Goal: Contribute content: Contribute content

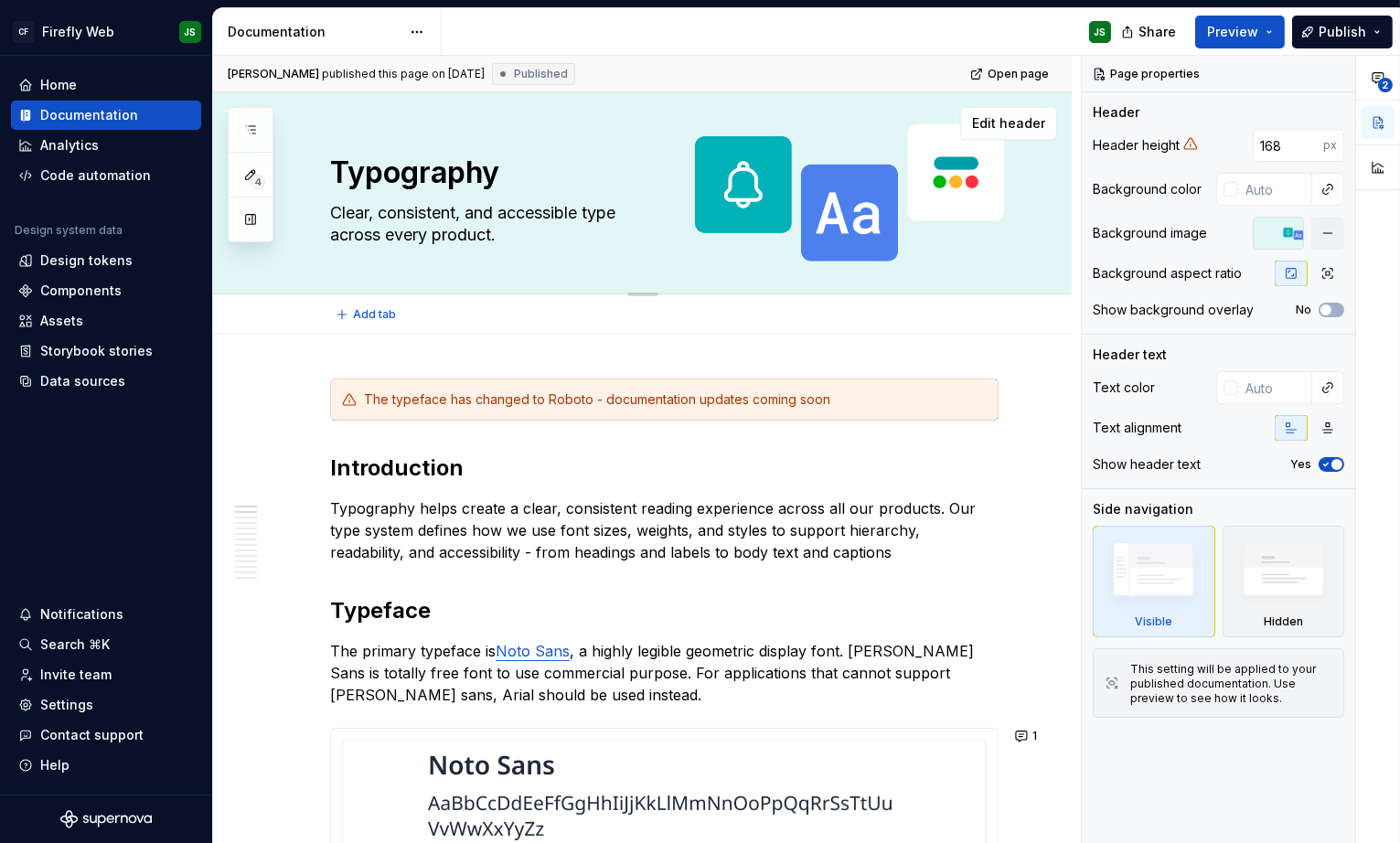
click at [343, 216] on textarea "Clear, consistent, and accessible type across every product." at bounding box center [661, 225] width 668 height 51
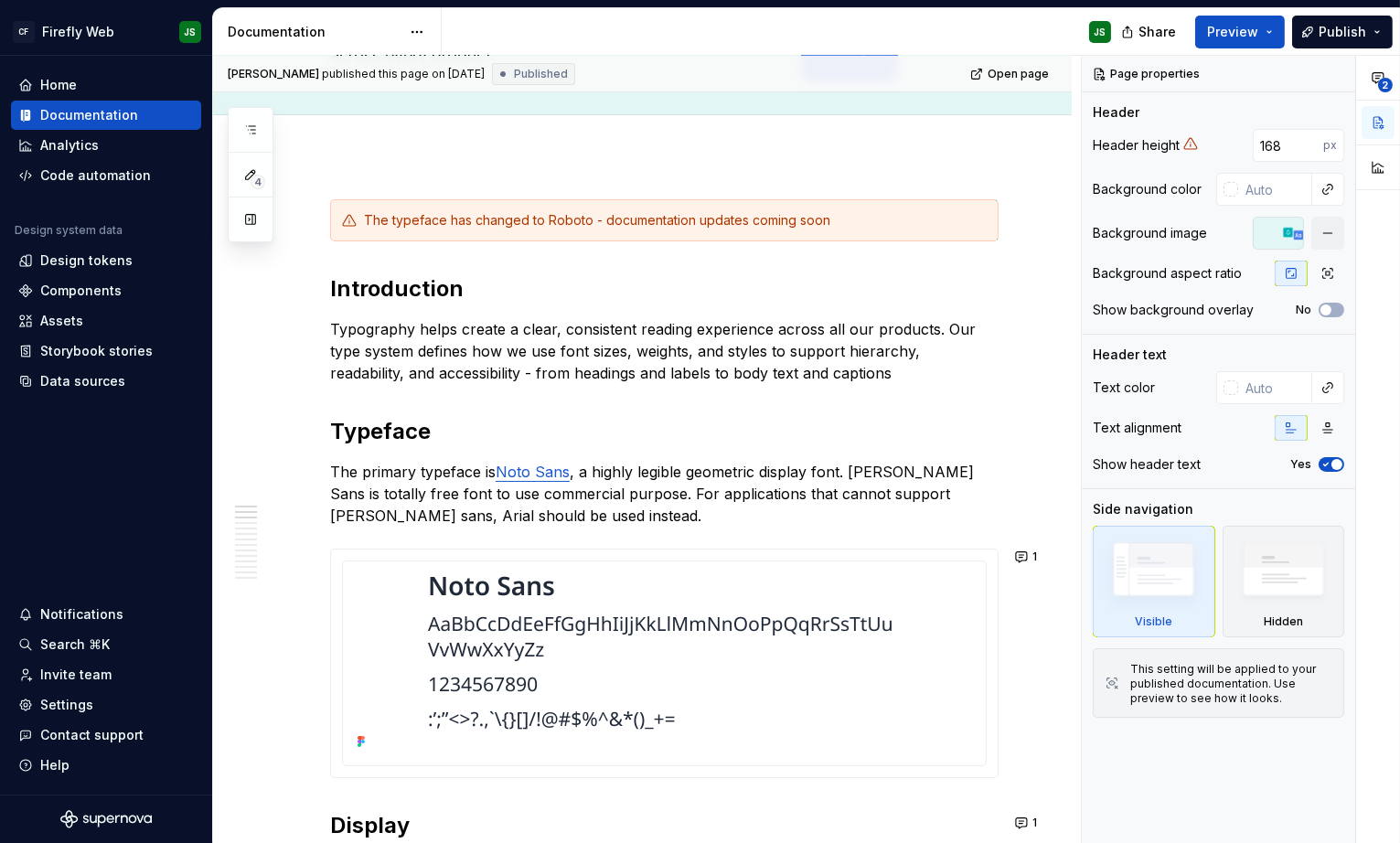
scroll to position [214, 0]
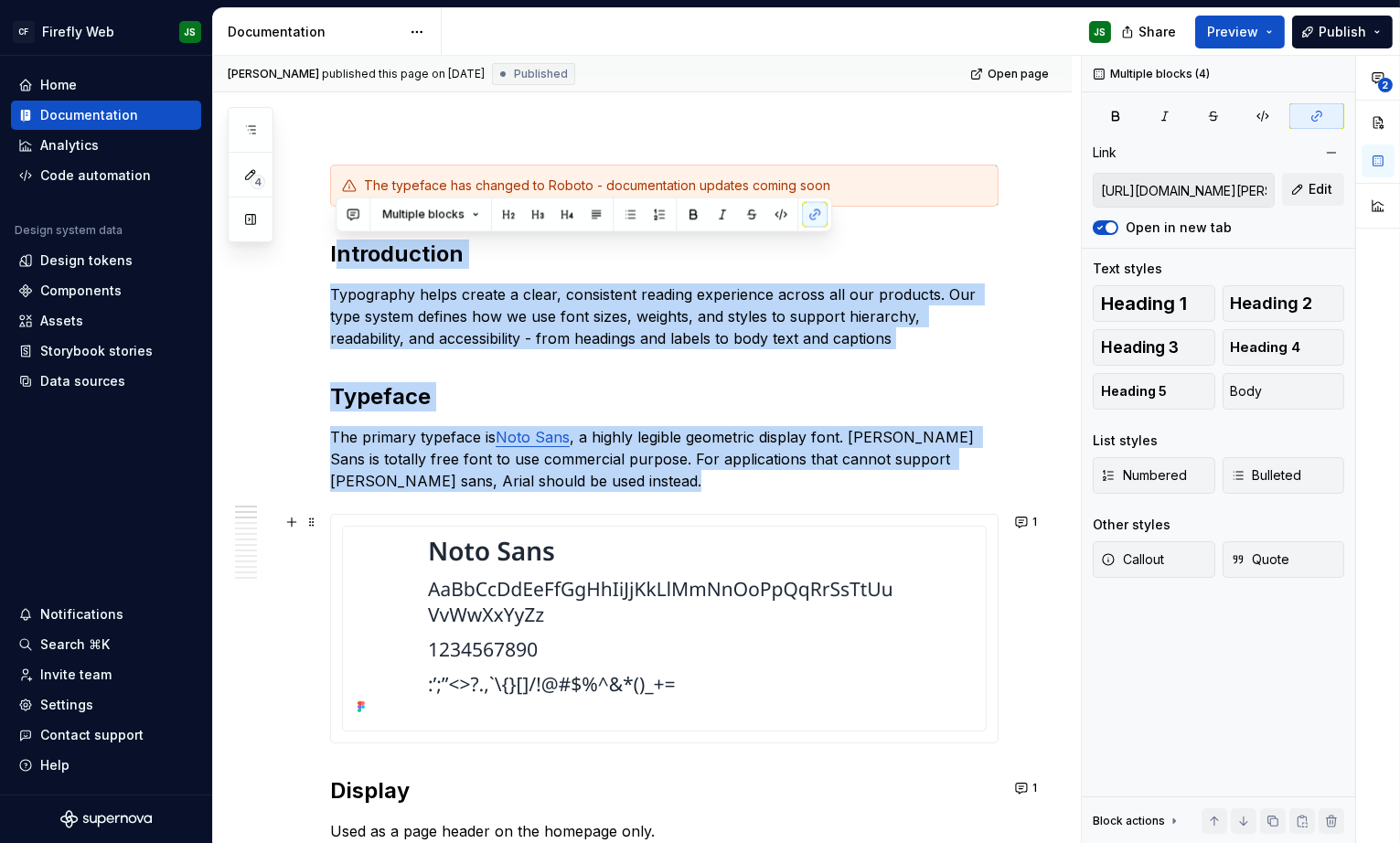
drag, startPoint x: 333, startPoint y: 258, endPoint x: 643, endPoint y: 502, distance: 394.5
click at [632, 382] on h2 "Typeface" at bounding box center [664, 397] width 668 height 30
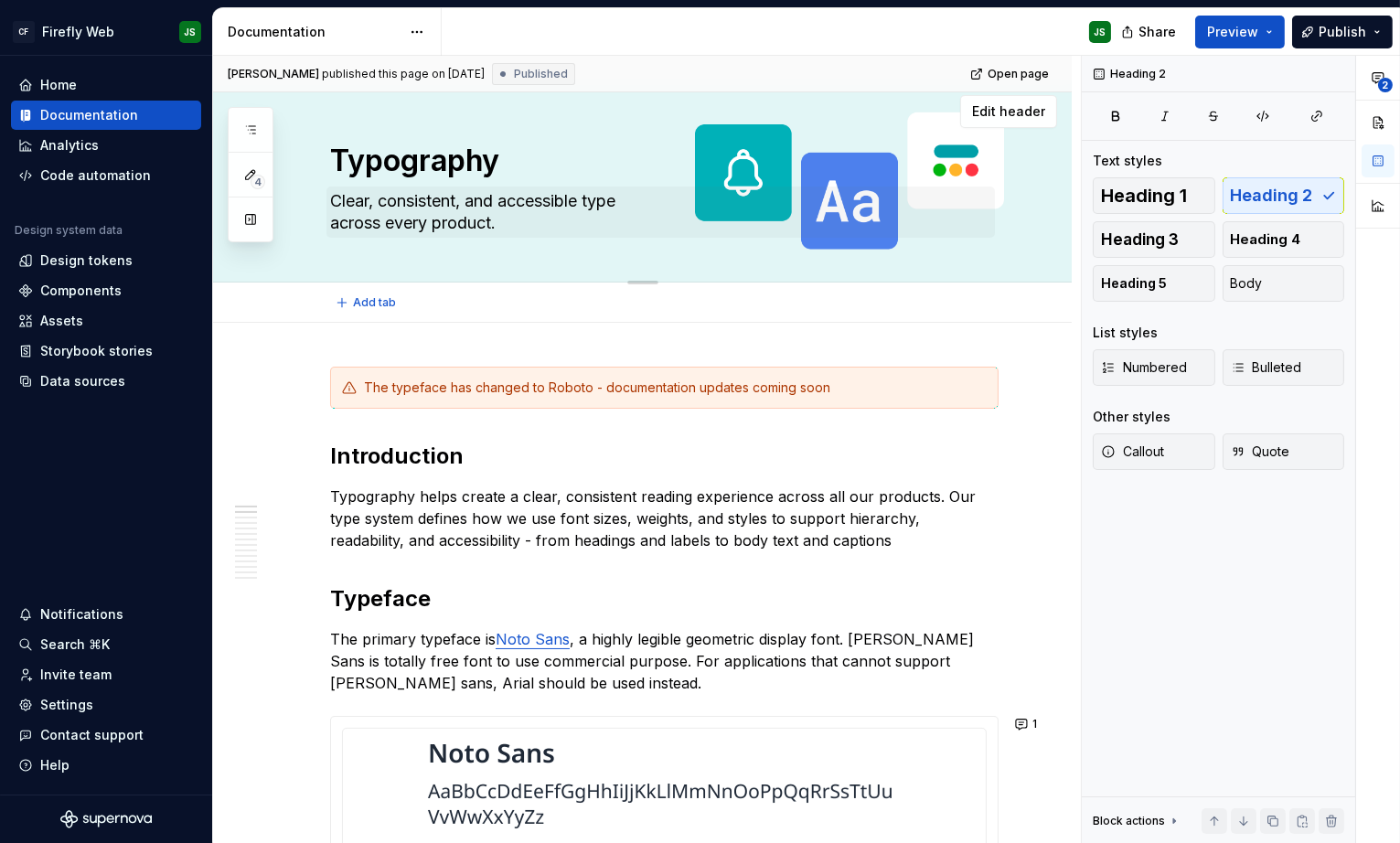
scroll to position [0, 0]
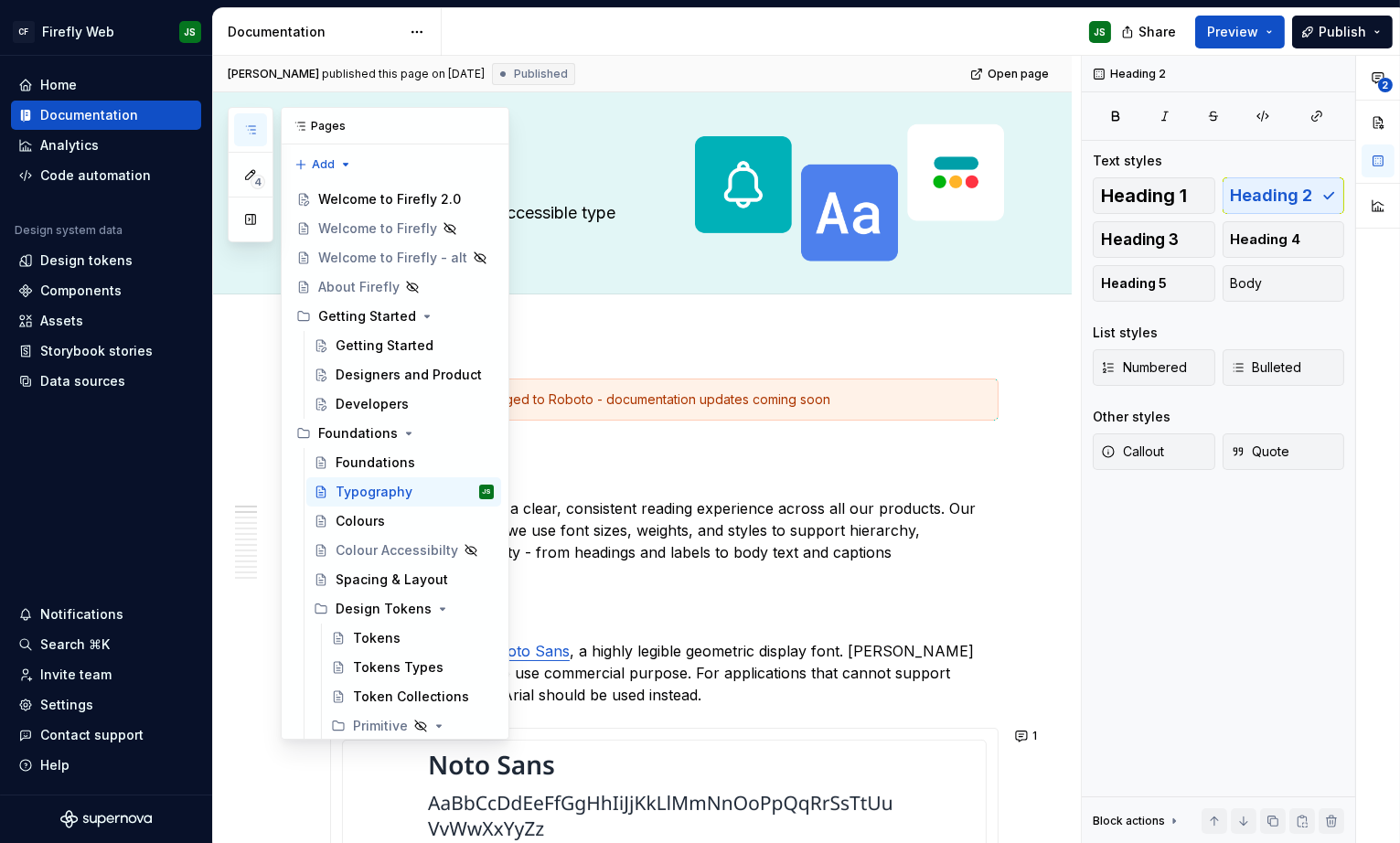
click at [257, 133] on button "button" at bounding box center [250, 129] width 32 height 32
click at [359, 424] on div "Foundations" at bounding box center [357, 433] width 80 height 19
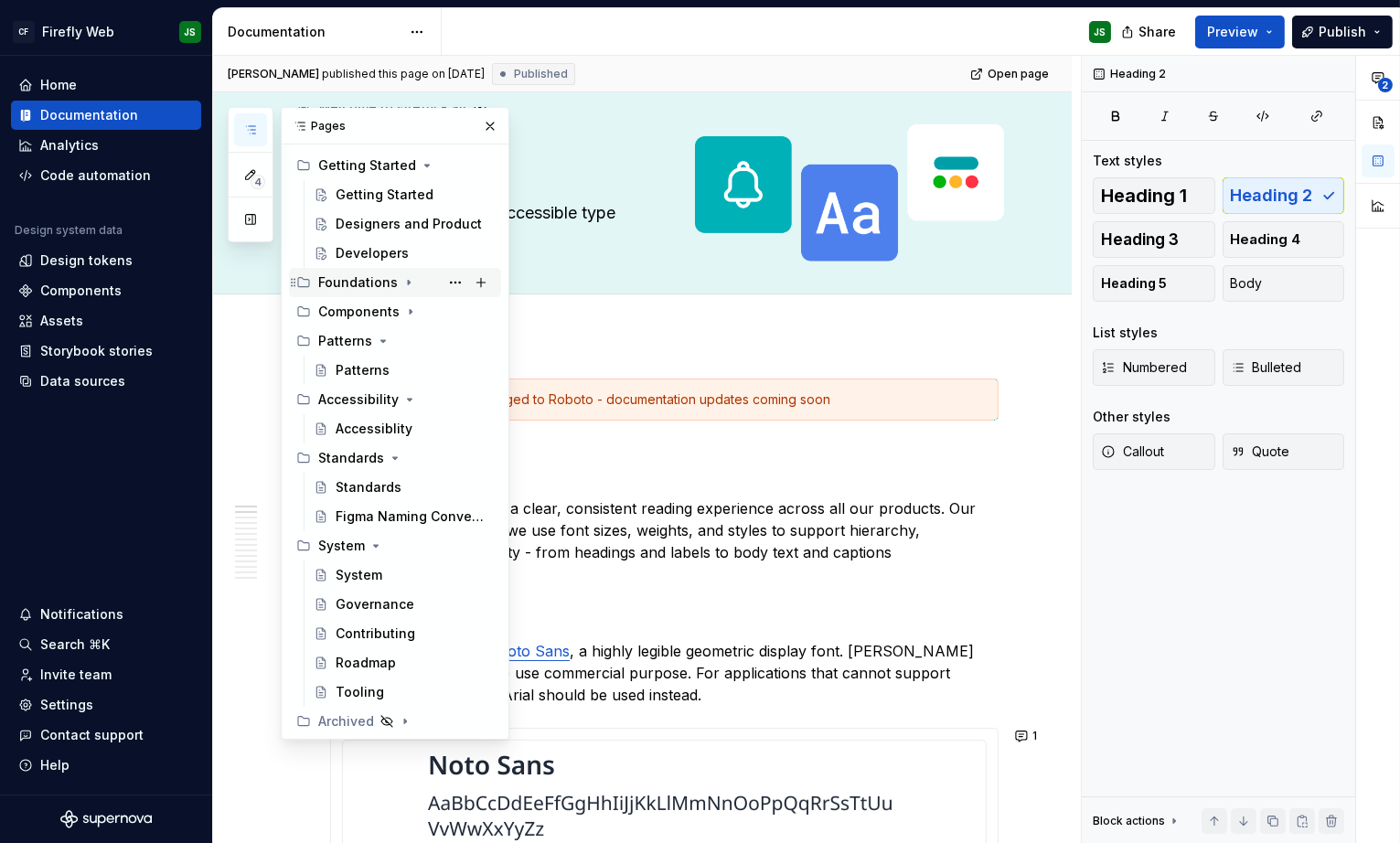
scroll to position [151, 0]
click at [373, 283] on div "Foundations" at bounding box center [357, 283] width 80 height 19
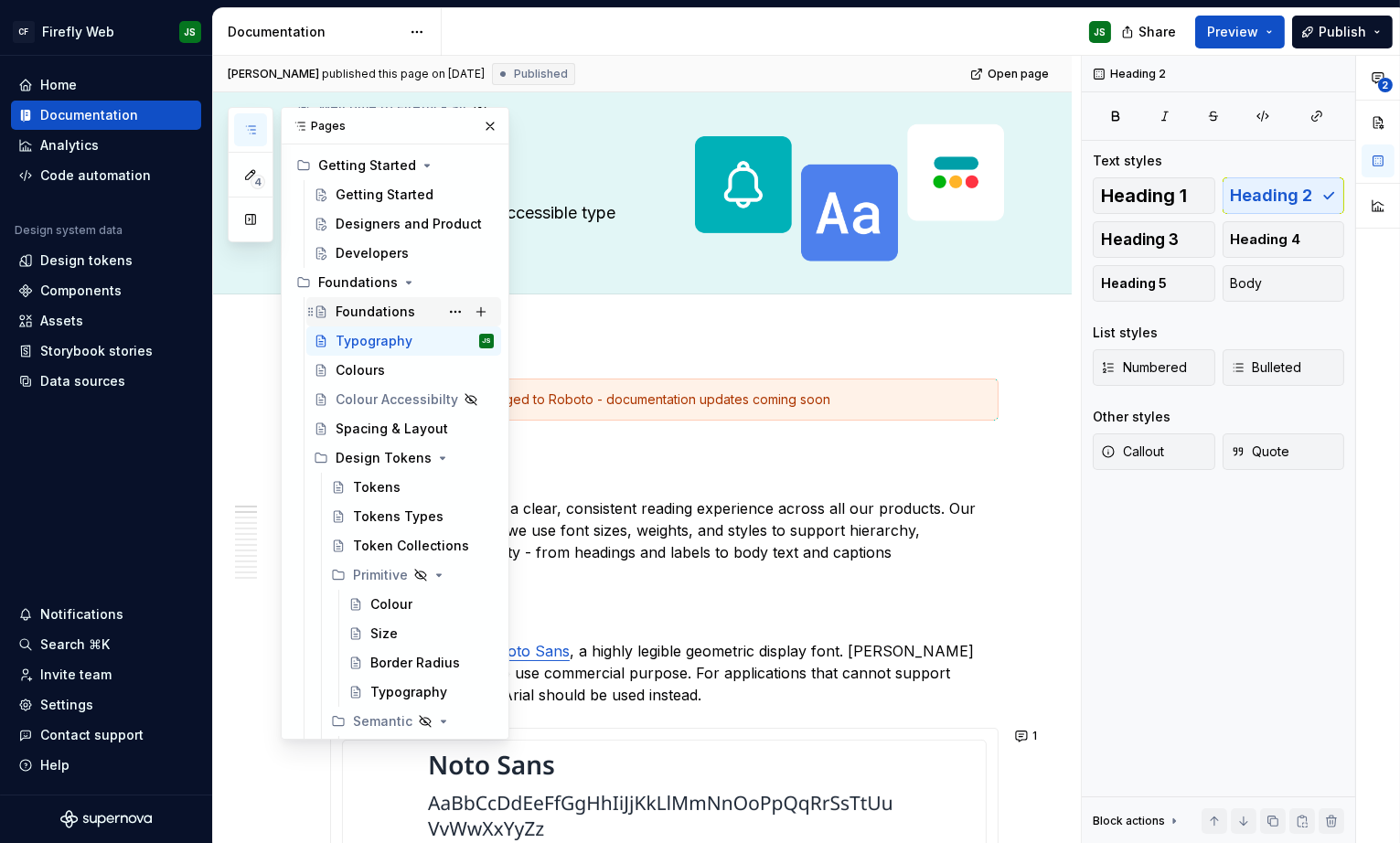
click at [370, 310] on div "Foundations" at bounding box center [375, 311] width 80 height 19
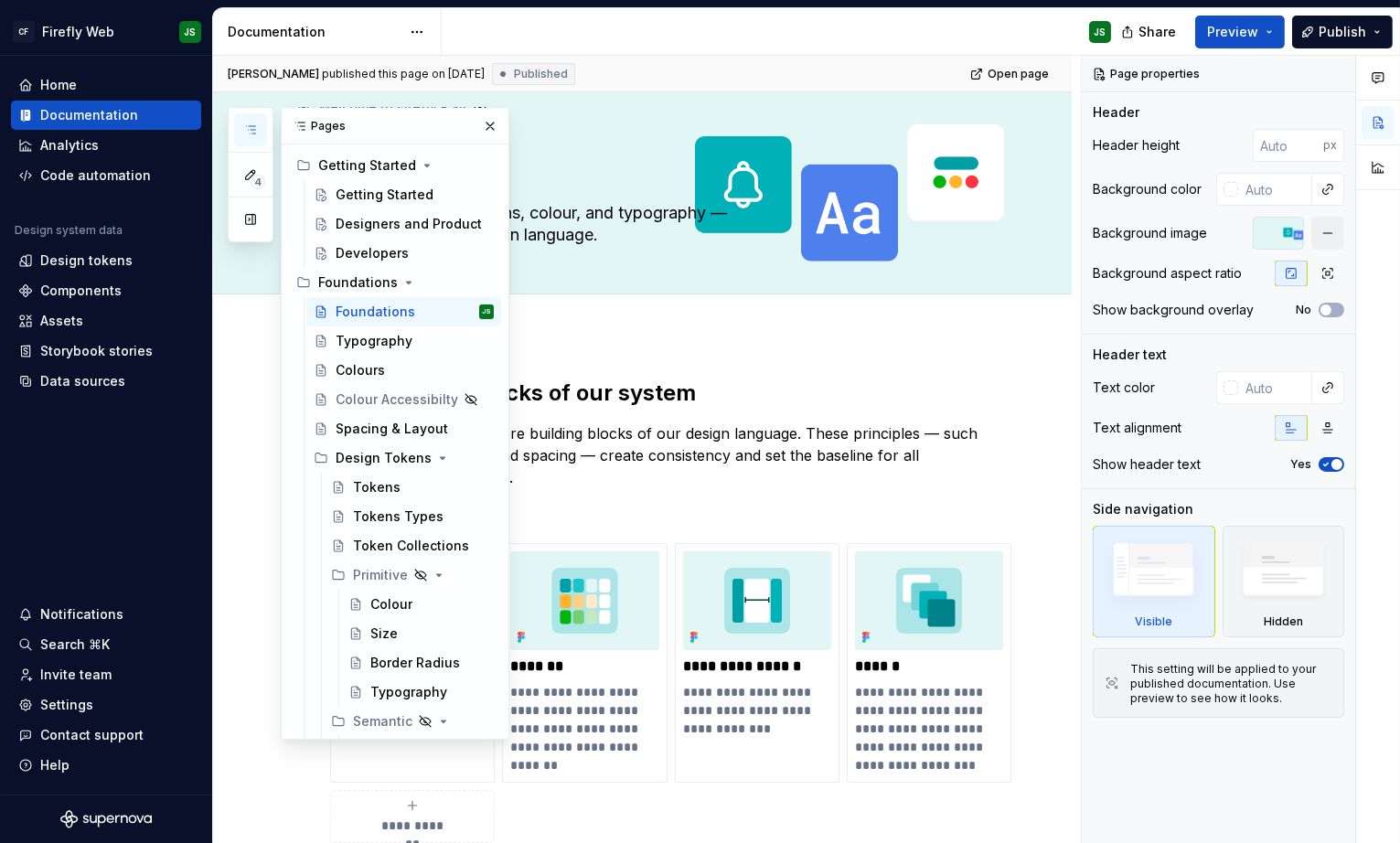
click at [845, 314] on div at bounding box center [664, 314] width 668 height 0
click at [485, 122] on button "button" at bounding box center [490, 126] width 26 height 26
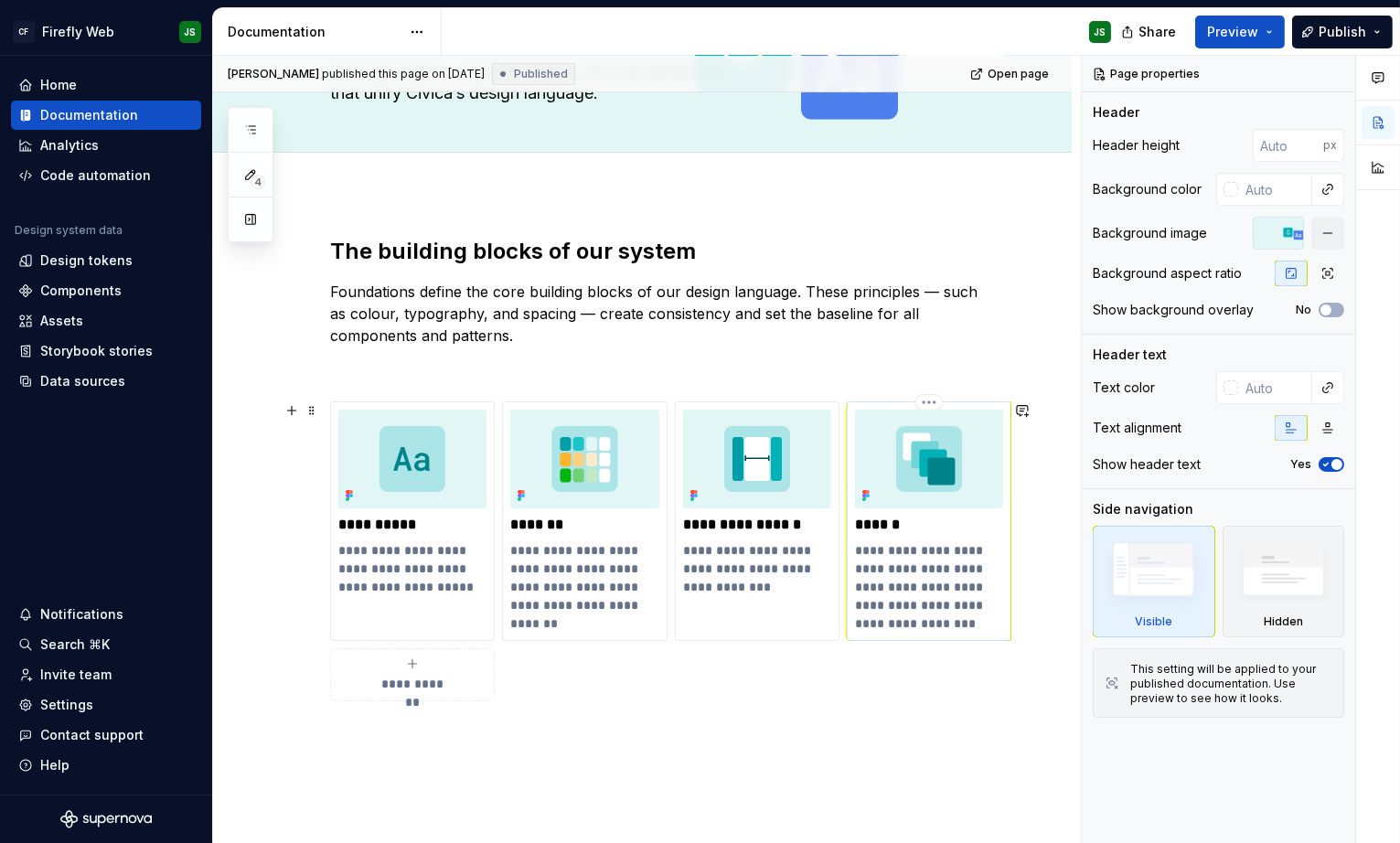
scroll to position [145, 0]
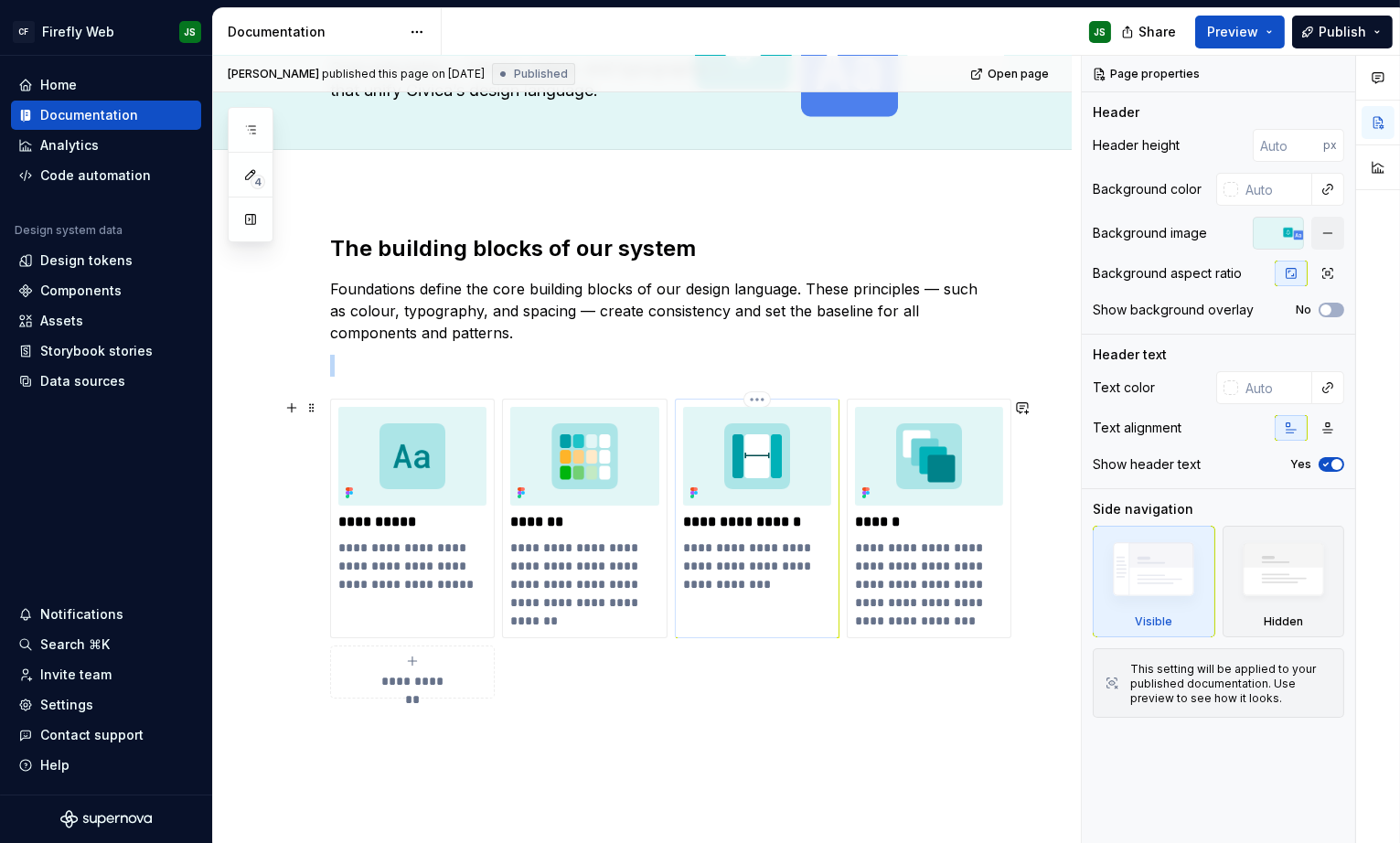
click at [734, 458] on img at bounding box center [757, 456] width 148 height 98
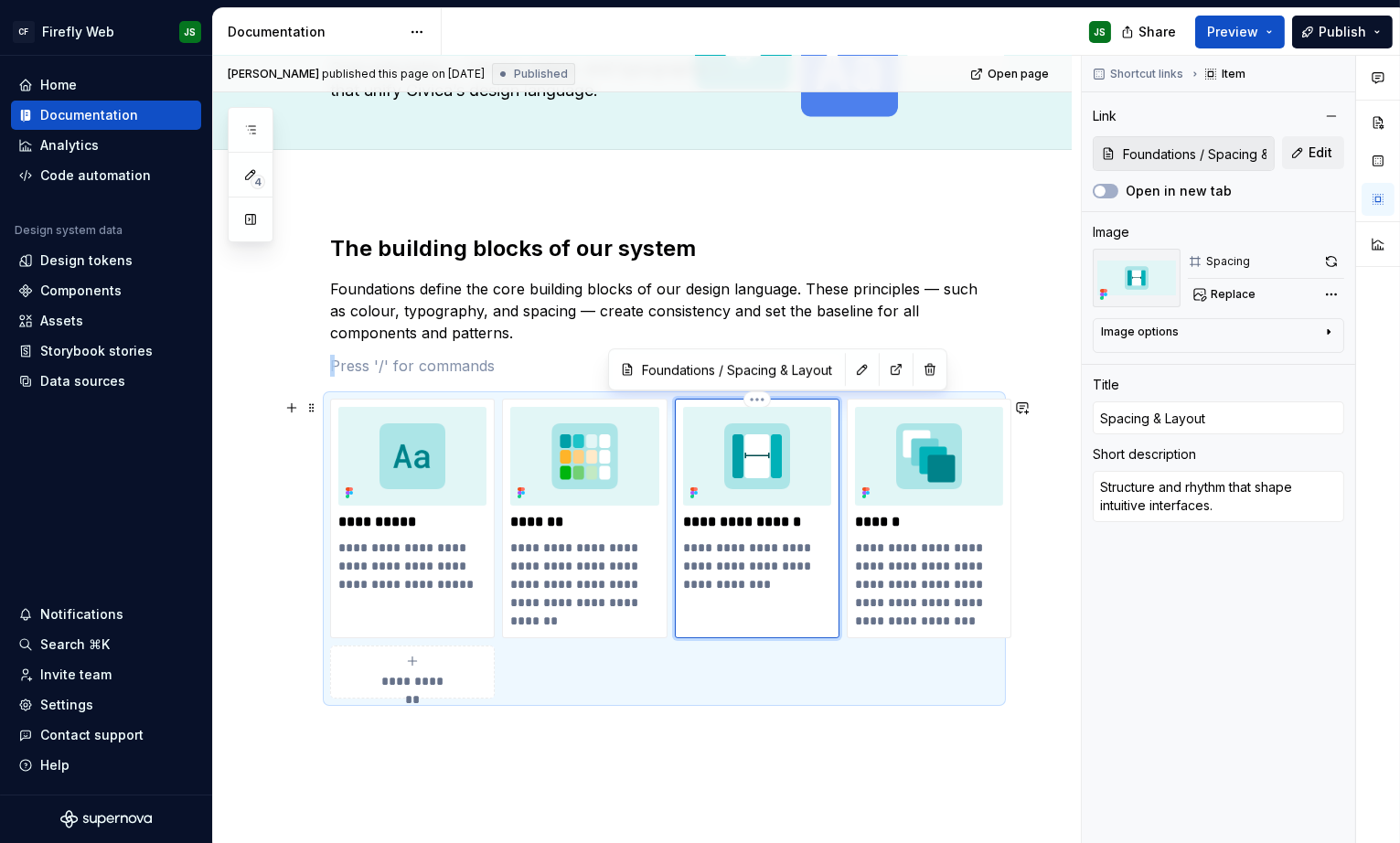
scroll to position [154, 0]
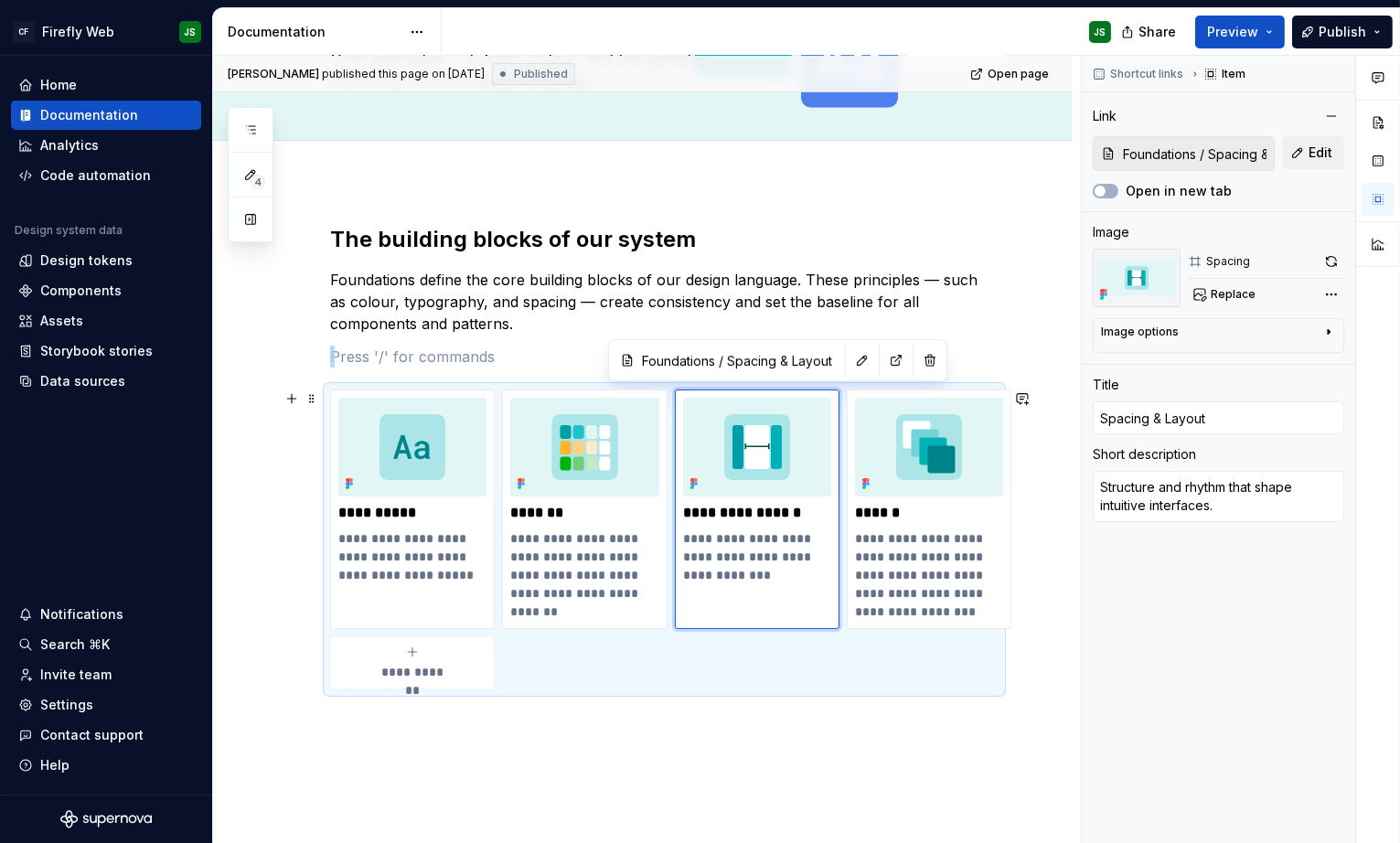
click at [276, 419] on div "**********" at bounding box center [642, 595] width 859 height 827
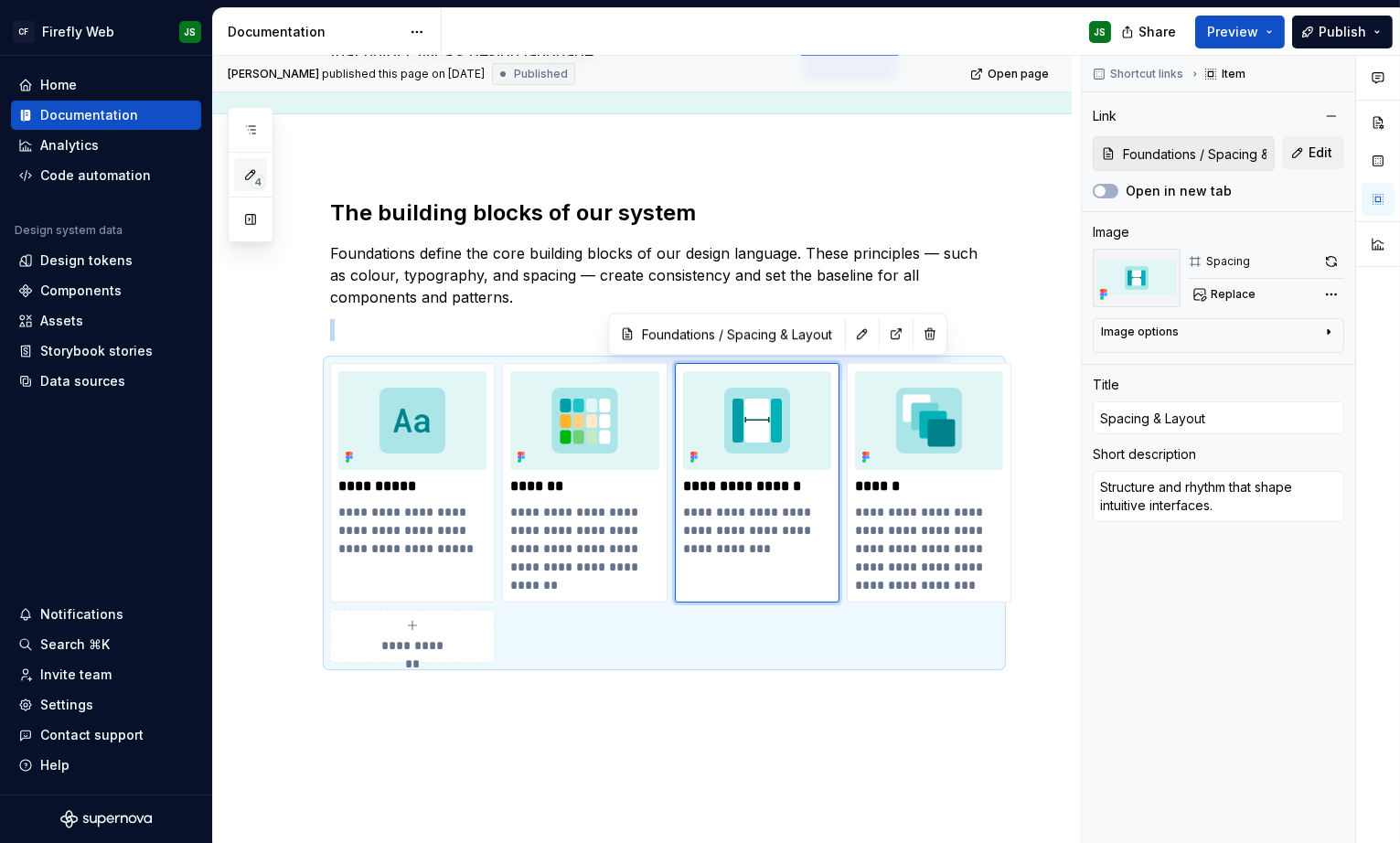
scroll to position [0, 0]
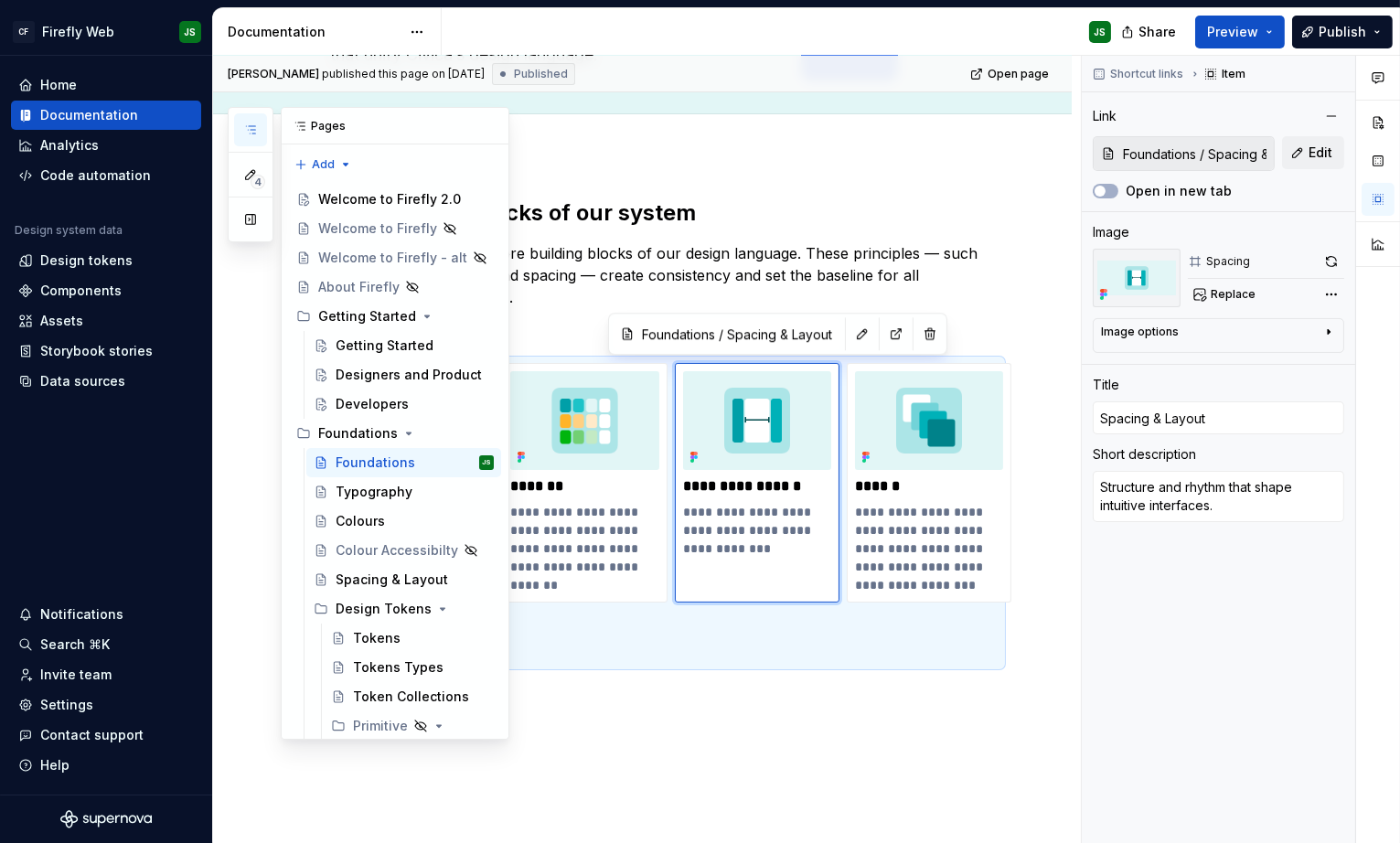
click at [244, 125] on icon "button" at bounding box center [250, 129] width 15 height 15
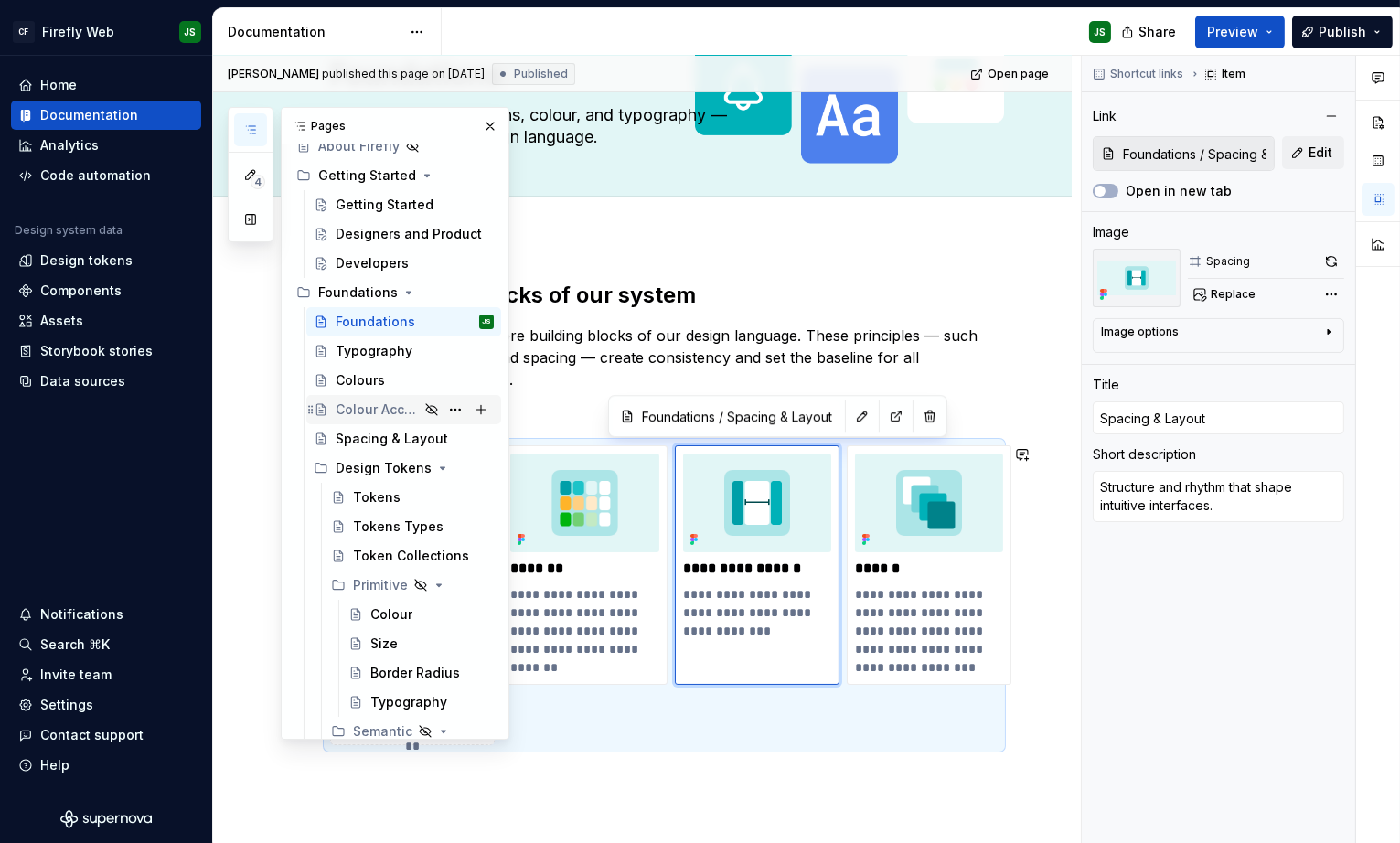
scroll to position [148, 0]
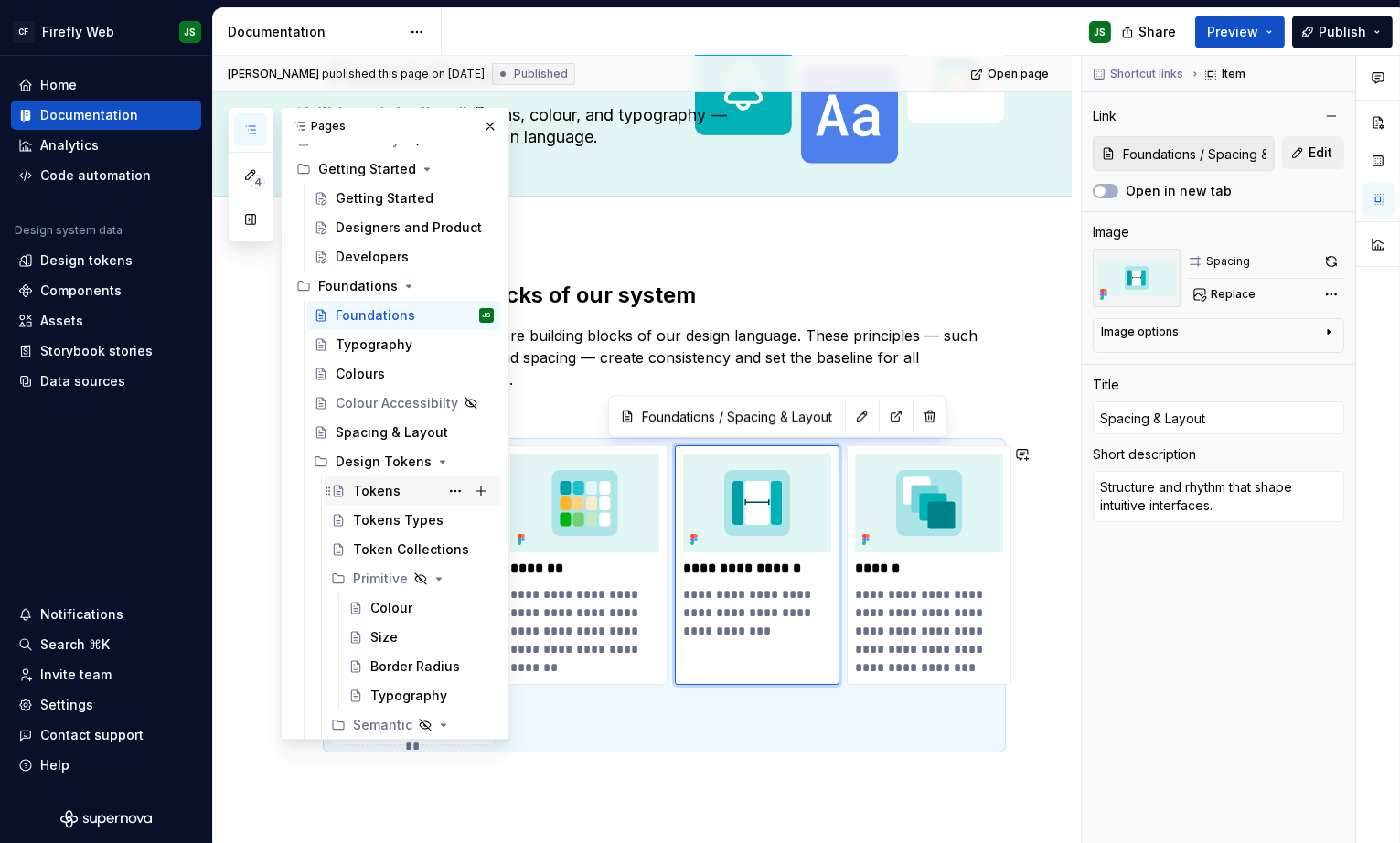
click at [402, 491] on div "Tokens" at bounding box center [422, 491] width 141 height 26
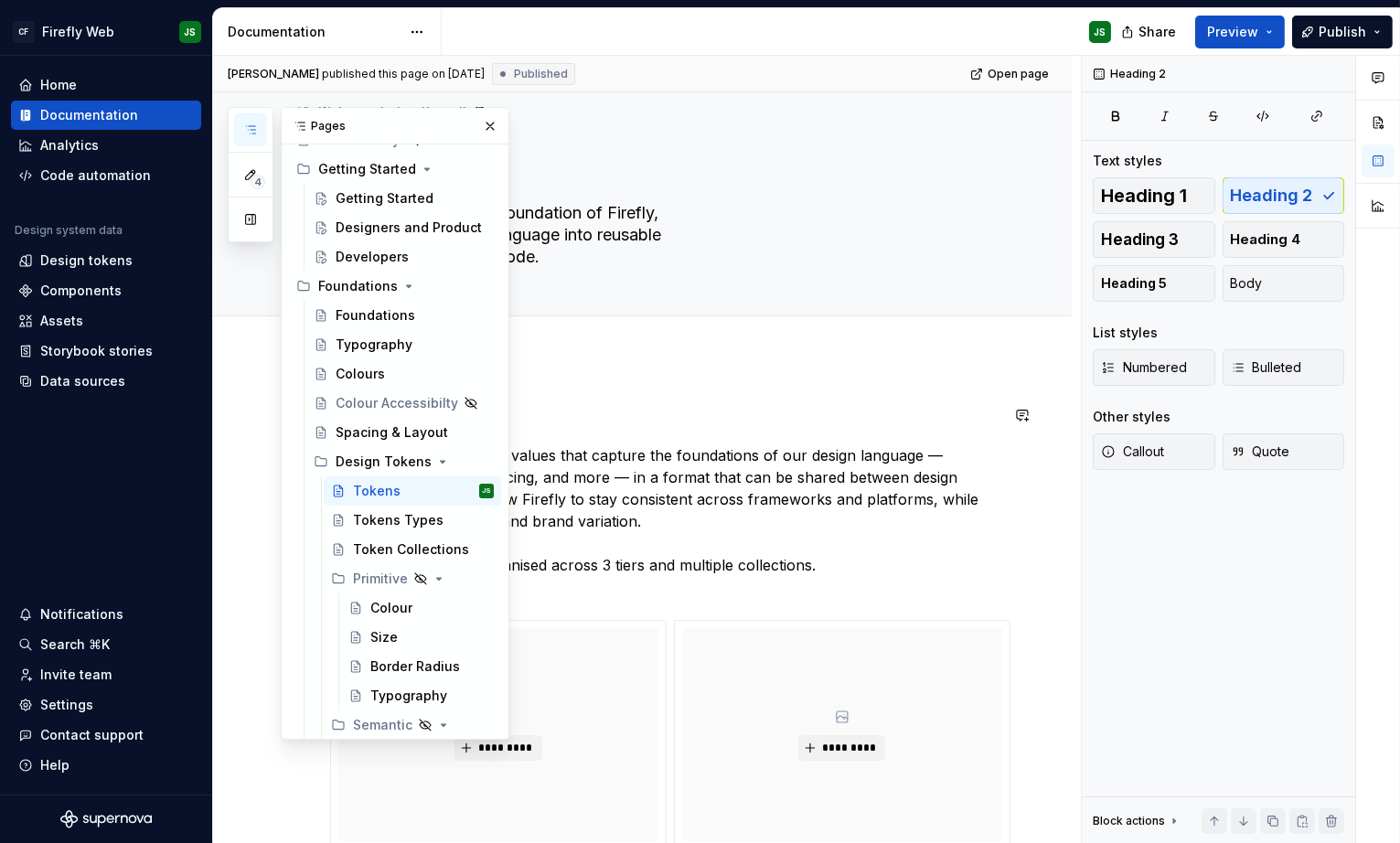
click at [747, 418] on h2 "Introduction" at bounding box center [664, 416] width 668 height 30
click at [794, 369] on div "**********" at bounding box center [642, 814] width 859 height 917
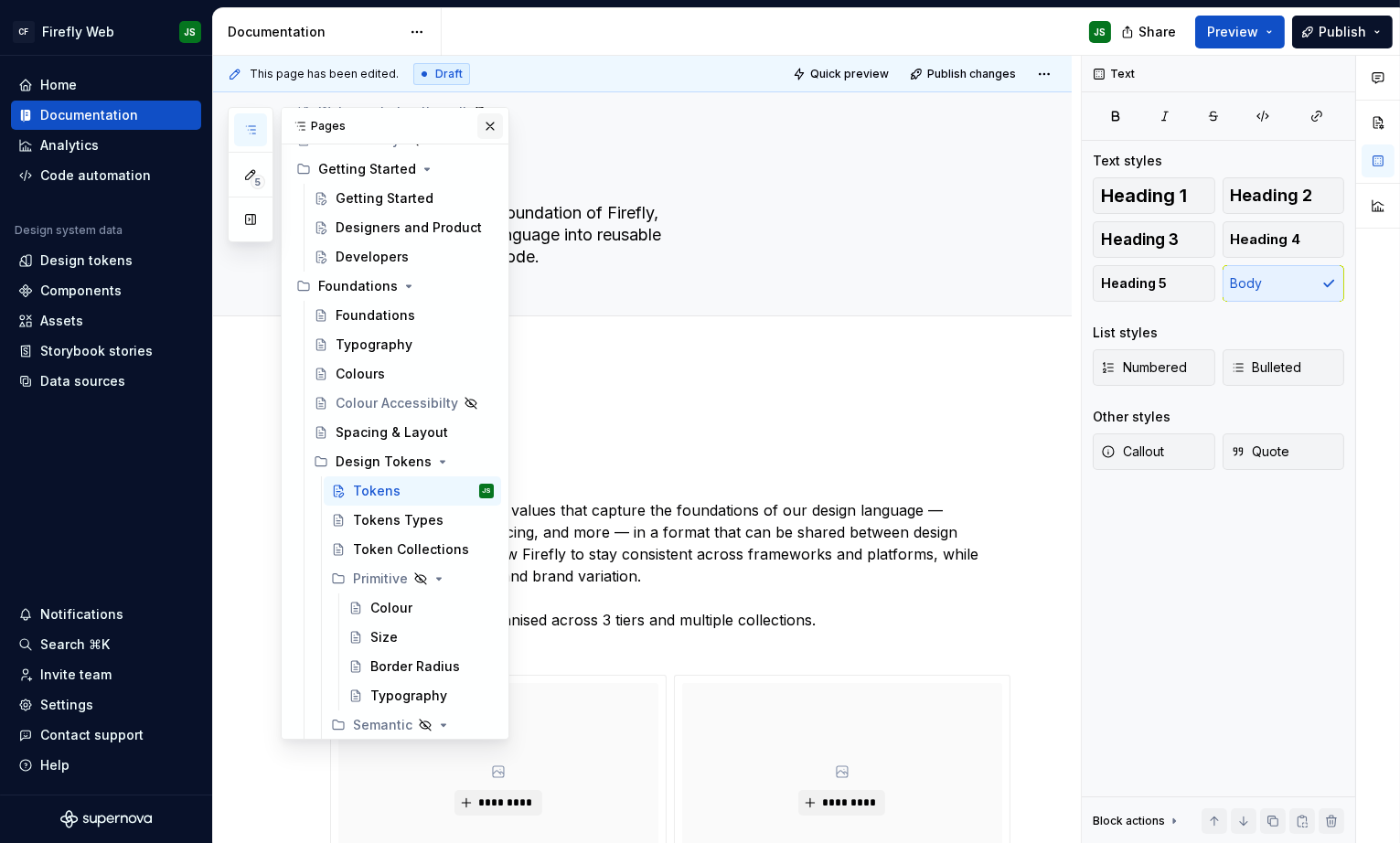
click at [486, 125] on button "button" at bounding box center [490, 126] width 26 height 26
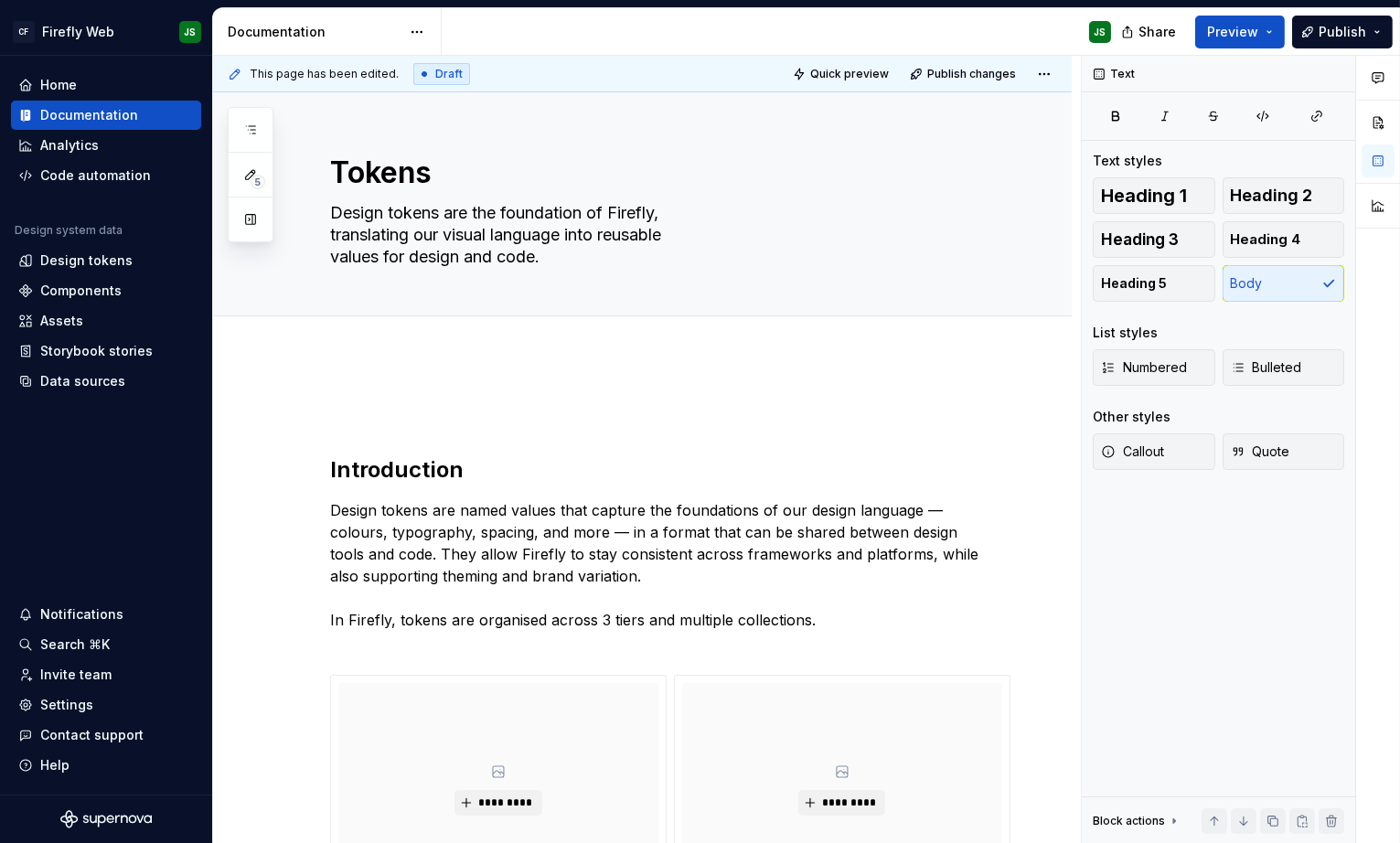
click at [501, 377] on div "**********" at bounding box center [646, 450] width 867 height 789
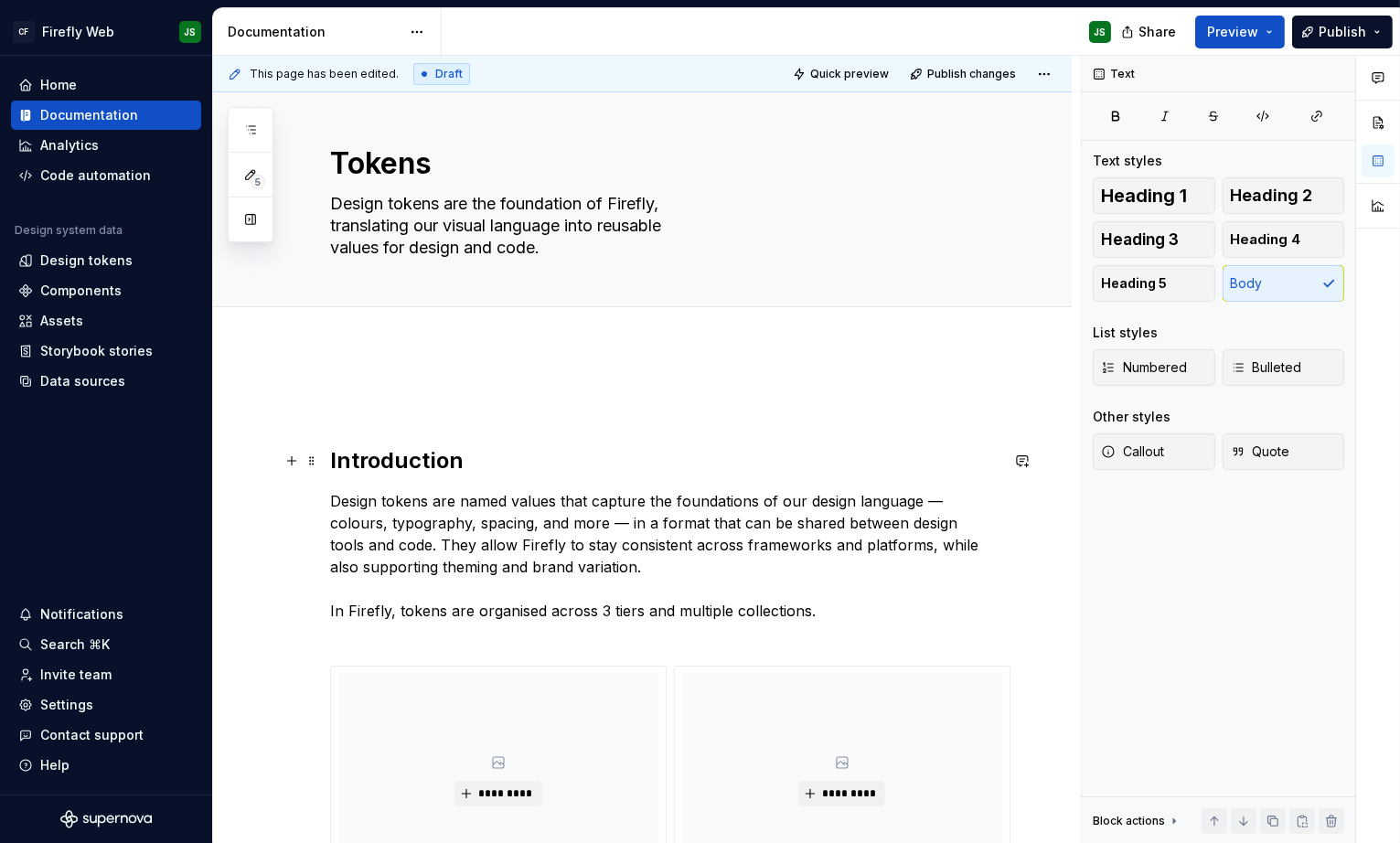
click at [330, 460] on h2 "Introduction" at bounding box center [664, 461] width 668 height 30
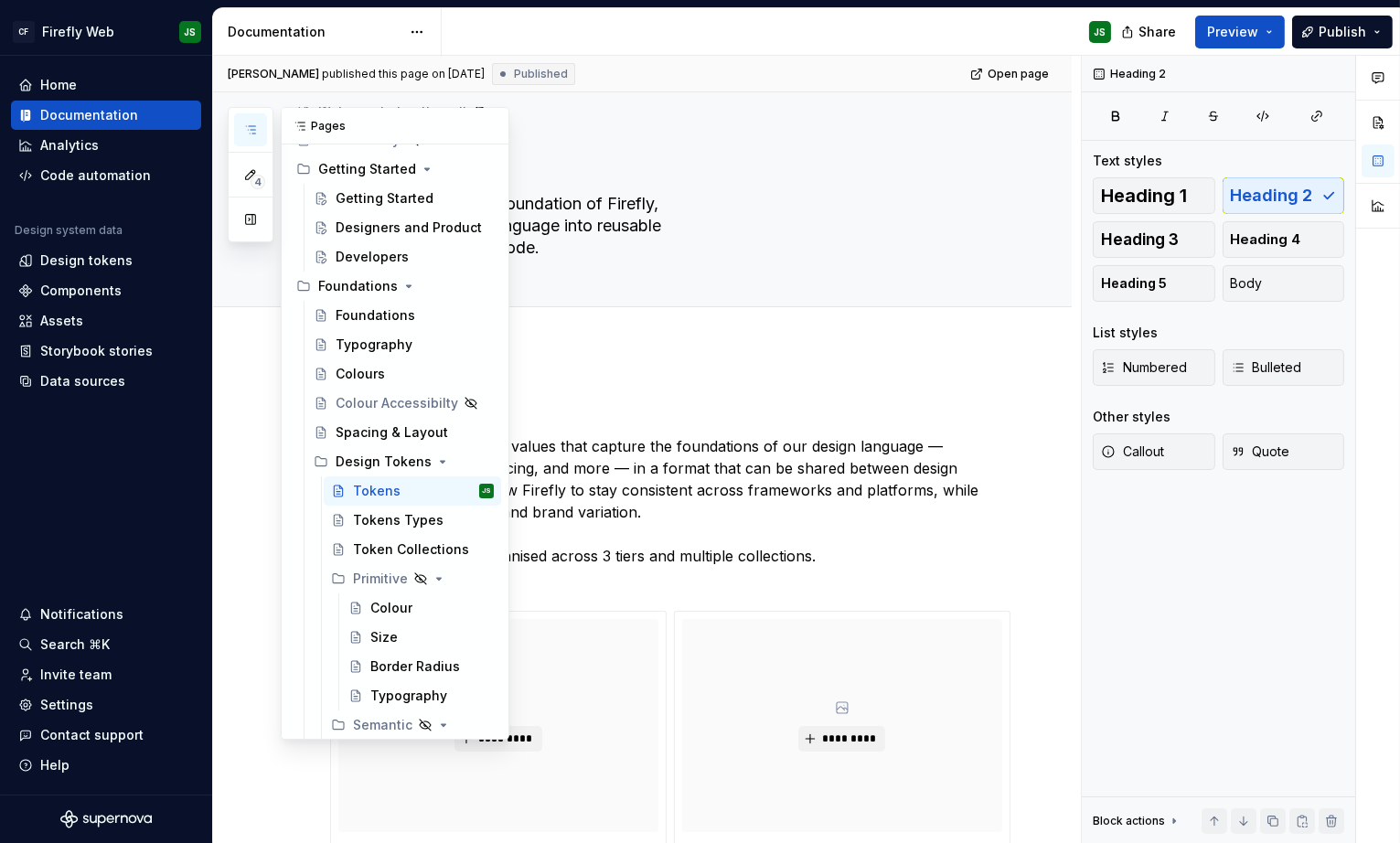
click at [250, 130] on icon "button" at bounding box center [250, 129] width 15 height 15
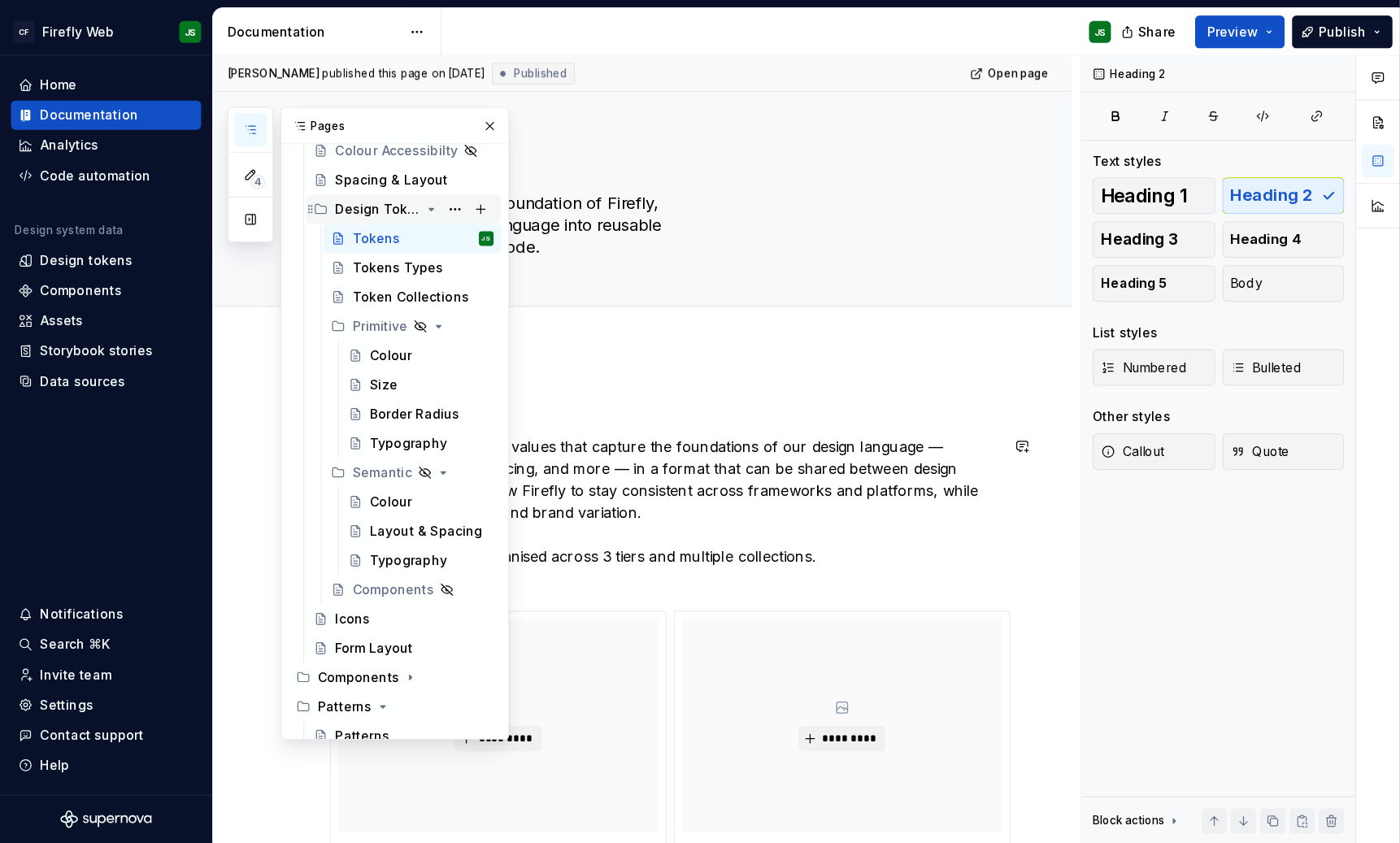
scroll to position [356, 0]
click at [318, 542] on div "Icons" at bounding box center [313, 550] width 31 height 17
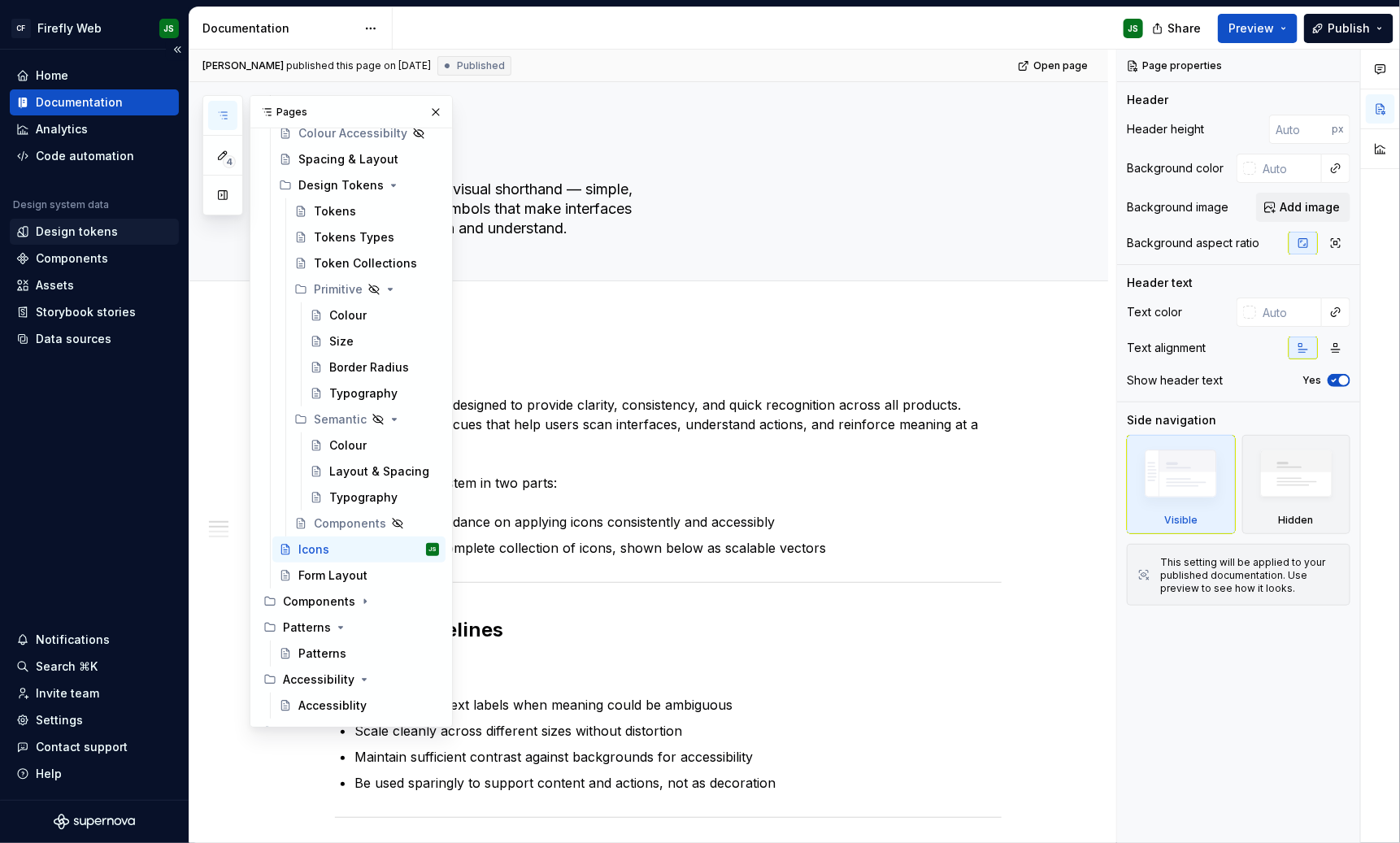
scroll to position [356, 0]
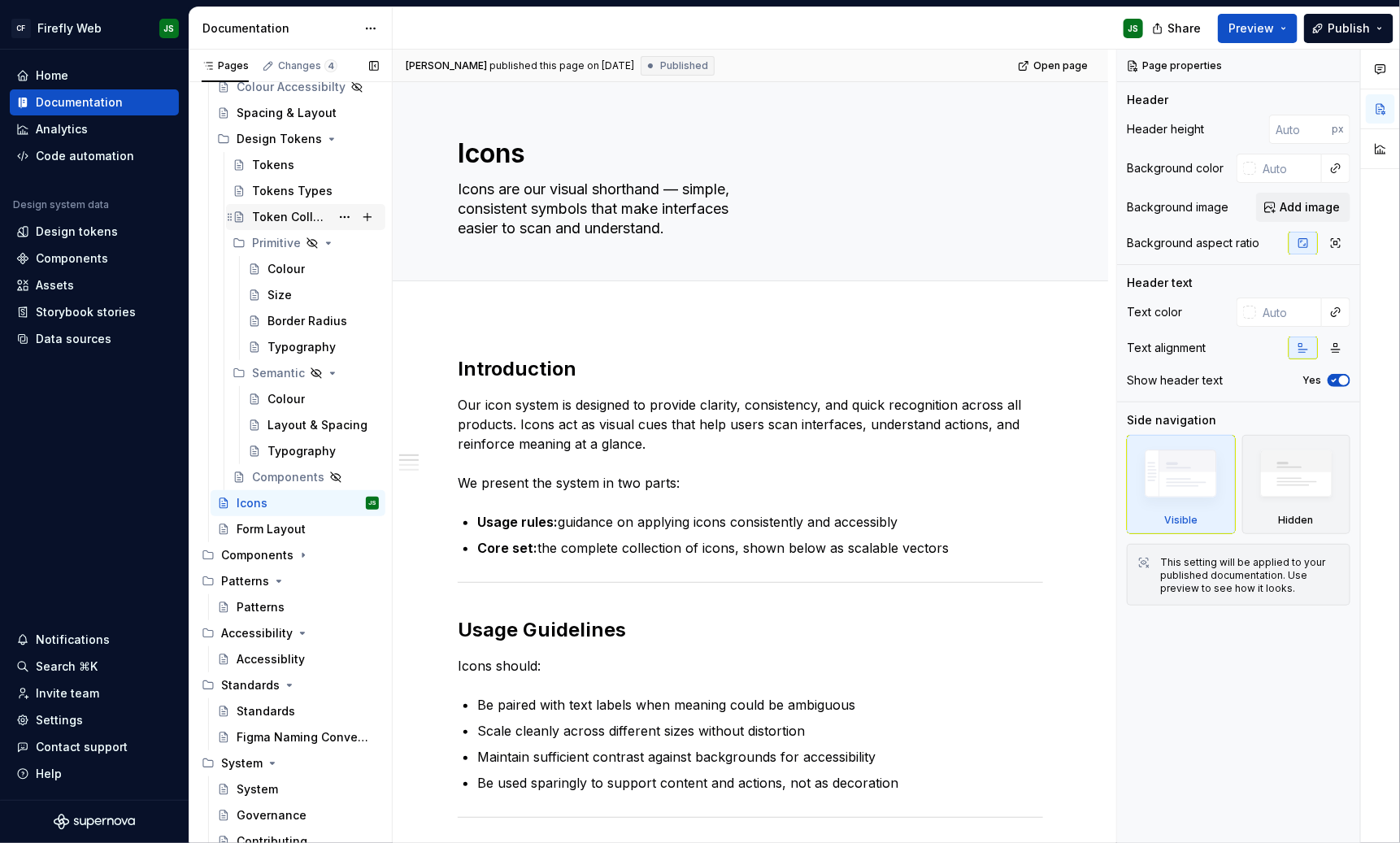
click at [291, 217] on div "Token Collections" at bounding box center [291, 217] width 78 height 17
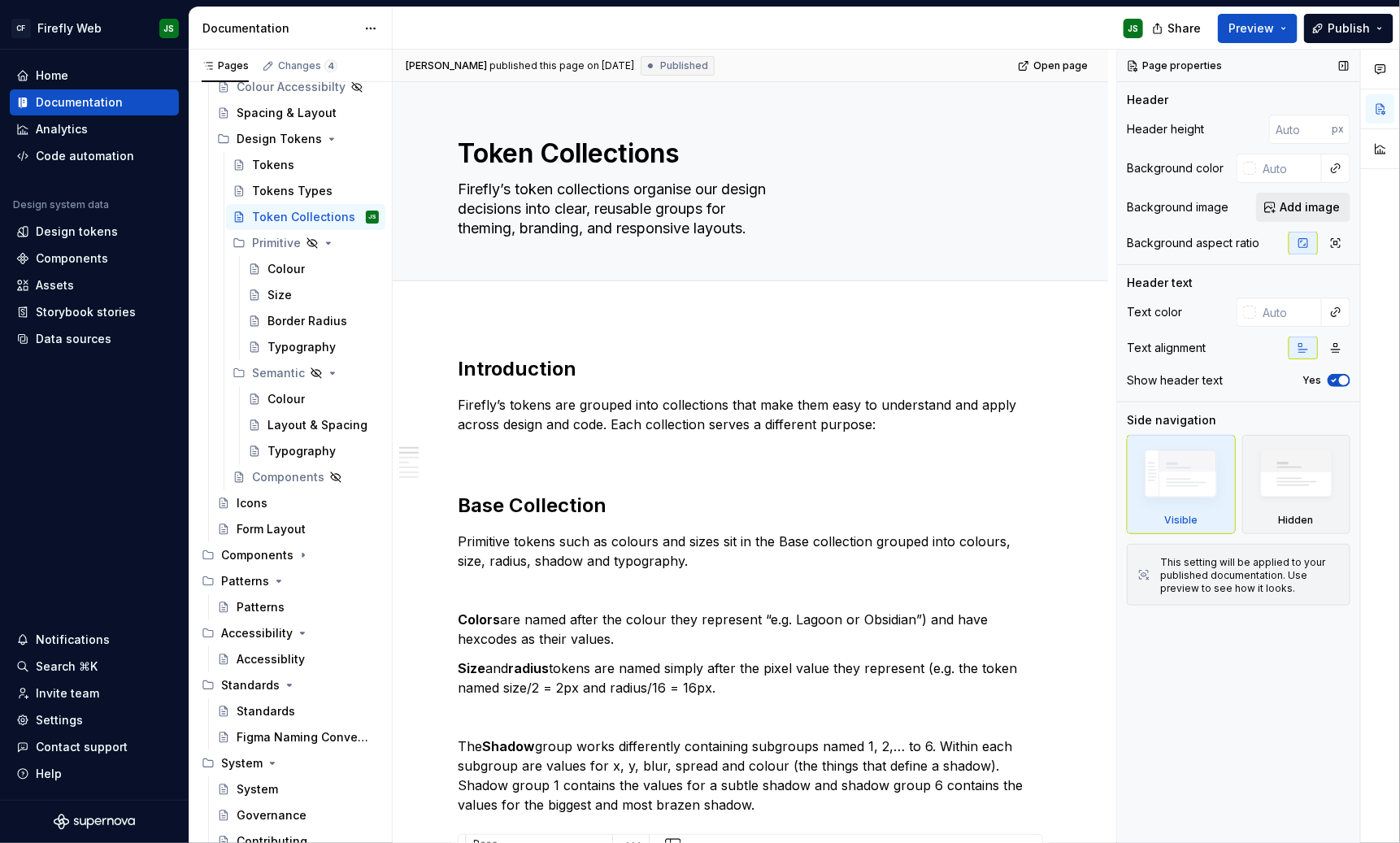
type textarea "*"
click at [1244, 210] on span "Add image" at bounding box center [1310, 207] width 60 height 17
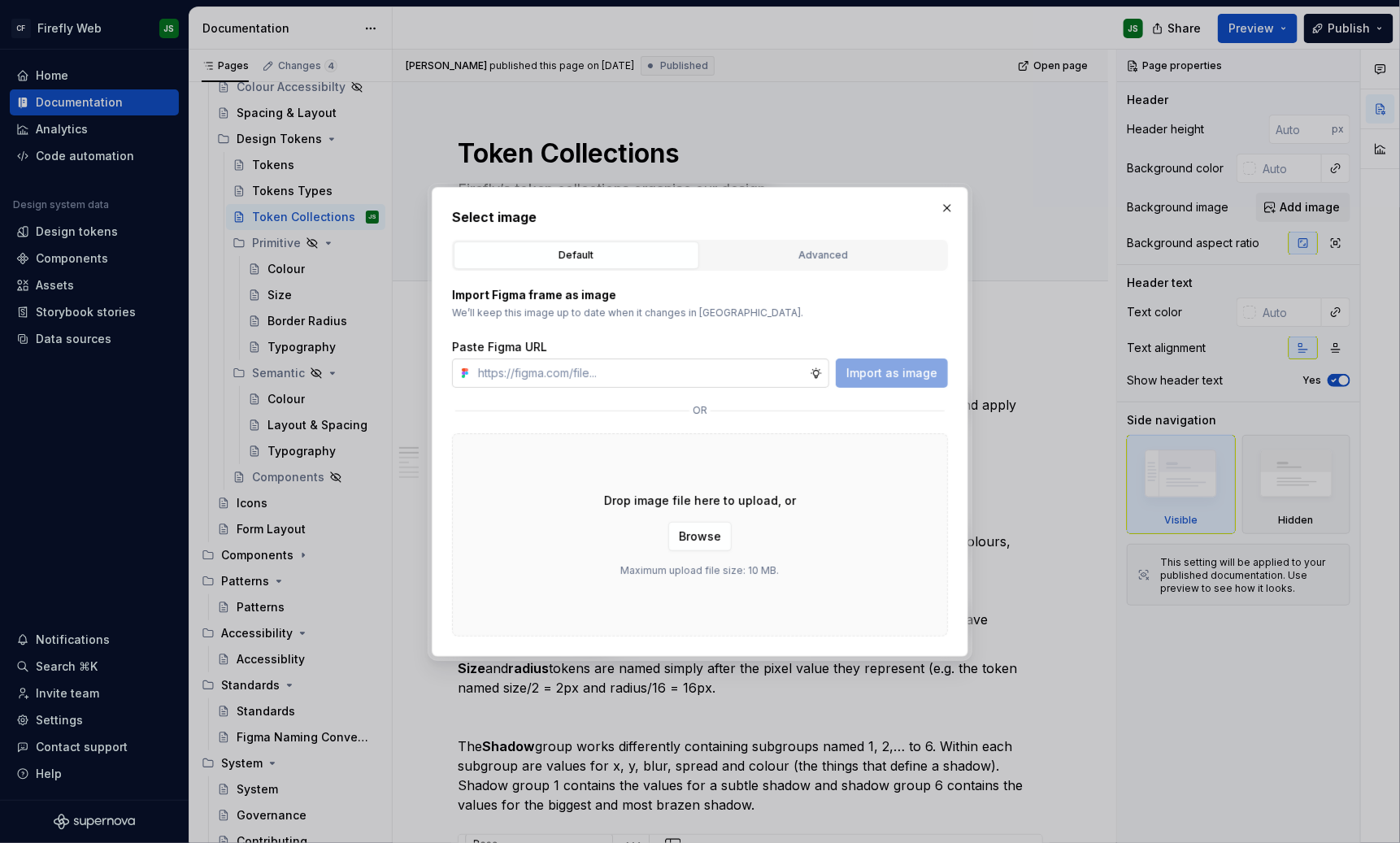
click at [610, 376] on input "text" at bounding box center [641, 373] width 338 height 29
type input "[URL][DOMAIN_NAME]"
click at [886, 375] on span "Import as image" at bounding box center [892, 373] width 91 height 17
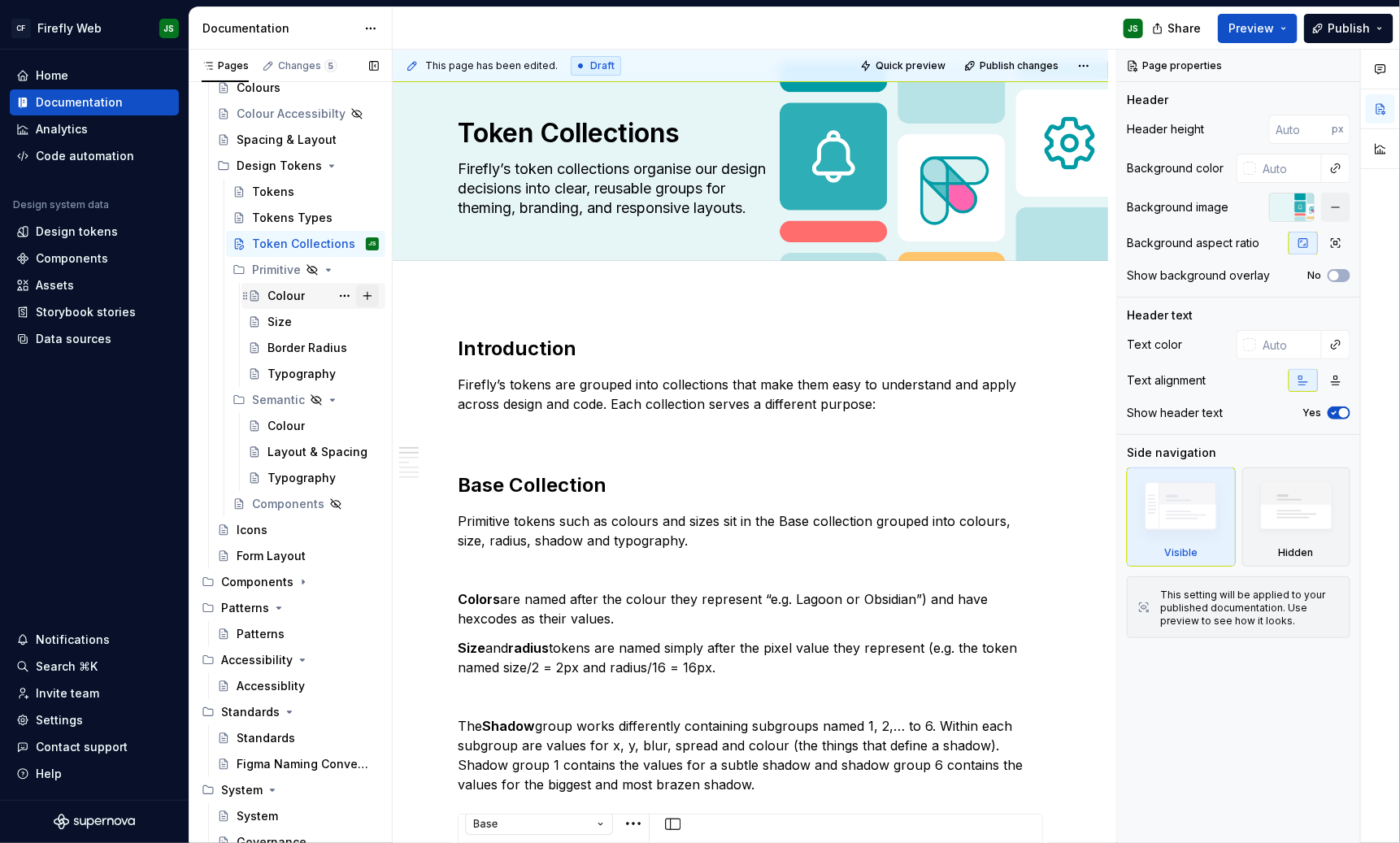
scroll to position [331, 0]
click at [270, 211] on div "Tokens Types" at bounding box center [291, 216] width 78 height 17
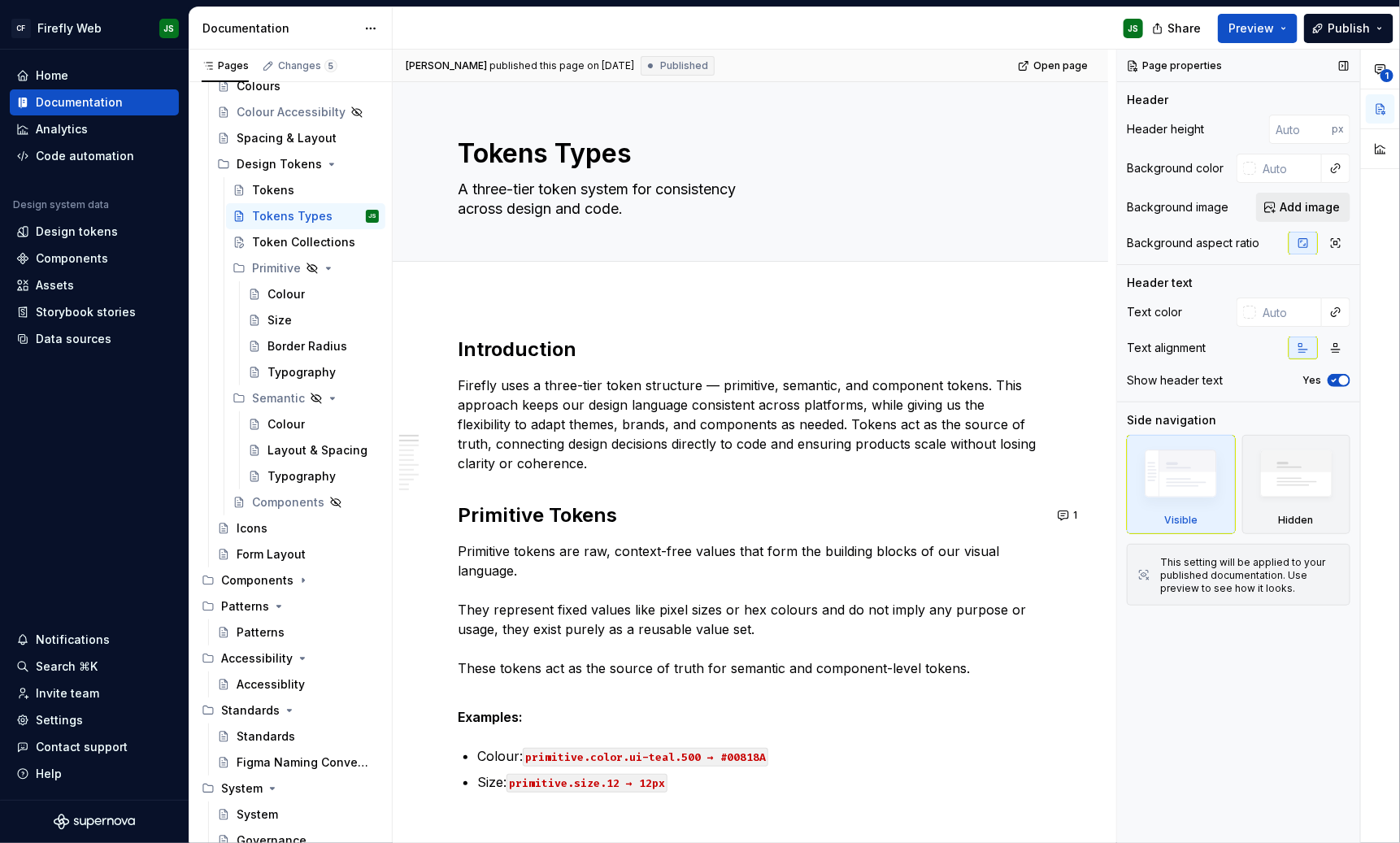
type textarea "*"
click at [1244, 207] on span "Add image" at bounding box center [1310, 207] width 60 height 17
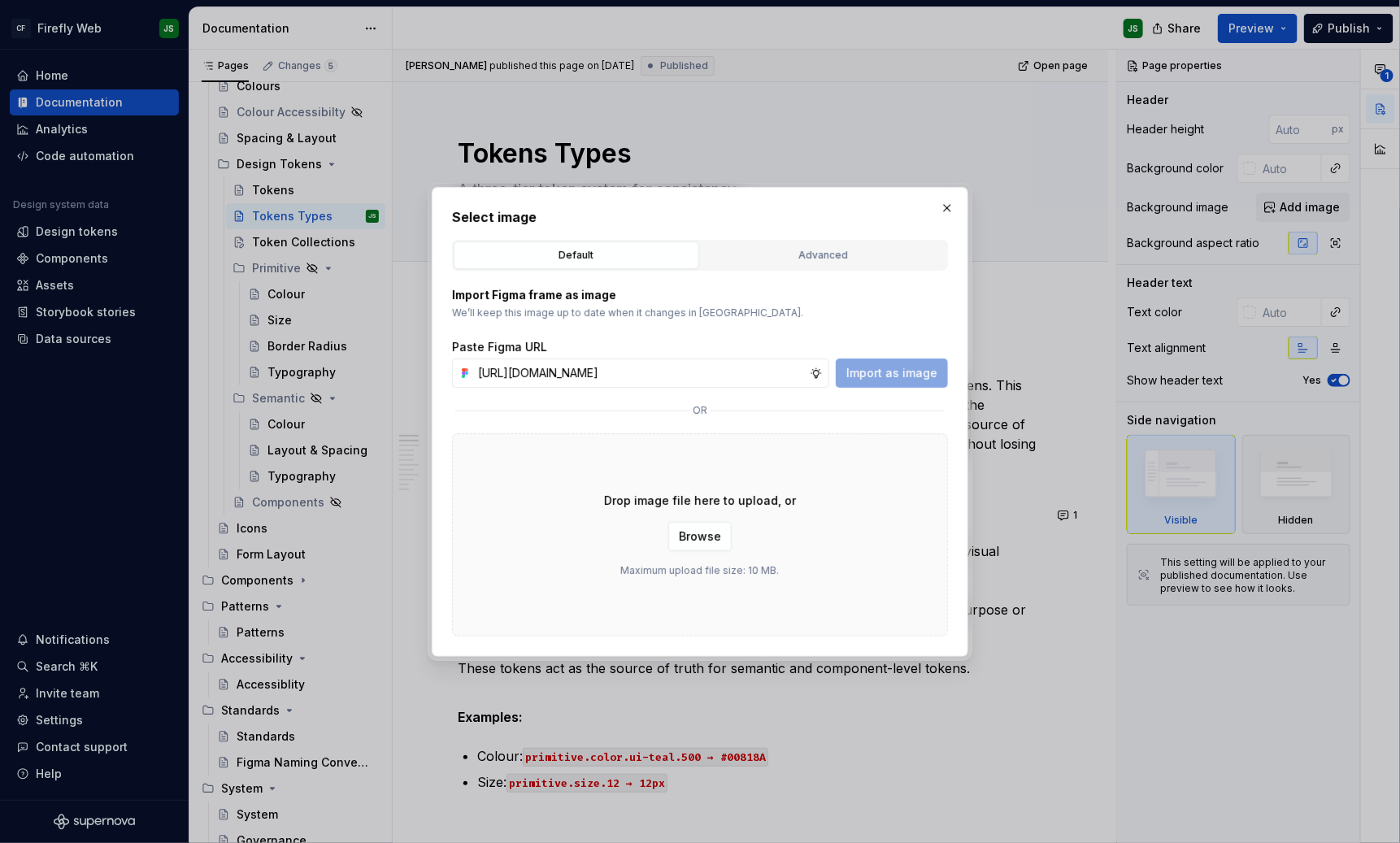
scroll to position [0, 401]
type input "[URL][DOMAIN_NAME]"
click at [910, 372] on span "Import as image" at bounding box center [892, 373] width 91 height 17
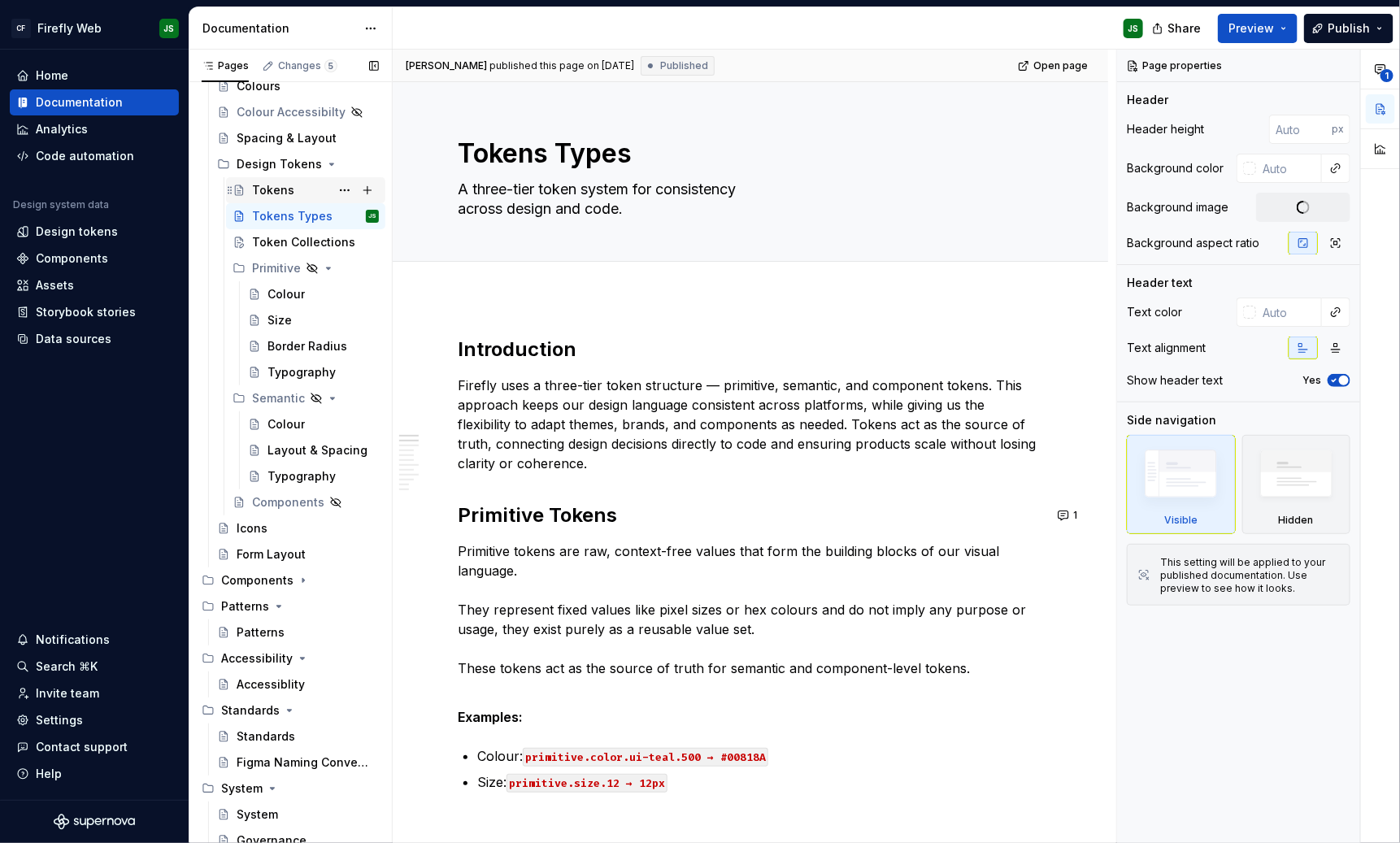
scroll to position [326, 0]
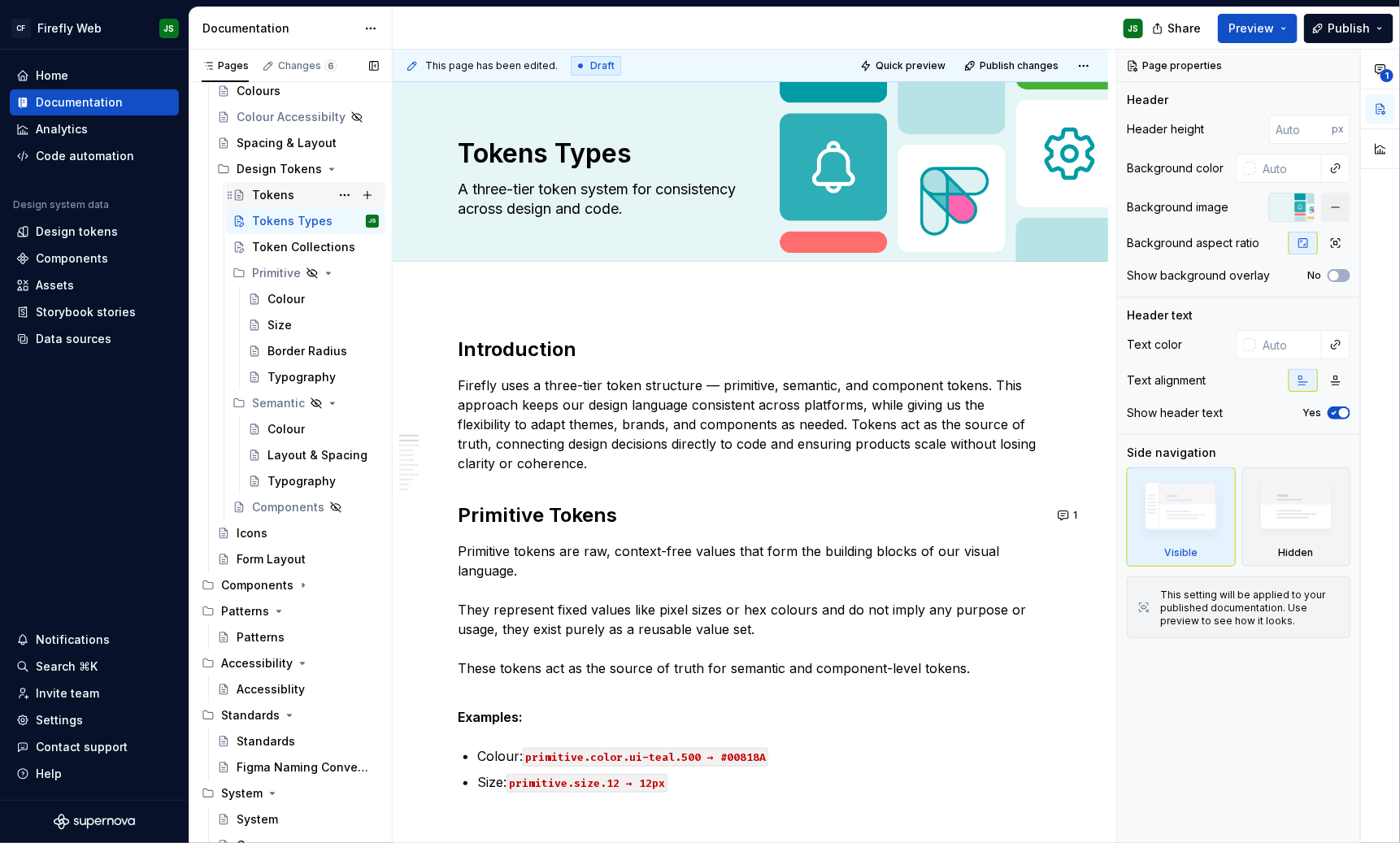
click at [289, 189] on div "Tokens" at bounding box center [273, 195] width 42 height 17
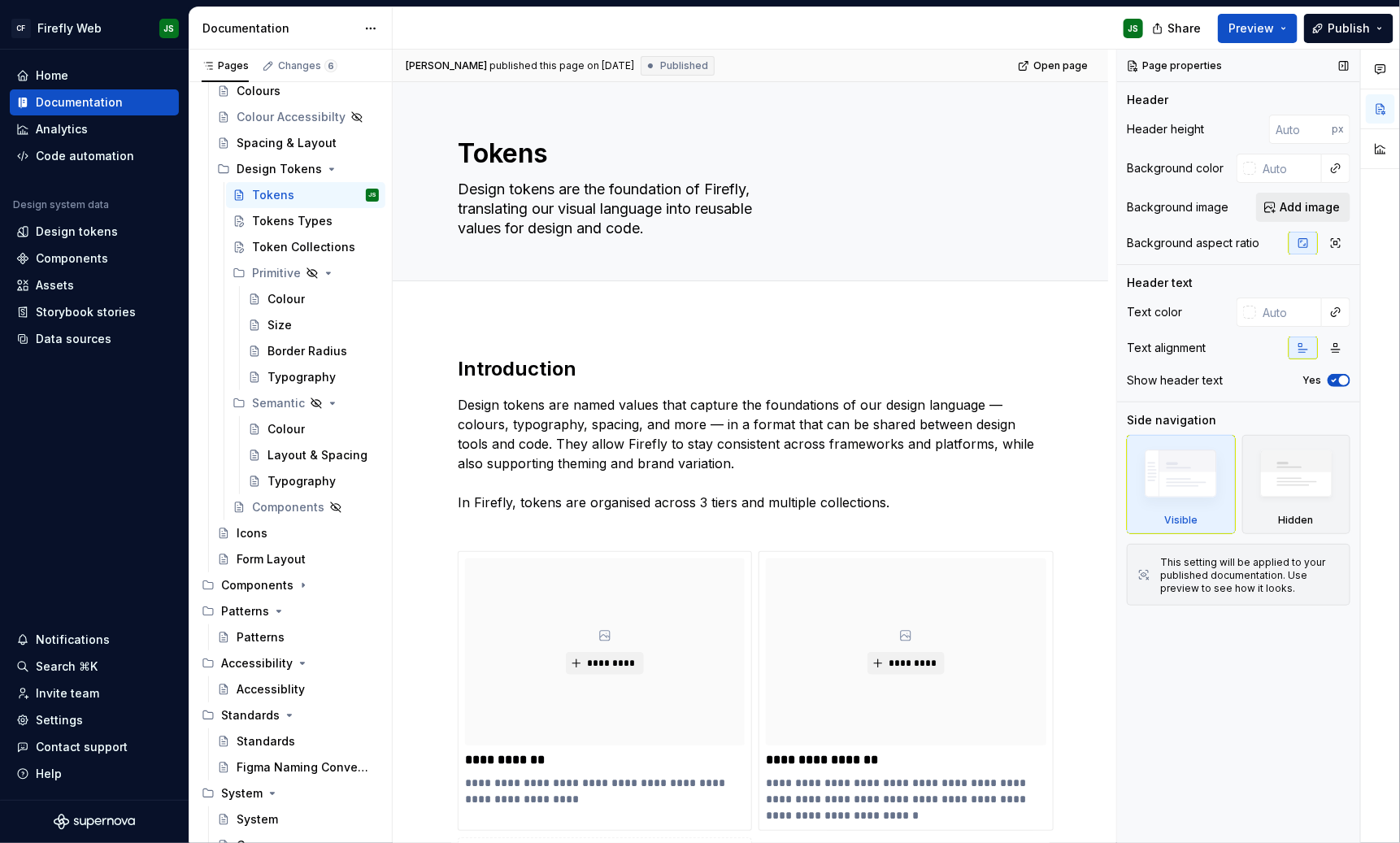
type textarea "*"
click at [1244, 209] on span "Add image" at bounding box center [1310, 207] width 60 height 17
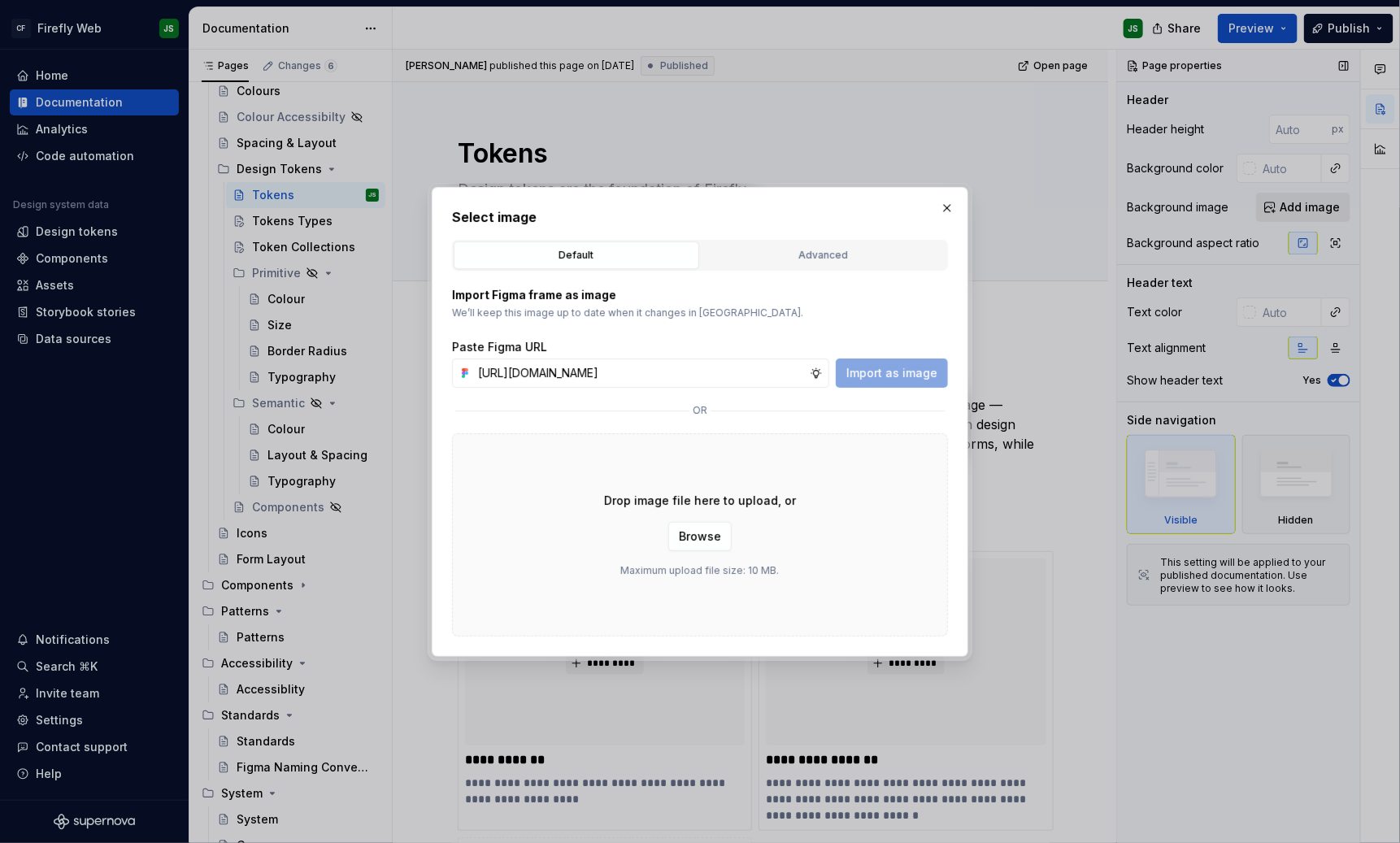
scroll to position [0, 401]
type input "[URL][DOMAIN_NAME]"
click at [904, 366] on span "Import as image" at bounding box center [892, 373] width 91 height 17
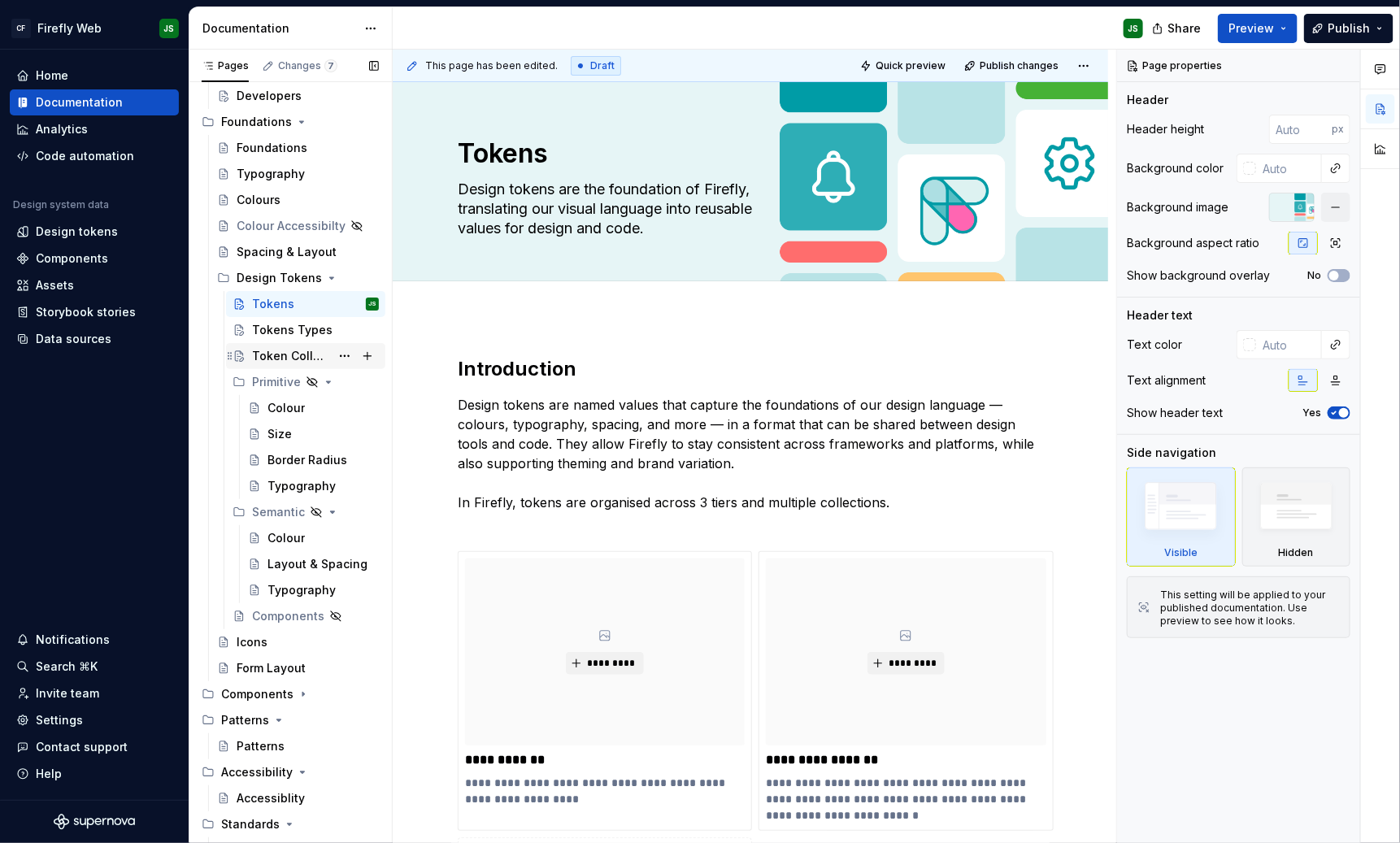
scroll to position [210, 0]
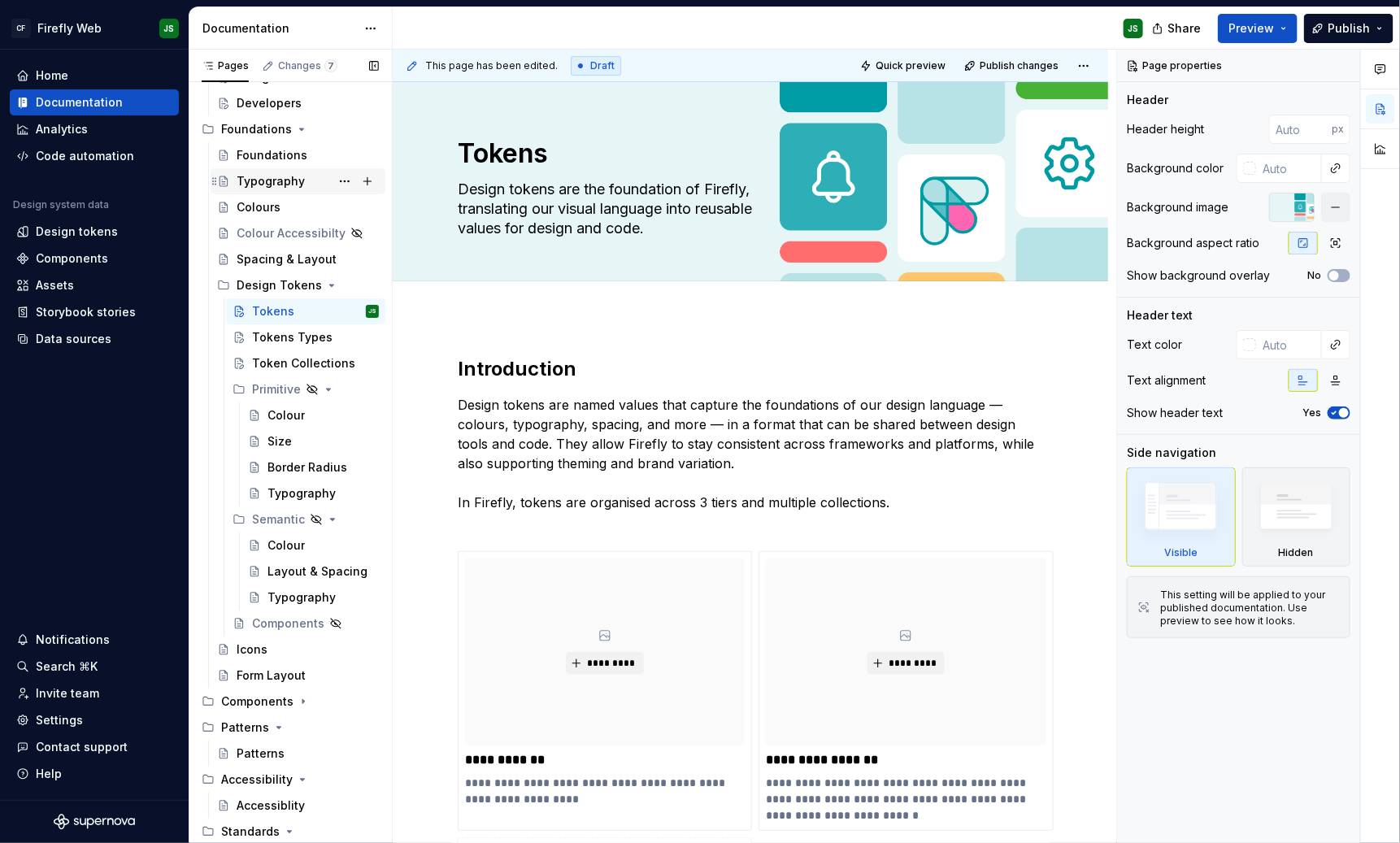
click at [268, 188] on div "Typography" at bounding box center [271, 181] width 68 height 17
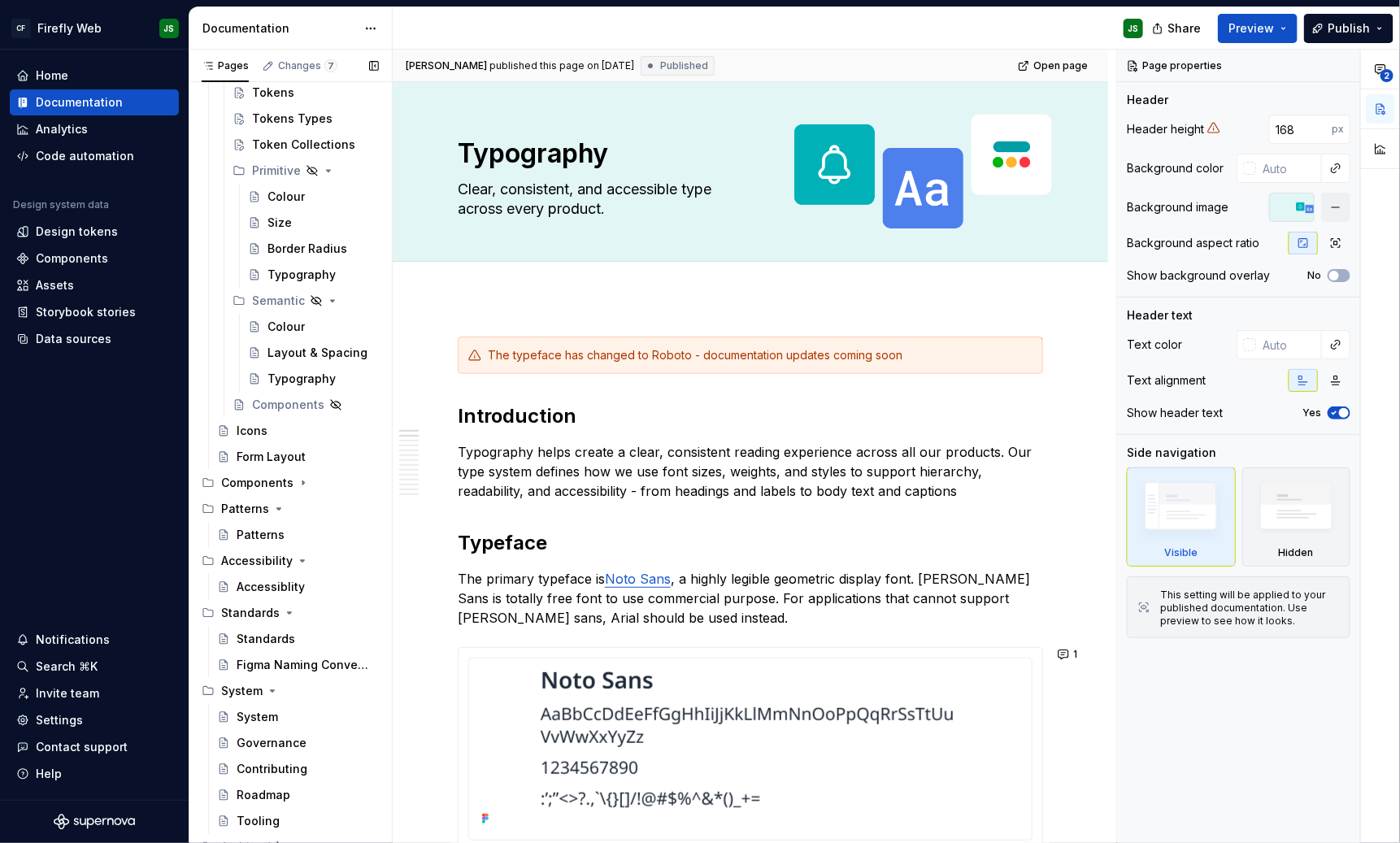
scroll to position [431, 0]
click at [277, 187] on div "Colour" at bounding box center [286, 194] width 38 height 17
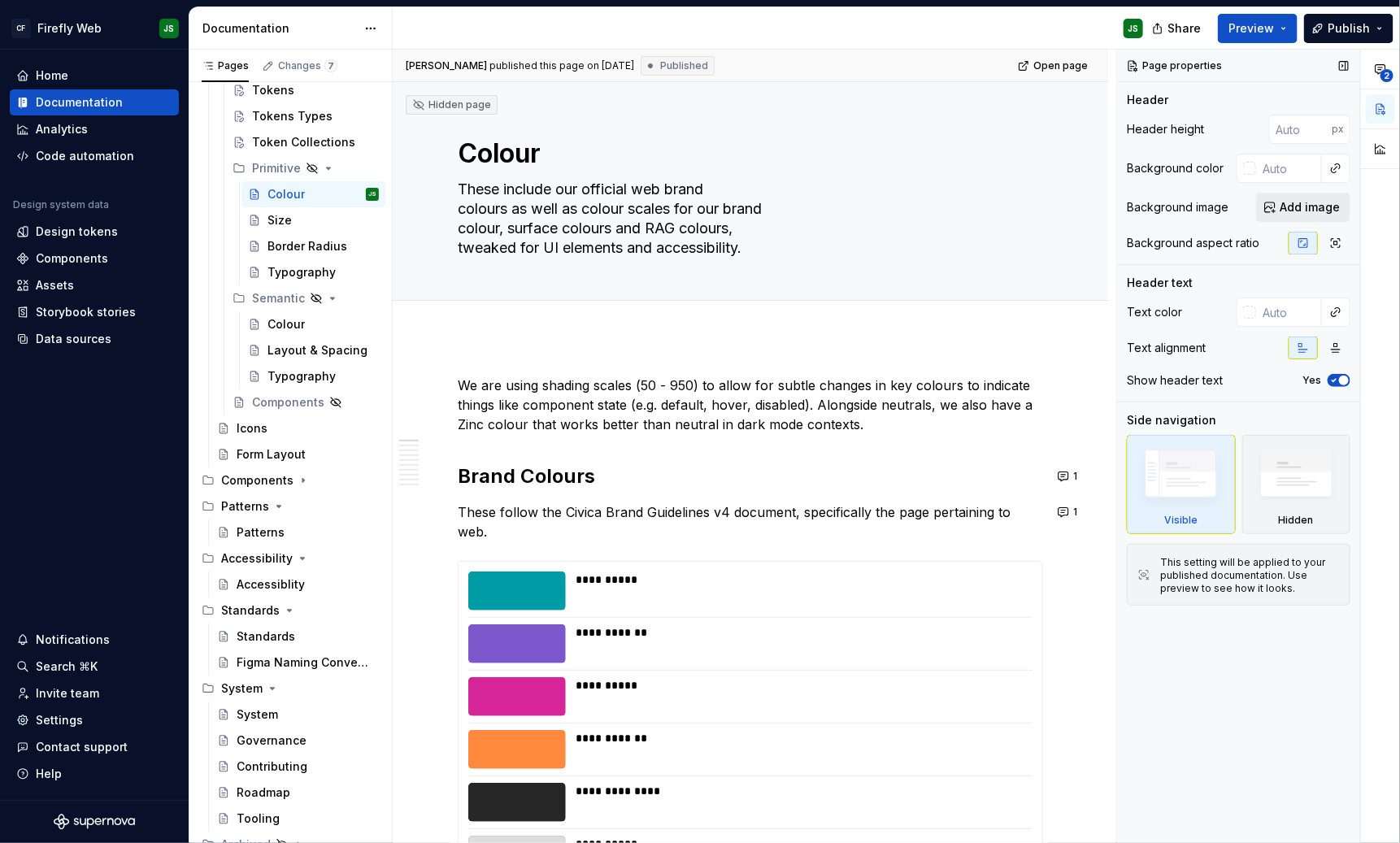
click at [1244, 203] on span "Add image" at bounding box center [1310, 207] width 60 height 17
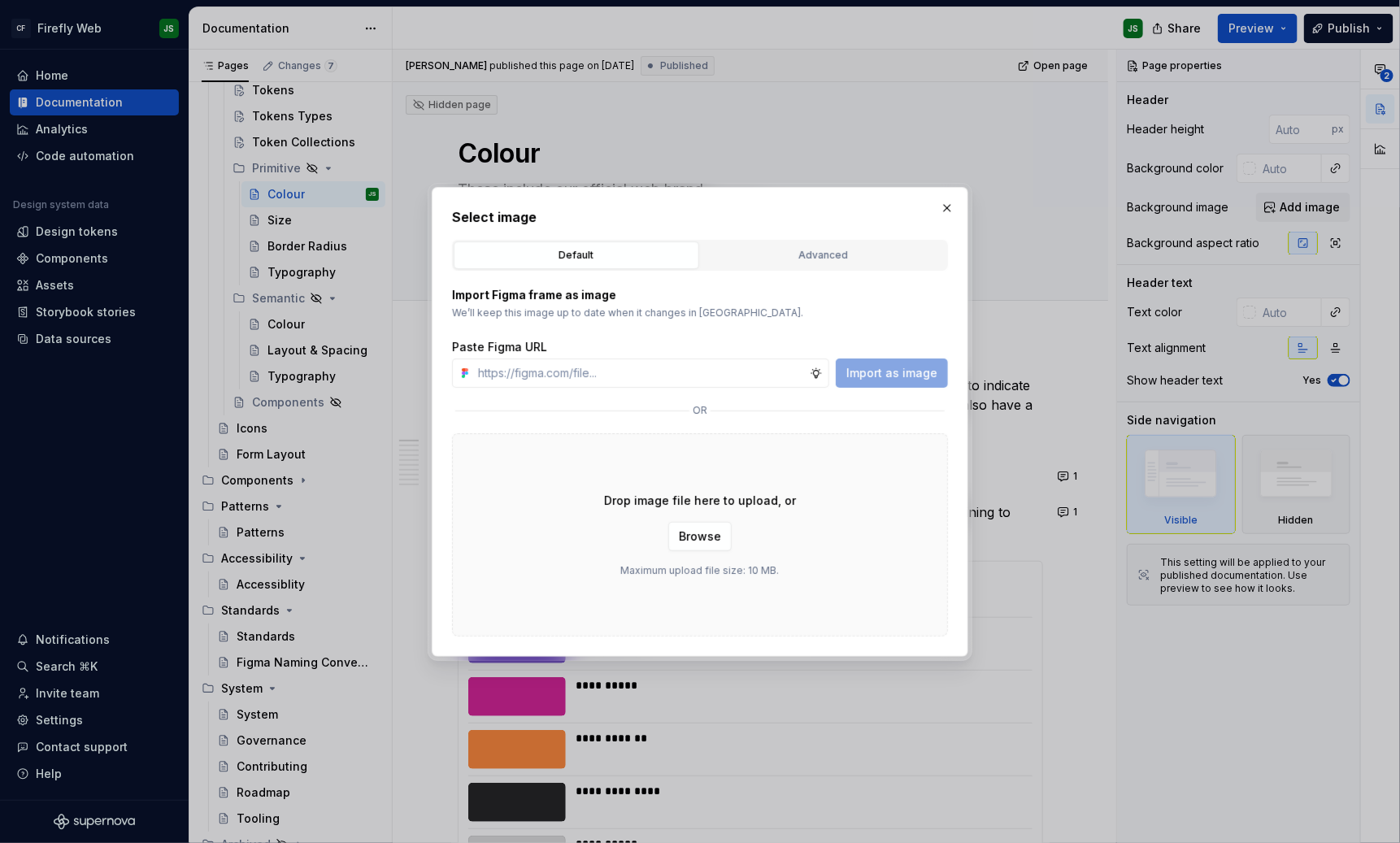
type textarea "*"
type input "[URL][DOMAIN_NAME]"
click at [881, 376] on span "Import as image" at bounding box center [892, 373] width 91 height 17
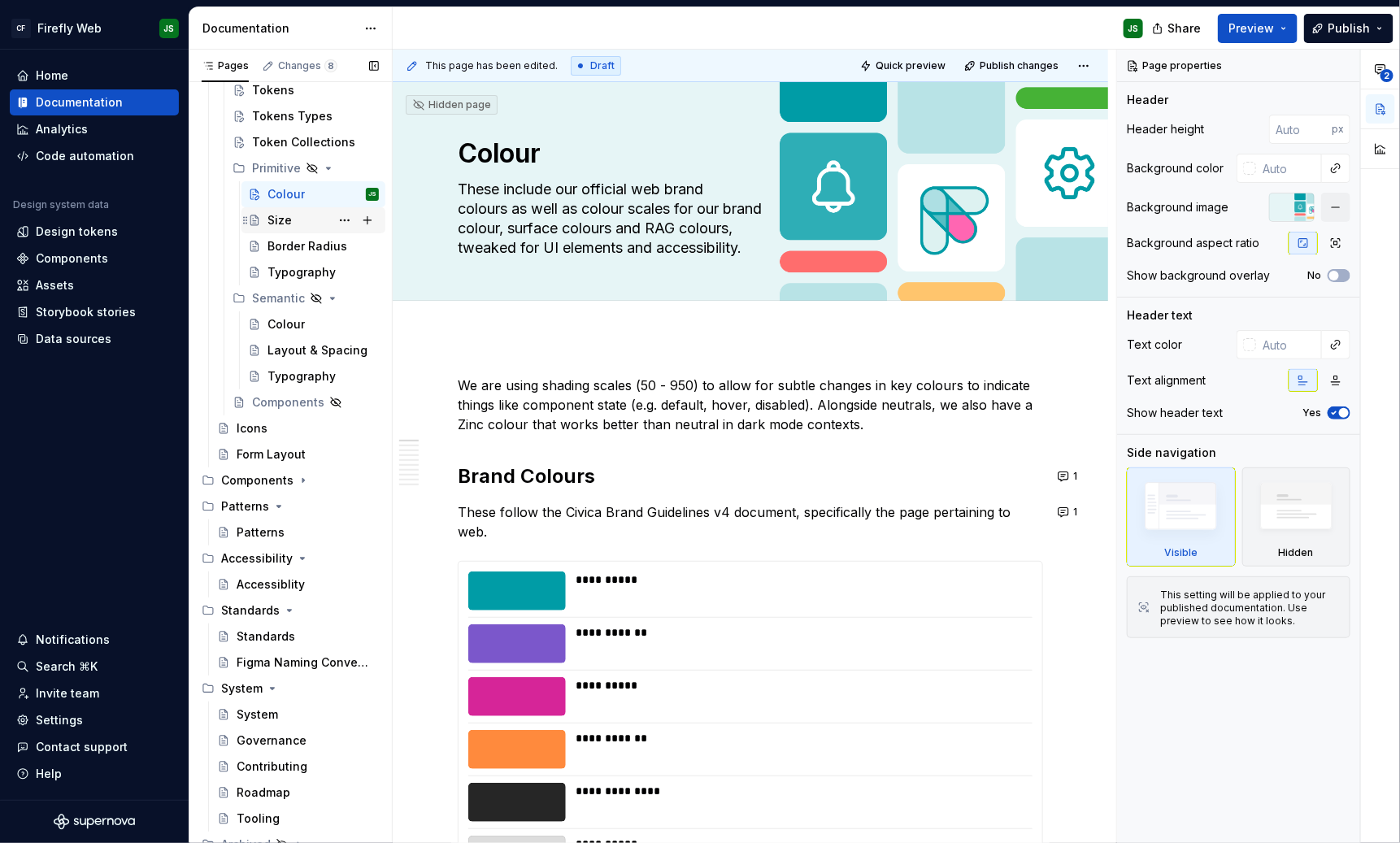
click at [289, 226] on div "Size" at bounding box center [323, 221] width 111 height 23
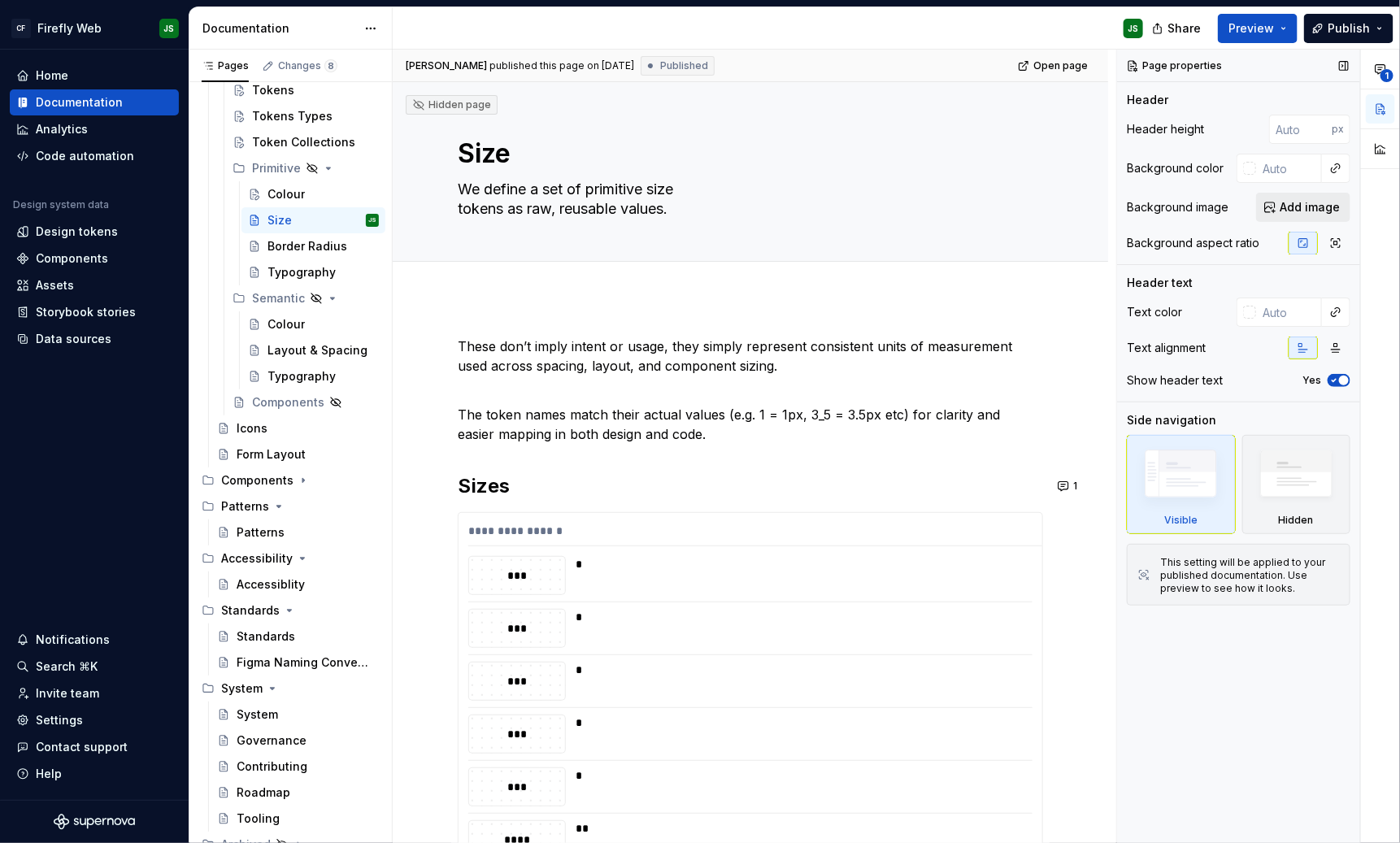
type textarea "*"
click at [1244, 209] on span "Add image" at bounding box center [1310, 207] width 60 height 17
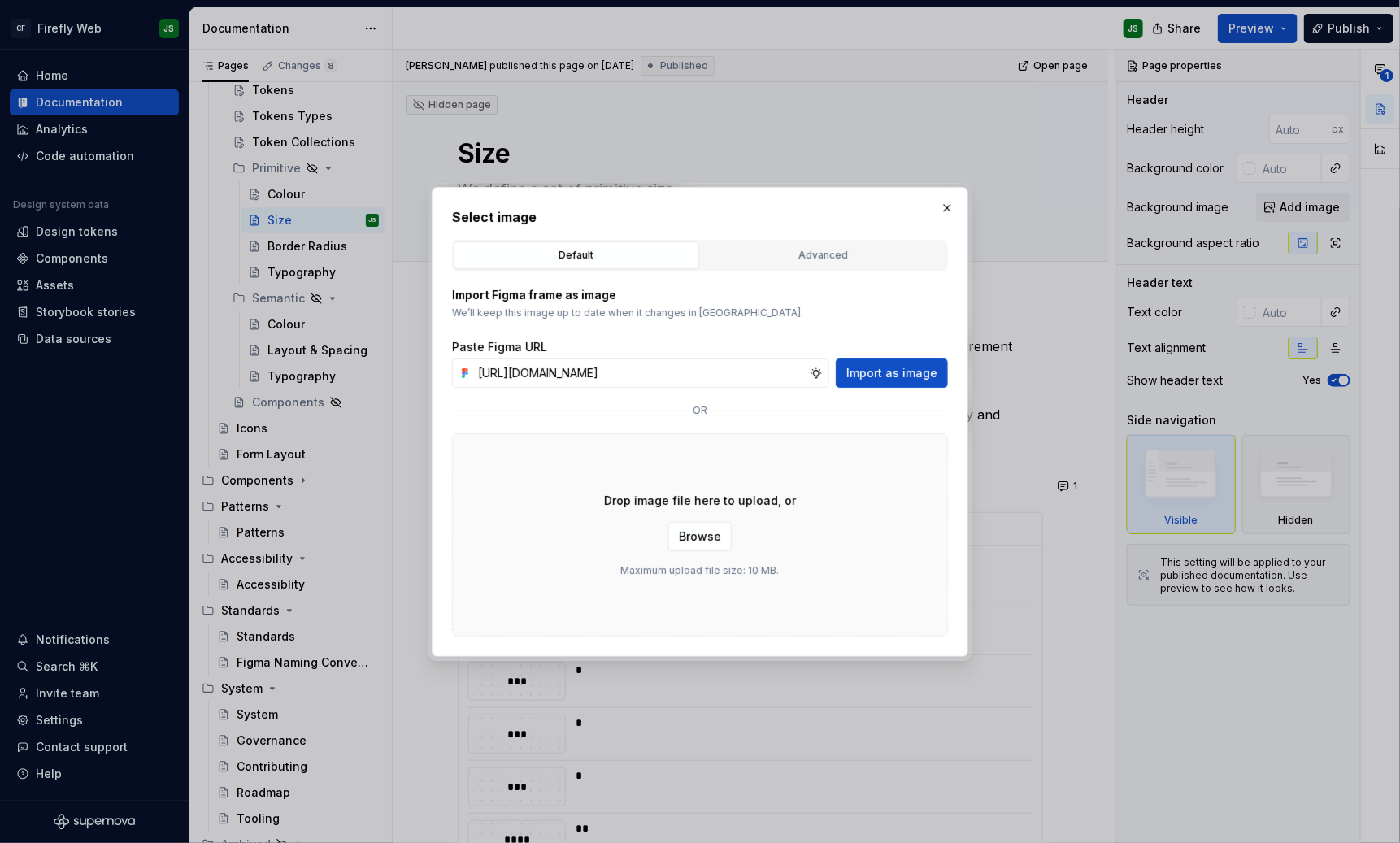
scroll to position [0, 401]
type input "[URL][DOMAIN_NAME]"
click at [904, 362] on button "Import as image" at bounding box center [892, 373] width 112 height 29
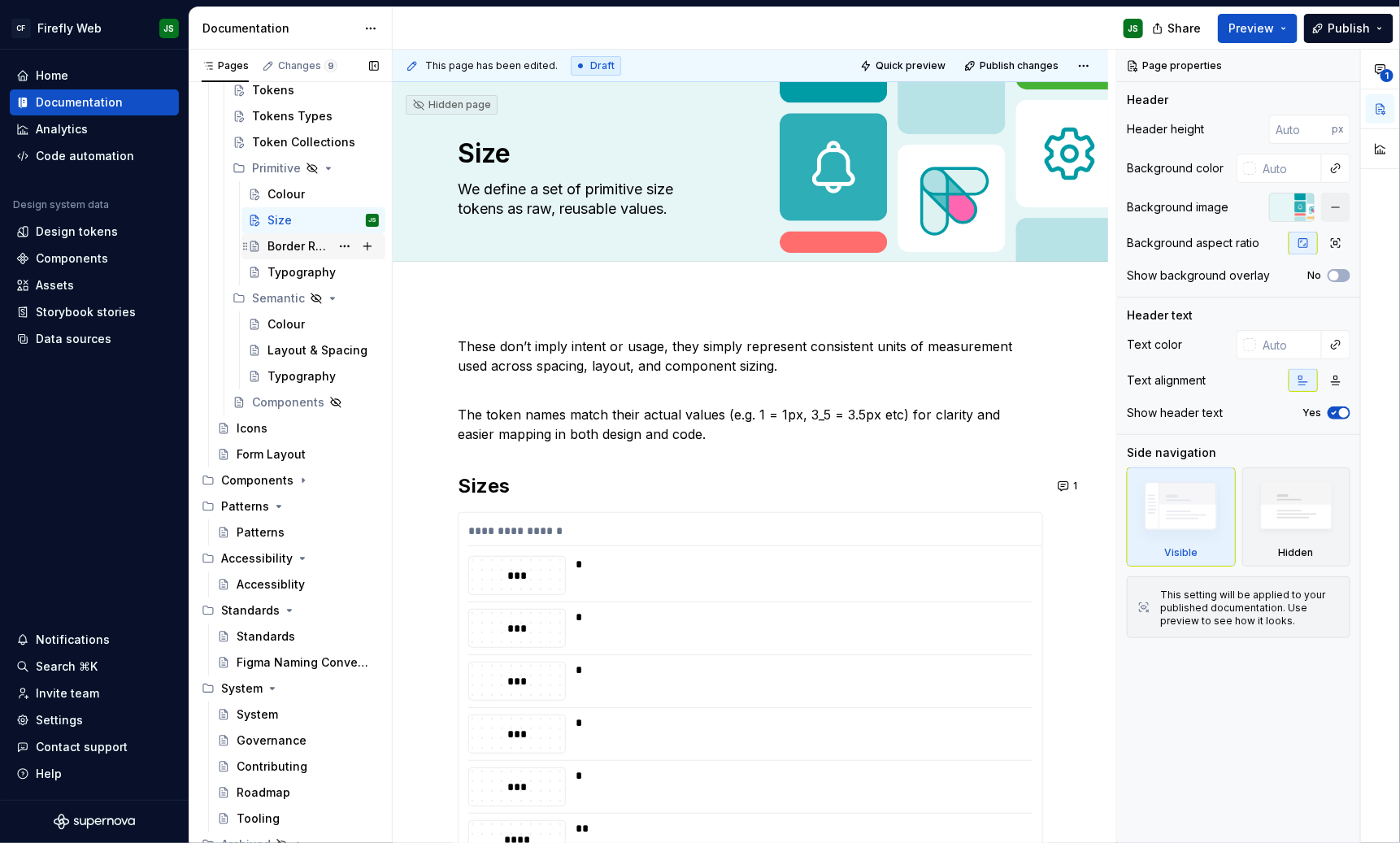
click at [285, 254] on div "Border Radius" at bounding box center [323, 246] width 111 height 23
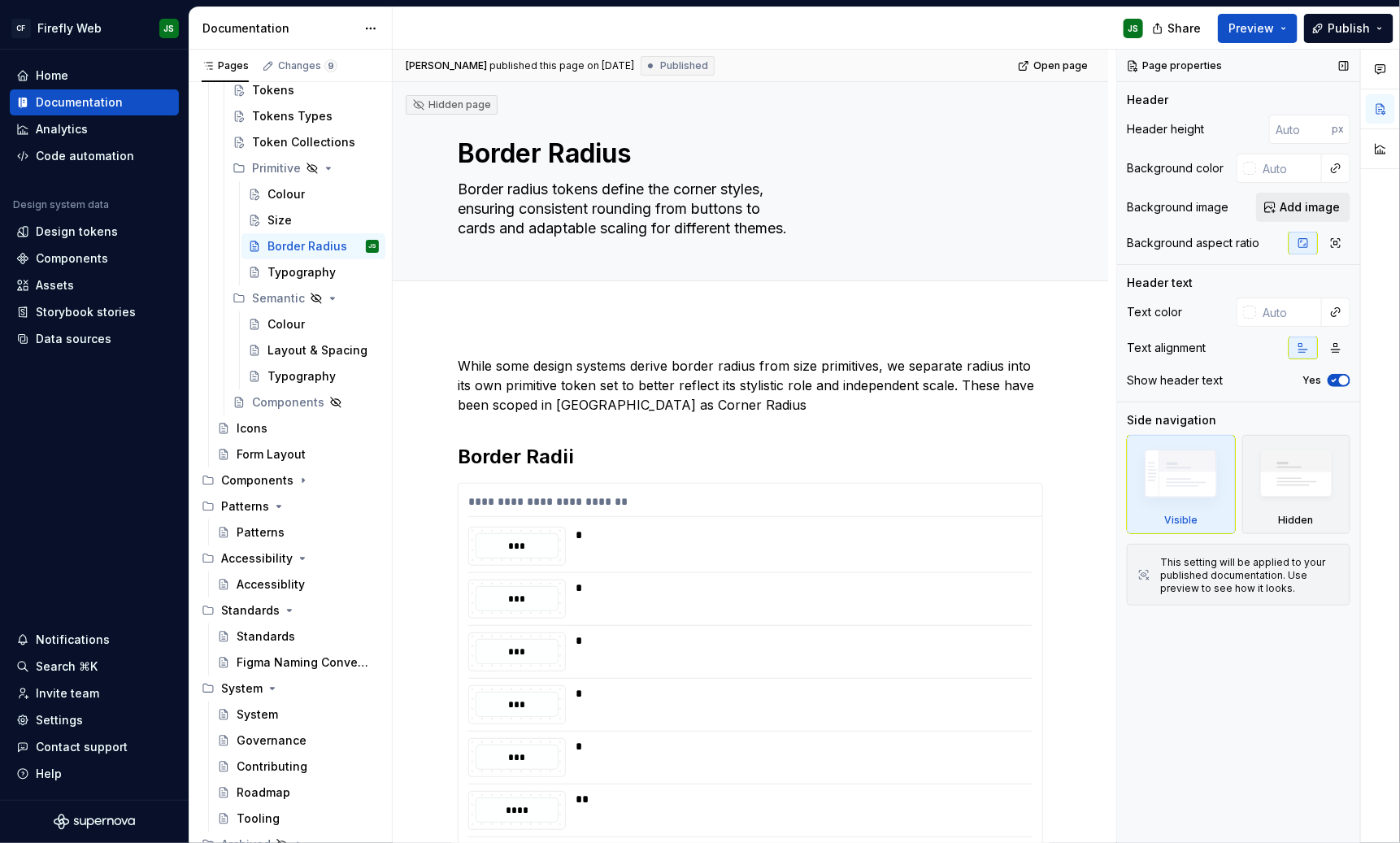
type textarea "*"
click at [1244, 207] on span "Add image" at bounding box center [1310, 207] width 60 height 17
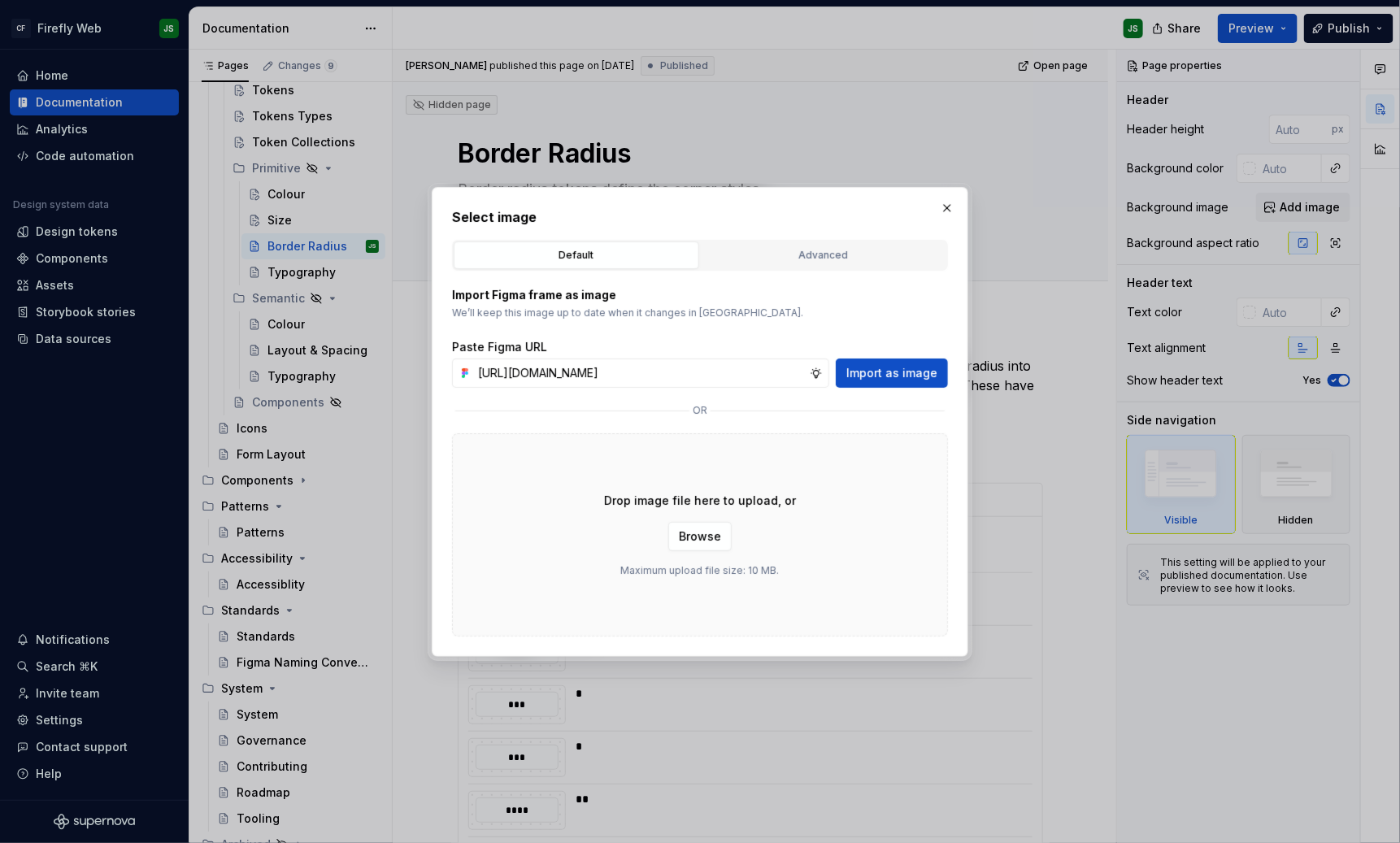
scroll to position [0, 401]
type input "[URL][DOMAIN_NAME]"
click at [918, 375] on span "Import as image" at bounding box center [892, 373] width 91 height 17
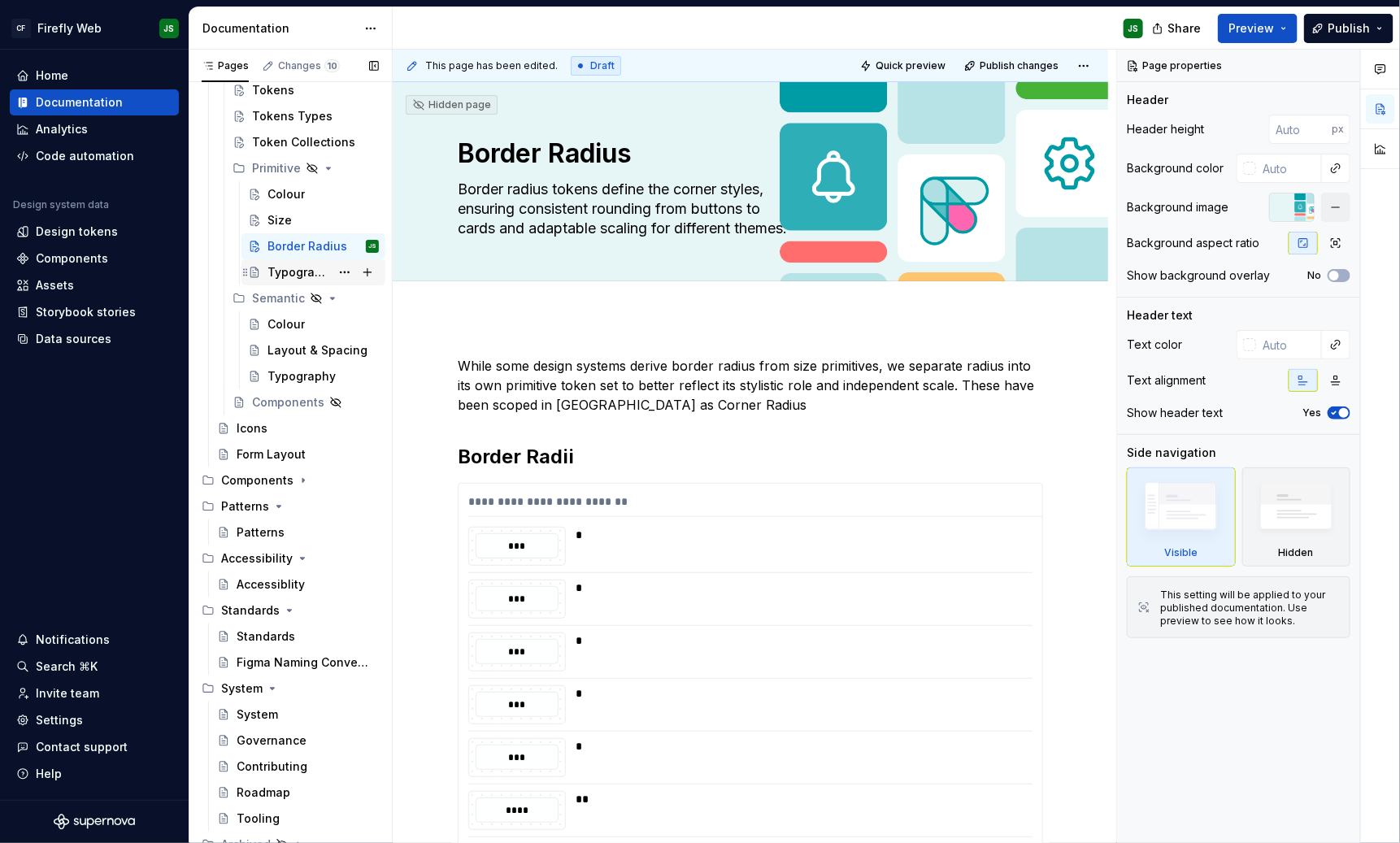
click at [294, 279] on div "Typography" at bounding box center [323, 272] width 111 height 23
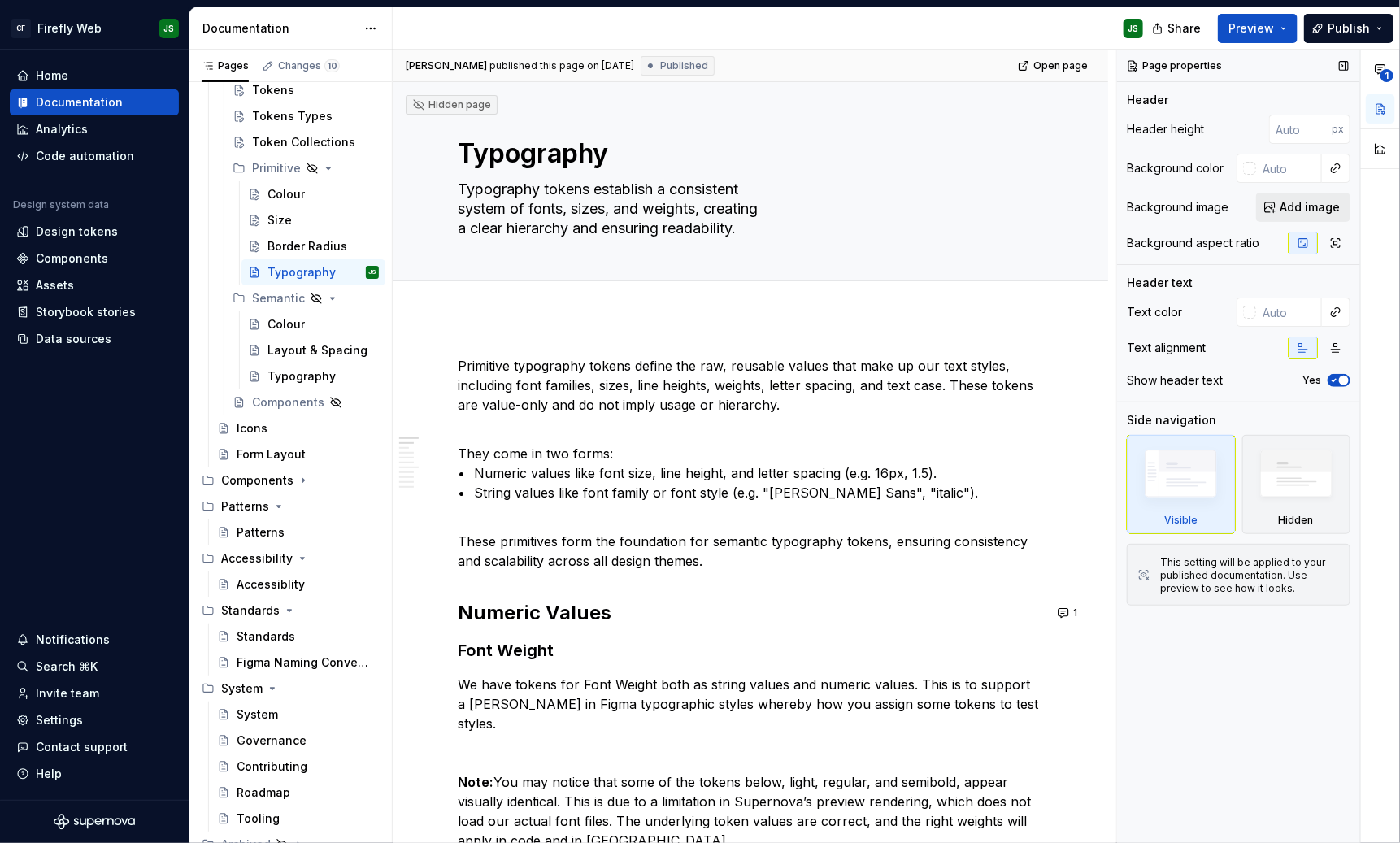
type textarea "*"
click at [1244, 200] on span "Add image" at bounding box center [1310, 207] width 60 height 17
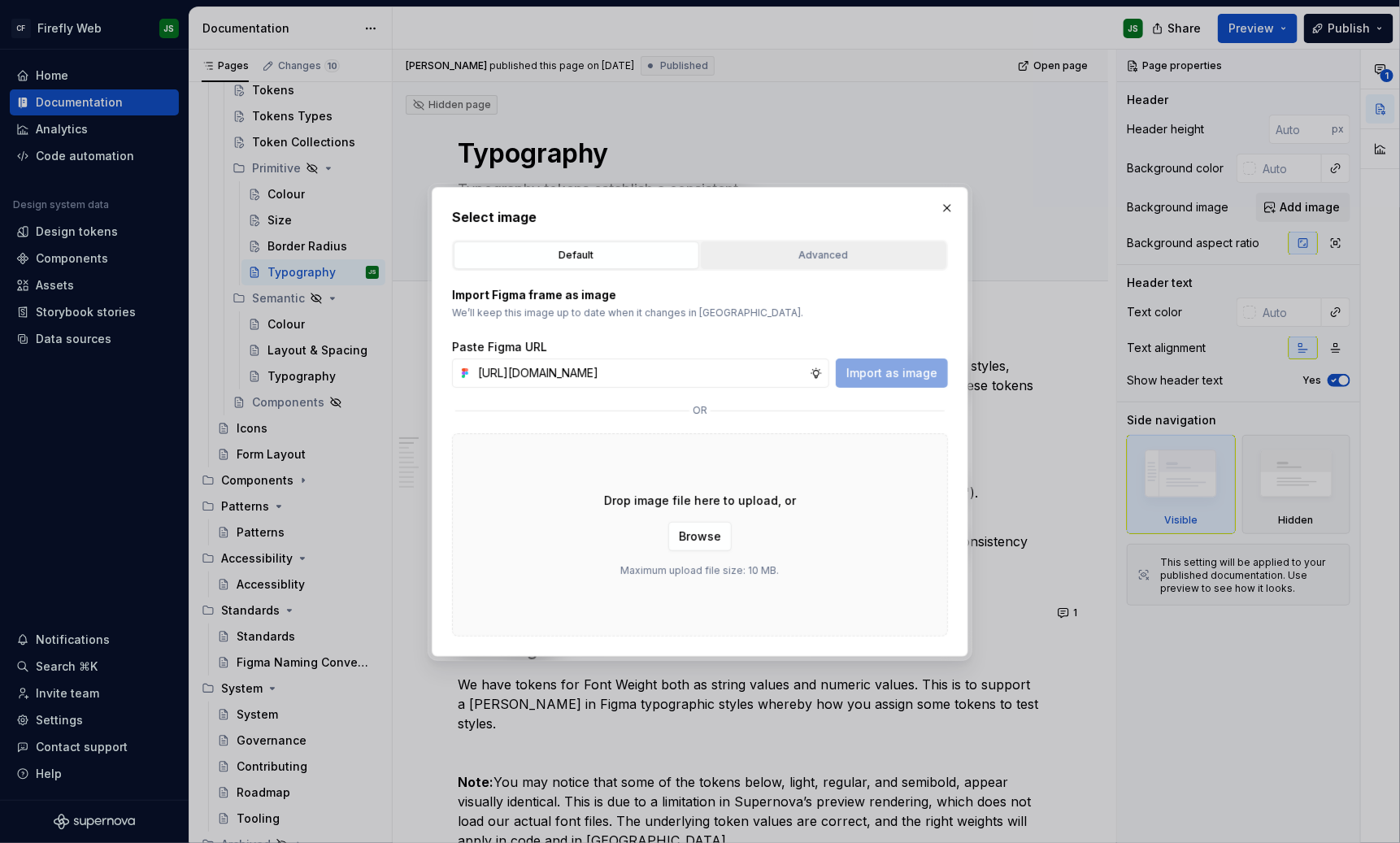
scroll to position [0, 401]
type input "[URL][DOMAIN_NAME]"
click at [882, 373] on span "Import as image" at bounding box center [892, 373] width 91 height 17
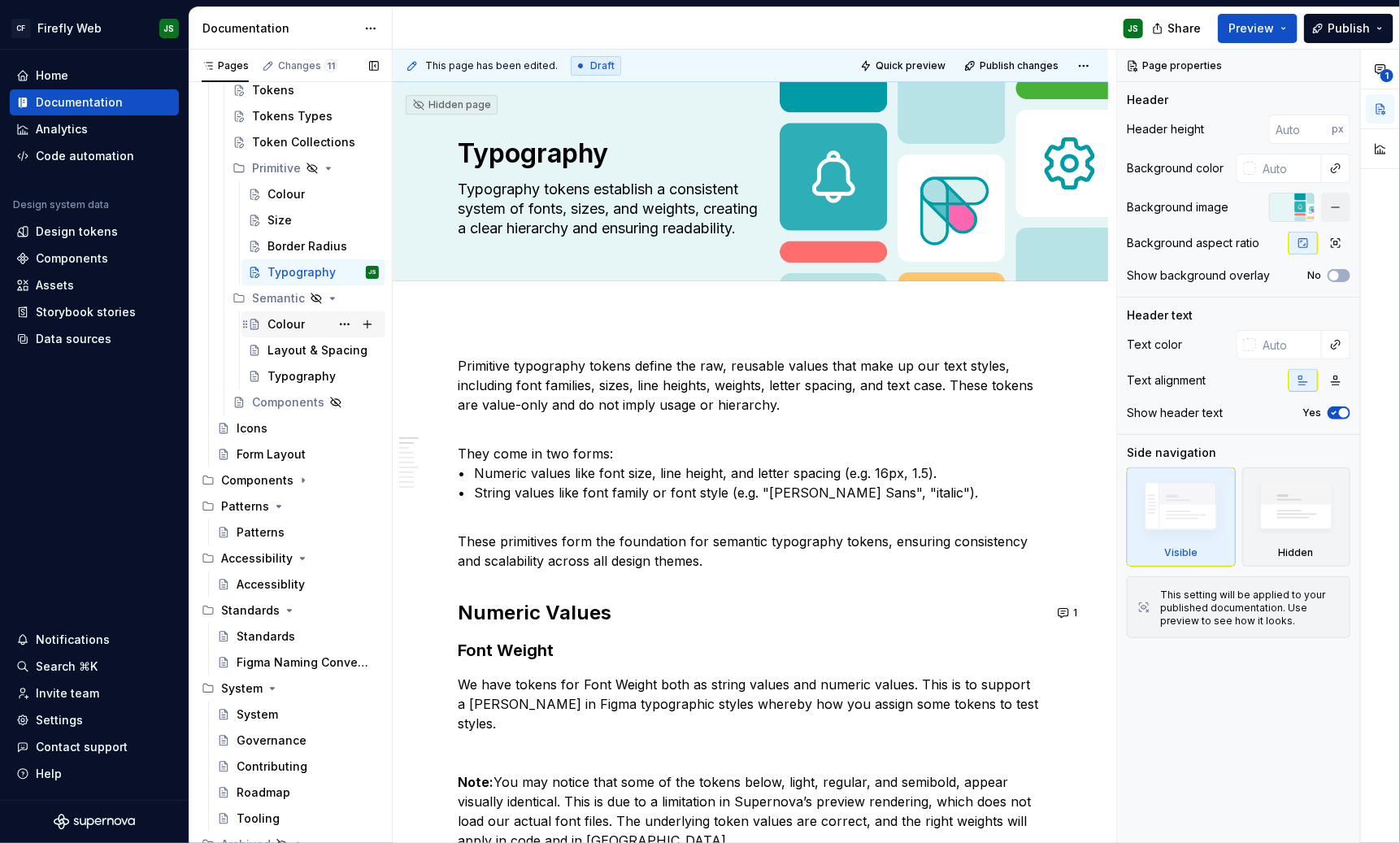
click at [299, 317] on div "Colour" at bounding box center [286, 324] width 38 height 17
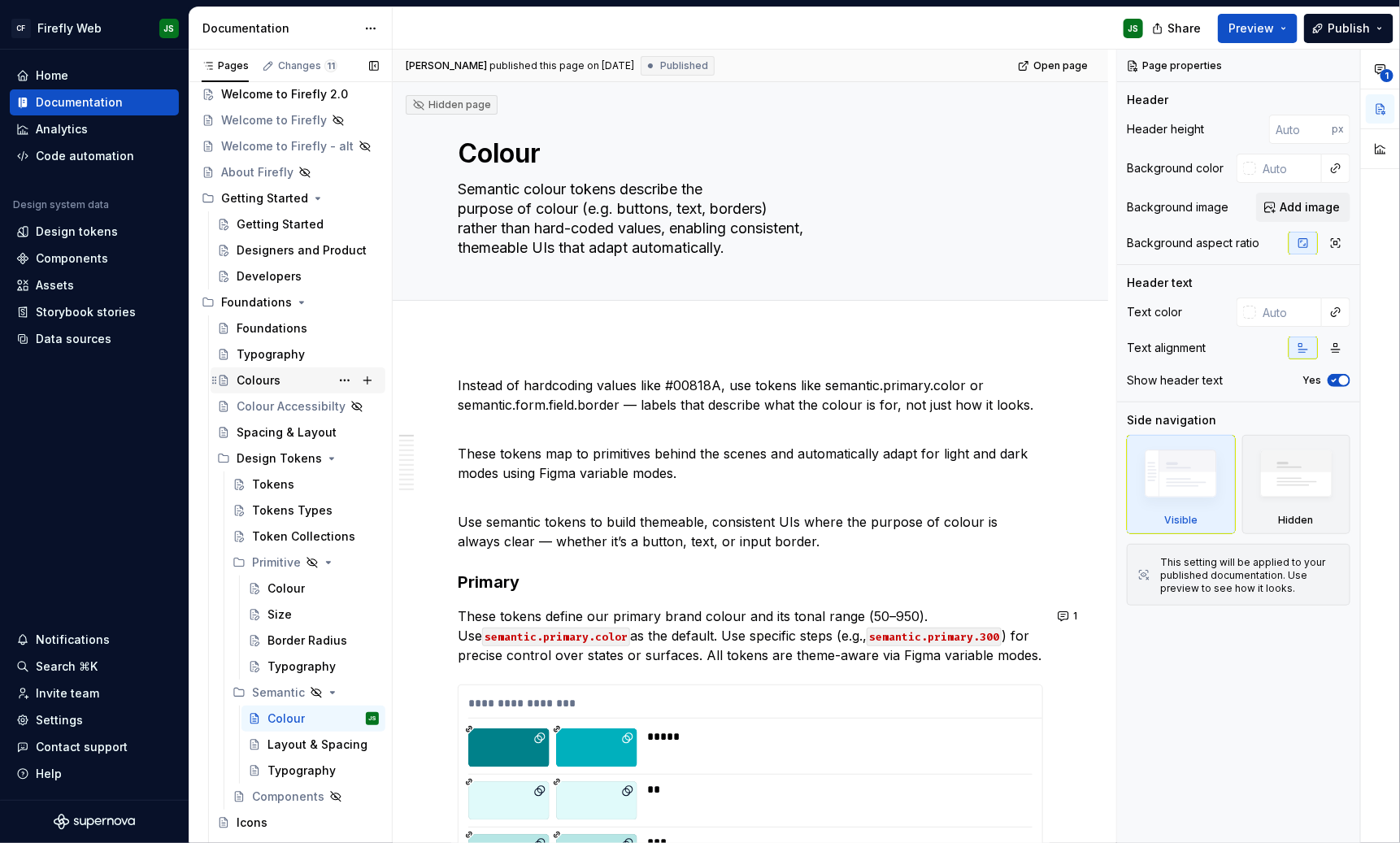
scroll to position [39, 0]
click at [289, 428] on div "Spacing & Layout" at bounding box center [283, 431] width 94 height 17
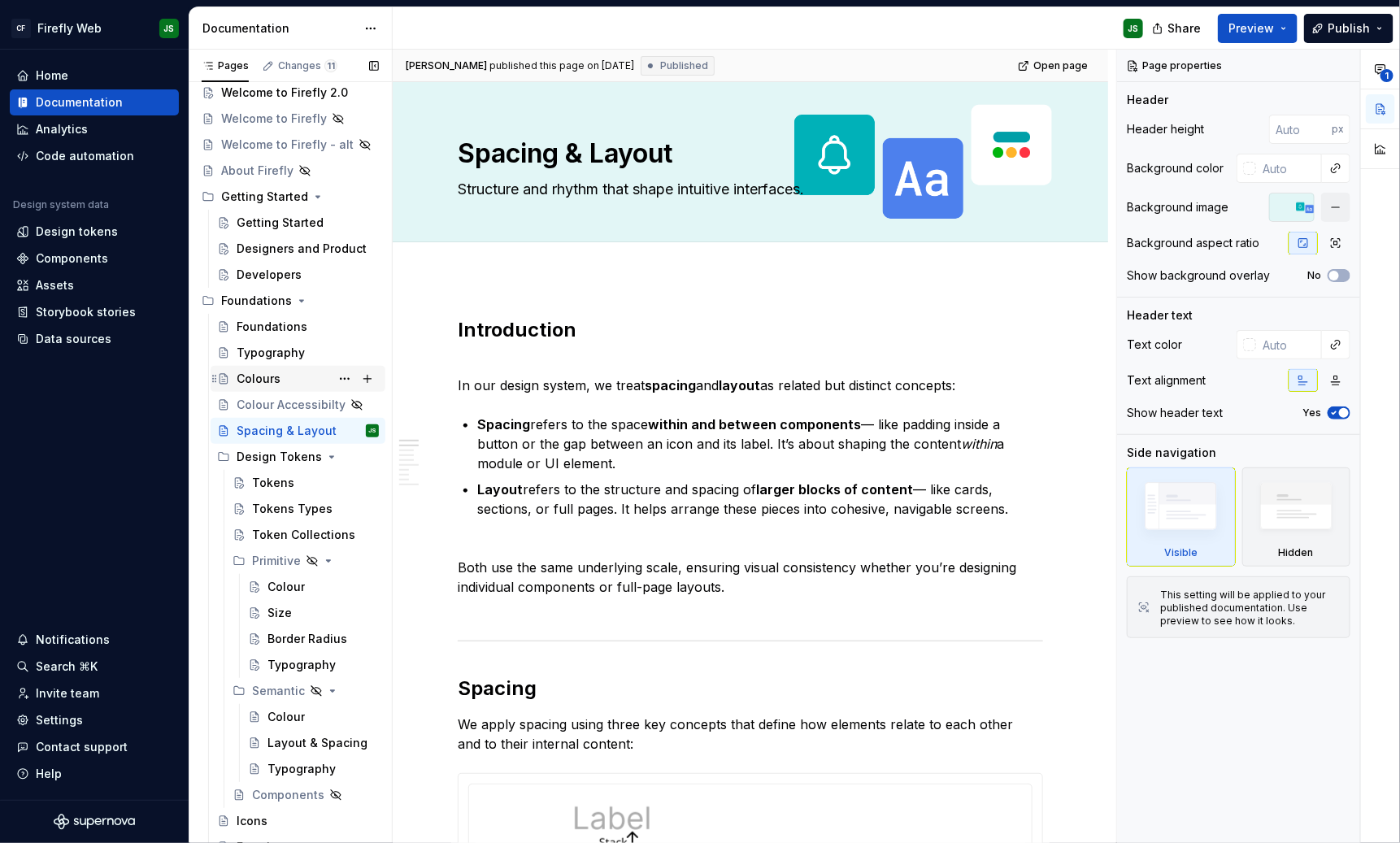
click at [278, 376] on div "Colours" at bounding box center [258, 378] width 44 height 17
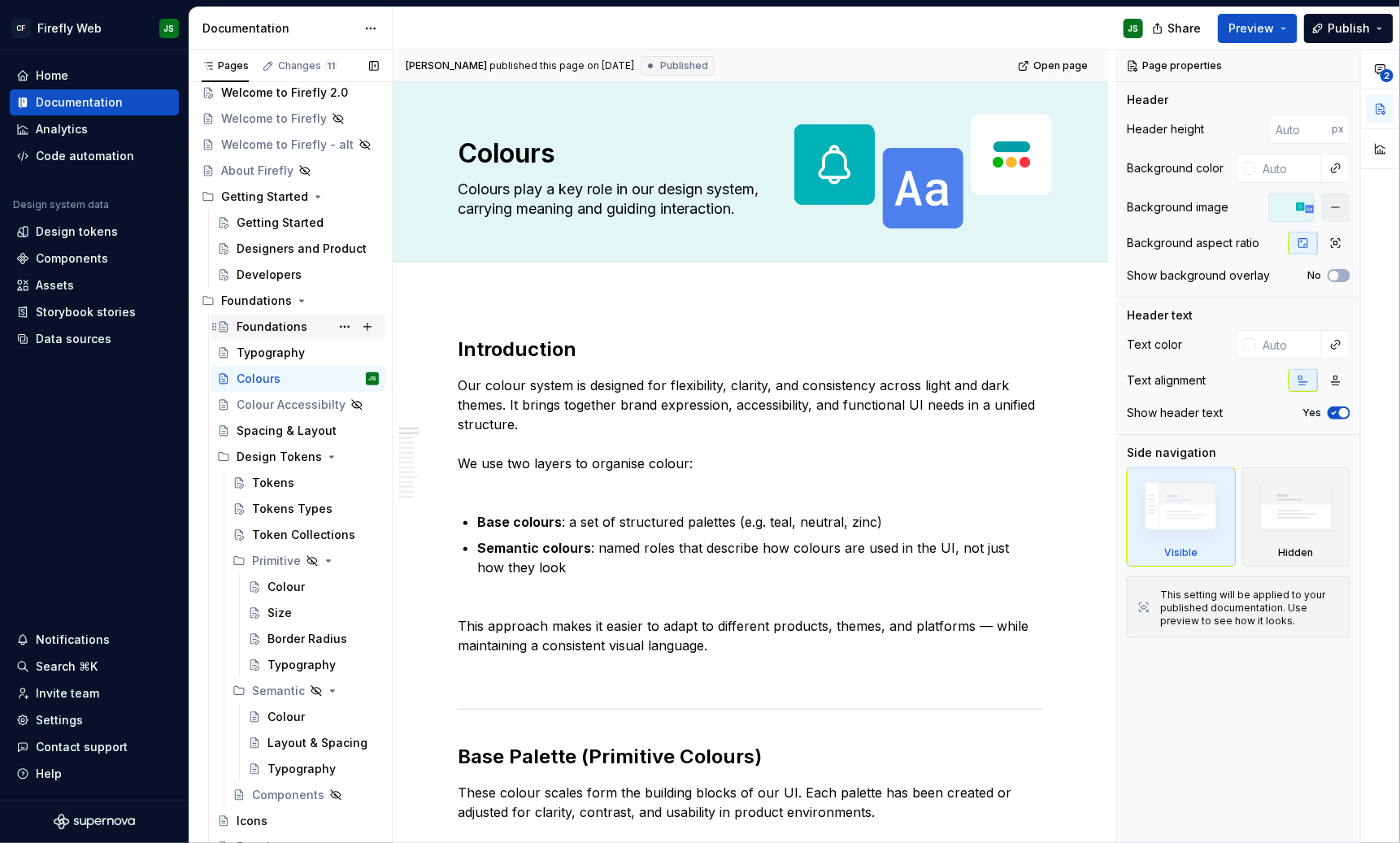
scroll to position [31, 0]
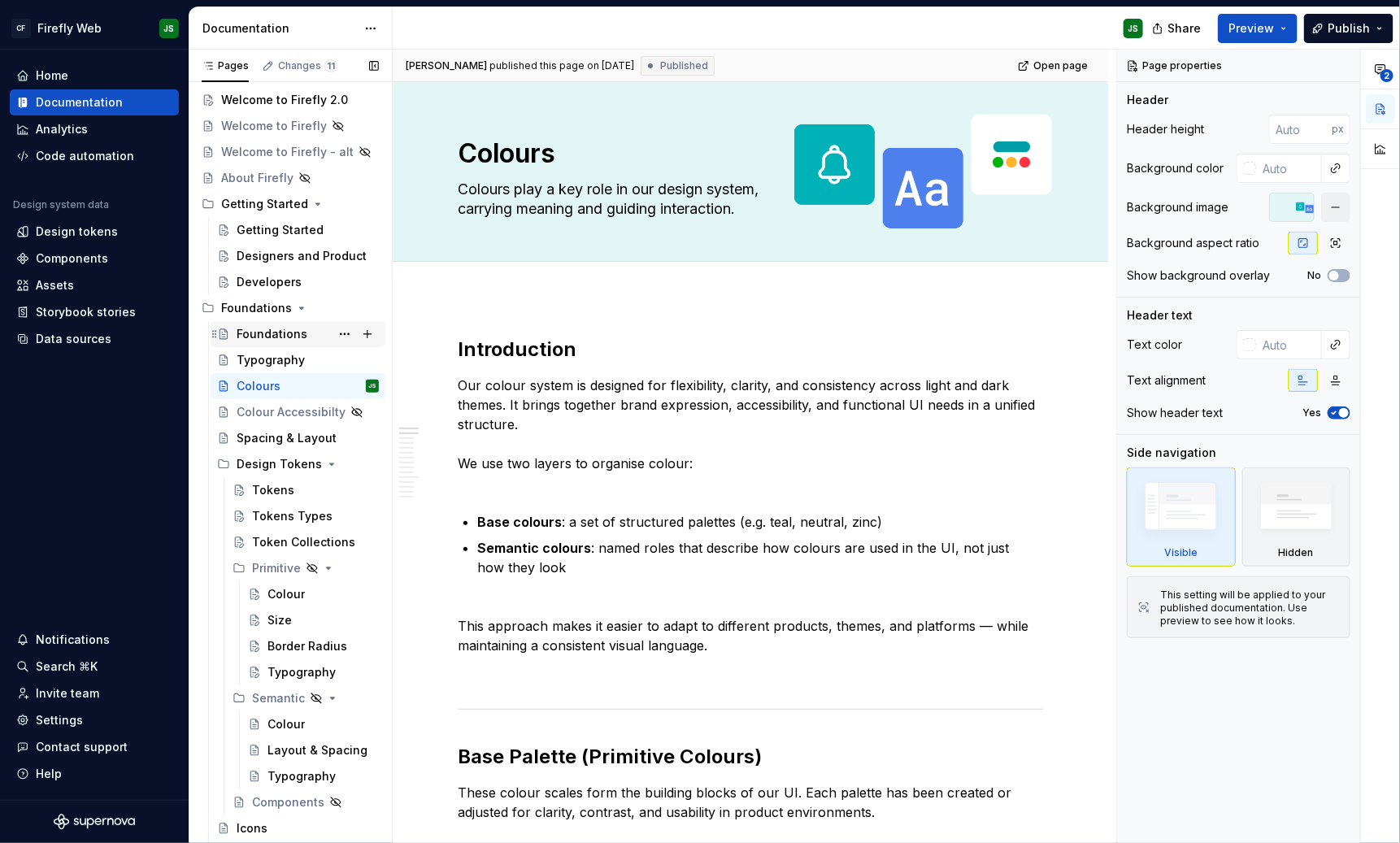
click at [262, 328] on div "Foundations" at bounding box center [271, 334] width 71 height 17
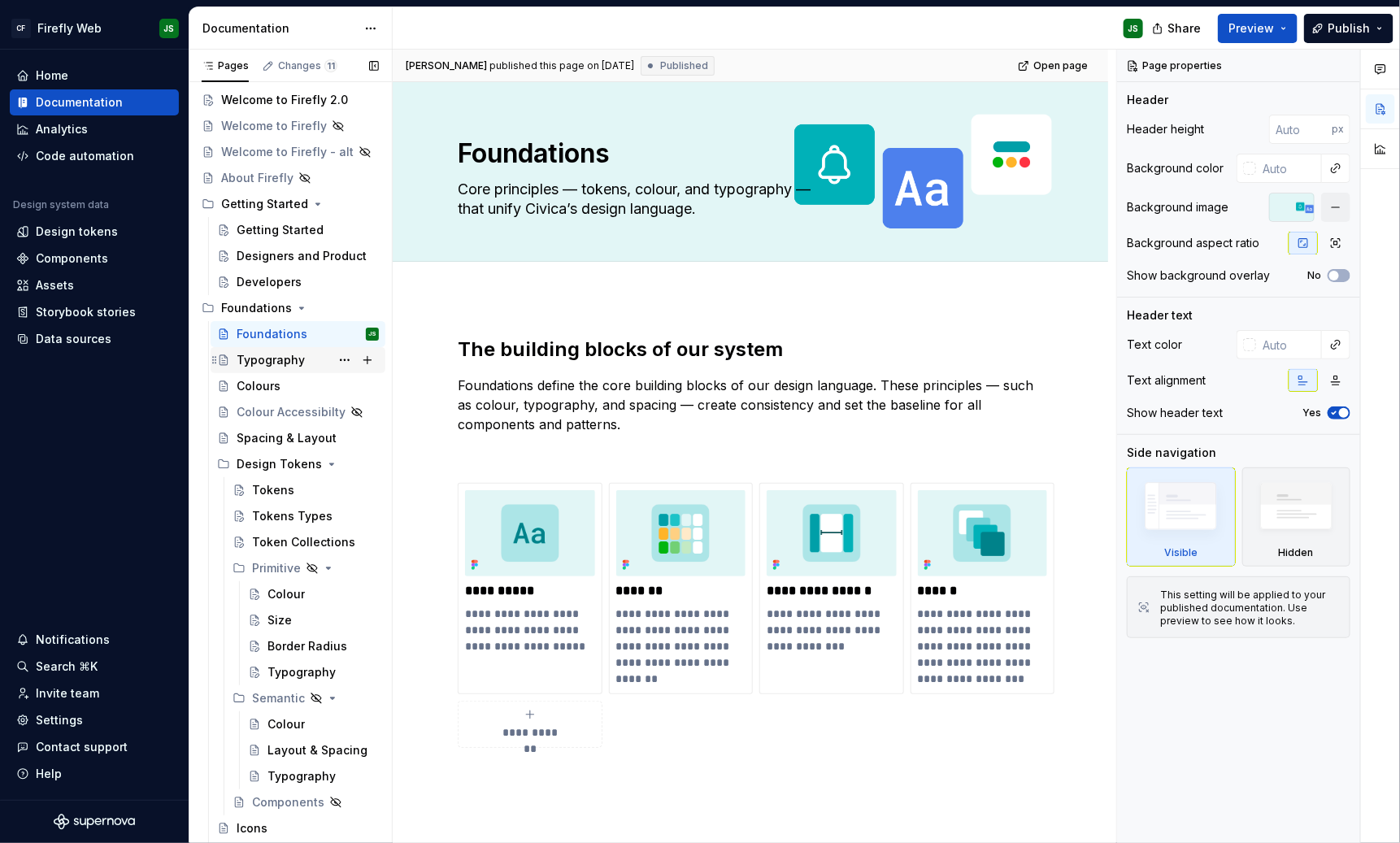
click at [268, 364] on div "Typography" at bounding box center [271, 360] width 68 height 17
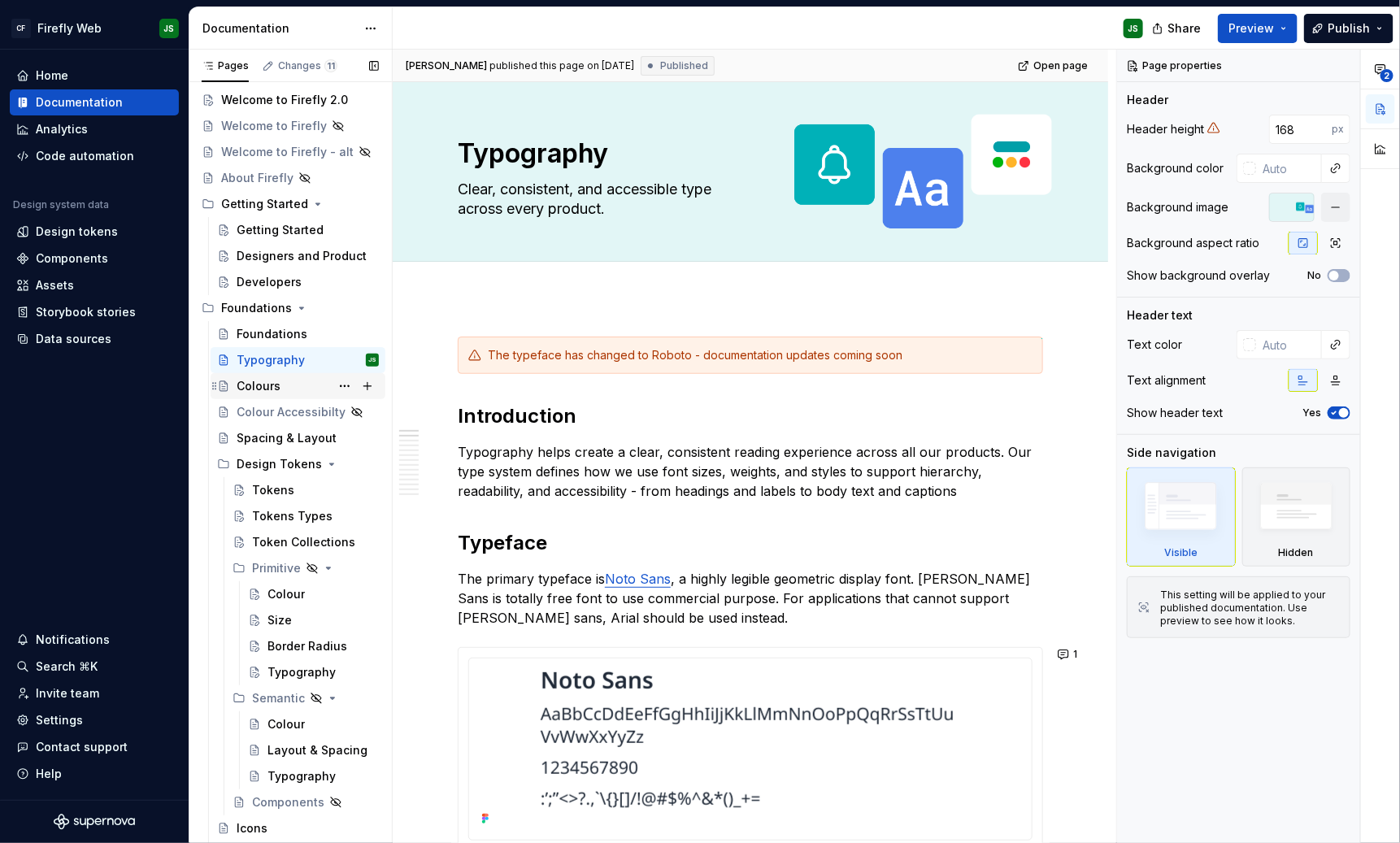
click at [267, 378] on div "Colours" at bounding box center [258, 386] width 44 height 17
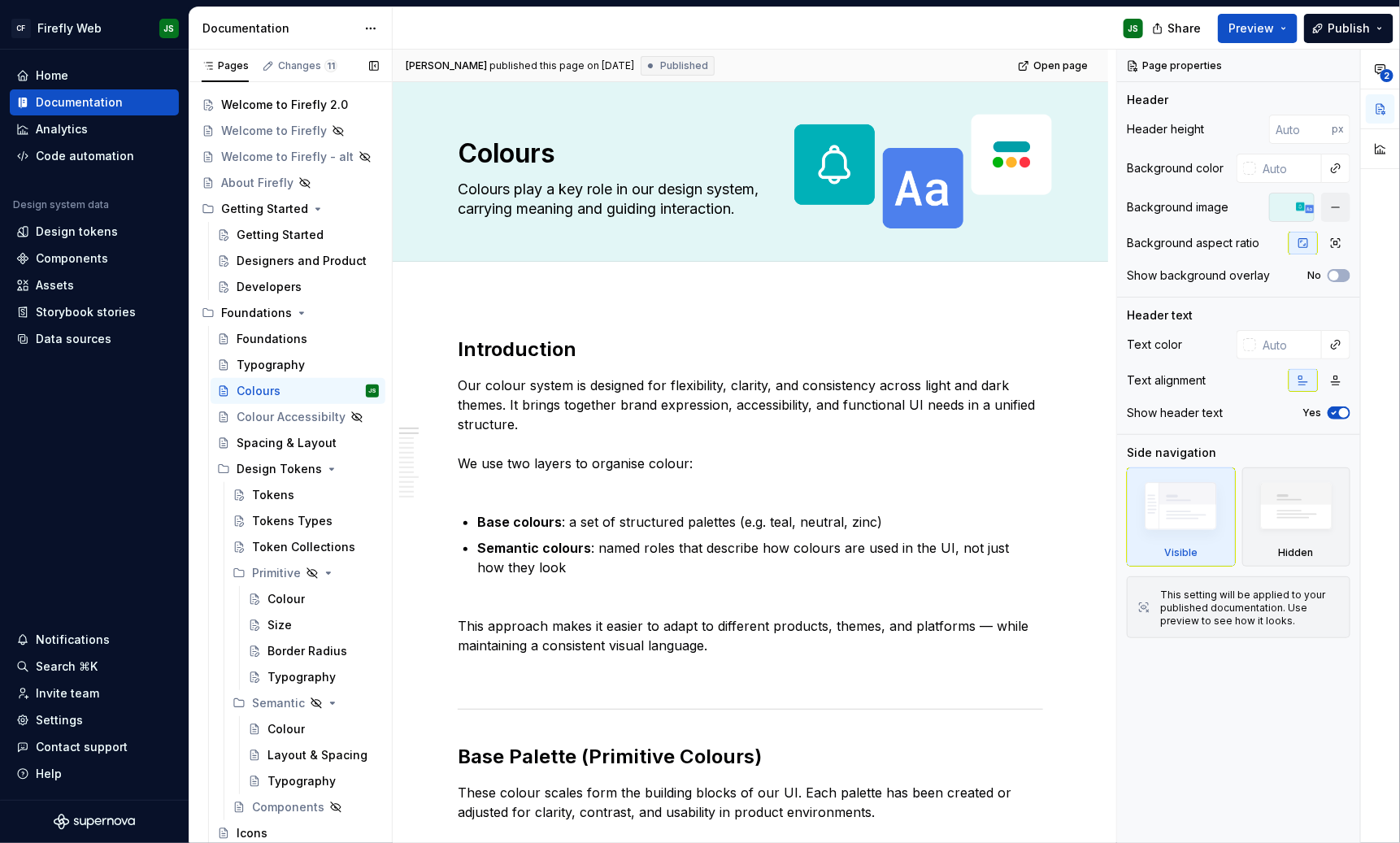
scroll to position [51, 0]
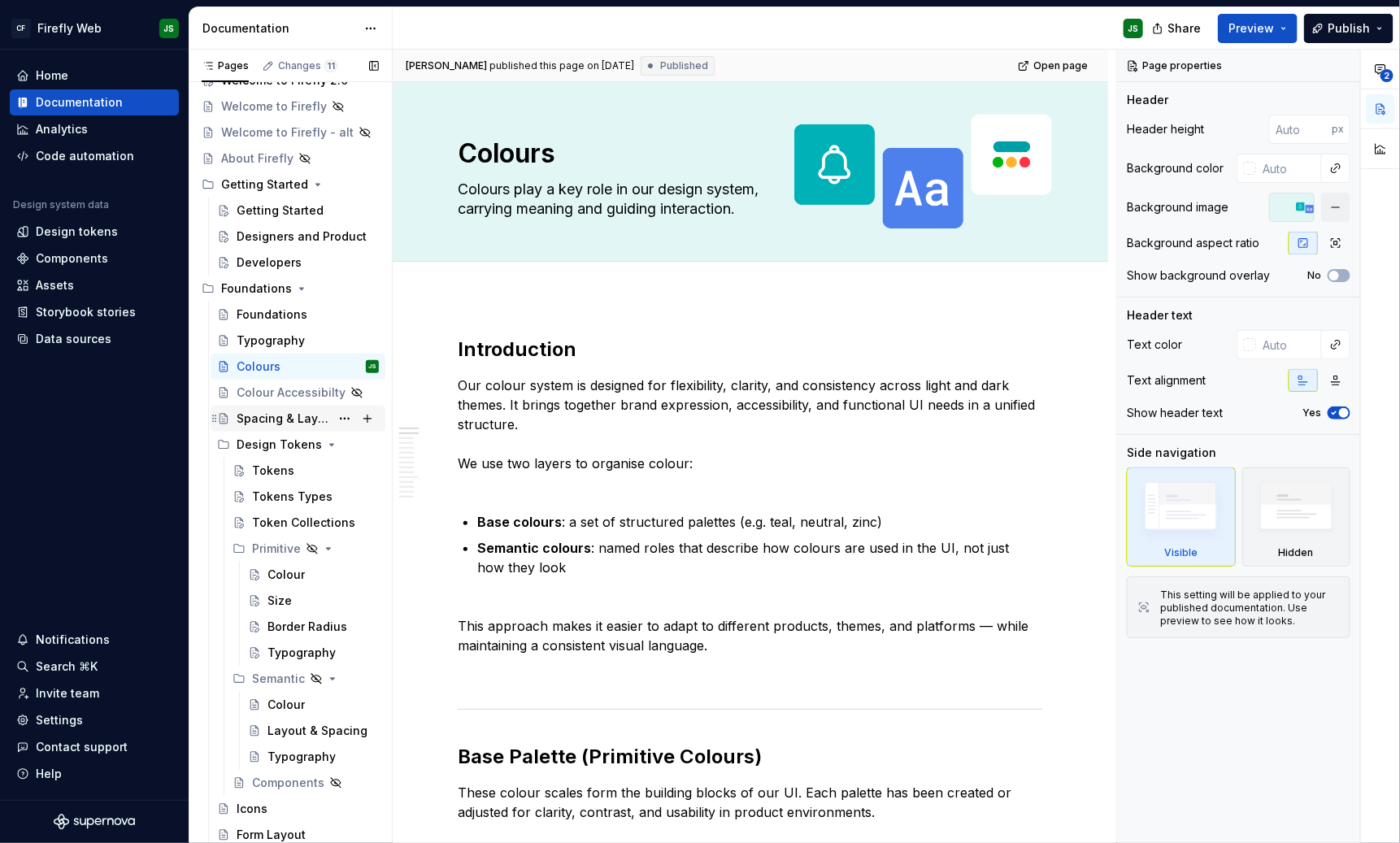
click at [266, 418] on div "Spacing & Layout" at bounding box center [283, 418] width 94 height 17
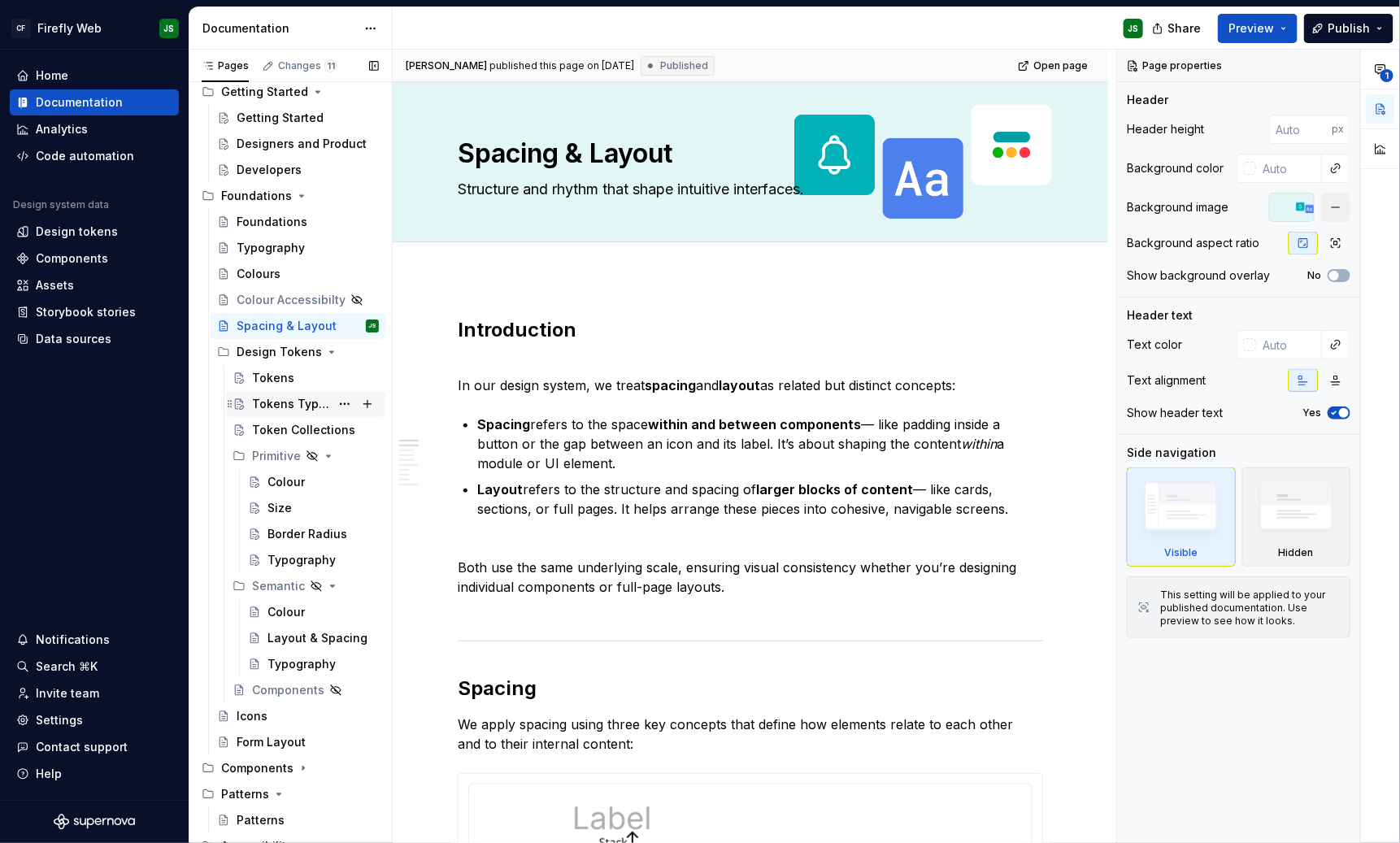
scroll to position [144, 0]
click at [257, 369] on div "Tokens" at bounding box center [273, 376] width 42 height 17
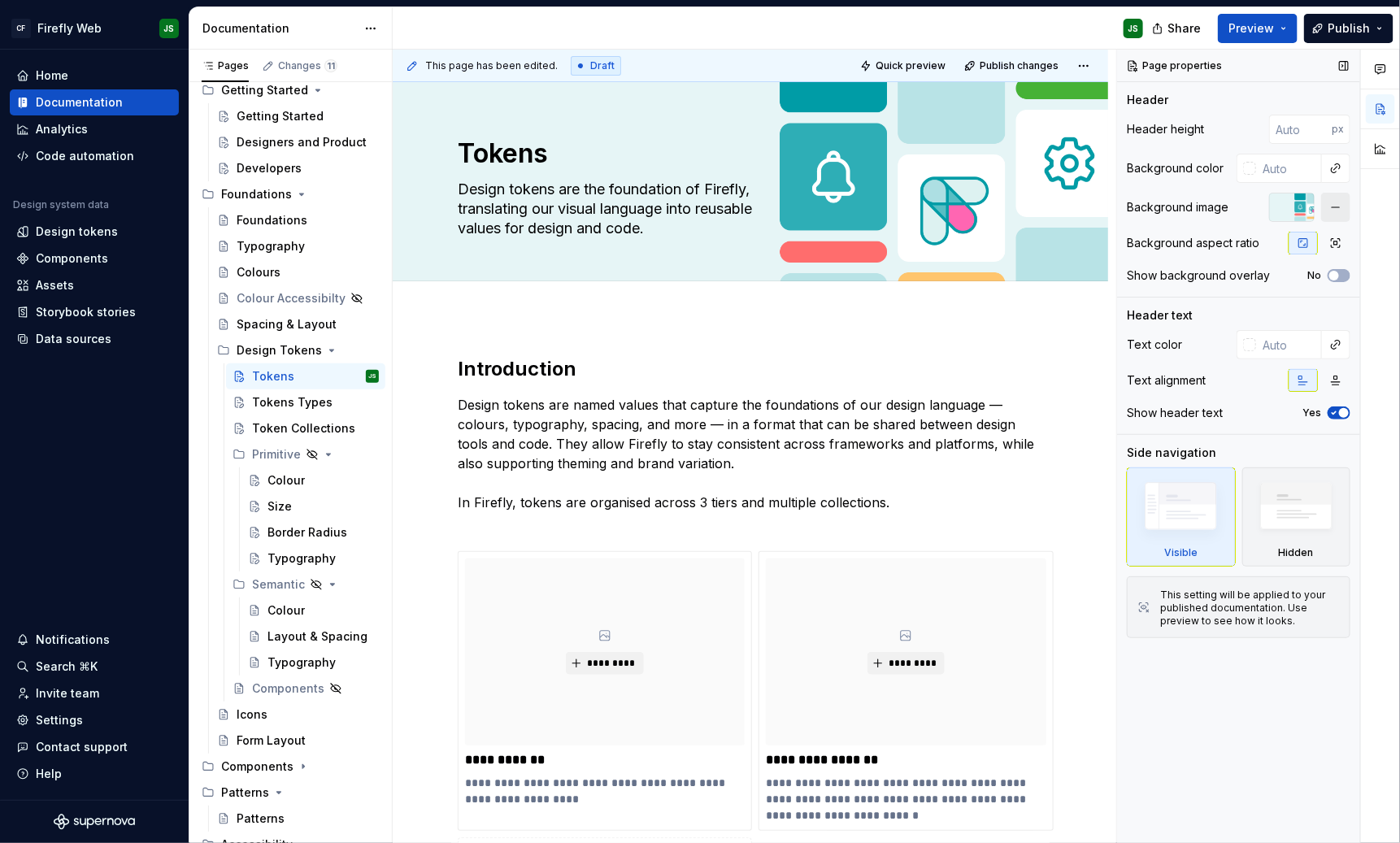
click at [1244, 210] on button "button" at bounding box center [1335, 207] width 29 height 29
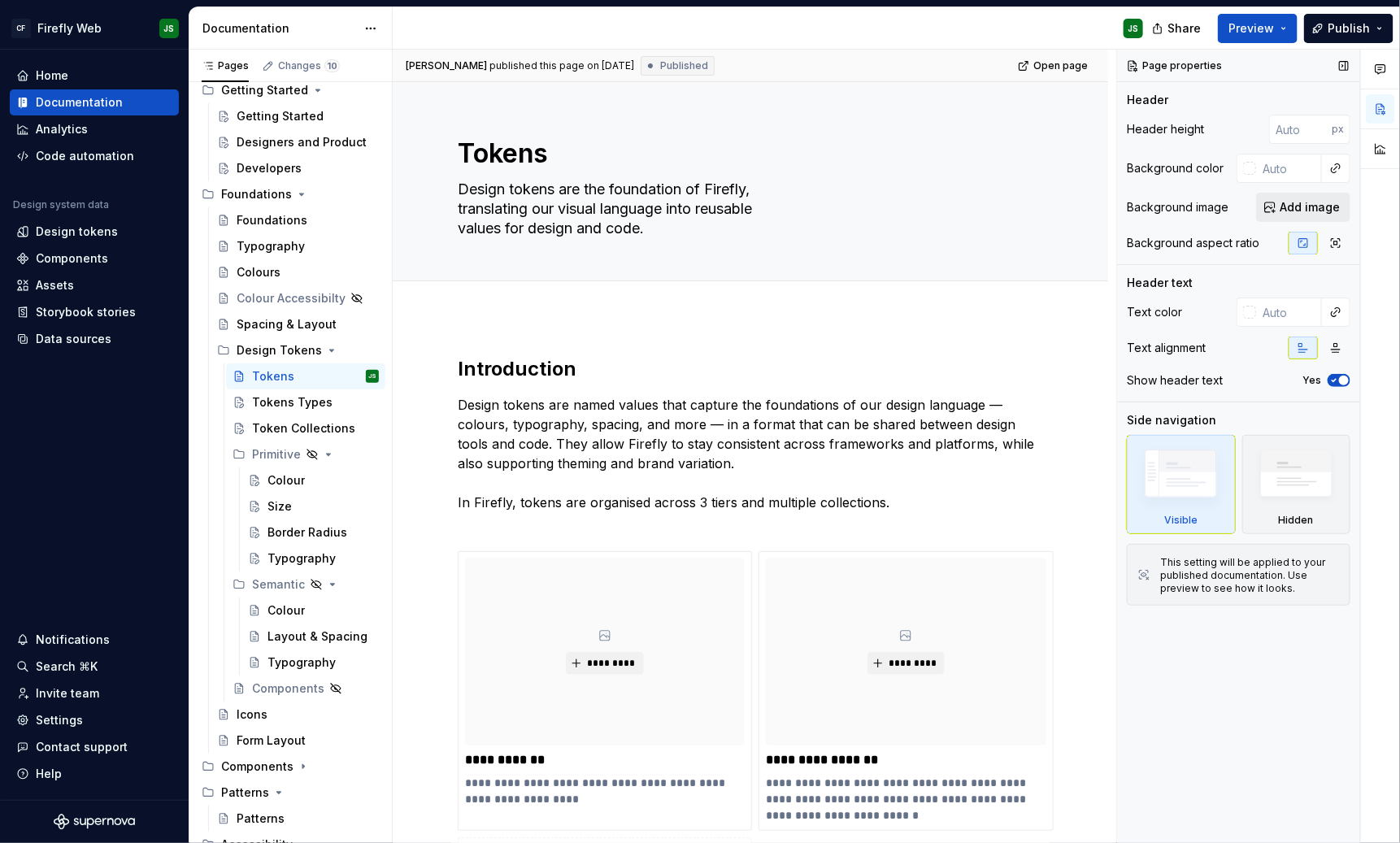
click at [1244, 203] on span "Add image" at bounding box center [1310, 207] width 60 height 17
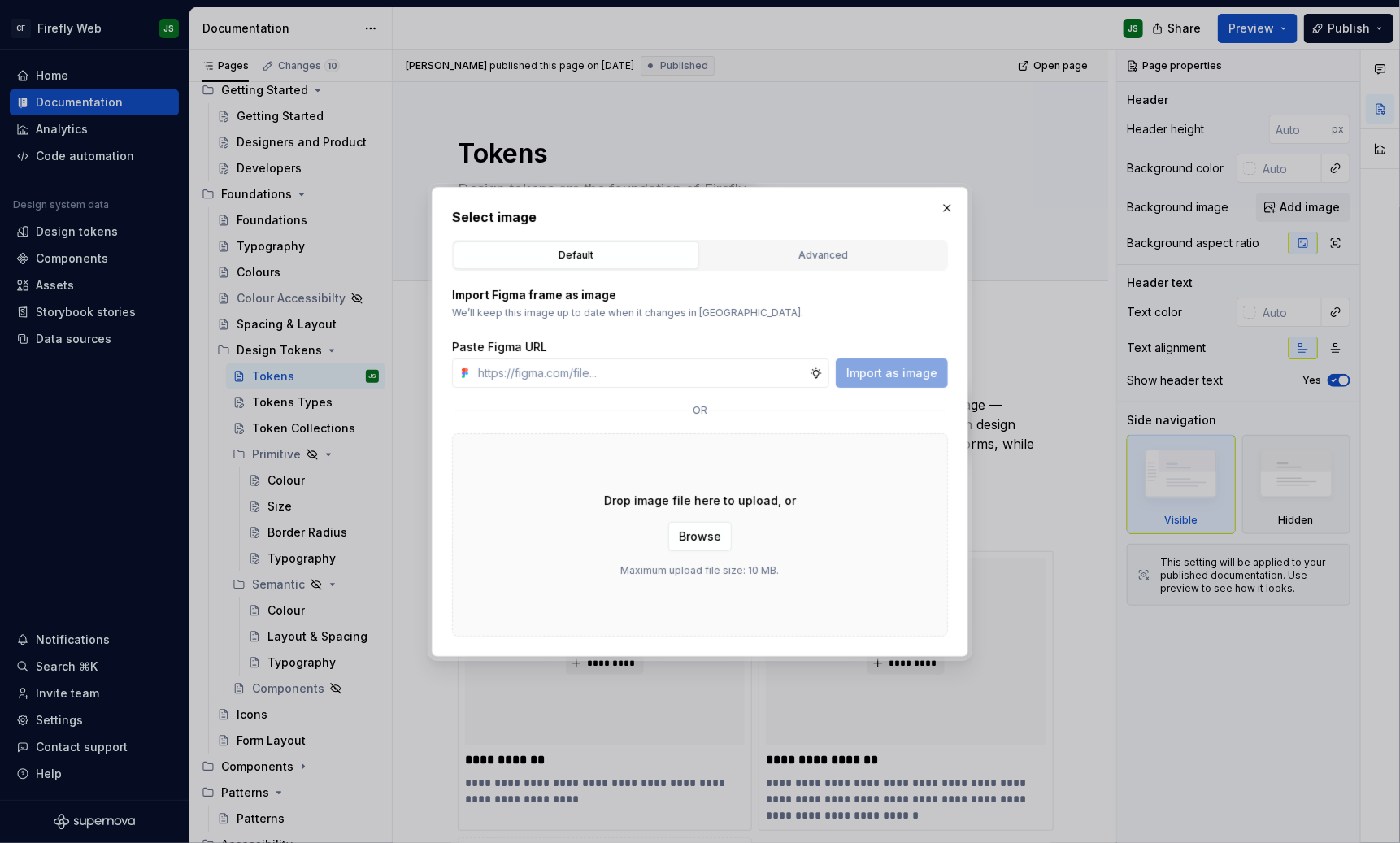
type textarea "*"
type input "[URL][DOMAIN_NAME]"
click at [890, 365] on span "Import as image" at bounding box center [892, 373] width 91 height 17
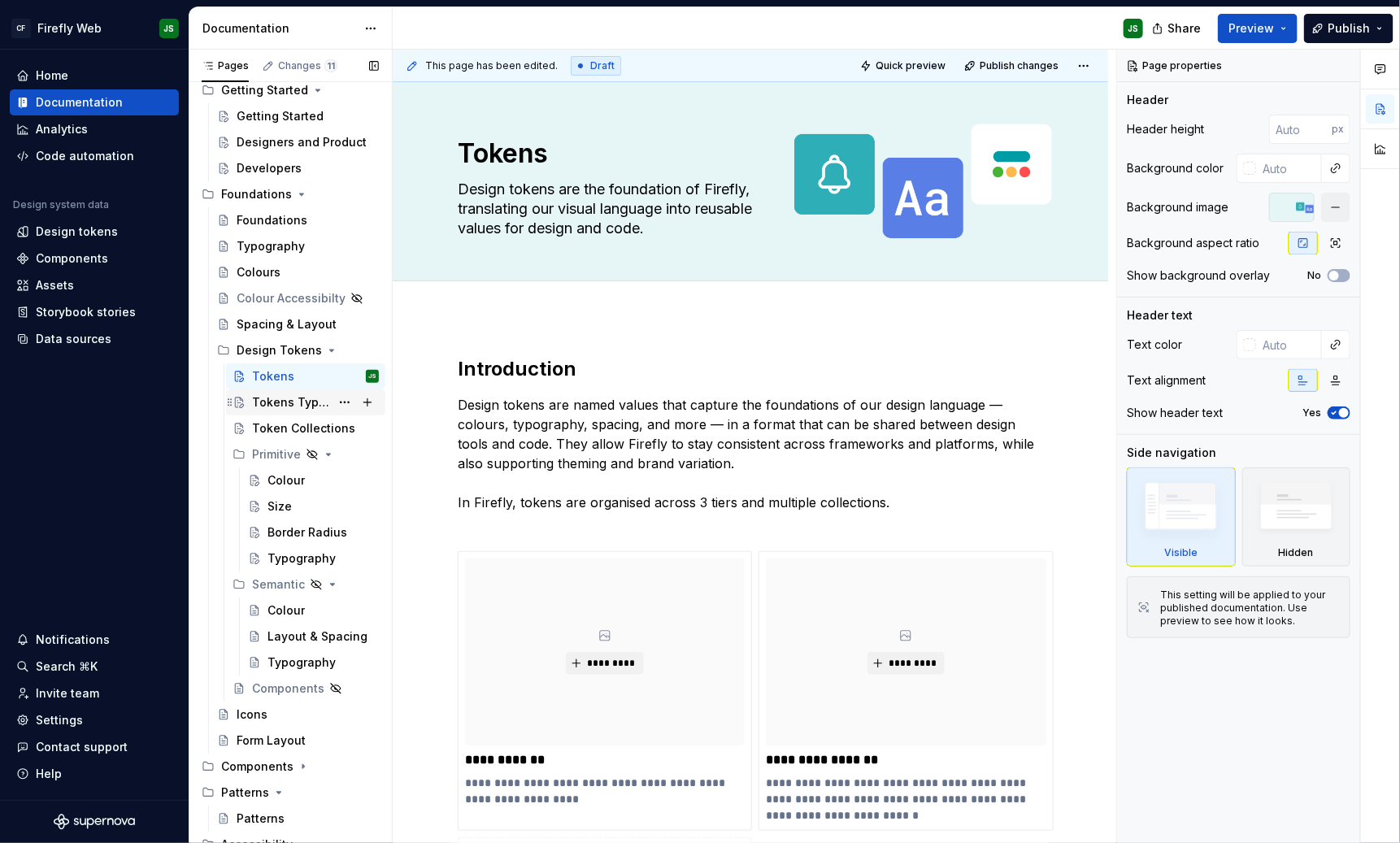
click at [271, 395] on div "Tokens Types" at bounding box center [291, 402] width 78 height 17
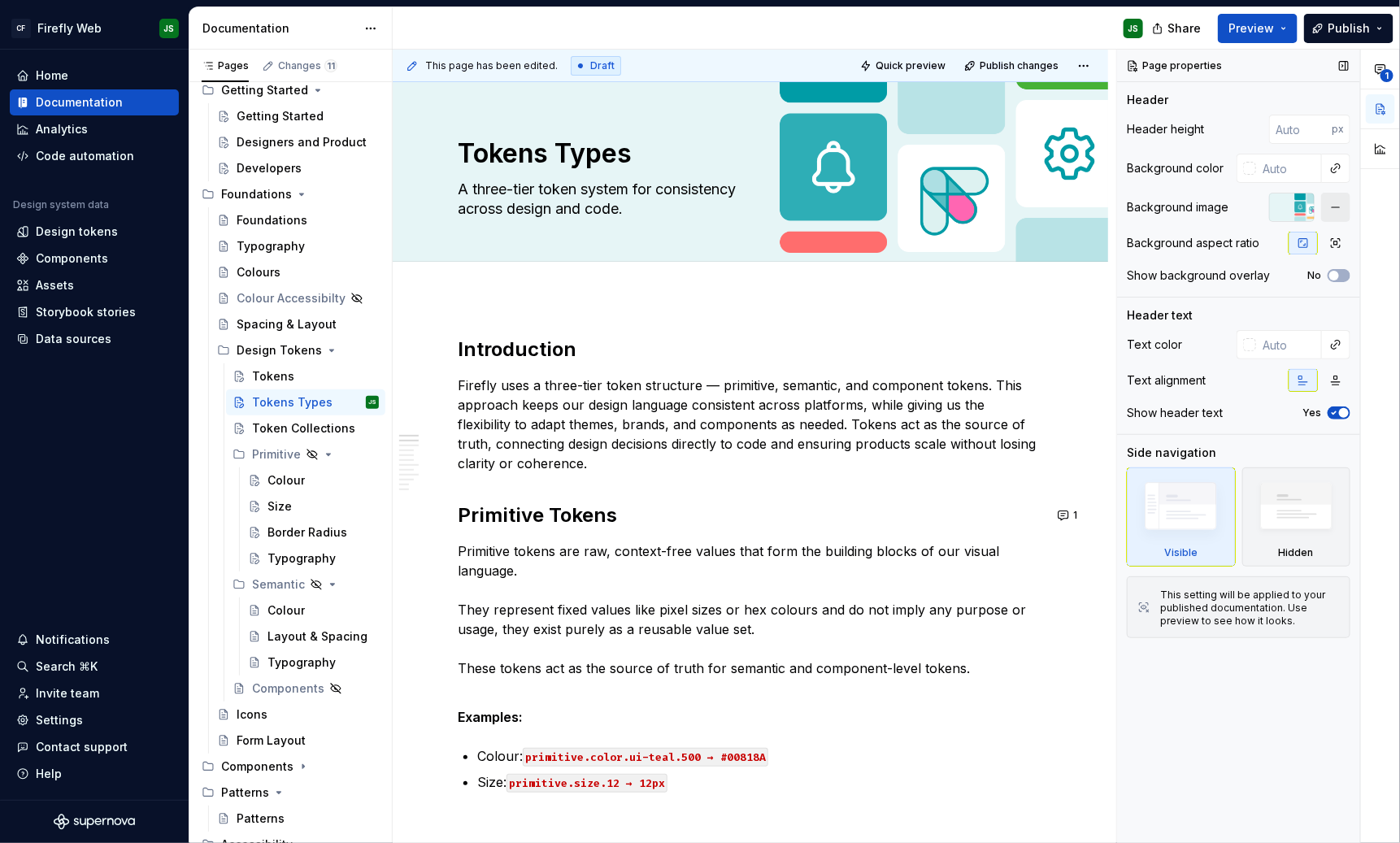
click at [1244, 206] on button "button" at bounding box center [1335, 207] width 29 height 29
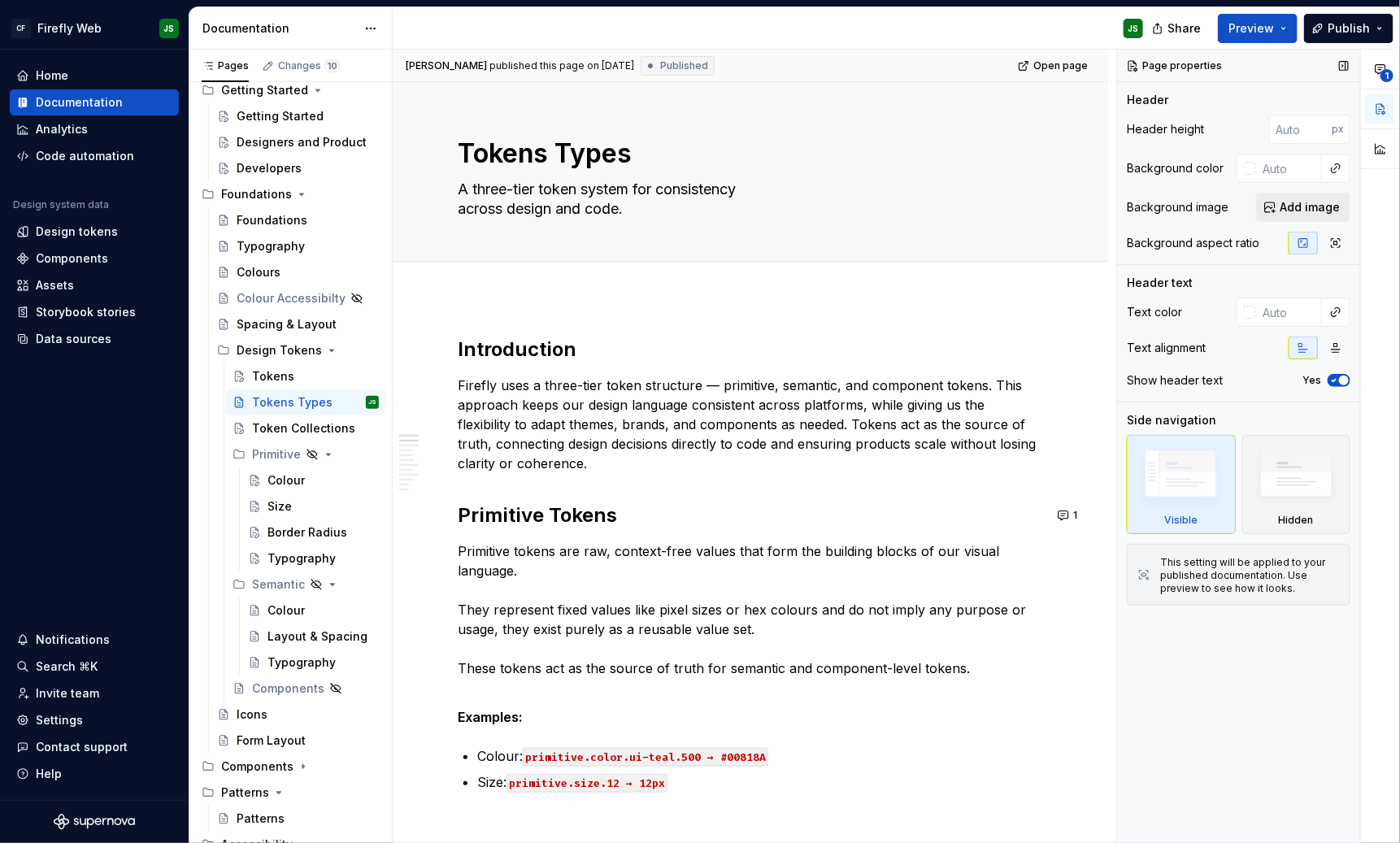
click at [1244, 206] on span "Add image" at bounding box center [1310, 207] width 60 height 17
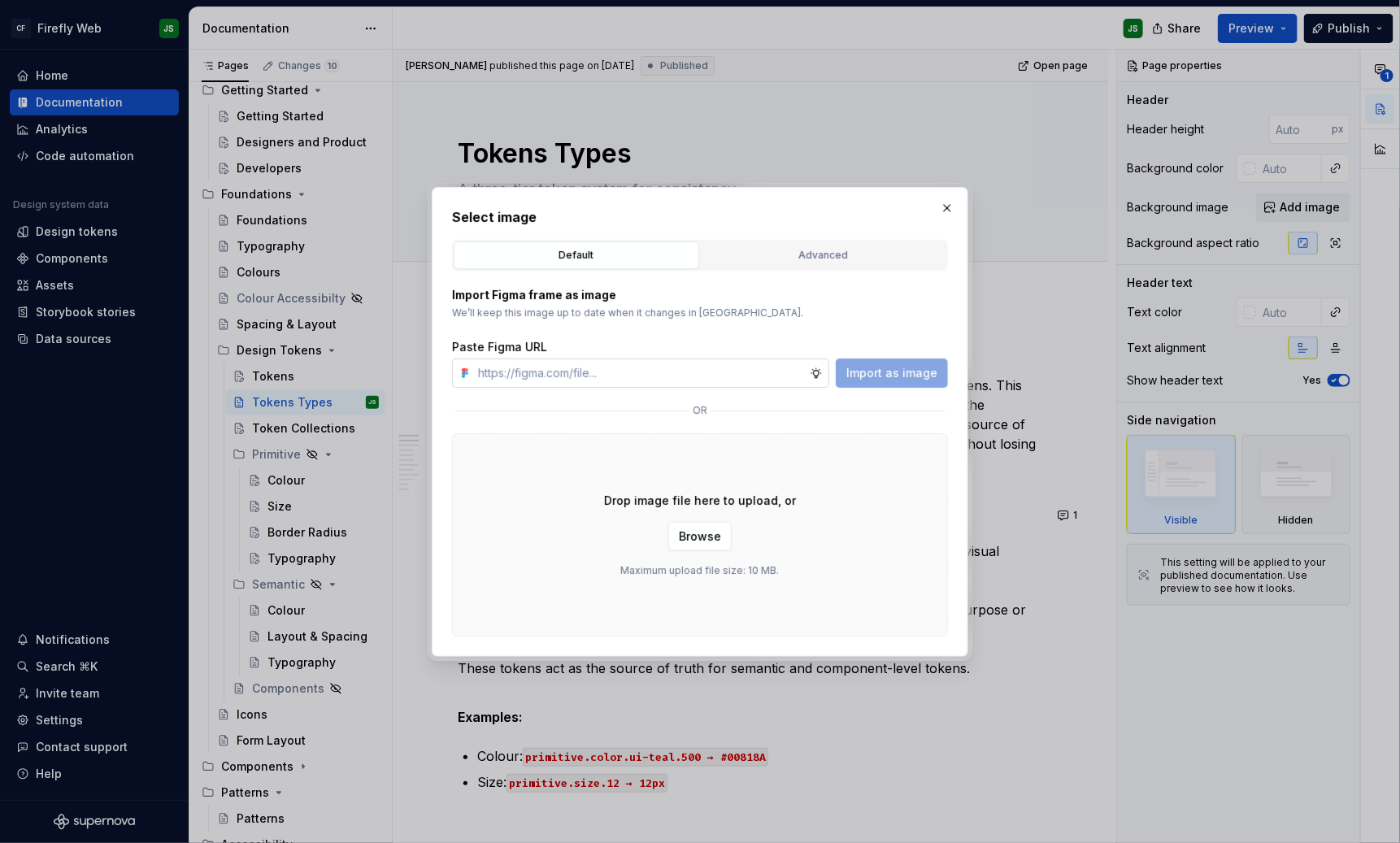
type textarea "*"
type input "[URL][DOMAIN_NAME]"
click at [913, 371] on span "Import as image" at bounding box center [892, 373] width 91 height 17
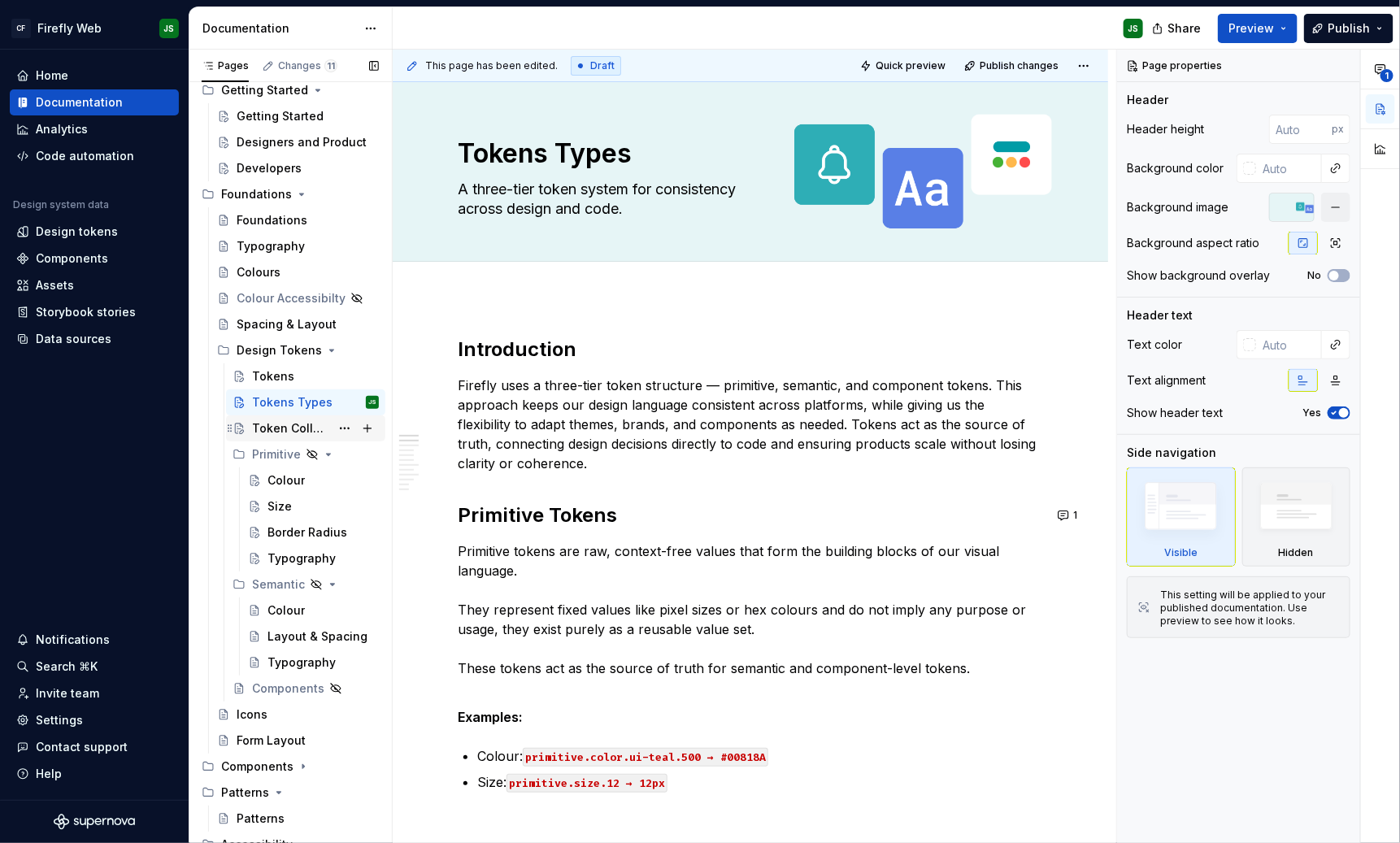
click at [304, 431] on div "Token Collections" at bounding box center [291, 428] width 78 height 17
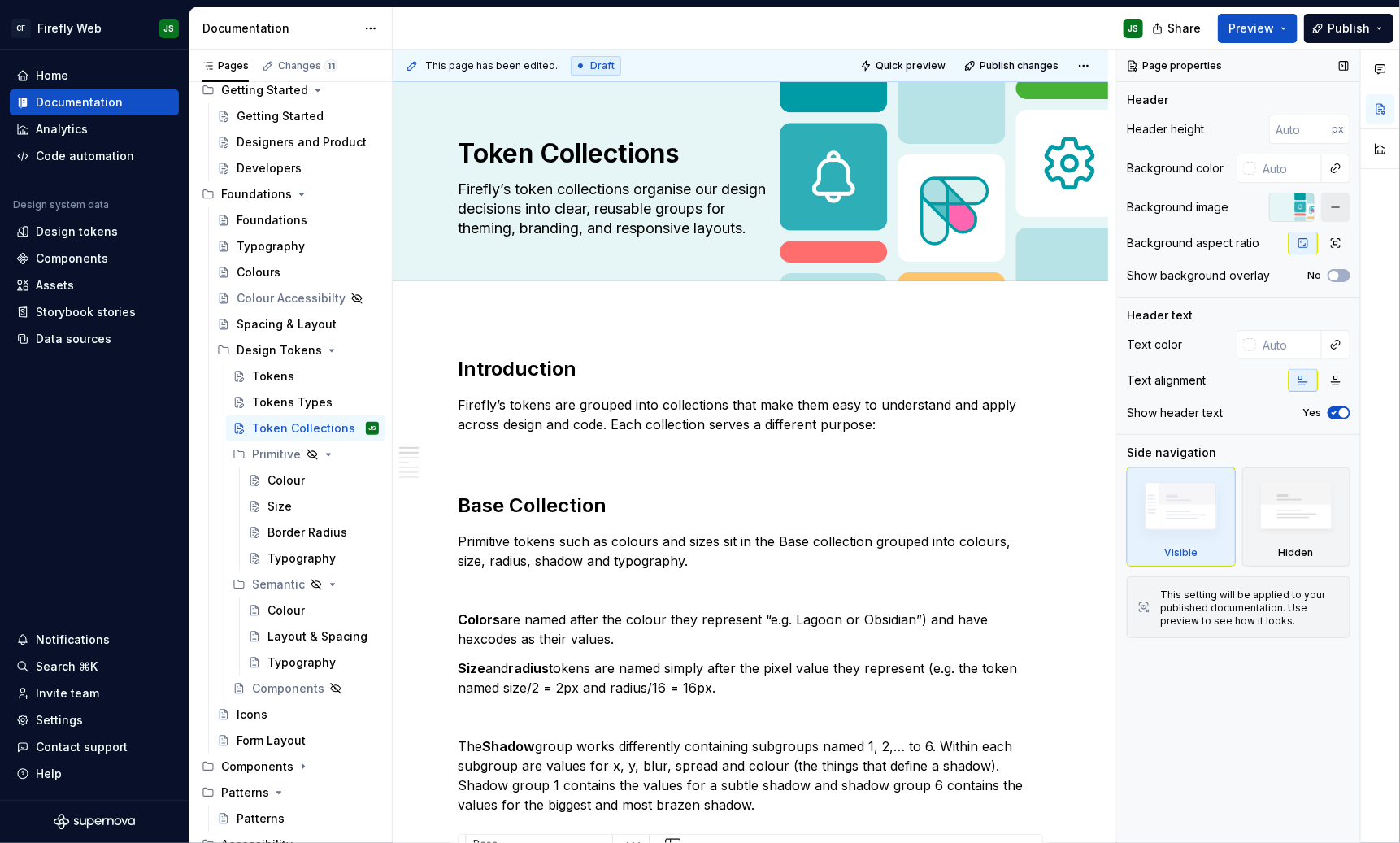
click at [1244, 206] on button "button" at bounding box center [1335, 207] width 29 height 29
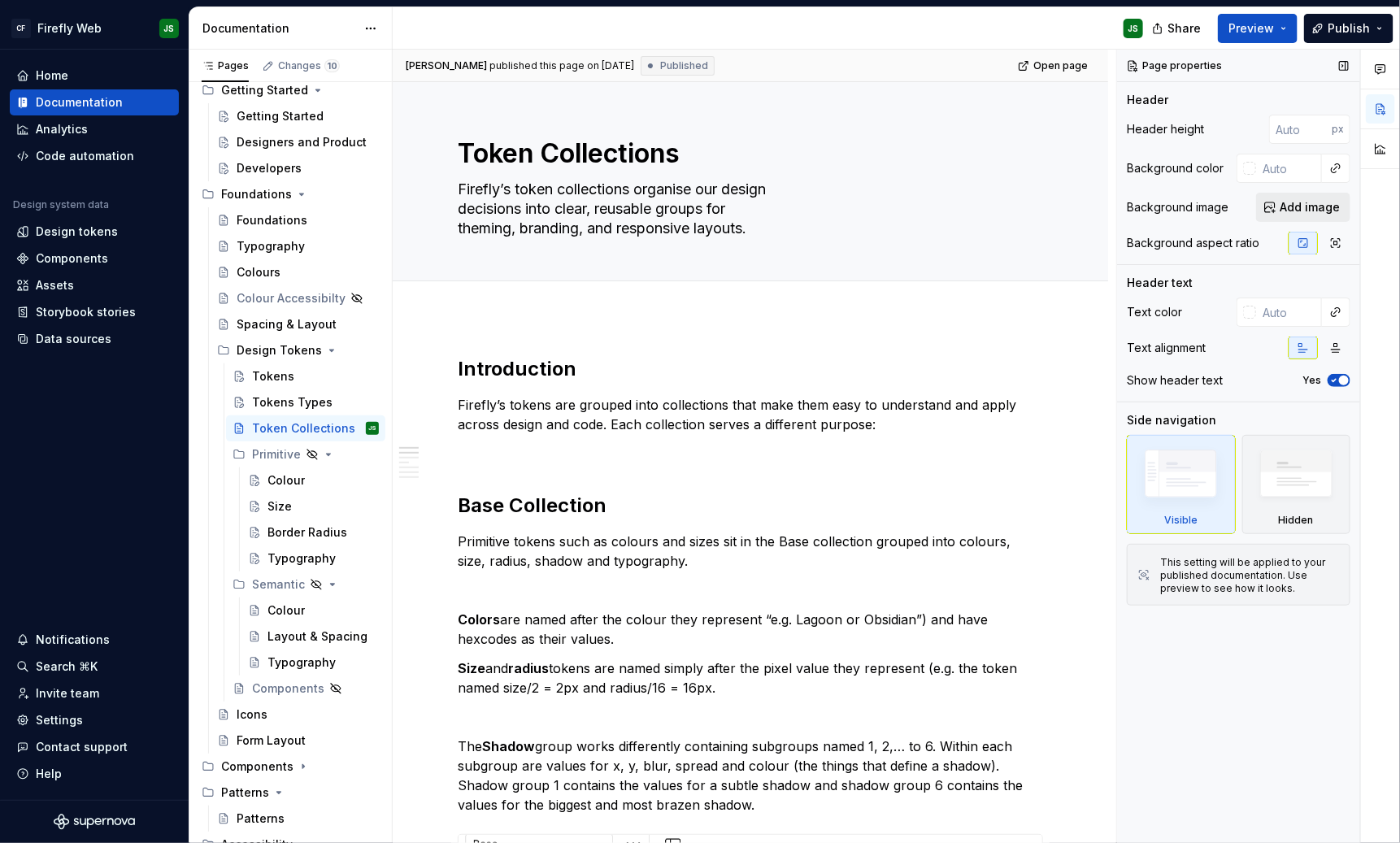
click at [1244, 209] on span "Add image" at bounding box center [1310, 207] width 60 height 17
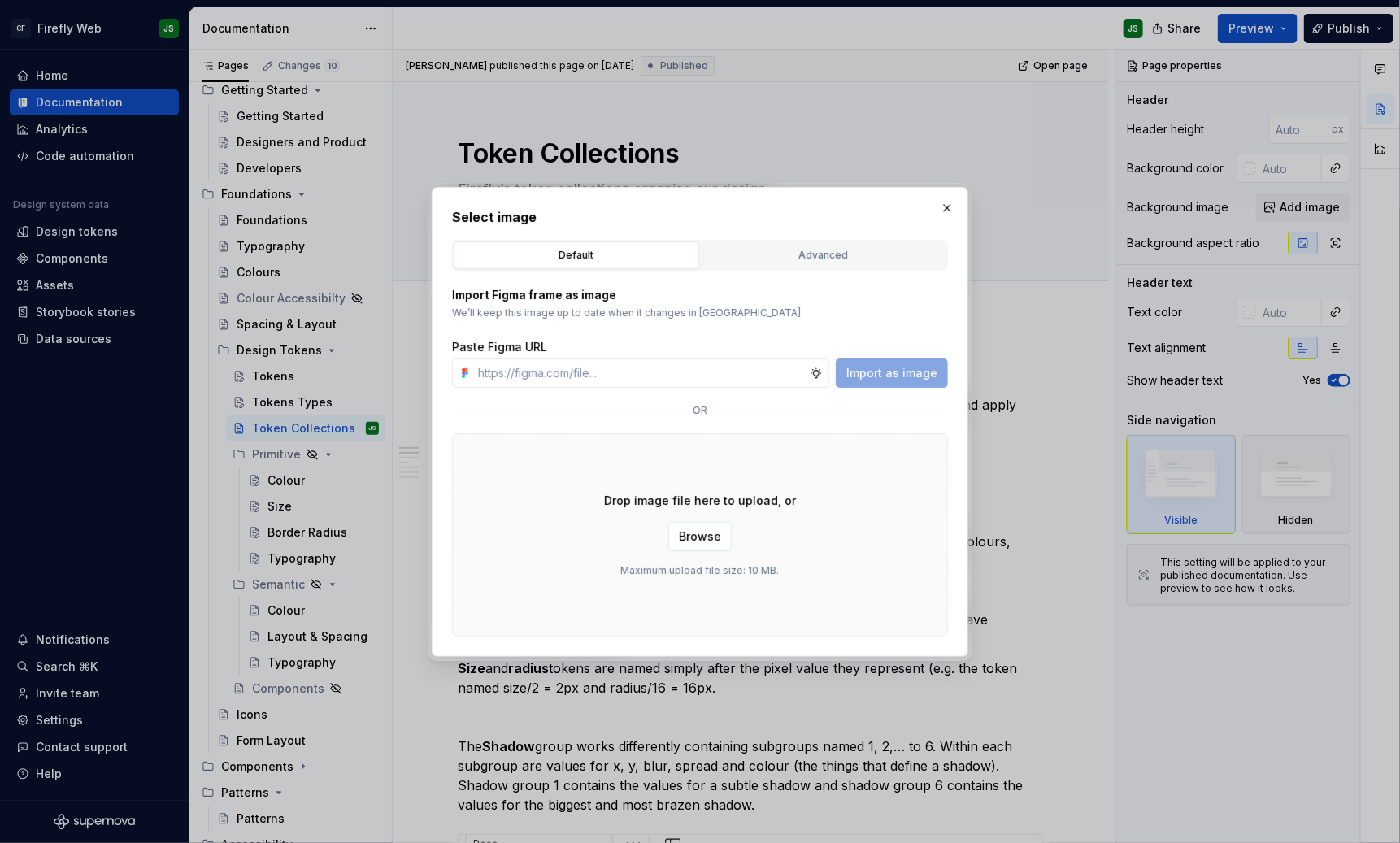
type textarea "*"
type input "[URL][DOMAIN_NAME]"
drag, startPoint x: 890, startPoint y: 376, endPoint x: 900, endPoint y: 377, distance: 10.0
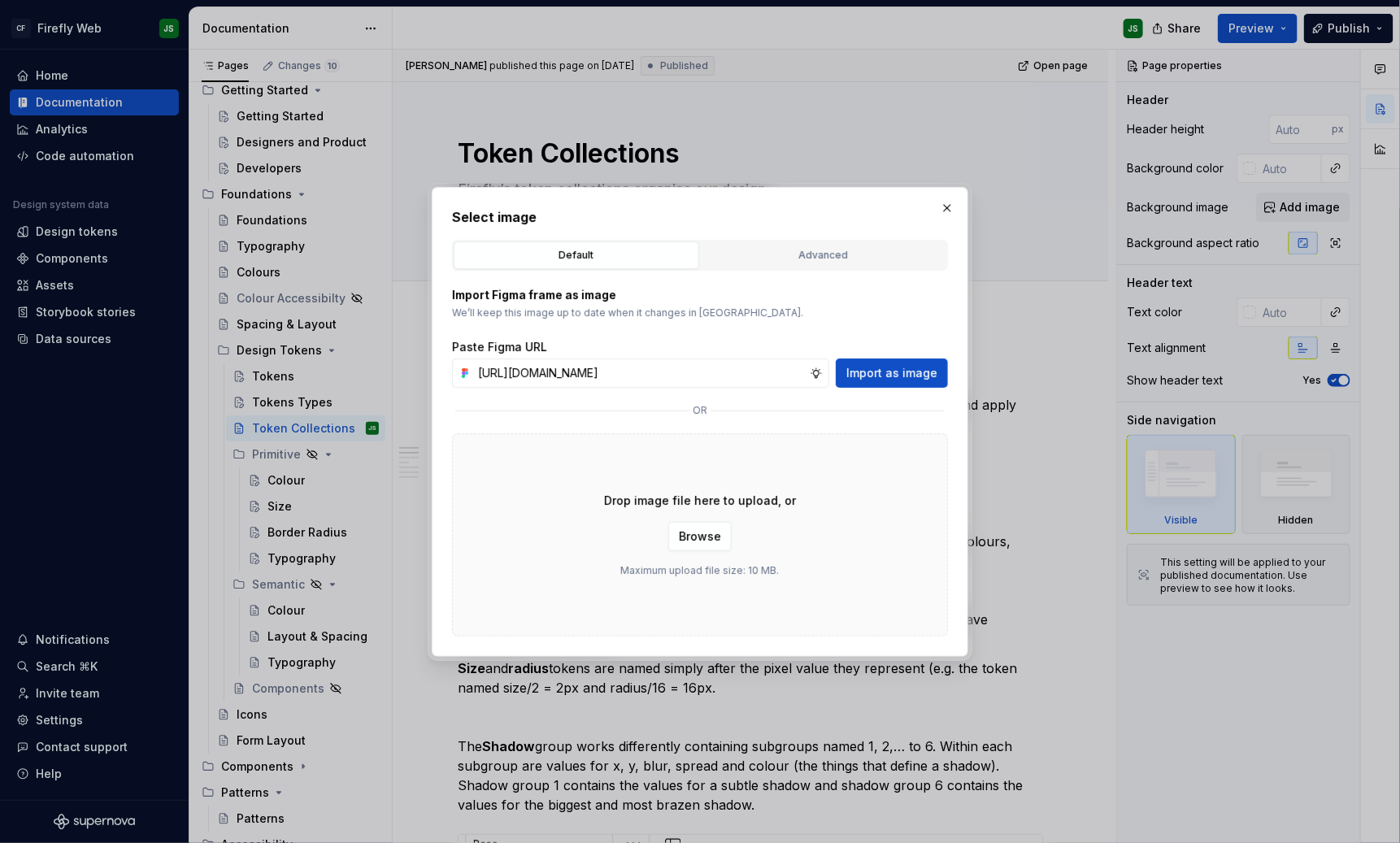
click at [897, 376] on span "Import as image" at bounding box center [892, 373] width 91 height 17
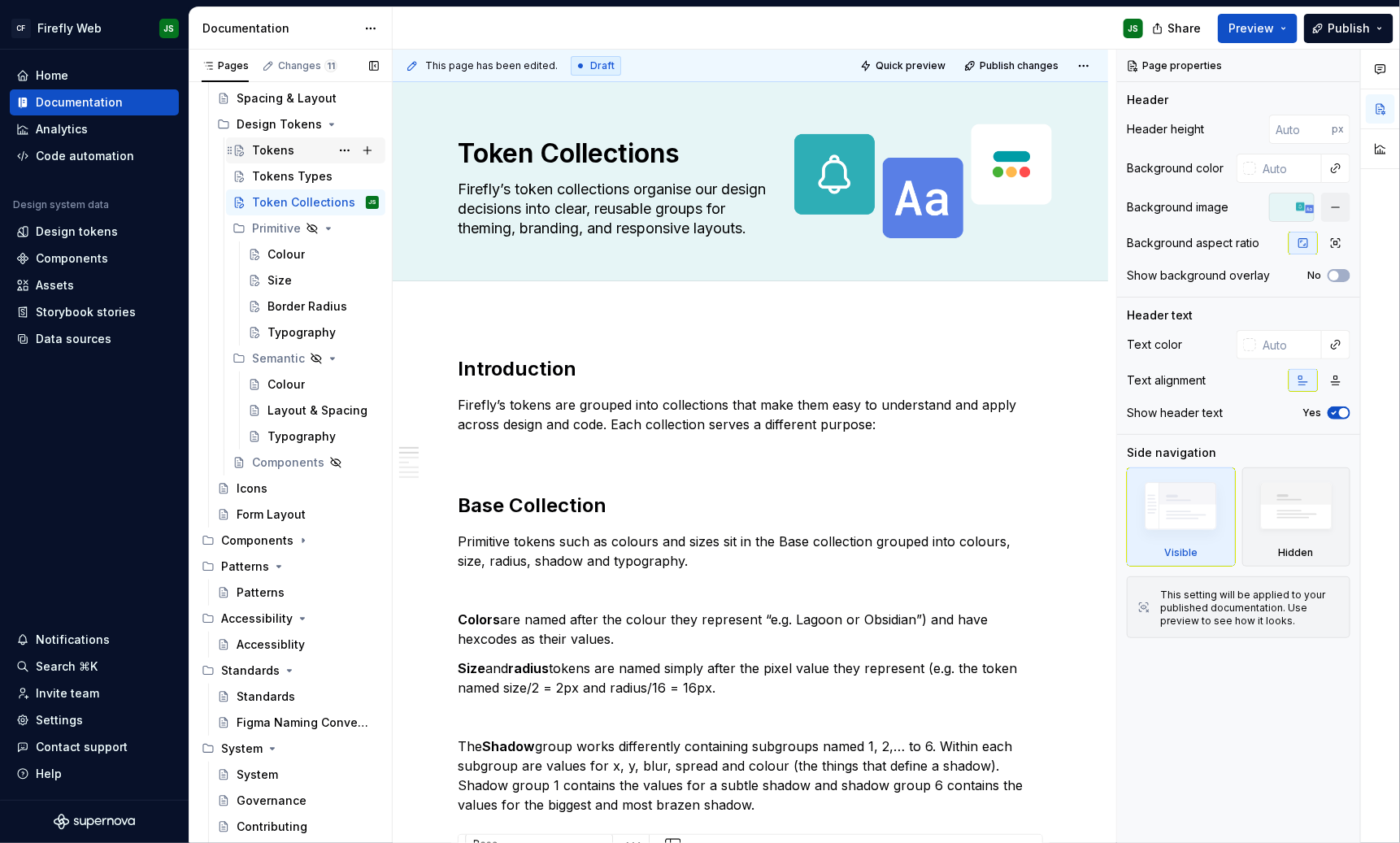
scroll to position [371, 0]
click at [260, 487] on div "Icons" at bounding box center [251, 488] width 31 height 17
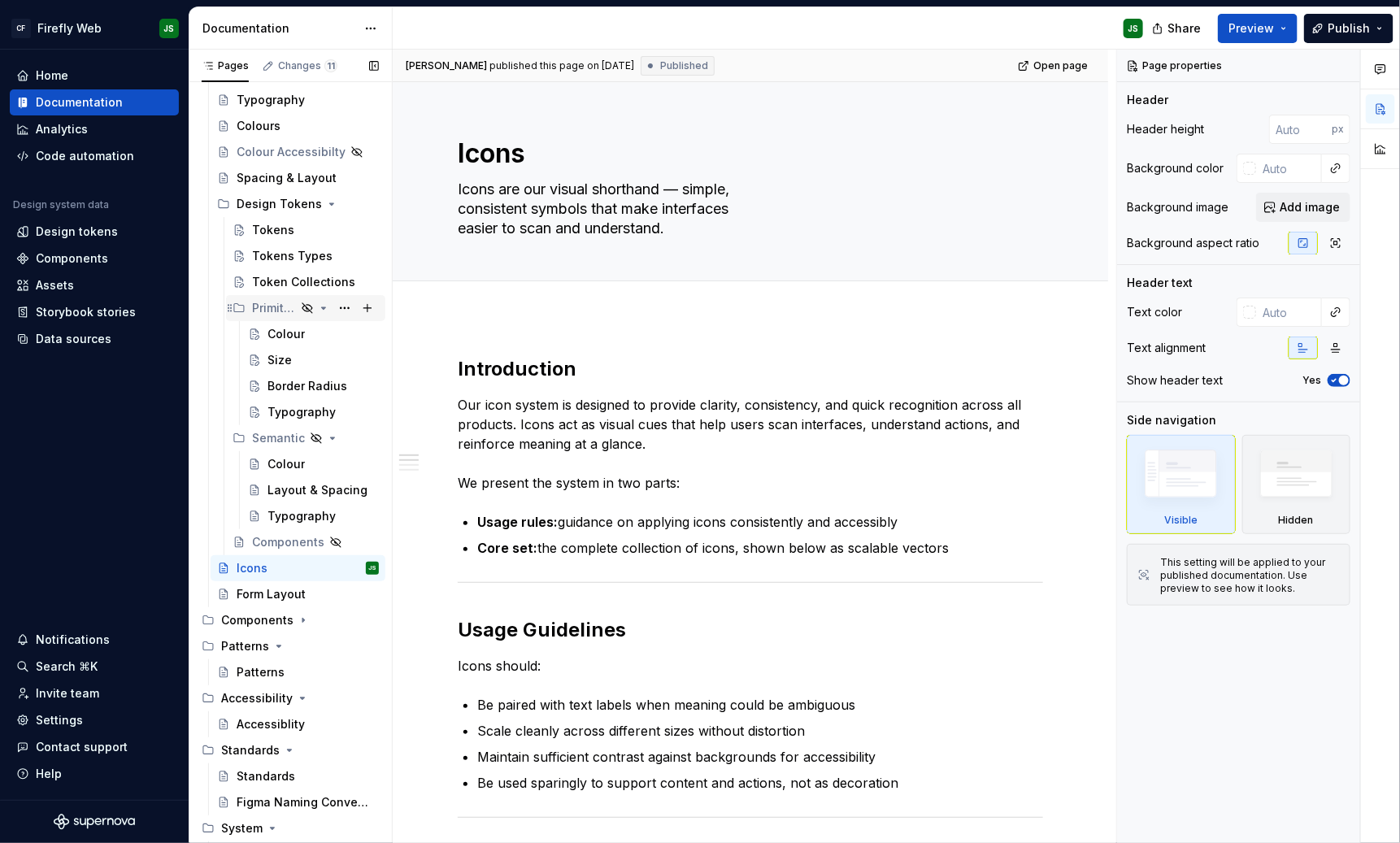
scroll to position [281, 0]
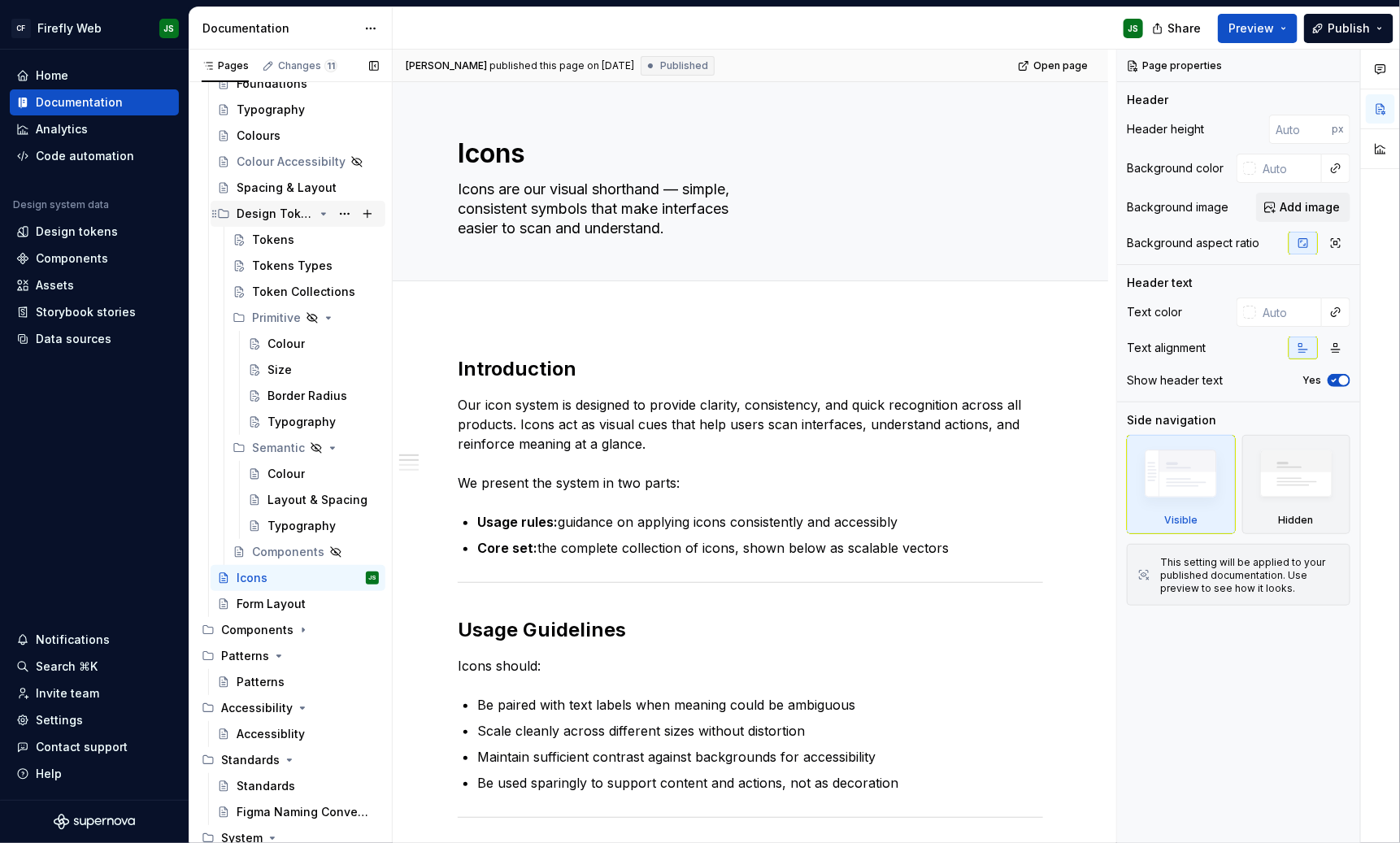
click at [320, 216] on icon "Page tree" at bounding box center [323, 214] width 13 height 13
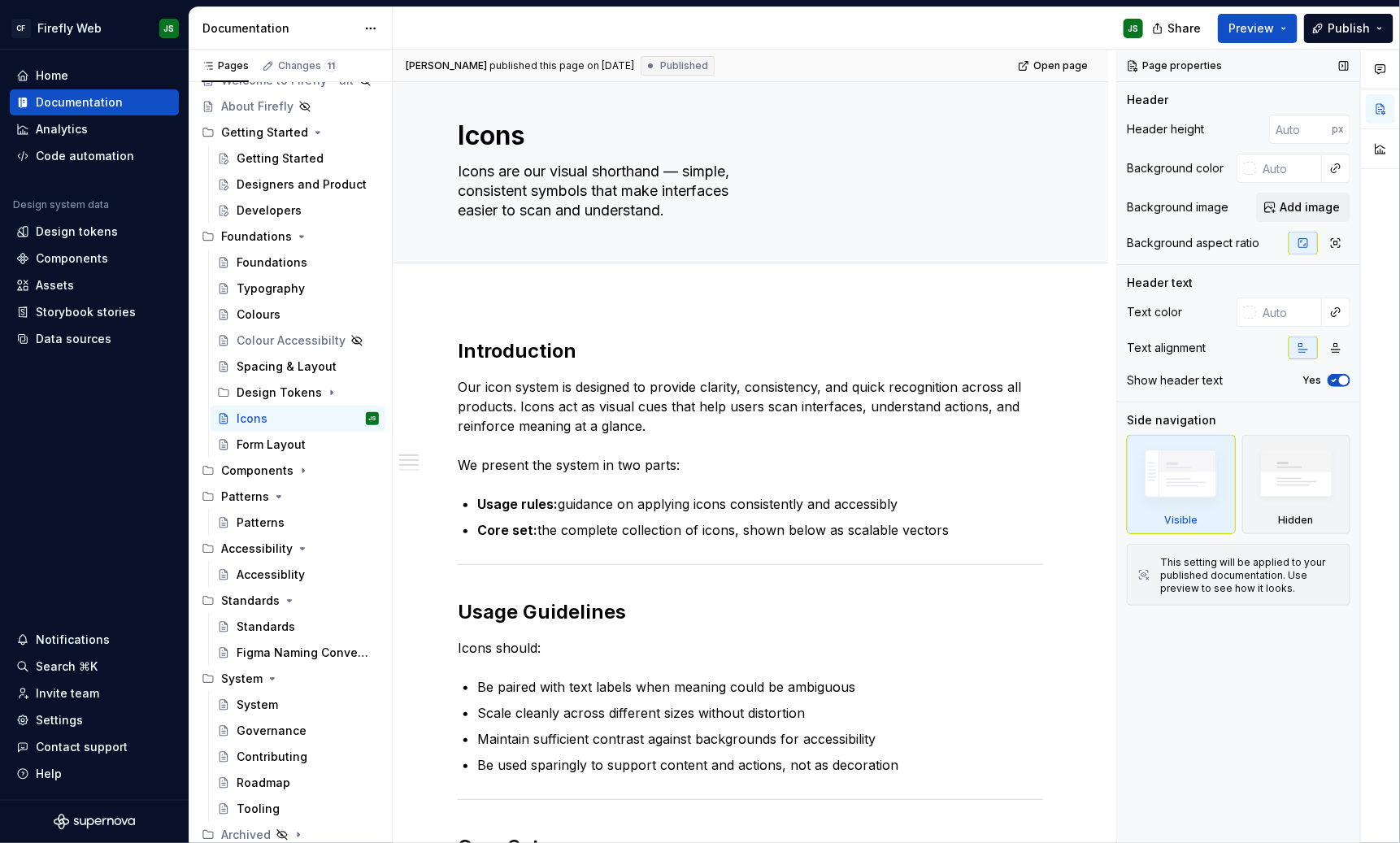
scroll to position [39, 0]
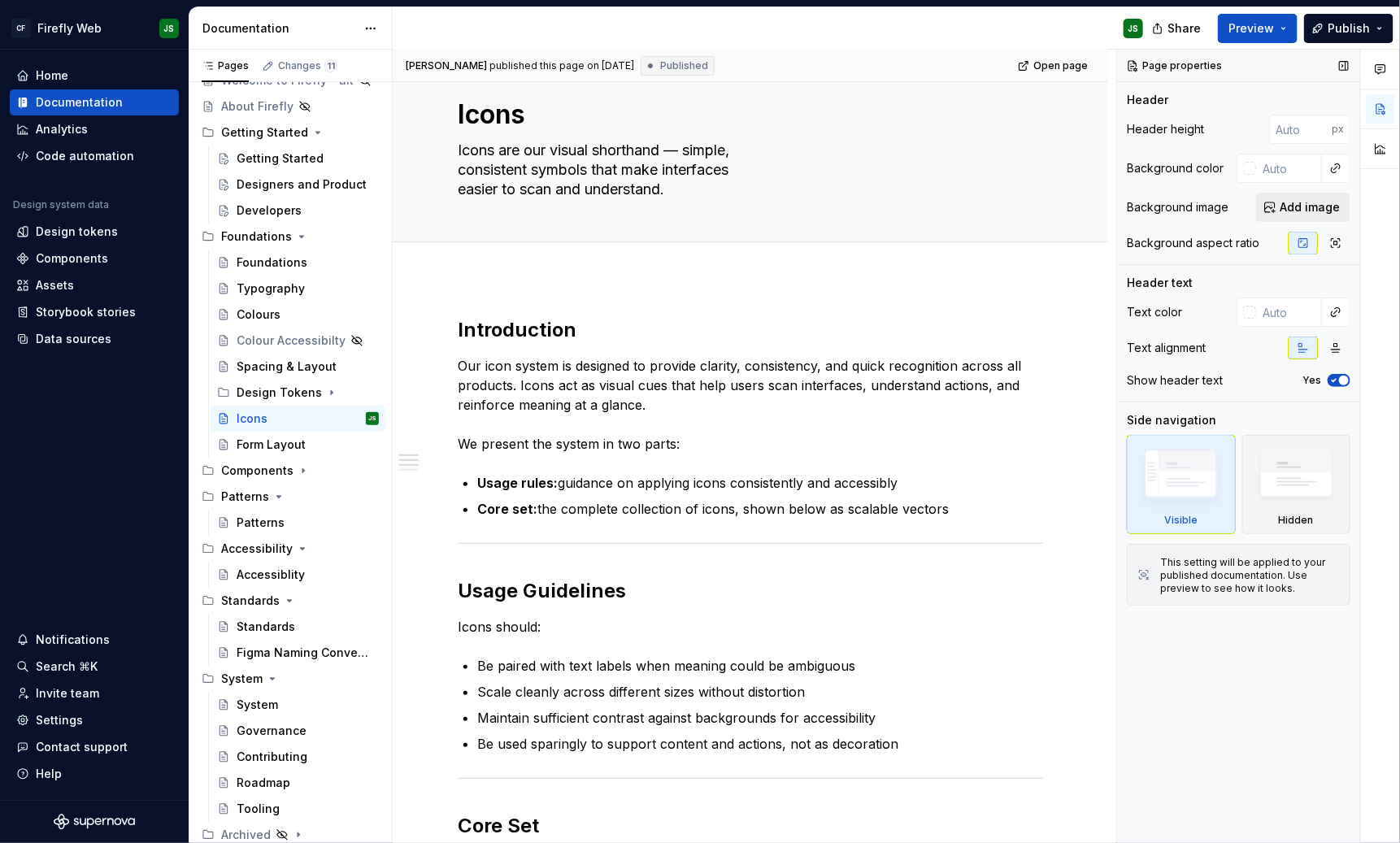
click at [1244, 211] on span "Add image" at bounding box center [1310, 207] width 60 height 17
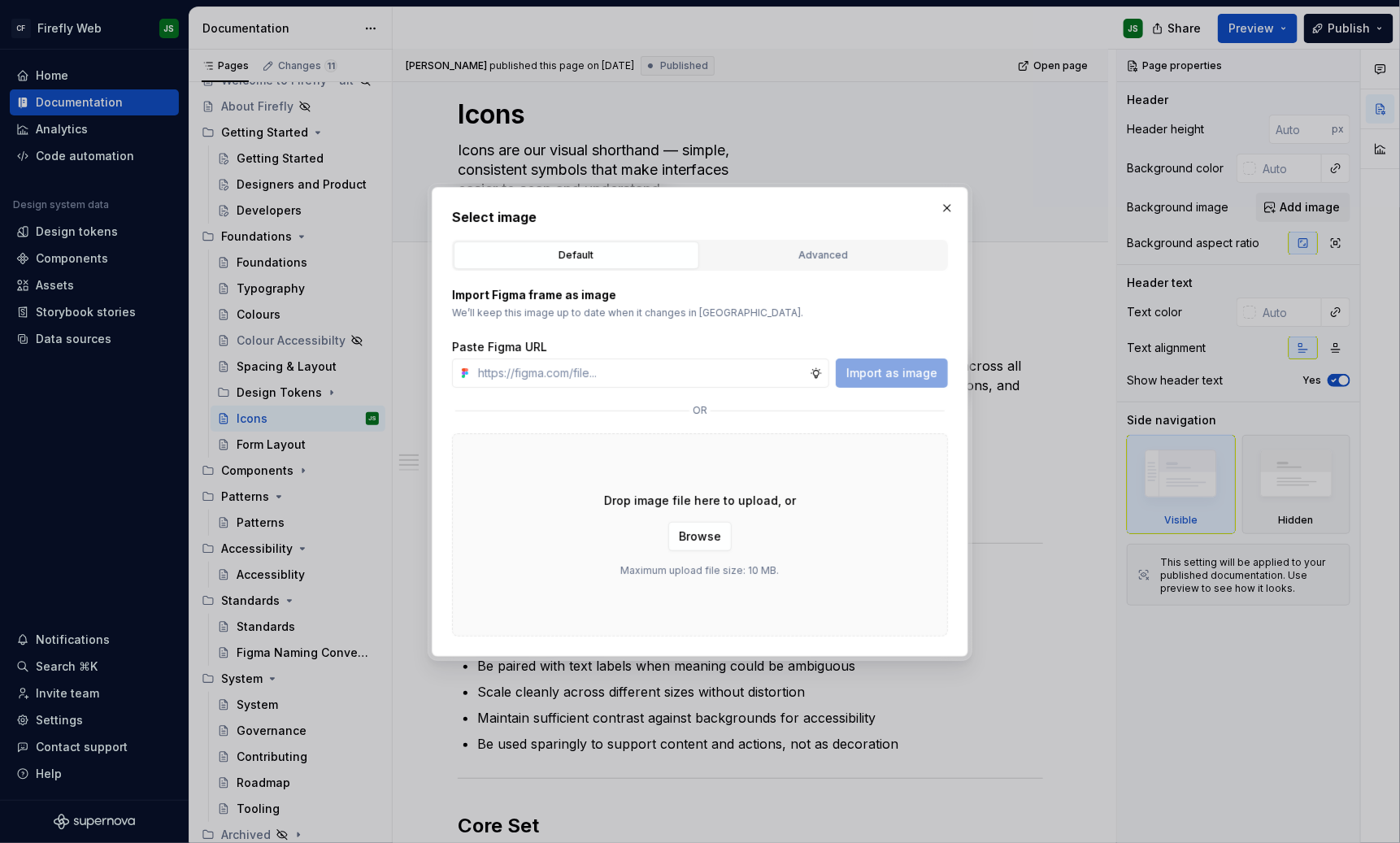
type textarea "*"
type input "[URL][DOMAIN_NAME]"
click at [905, 376] on span "Import as image" at bounding box center [892, 373] width 91 height 17
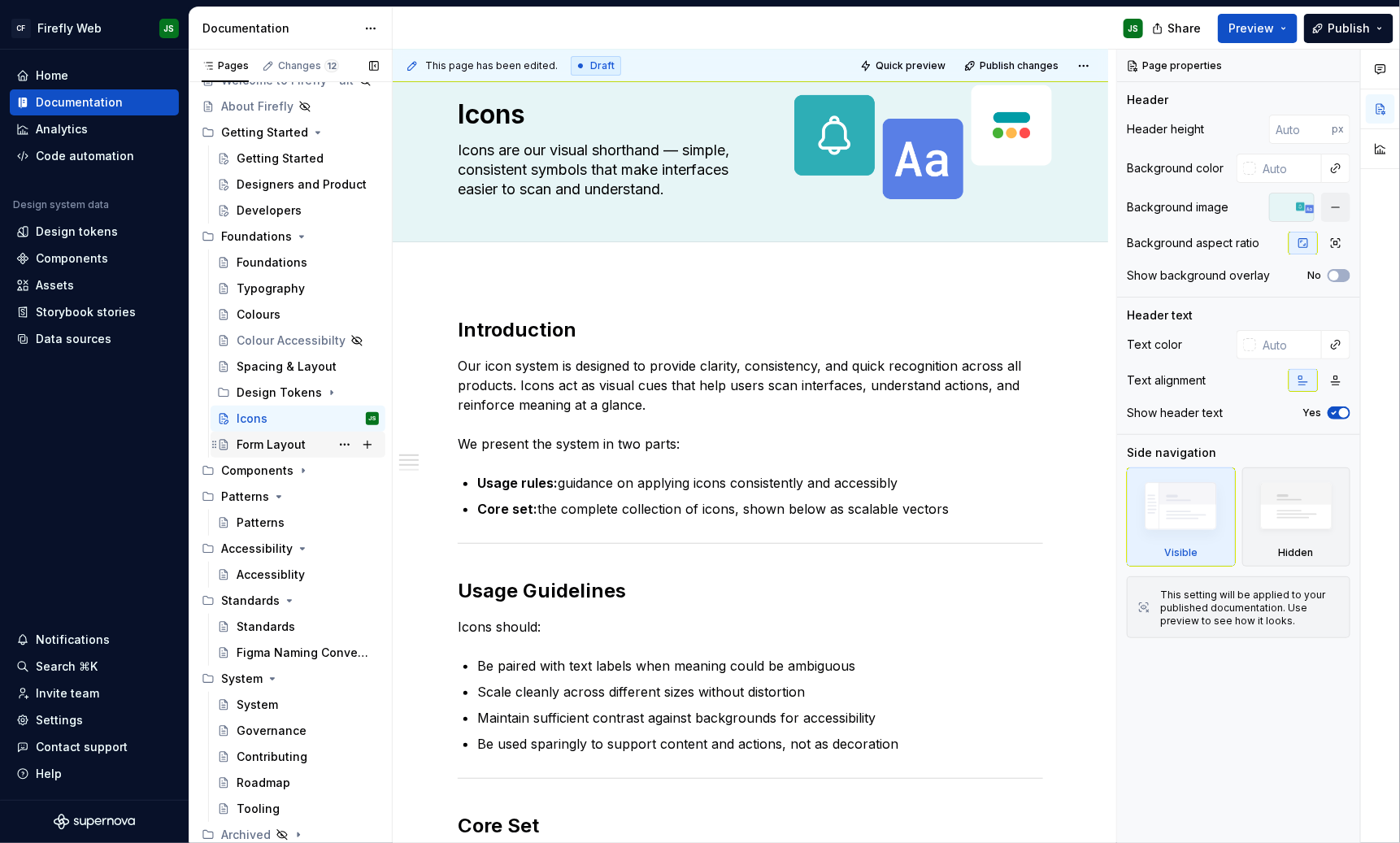
click at [293, 448] on div "Form Layout" at bounding box center [271, 445] width 69 height 17
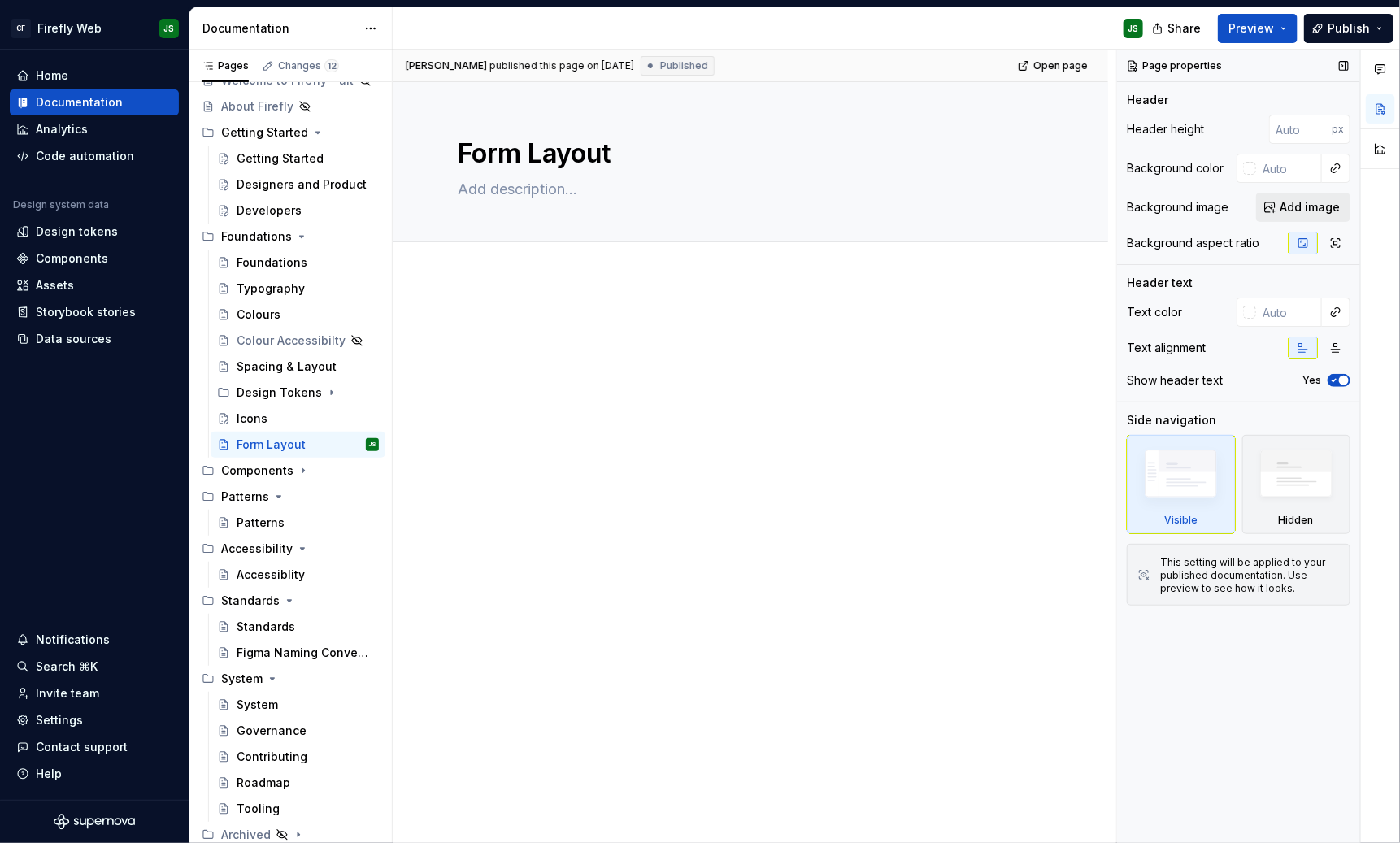
type textarea "*"
click at [1244, 213] on span "Add image" at bounding box center [1310, 207] width 60 height 17
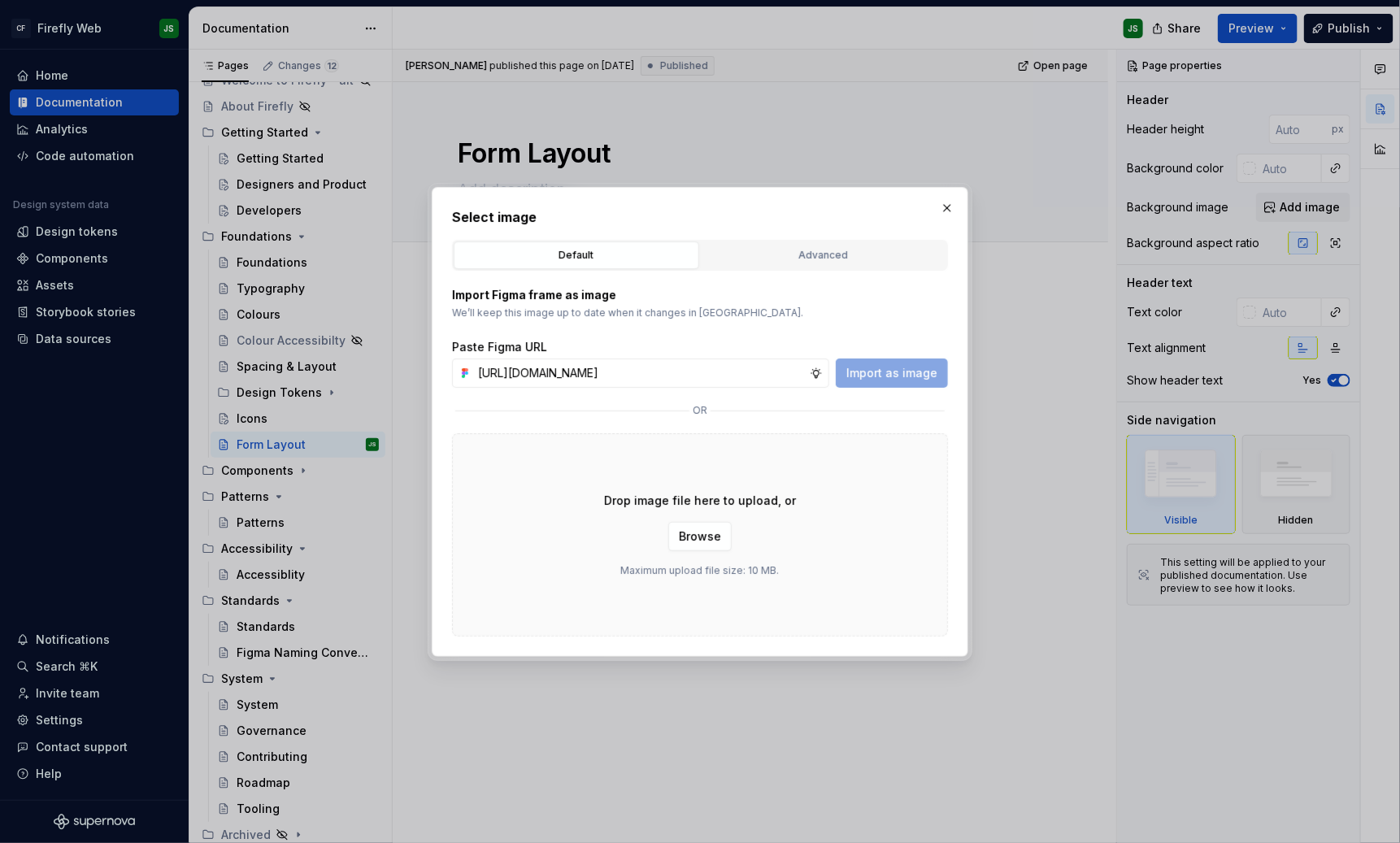
scroll to position [0, 394]
type input "[URL][DOMAIN_NAME]"
click at [901, 361] on button "Import as image" at bounding box center [892, 373] width 112 height 29
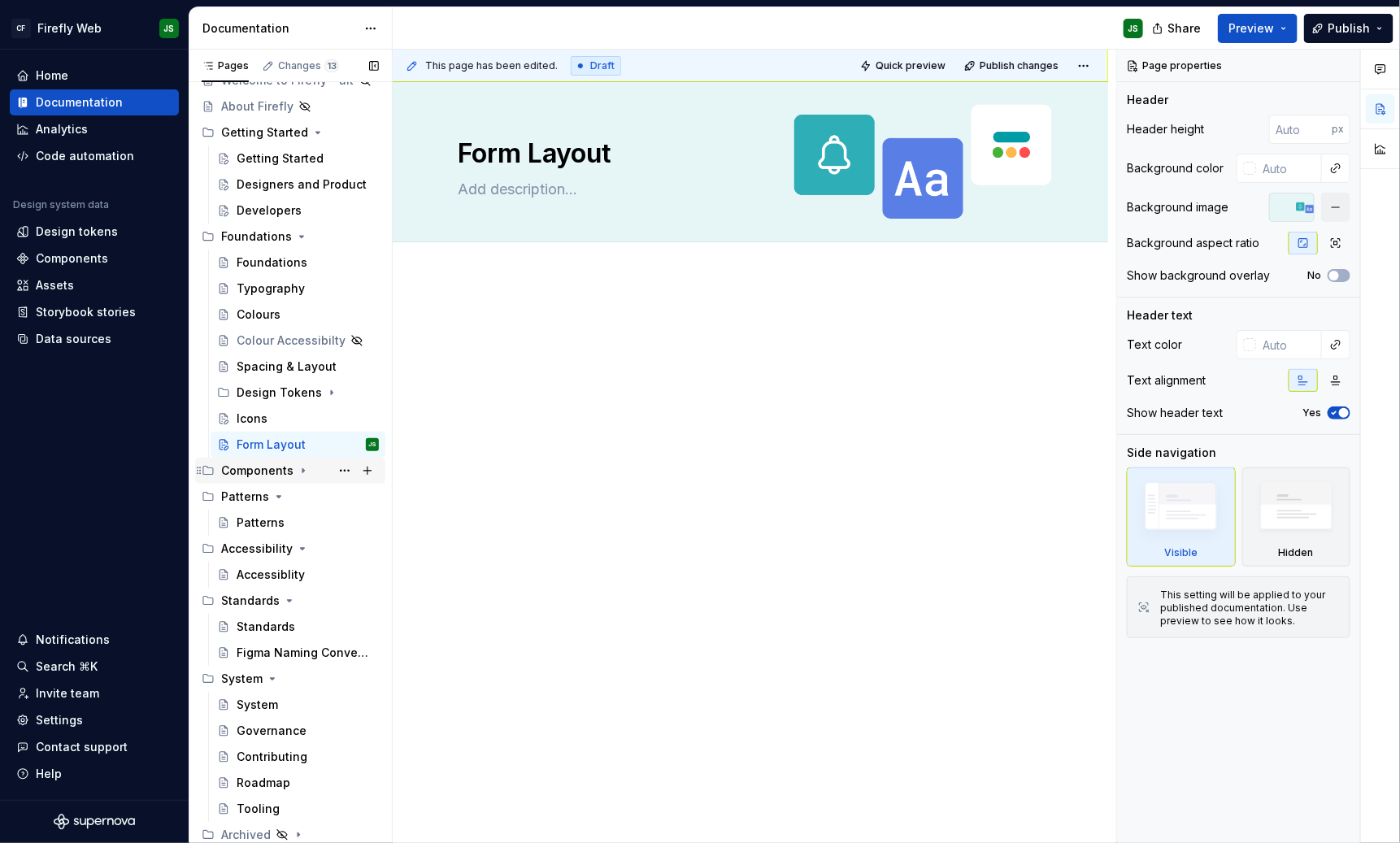
click at [278, 467] on div "Components" at bounding box center [257, 470] width 73 height 17
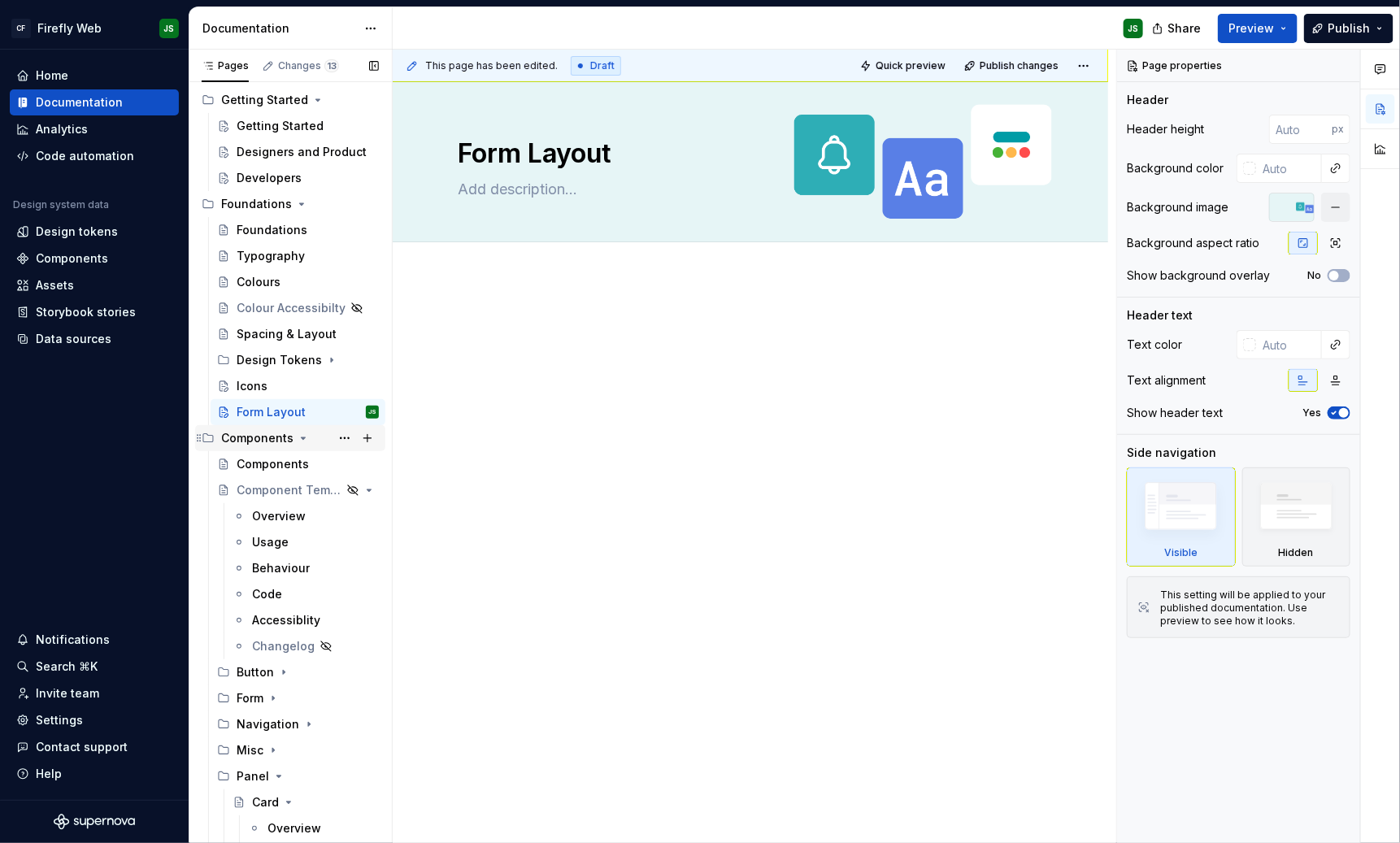
scroll to position [151, 0]
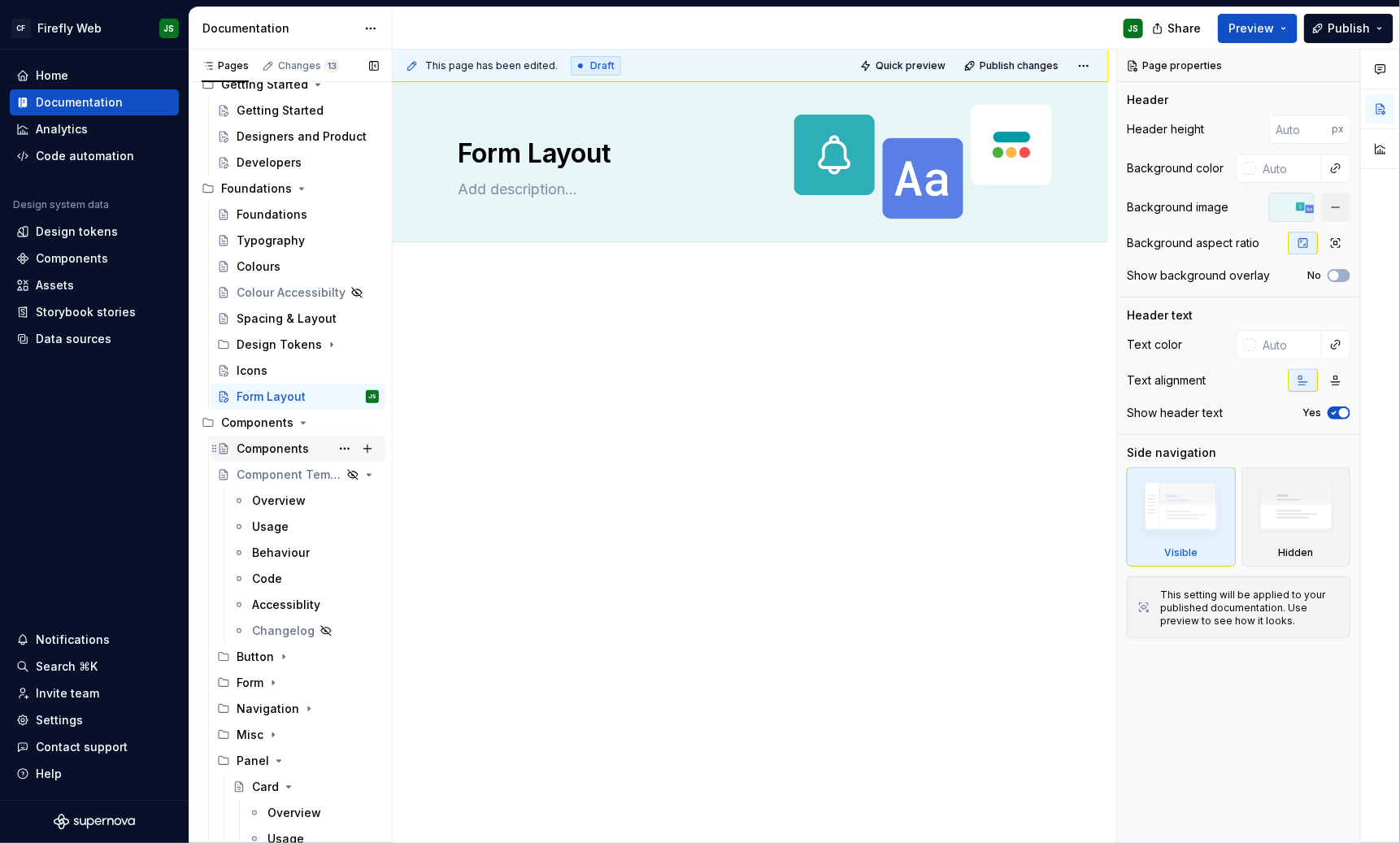
click at [265, 446] on div "Components" at bounding box center [272, 448] width 73 height 17
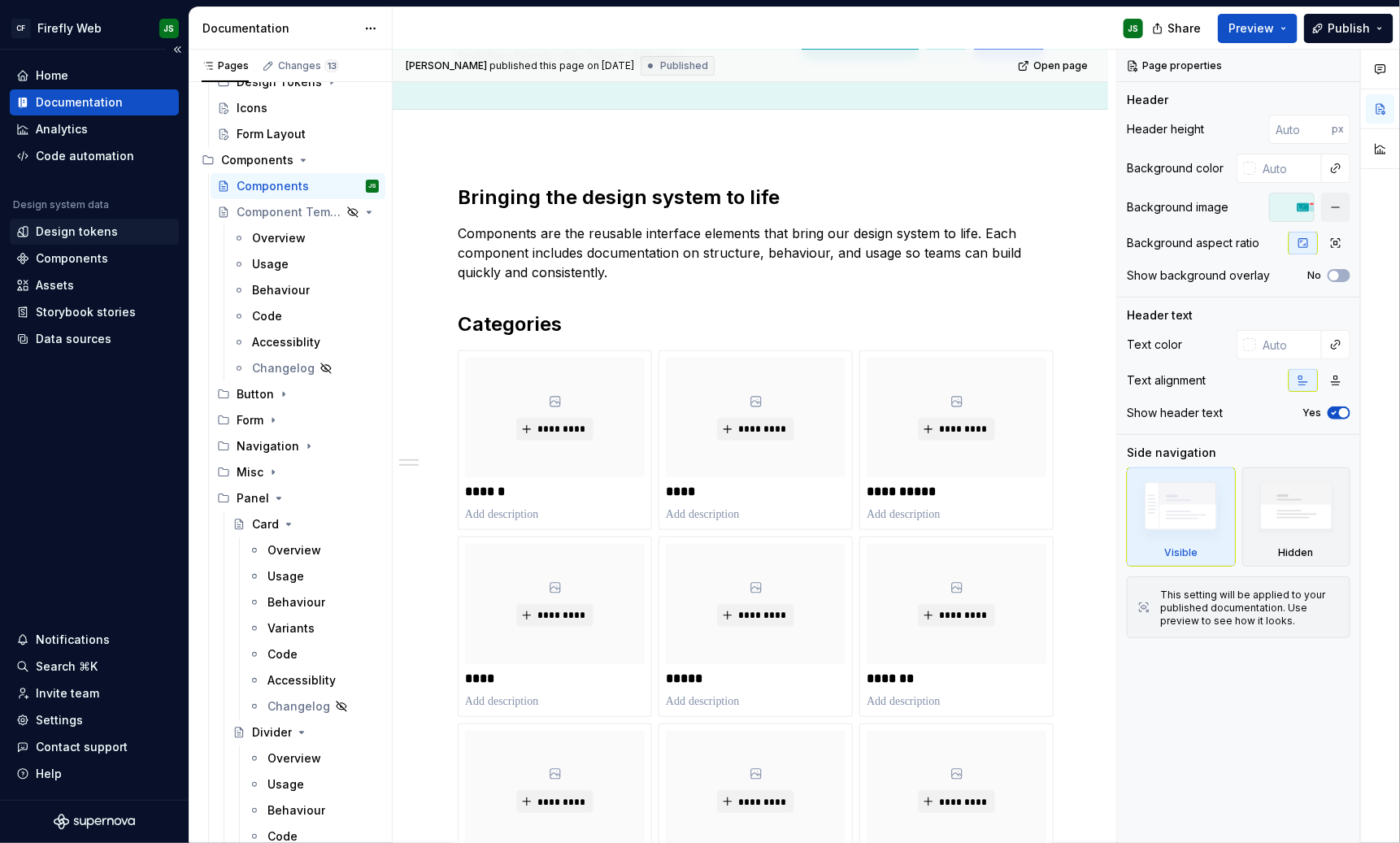
scroll to position [444, 0]
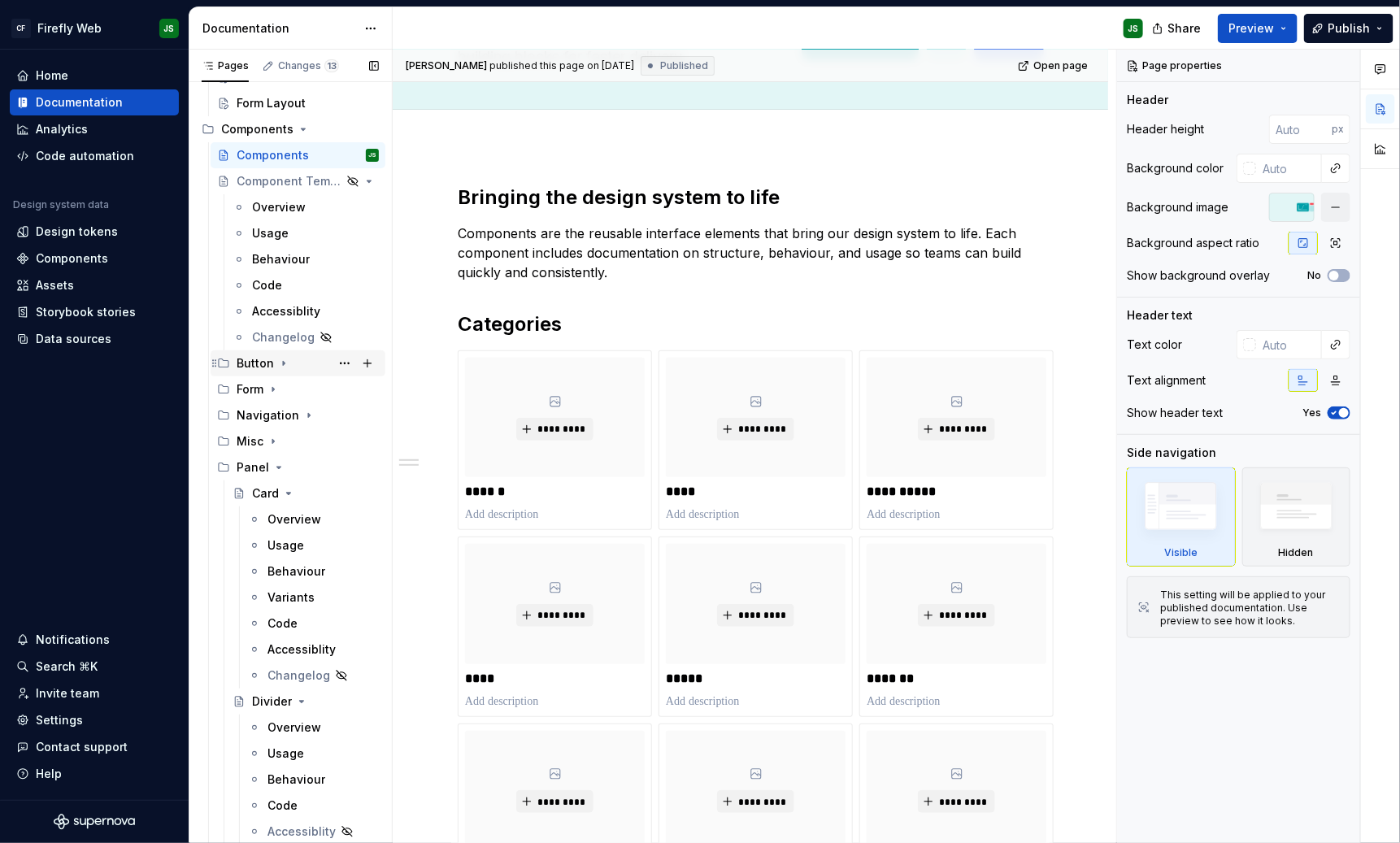
click at [271, 363] on div "Button" at bounding box center [307, 363] width 143 height 23
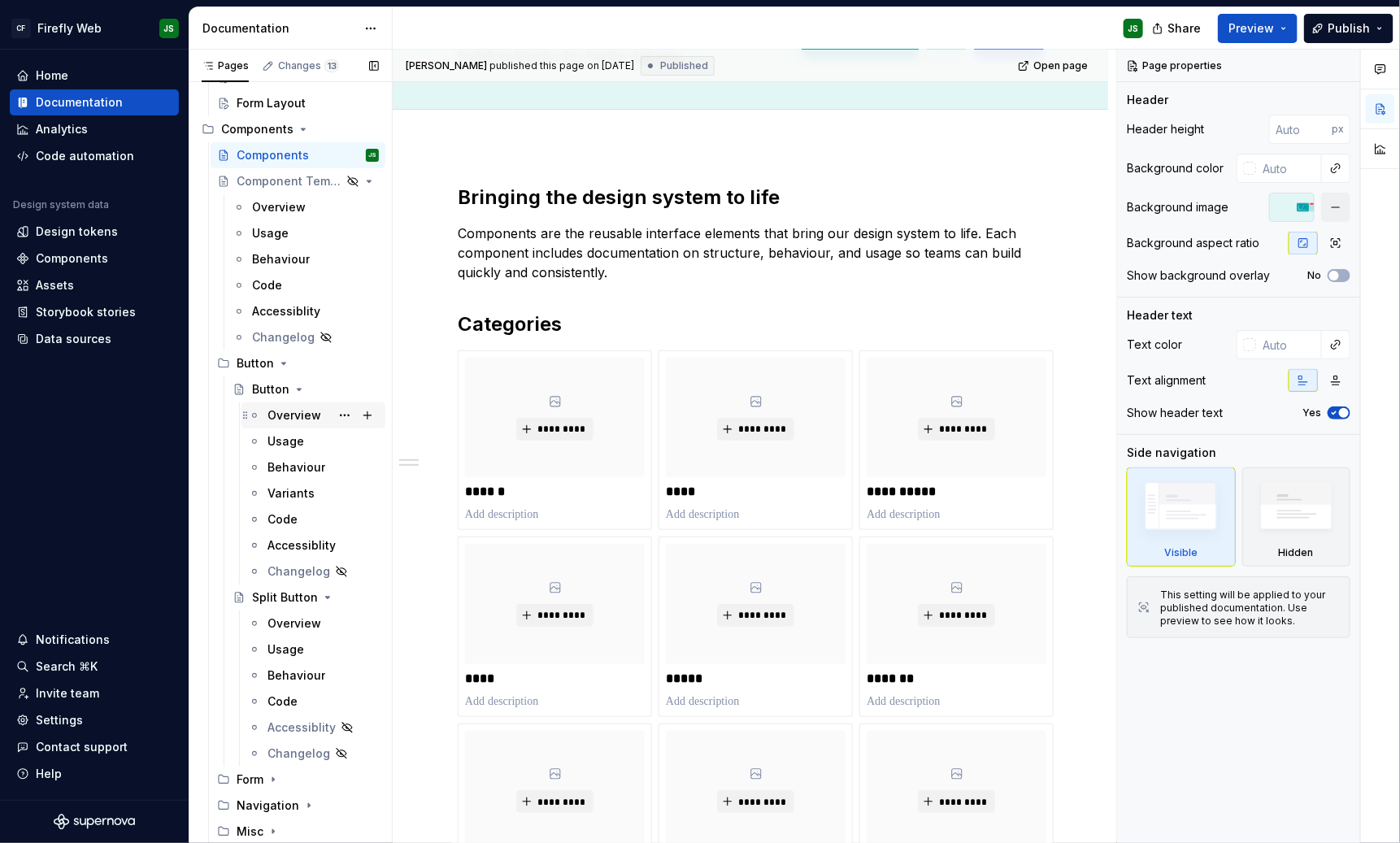
click at [276, 416] on div "Overview" at bounding box center [294, 415] width 53 height 17
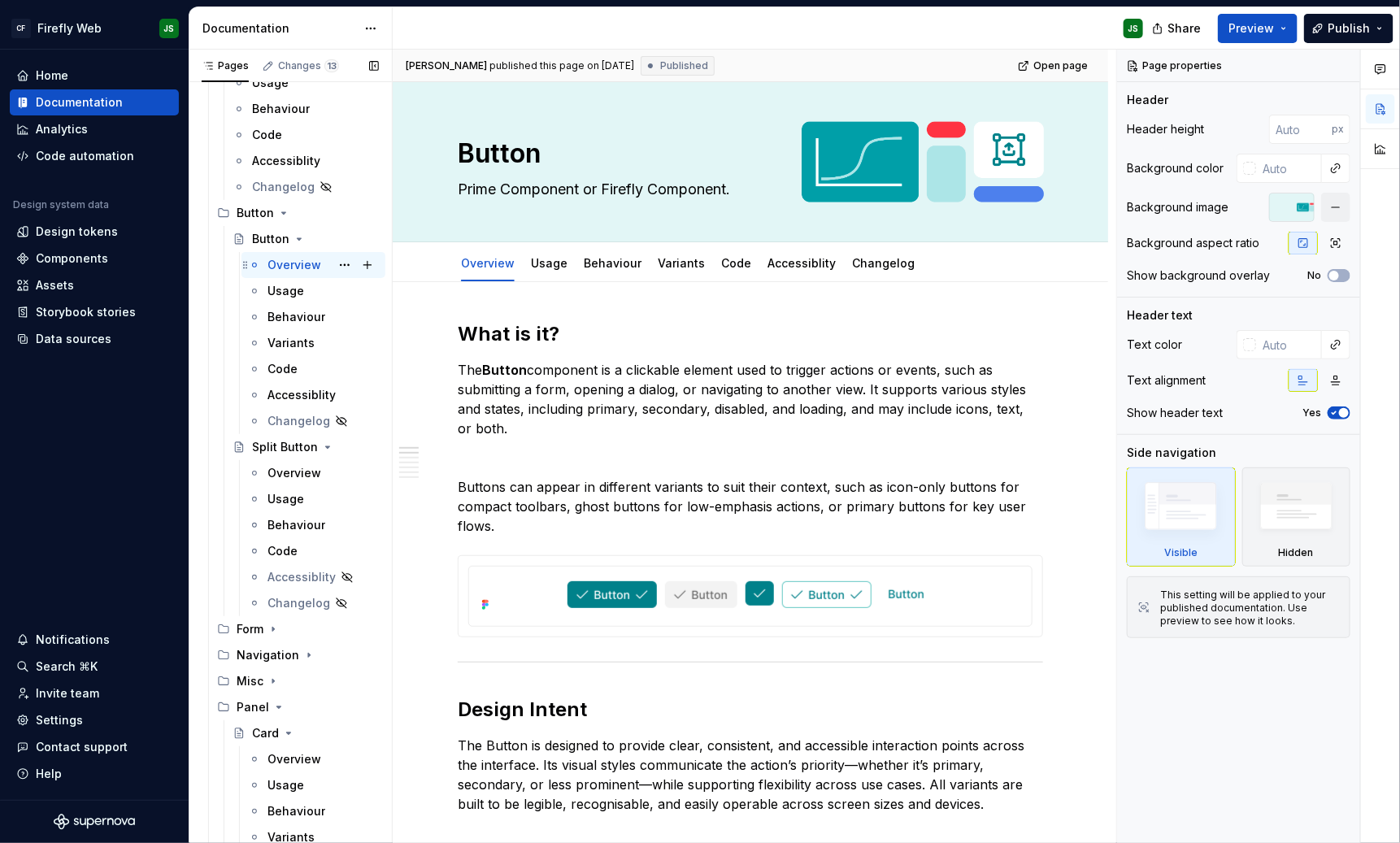
scroll to position [598, 0]
click at [286, 462] on div "Overview" at bounding box center [294, 470] width 53 height 17
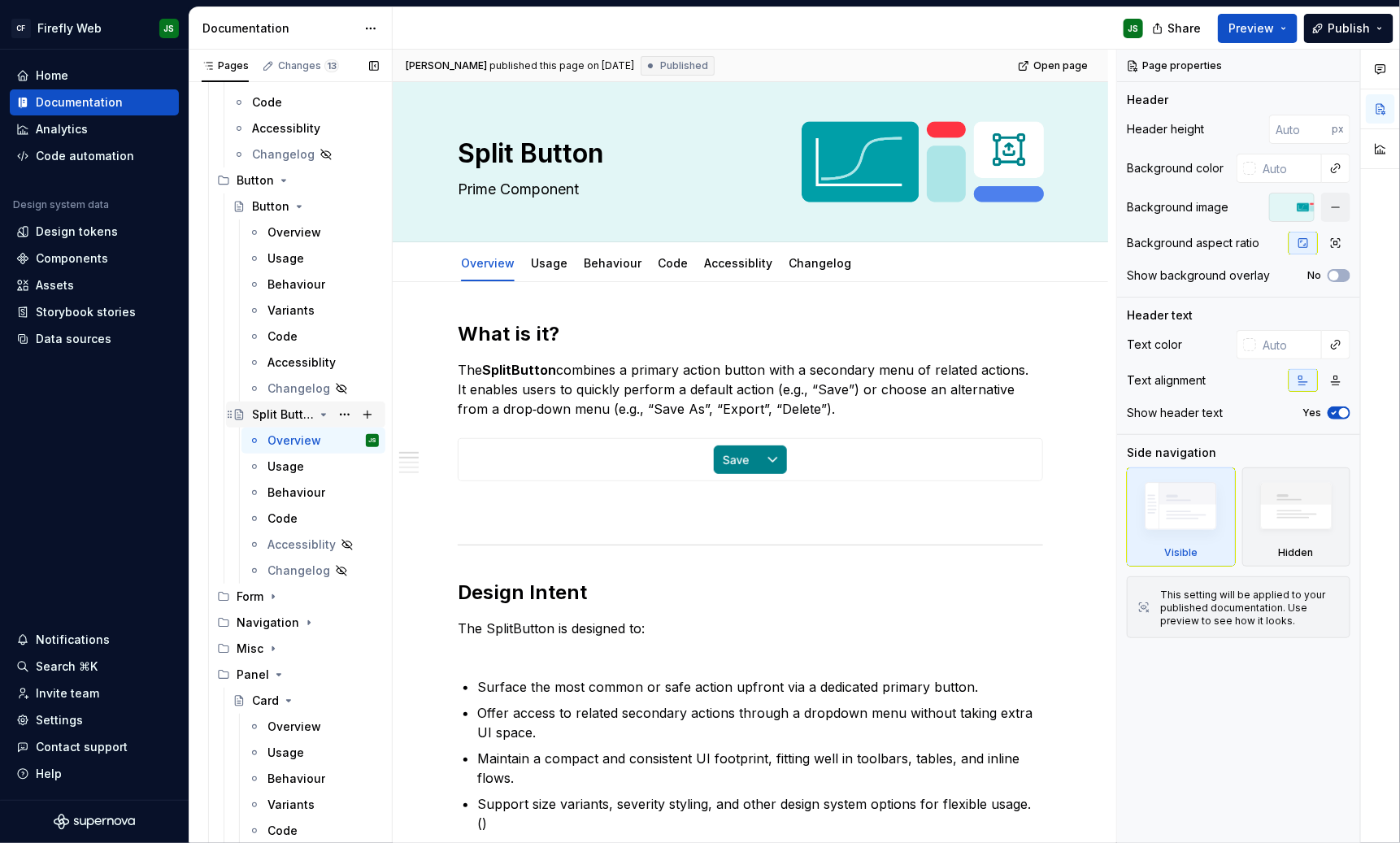
scroll to position [630, 0]
click at [281, 584] on div "Form" at bounding box center [307, 594] width 143 height 23
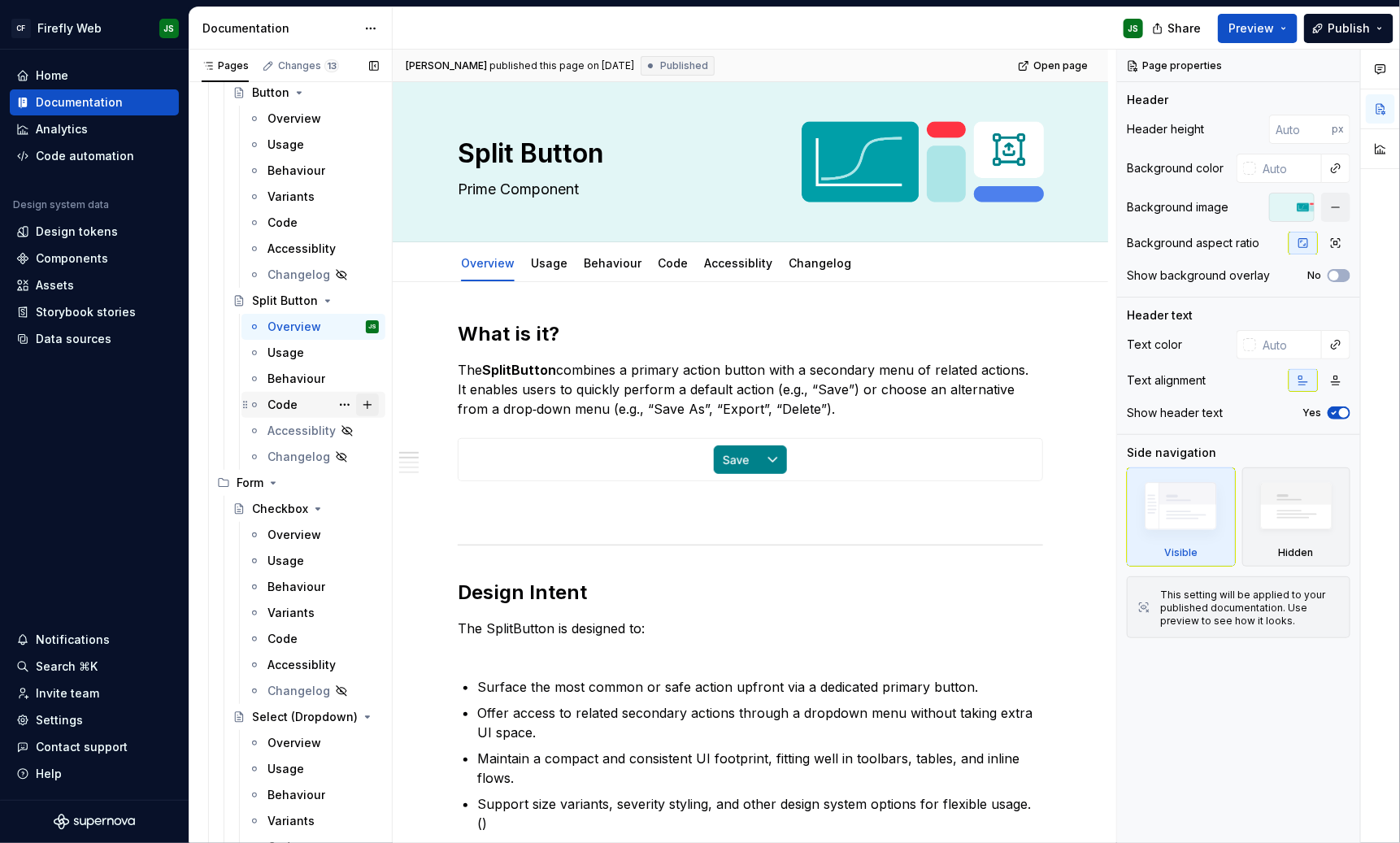
scroll to position [742, 0]
click at [341, 532] on button "Page tree" at bounding box center [345, 533] width 23 height 23
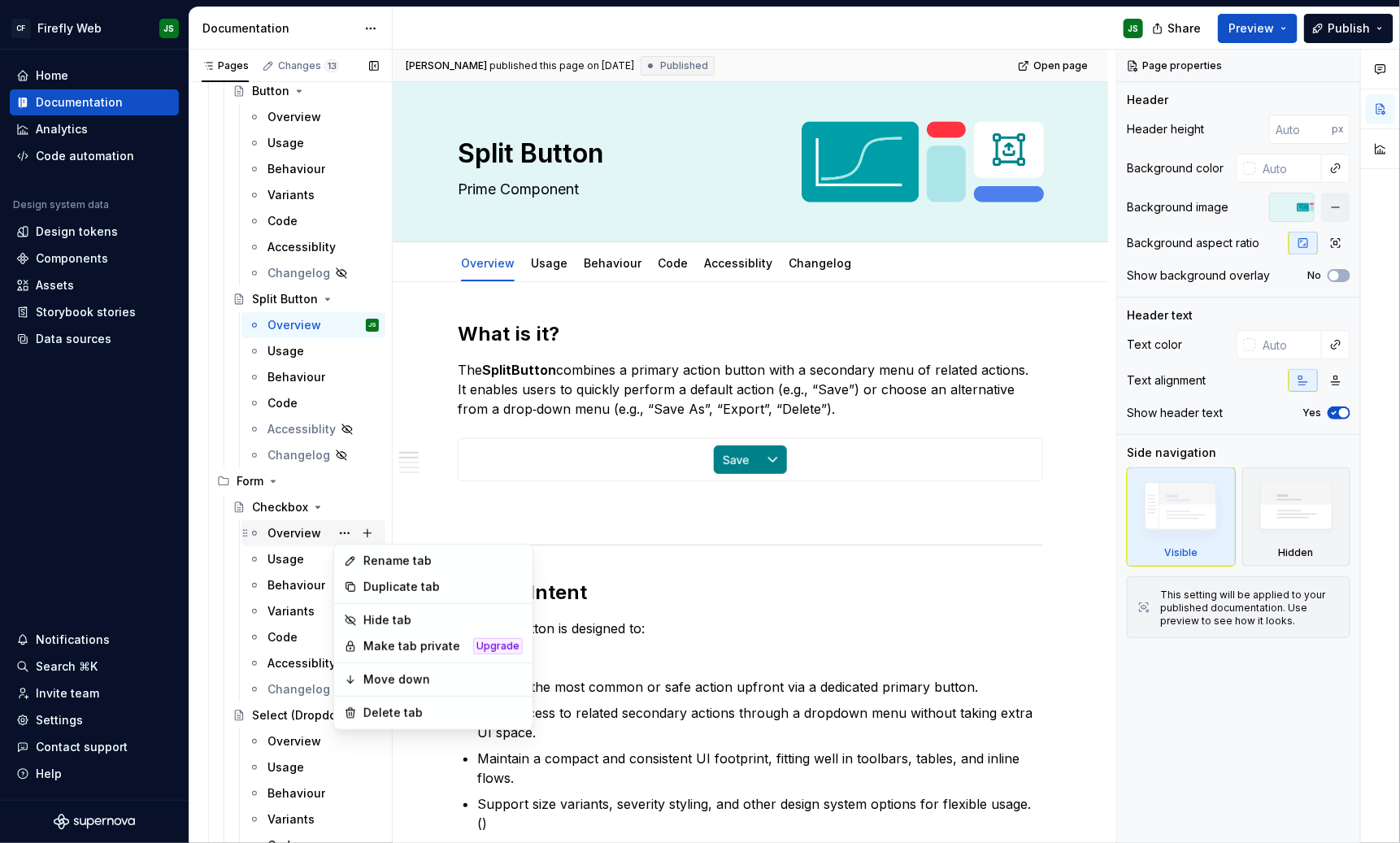
click at [290, 527] on div "Pages Changes 13 Add Accessibility guide for tree Page tree. Navigate the tree …" at bounding box center [290, 450] width 203 height 801
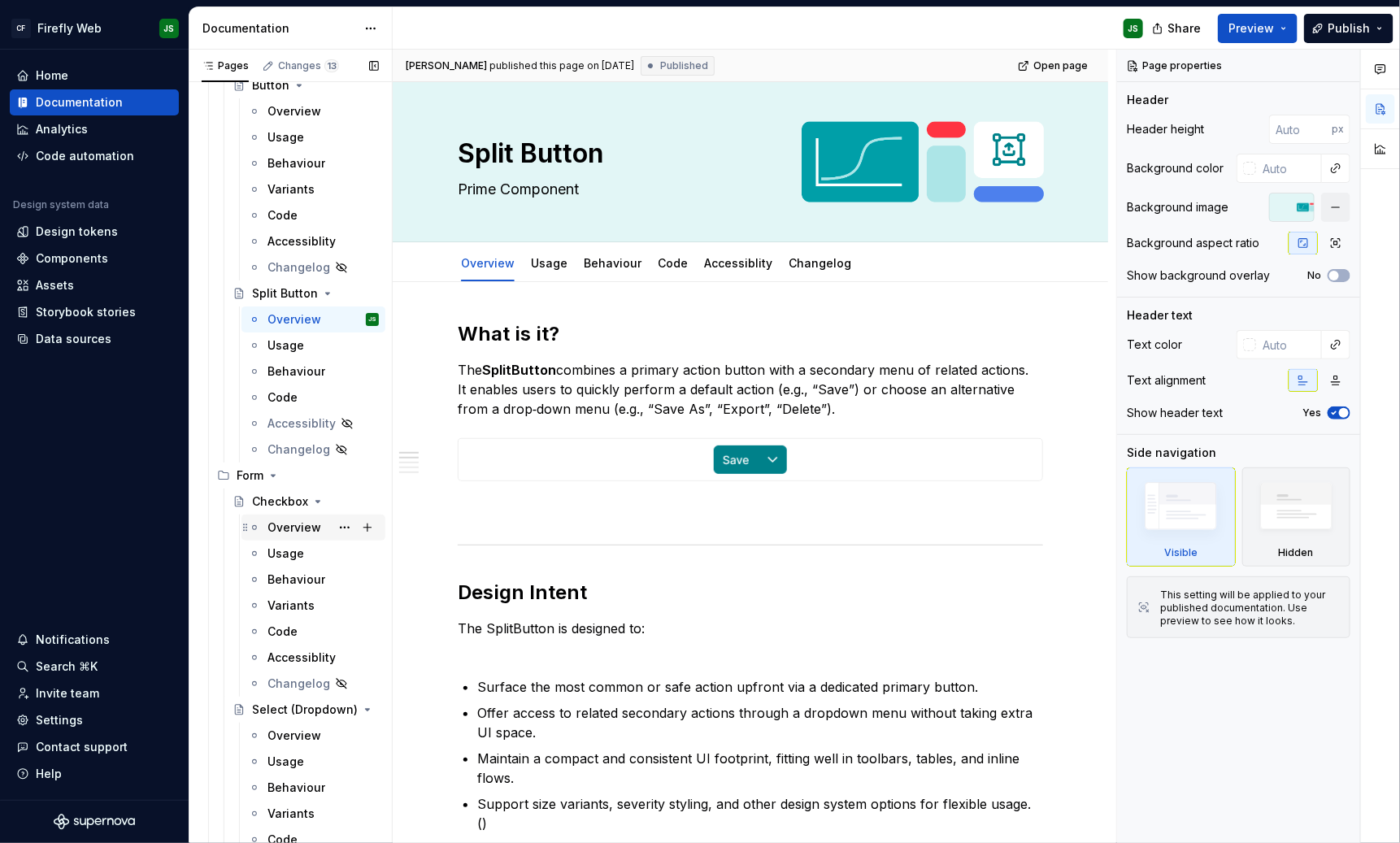
click at [292, 531] on div "Overview" at bounding box center [294, 527] width 53 height 17
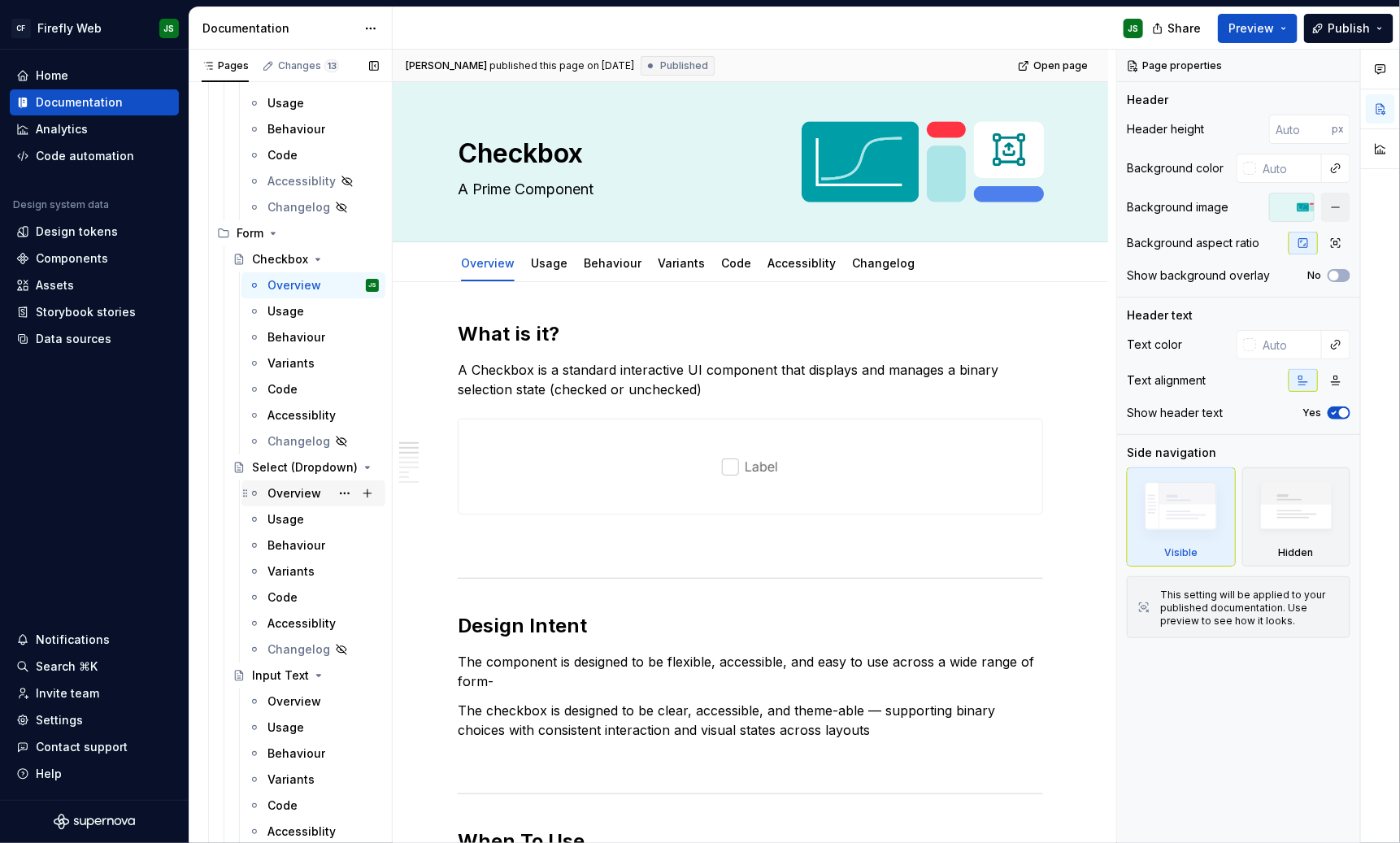
click at [297, 495] on div "Overview" at bounding box center [294, 493] width 53 height 17
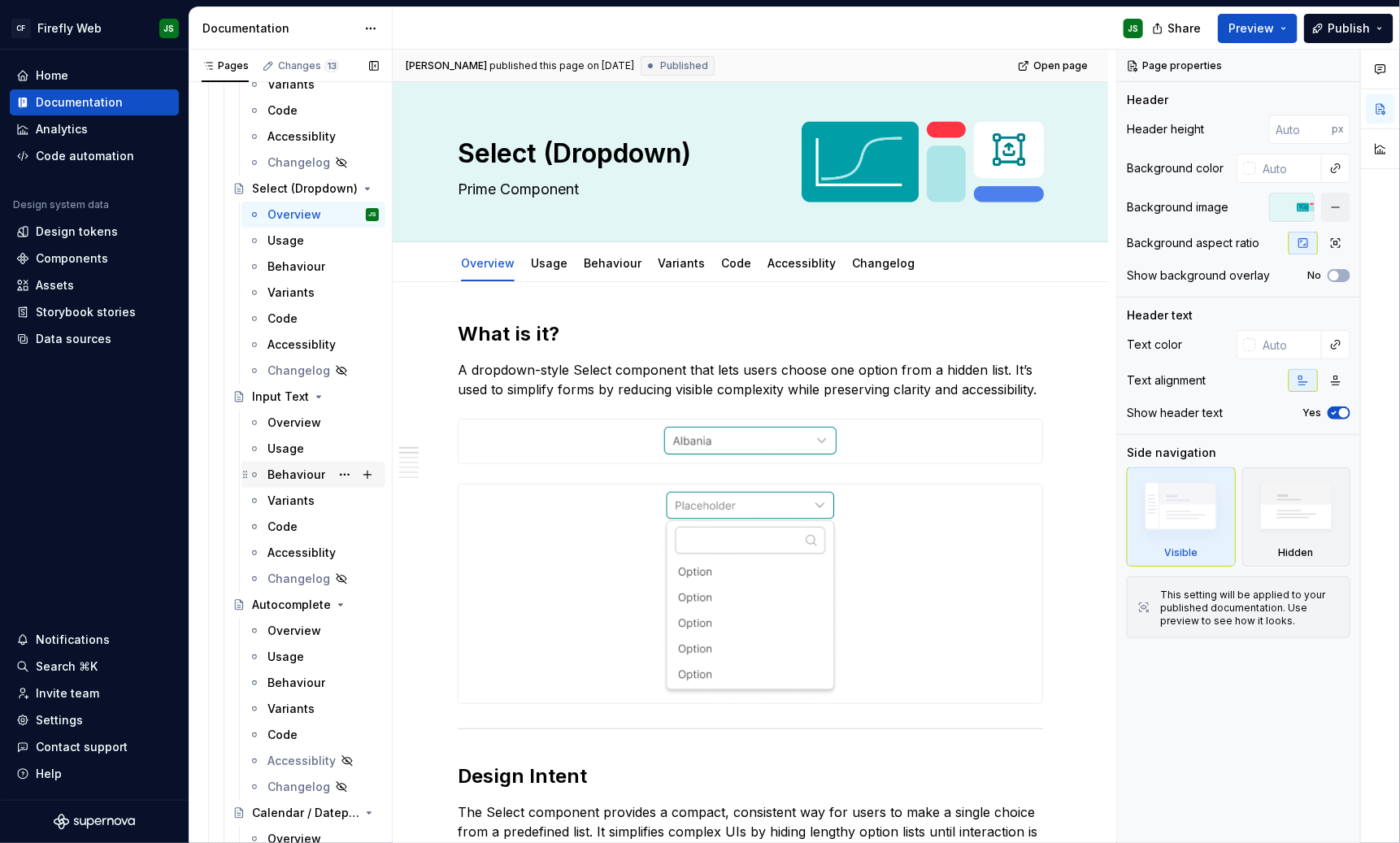
scroll to position [1271, 0]
click at [311, 418] on div "Overview" at bounding box center [294, 421] width 53 height 17
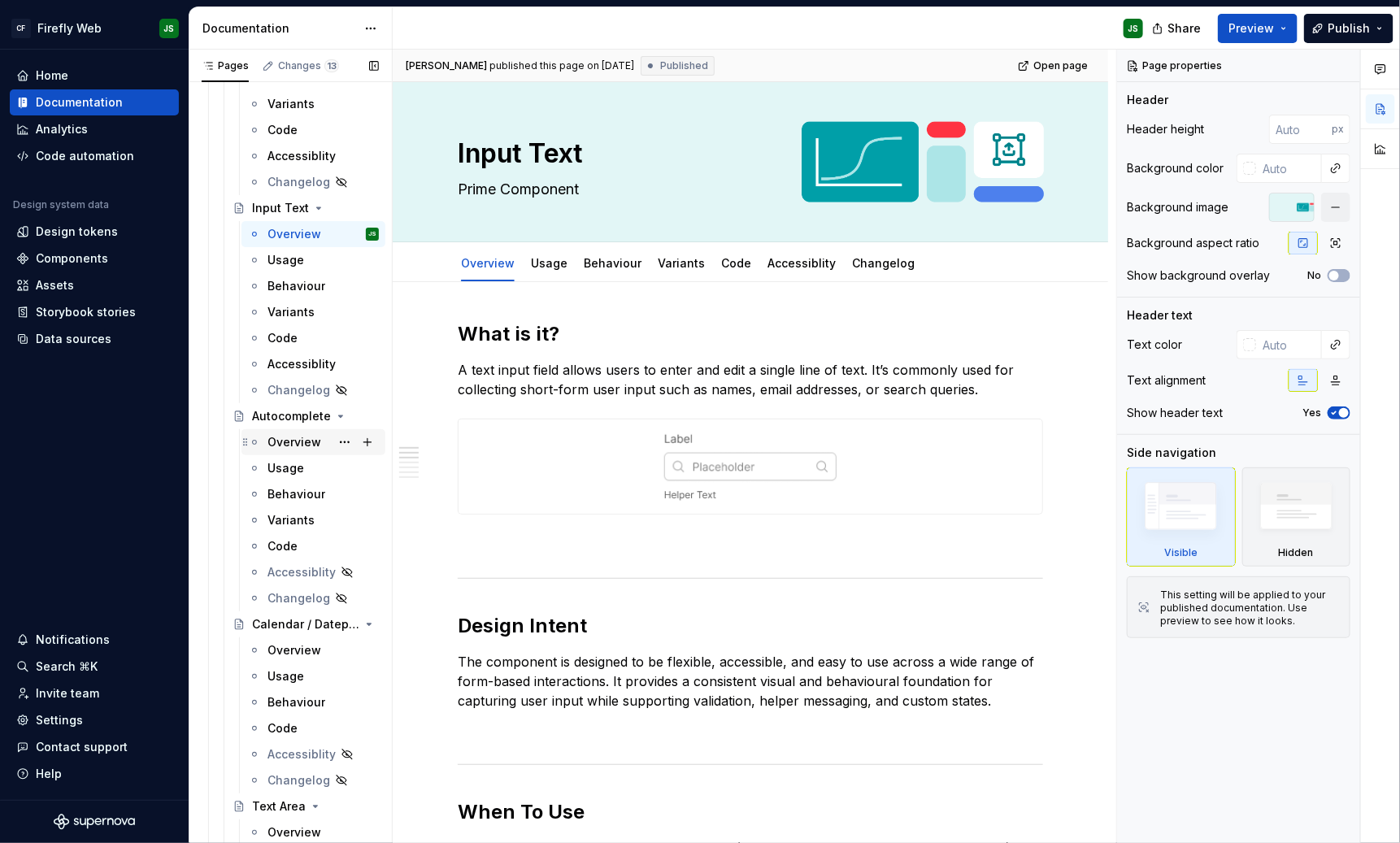
click at [313, 437] on div "Overview" at bounding box center [294, 442] width 53 height 17
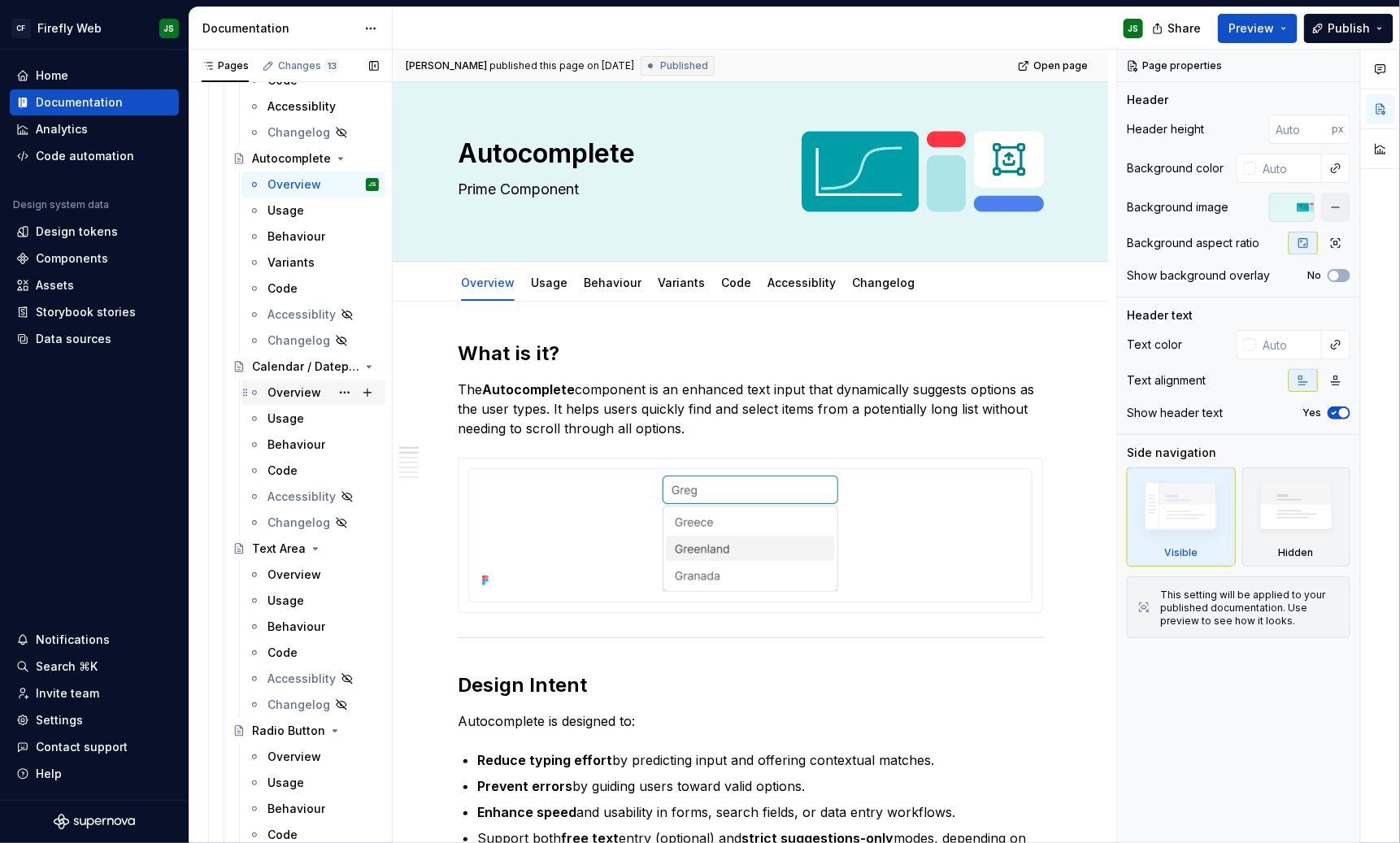
scroll to position [1717, 0]
click at [290, 397] on div "Overview" at bounding box center [294, 391] width 53 height 17
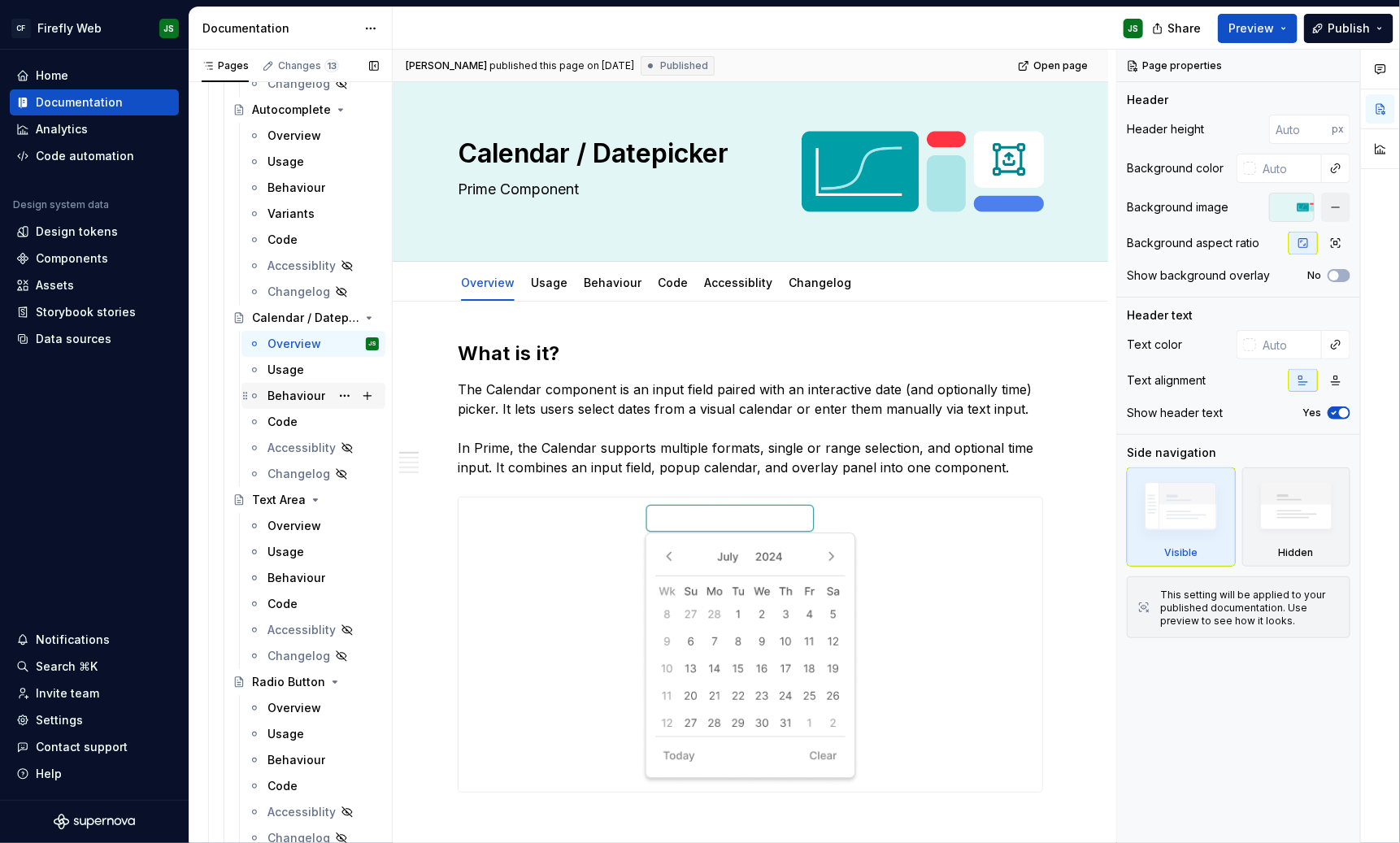
scroll to position [1765, 0]
click at [322, 519] on div "Overview" at bounding box center [323, 525] width 111 height 23
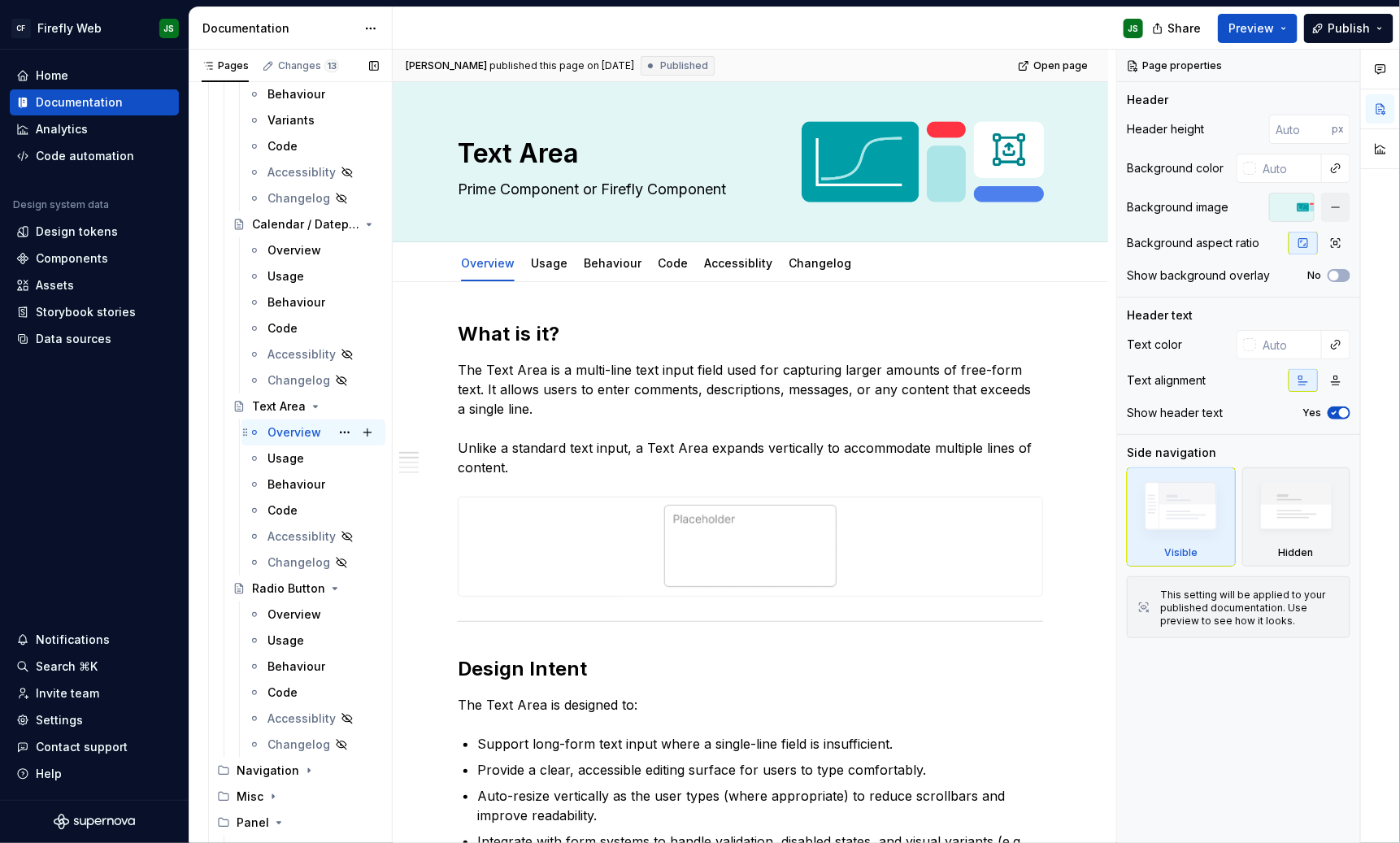
scroll to position [1867, 0]
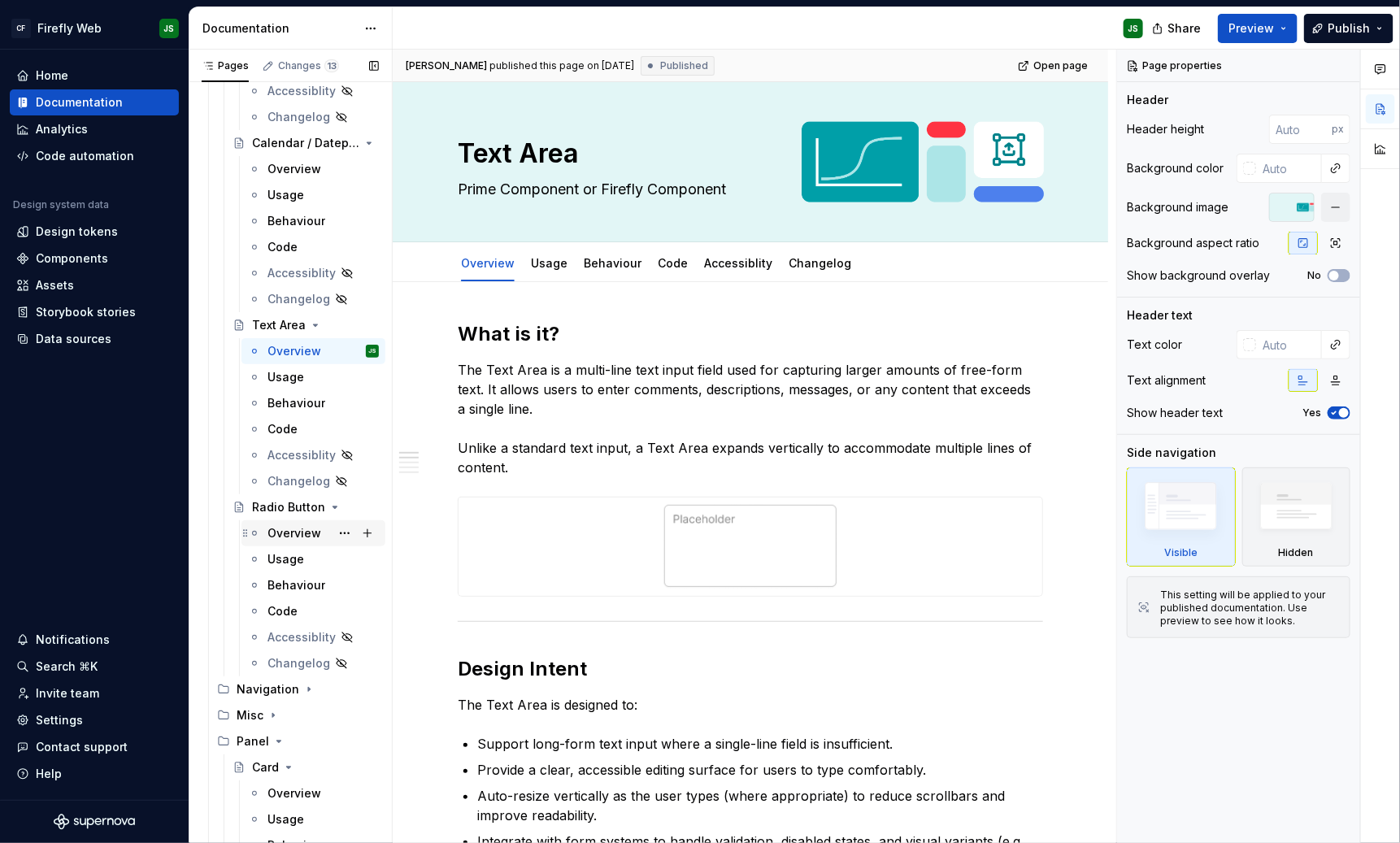
click at [316, 527] on div "Overview" at bounding box center [294, 533] width 53 height 17
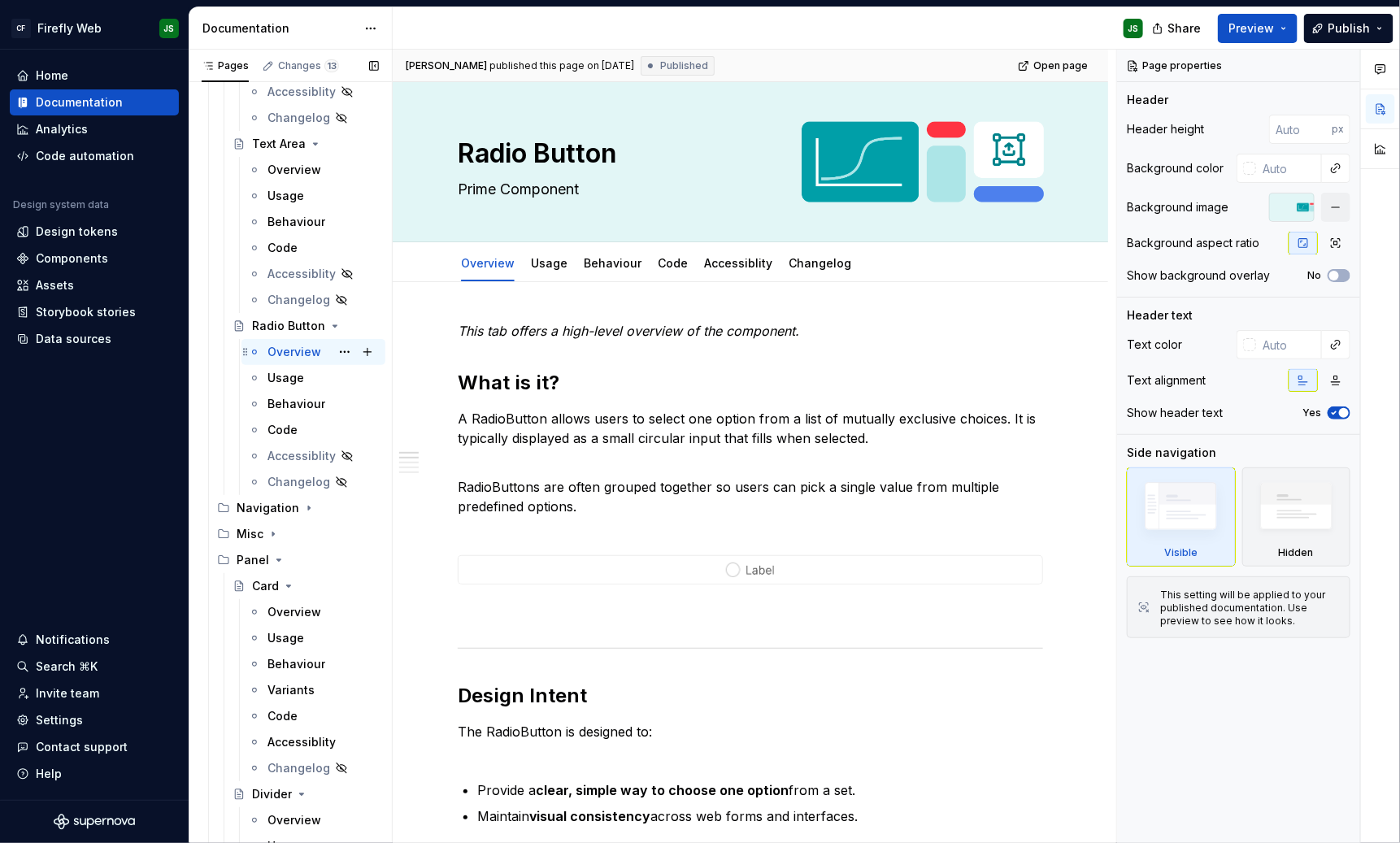
scroll to position [2122, 0]
click at [291, 504] on div "Navigation" at bounding box center [268, 506] width 63 height 17
click at [291, 552] on div "Overview" at bounding box center [294, 558] width 53 height 17
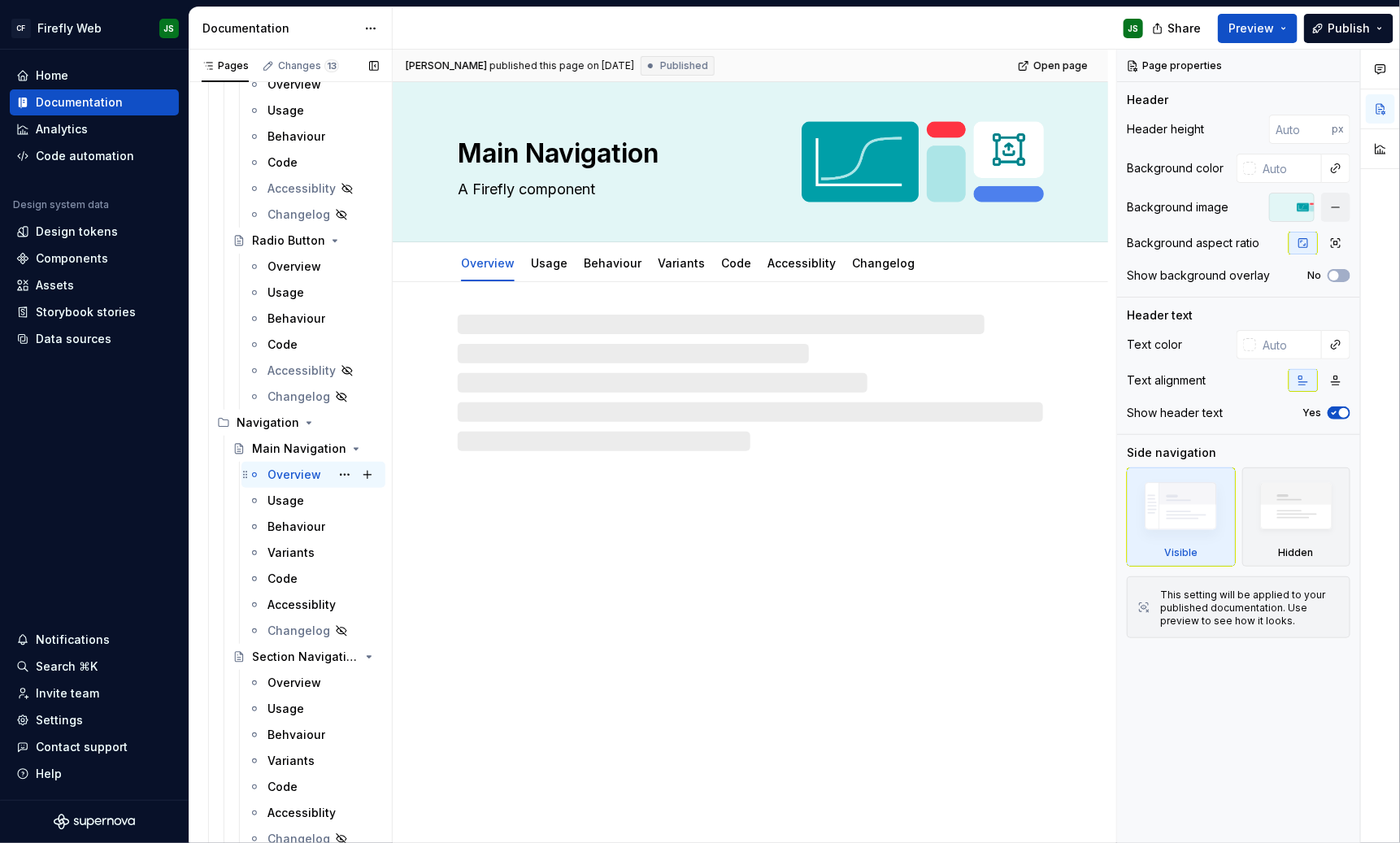
scroll to position [2209, 0]
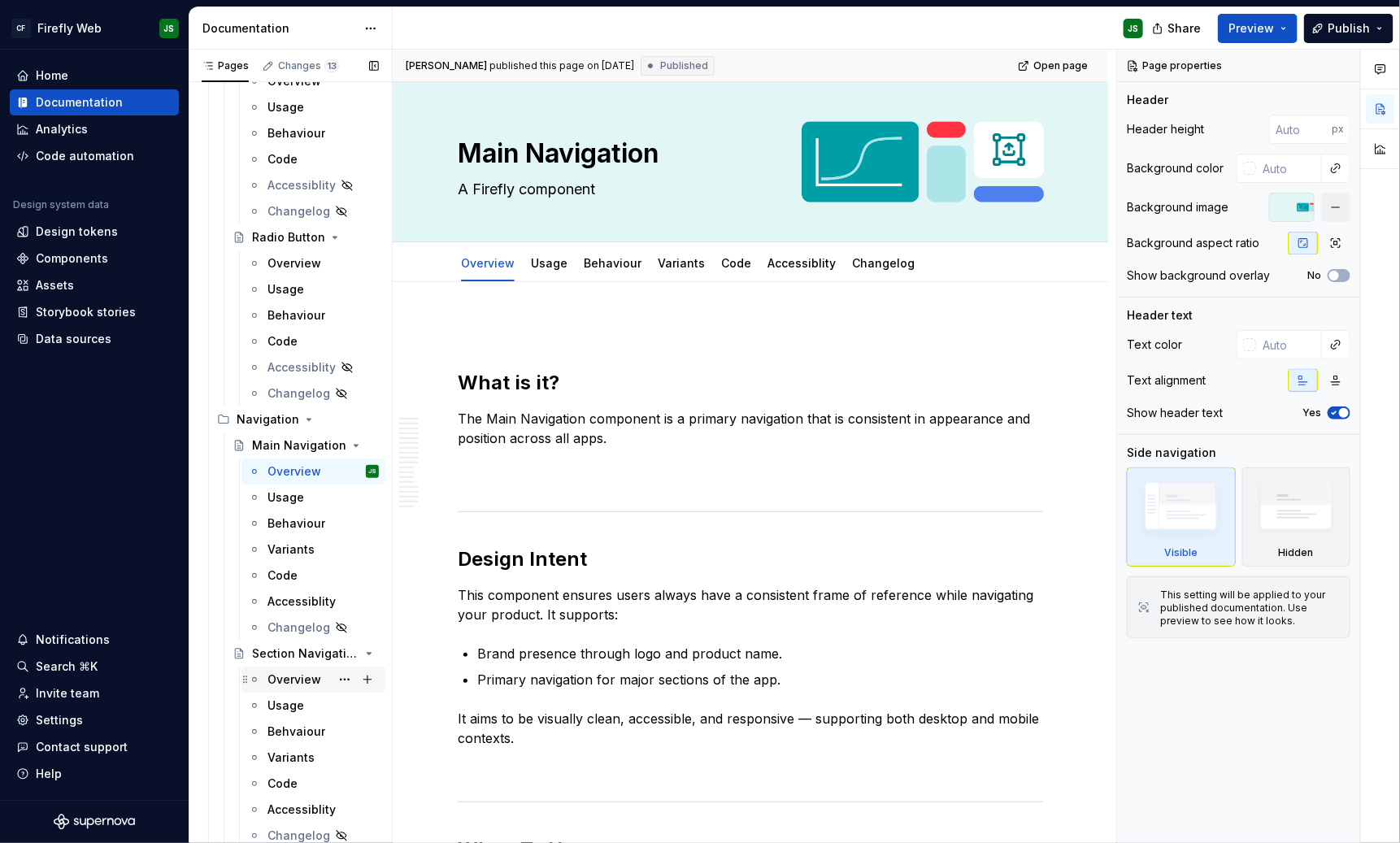
click at [306, 673] on div "Overview" at bounding box center [294, 679] width 53 height 17
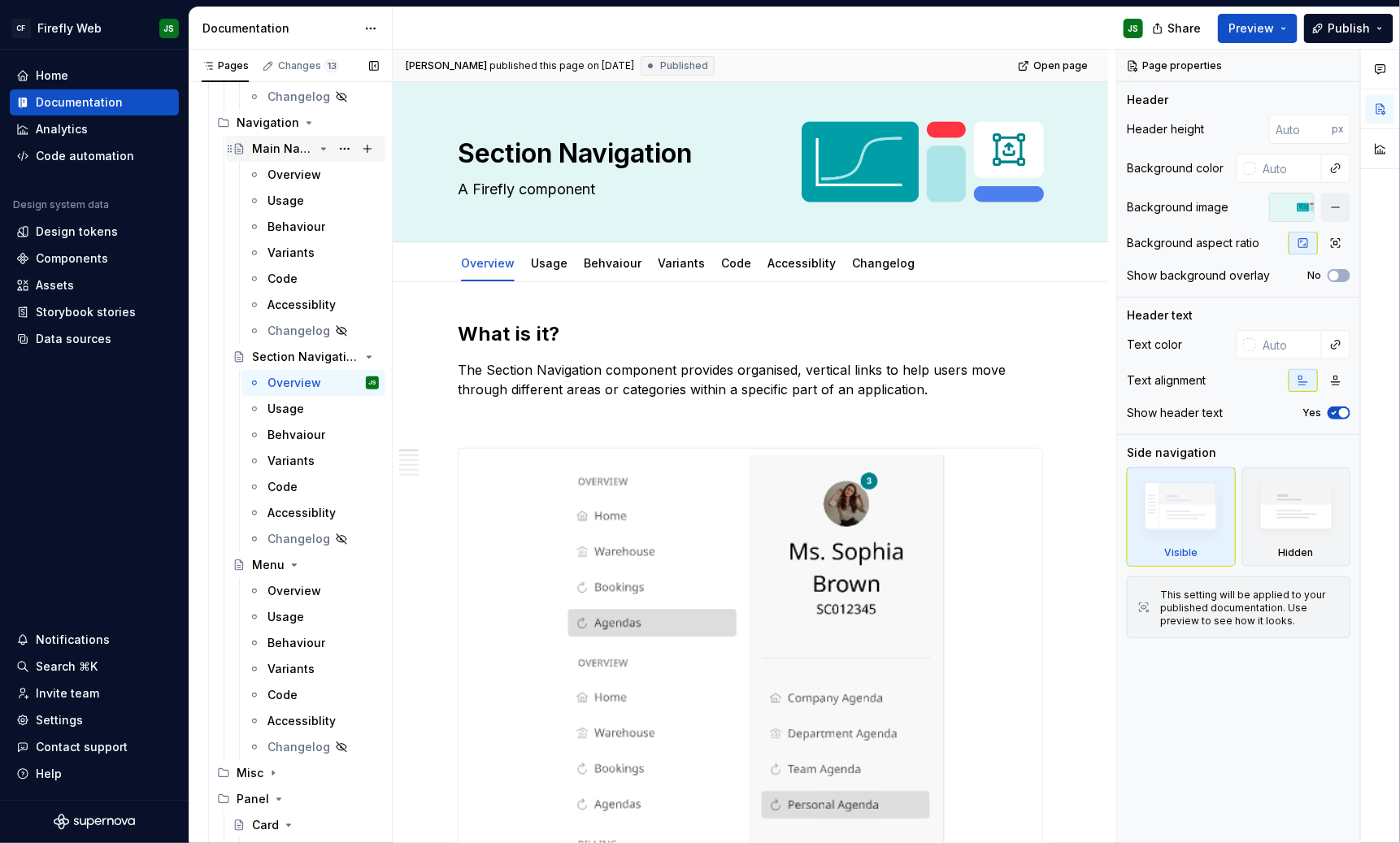
scroll to position [2554, 0]
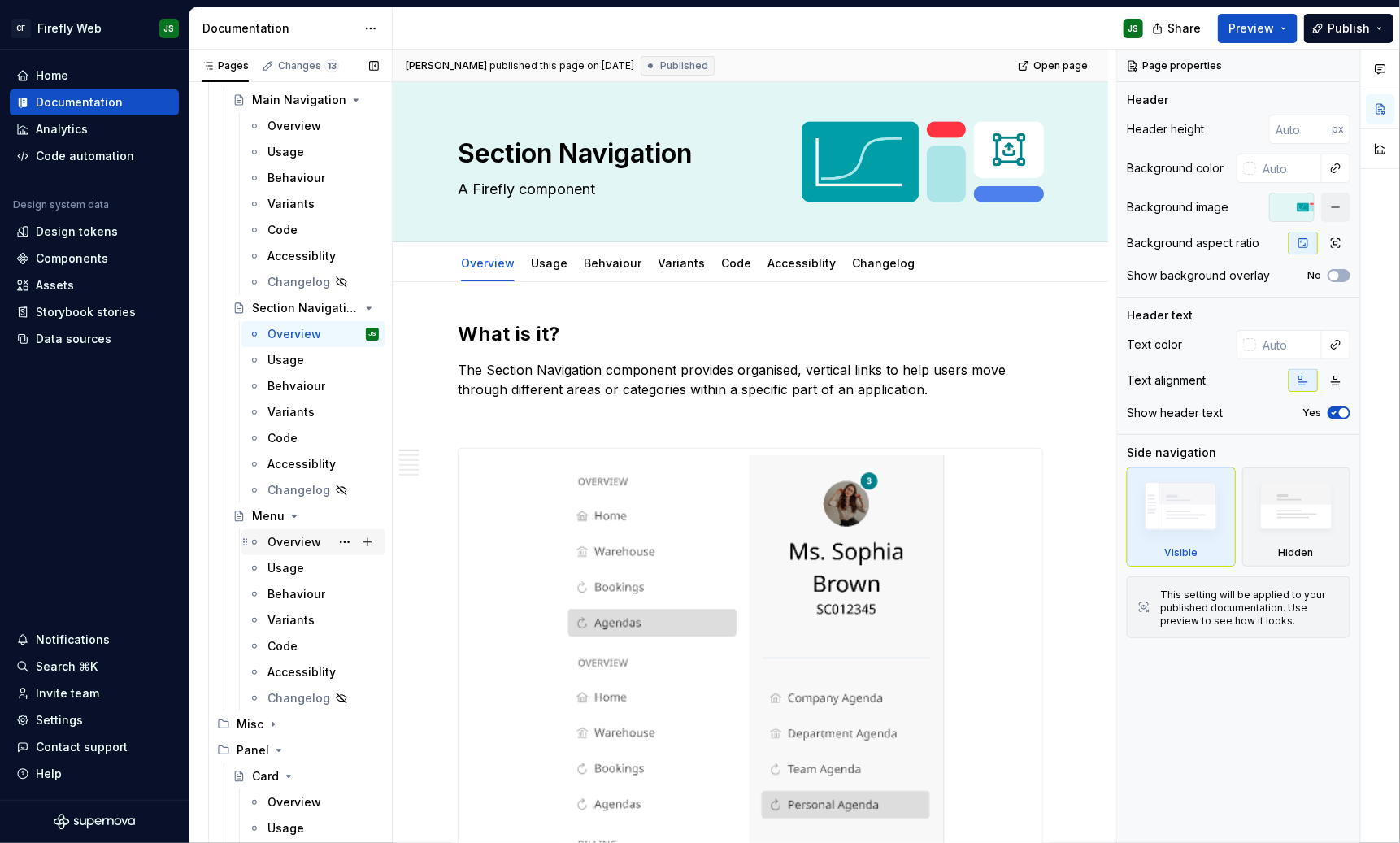
click at [310, 534] on div "Overview" at bounding box center [294, 542] width 53 height 17
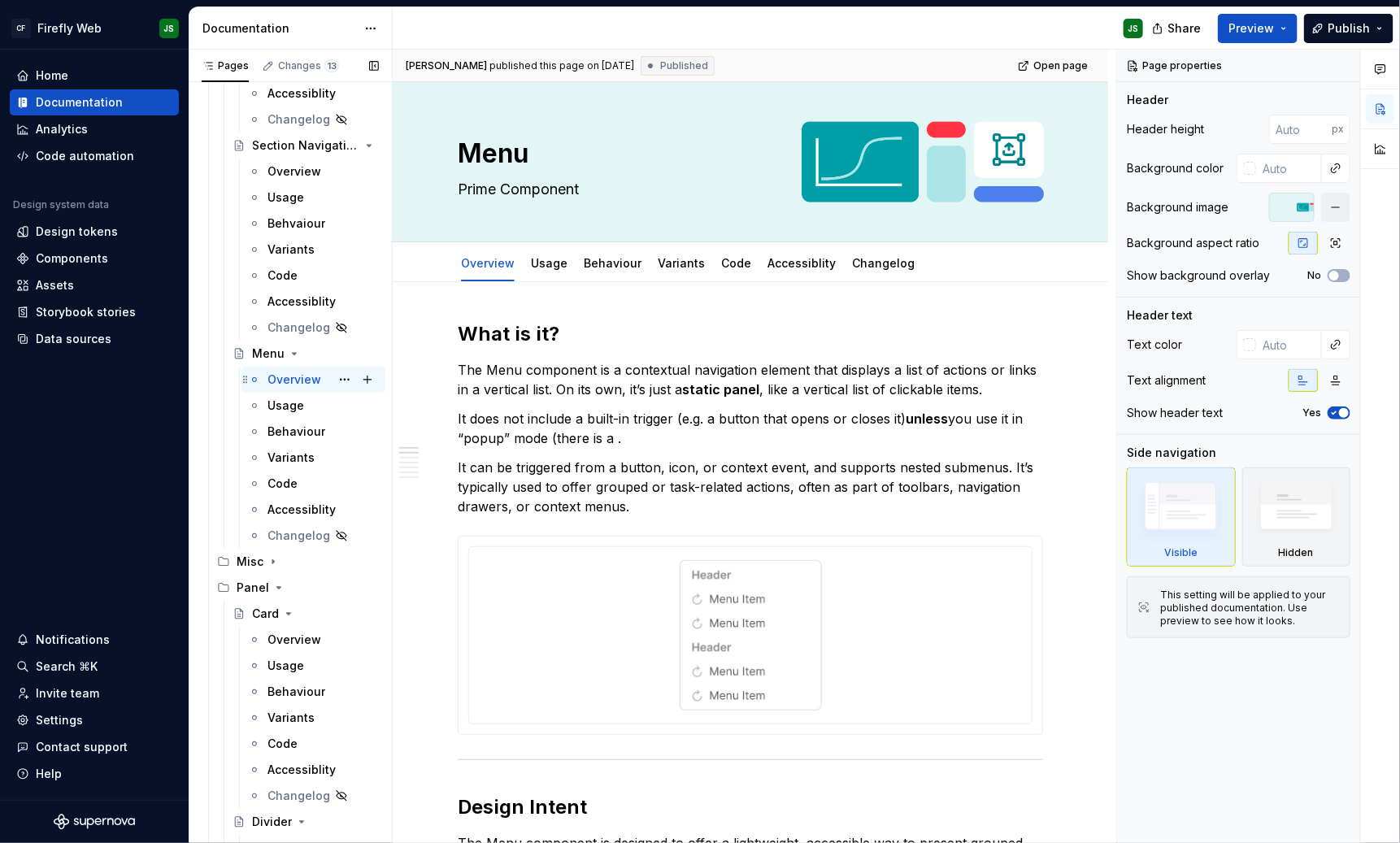
scroll to position [2720, 0]
click at [270, 561] on icon "Page tree" at bounding box center [273, 559] width 13 height 13
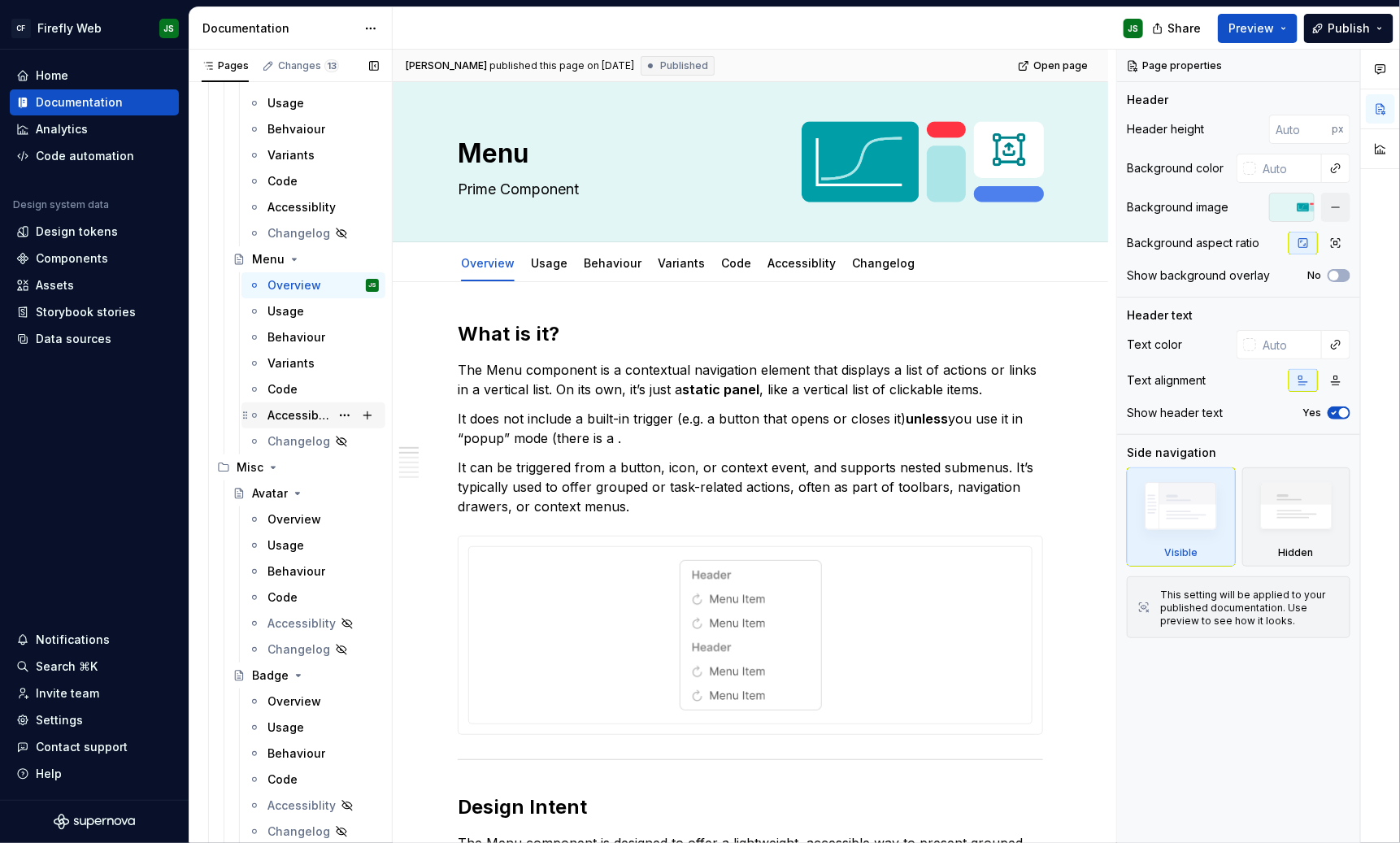
scroll to position [2822, 0]
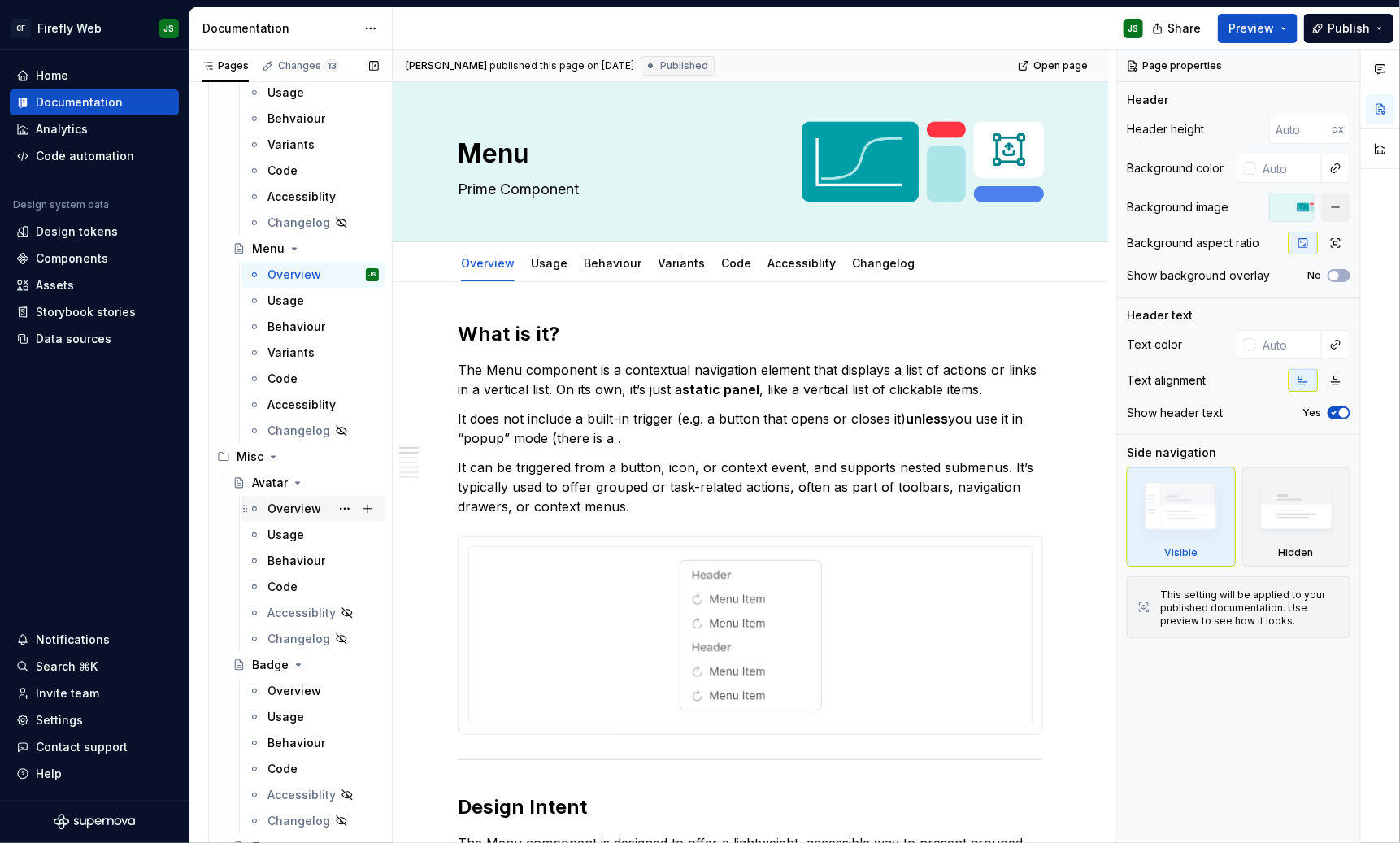
click at [313, 504] on div "Overview" at bounding box center [294, 509] width 53 height 17
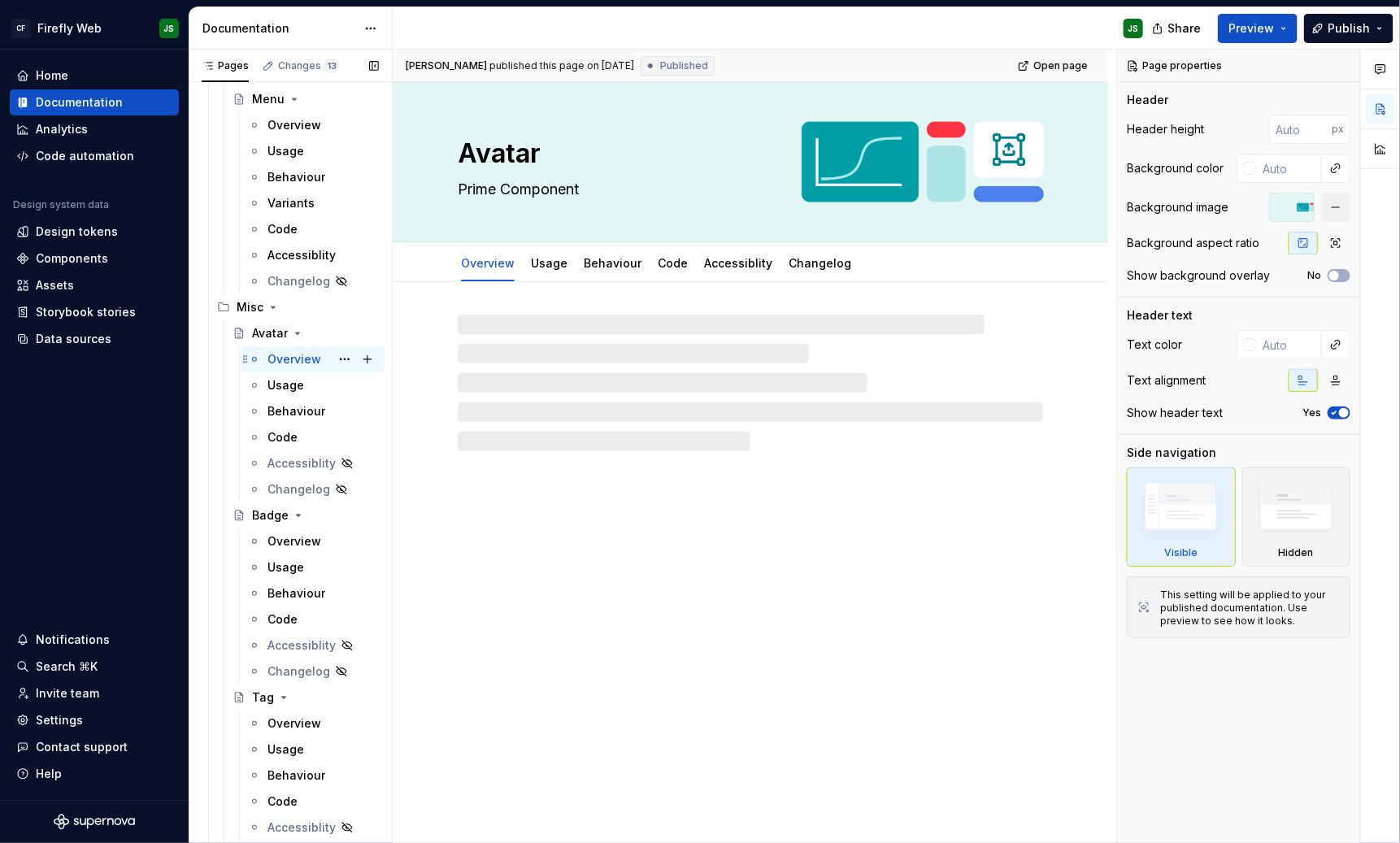
scroll to position [2980, 0]
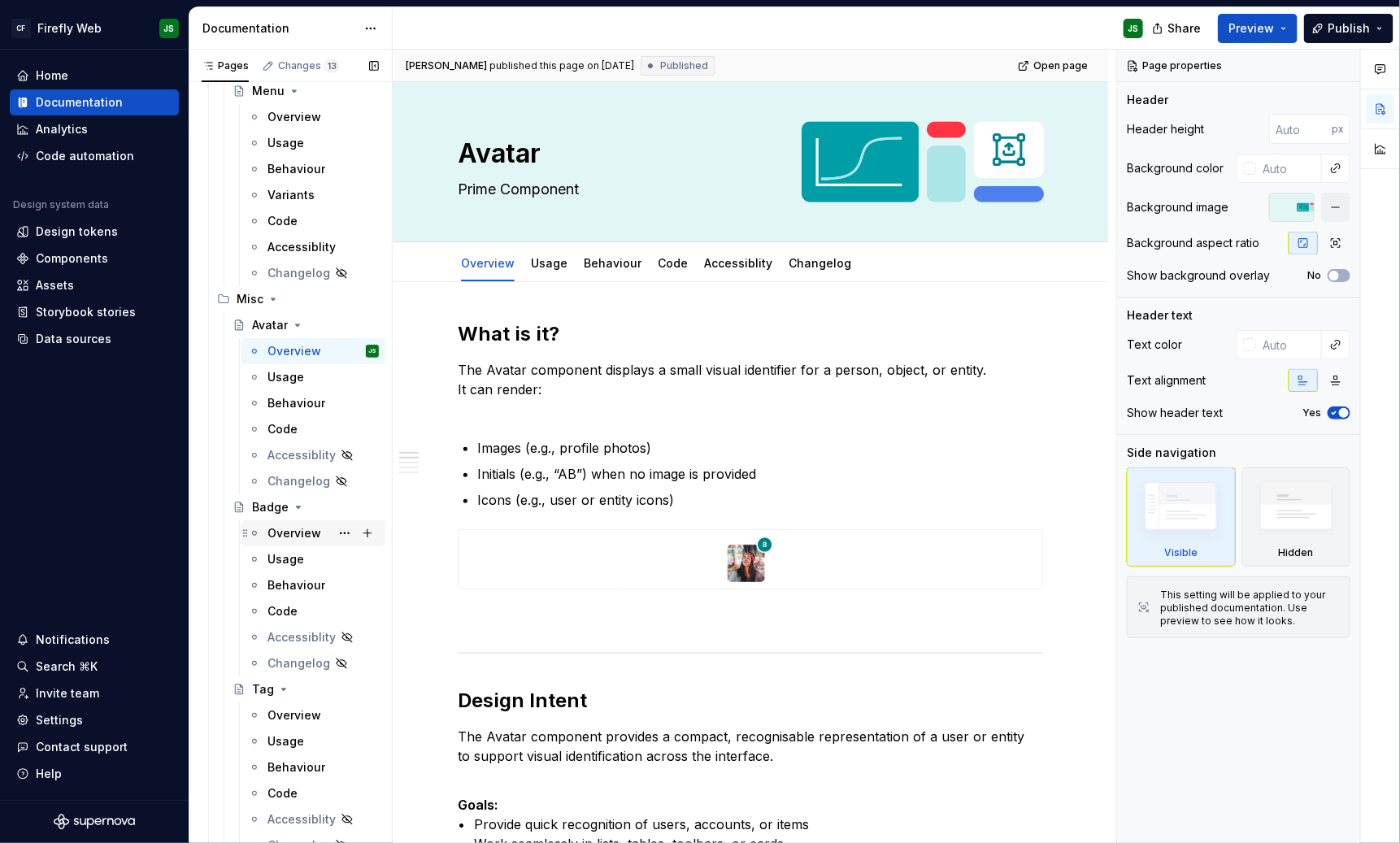
click at [304, 529] on div "Overview" at bounding box center [294, 533] width 53 height 17
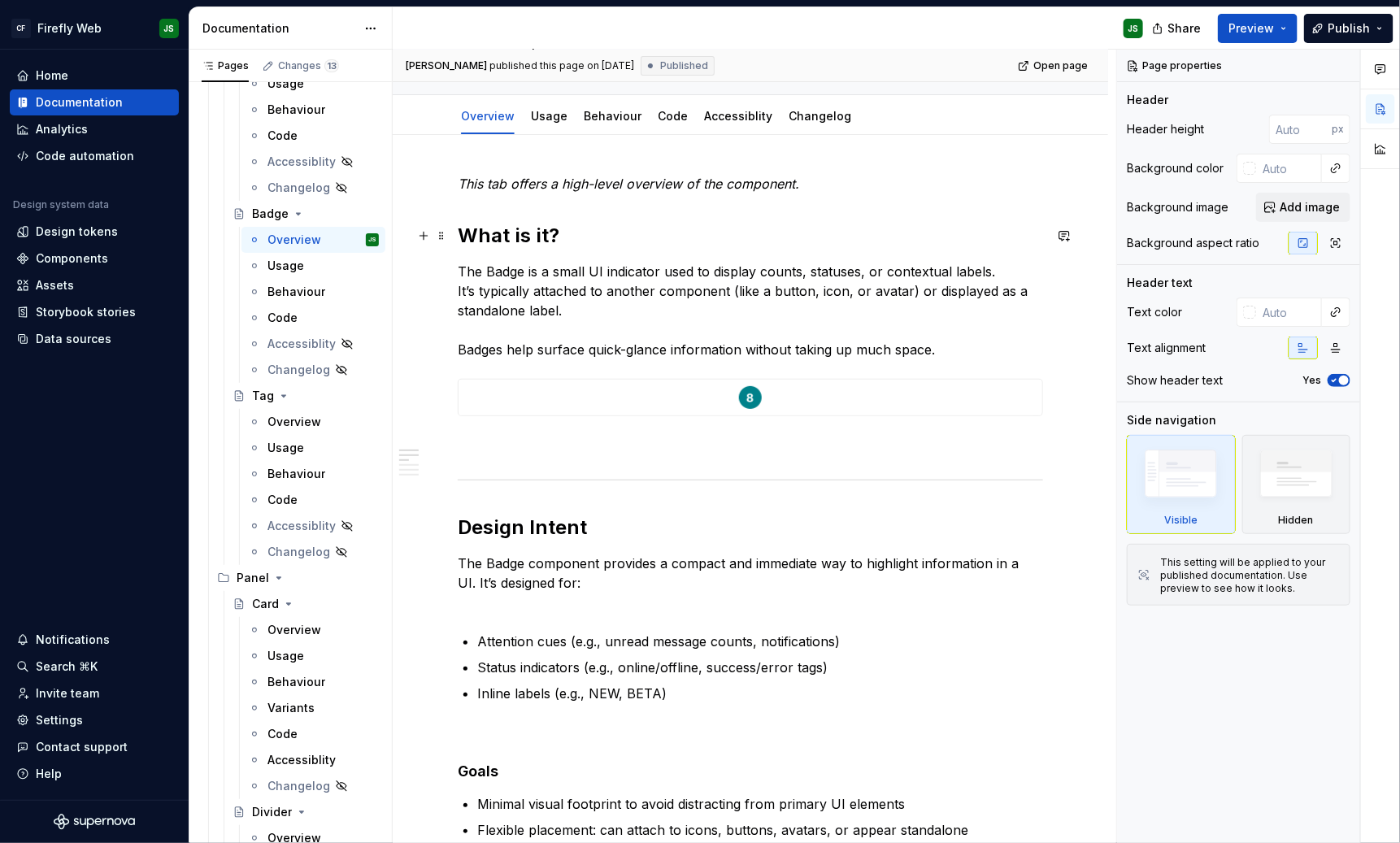
scroll to position [153, 0]
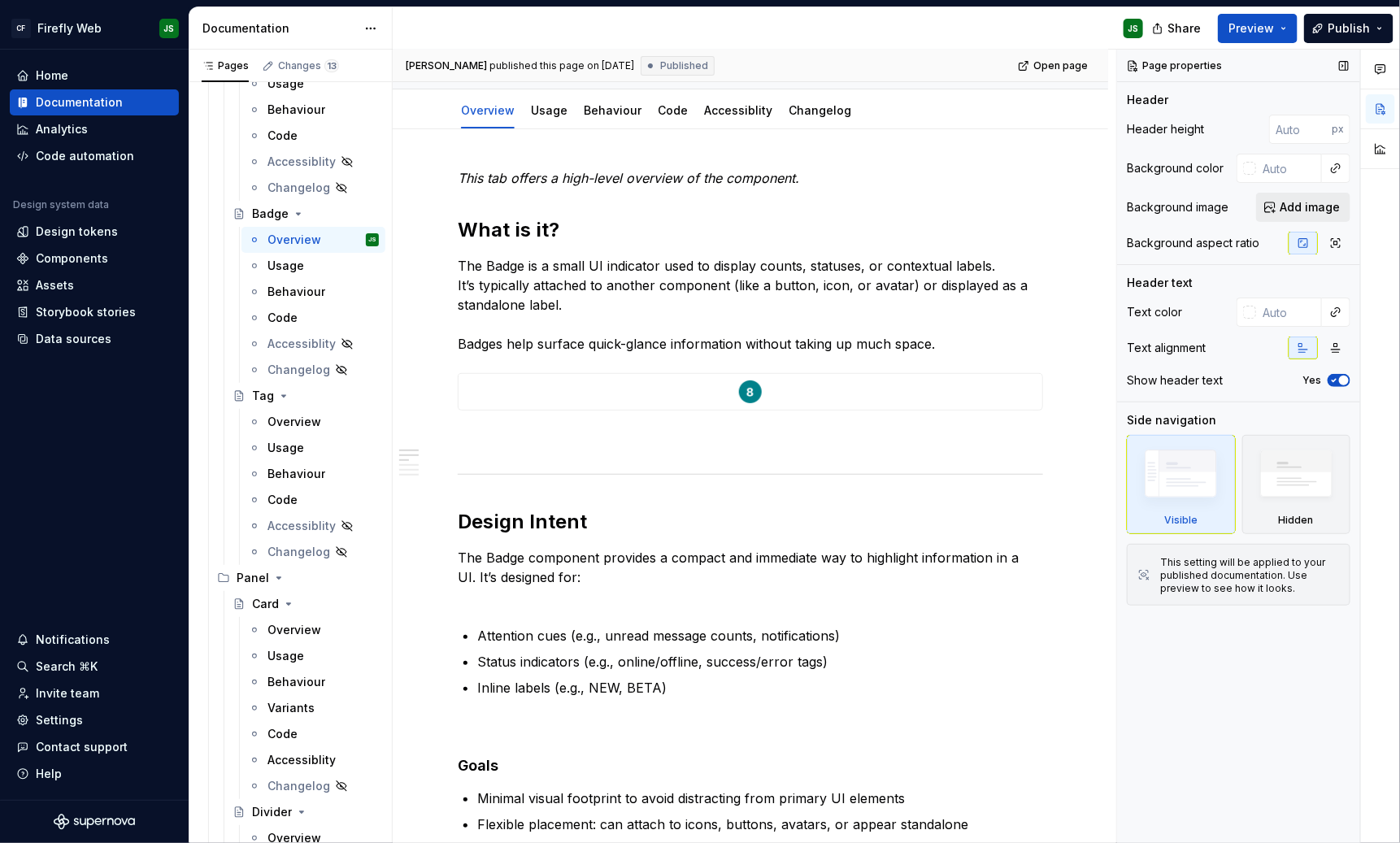
type textarea "*"
click at [1244, 203] on span "Add image" at bounding box center [1310, 207] width 60 height 17
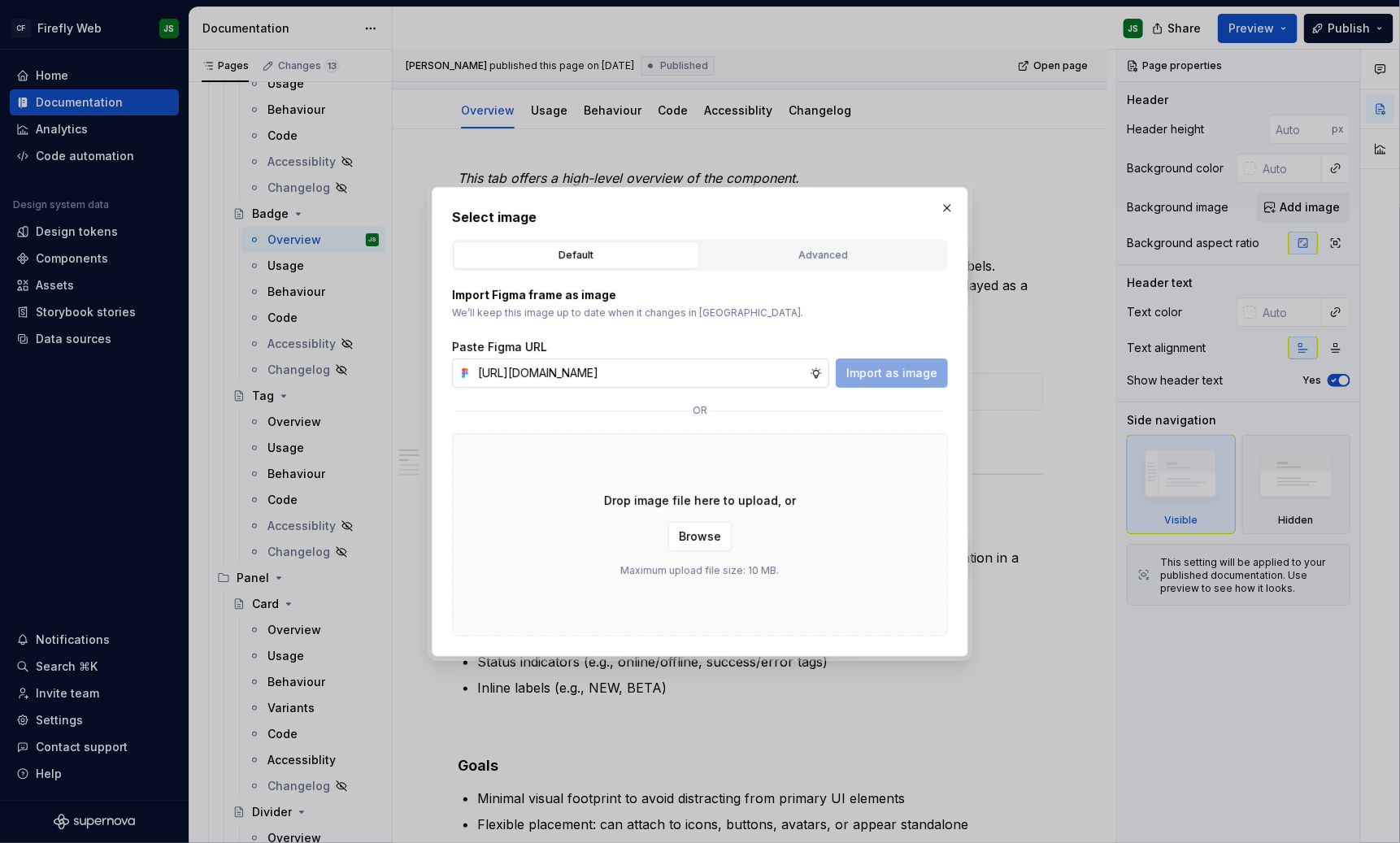
scroll to position [0, 397]
type input "[URL][DOMAIN_NAME]"
click at [900, 373] on span "Import as image" at bounding box center [892, 373] width 91 height 17
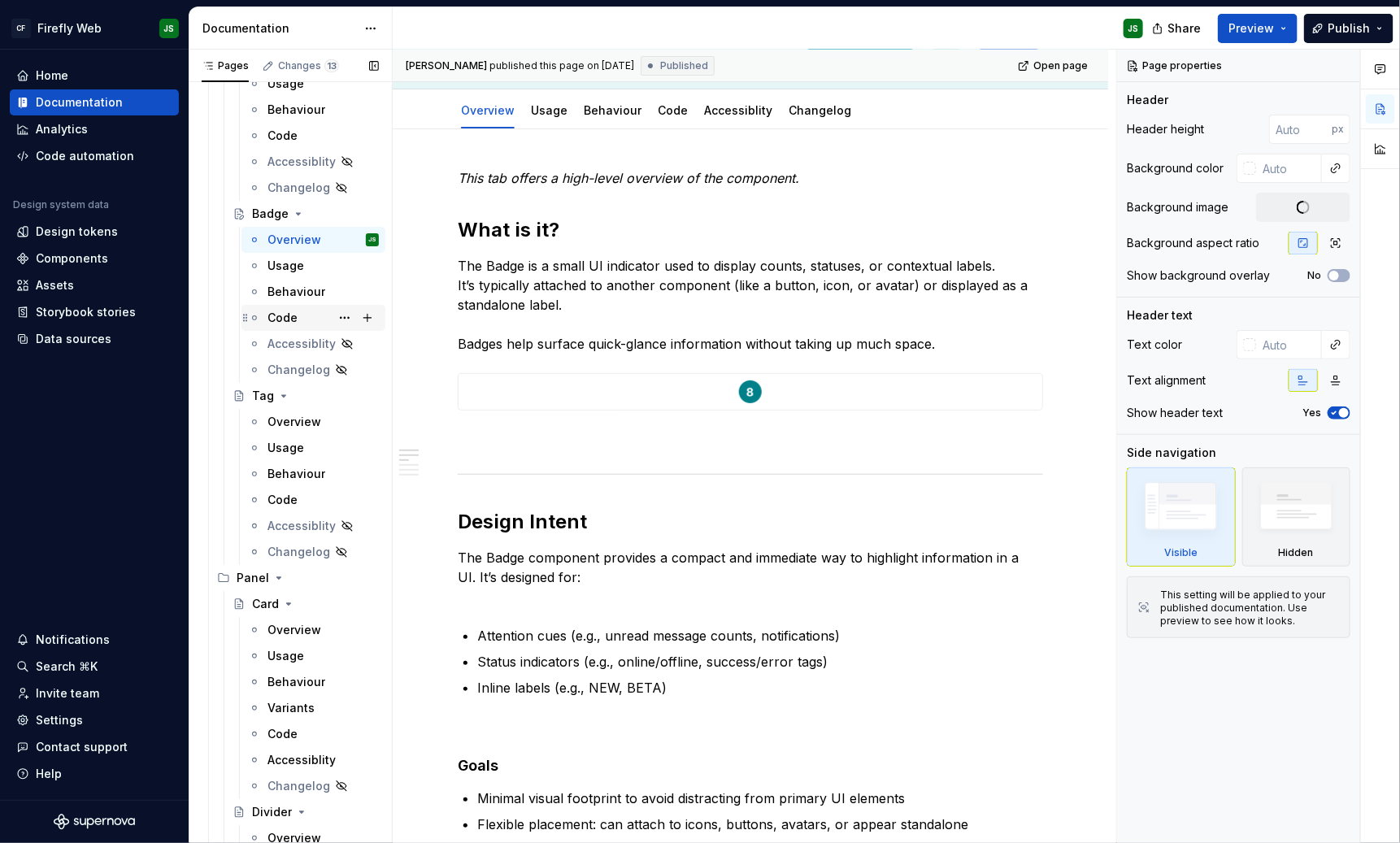
scroll to position [3279, 0]
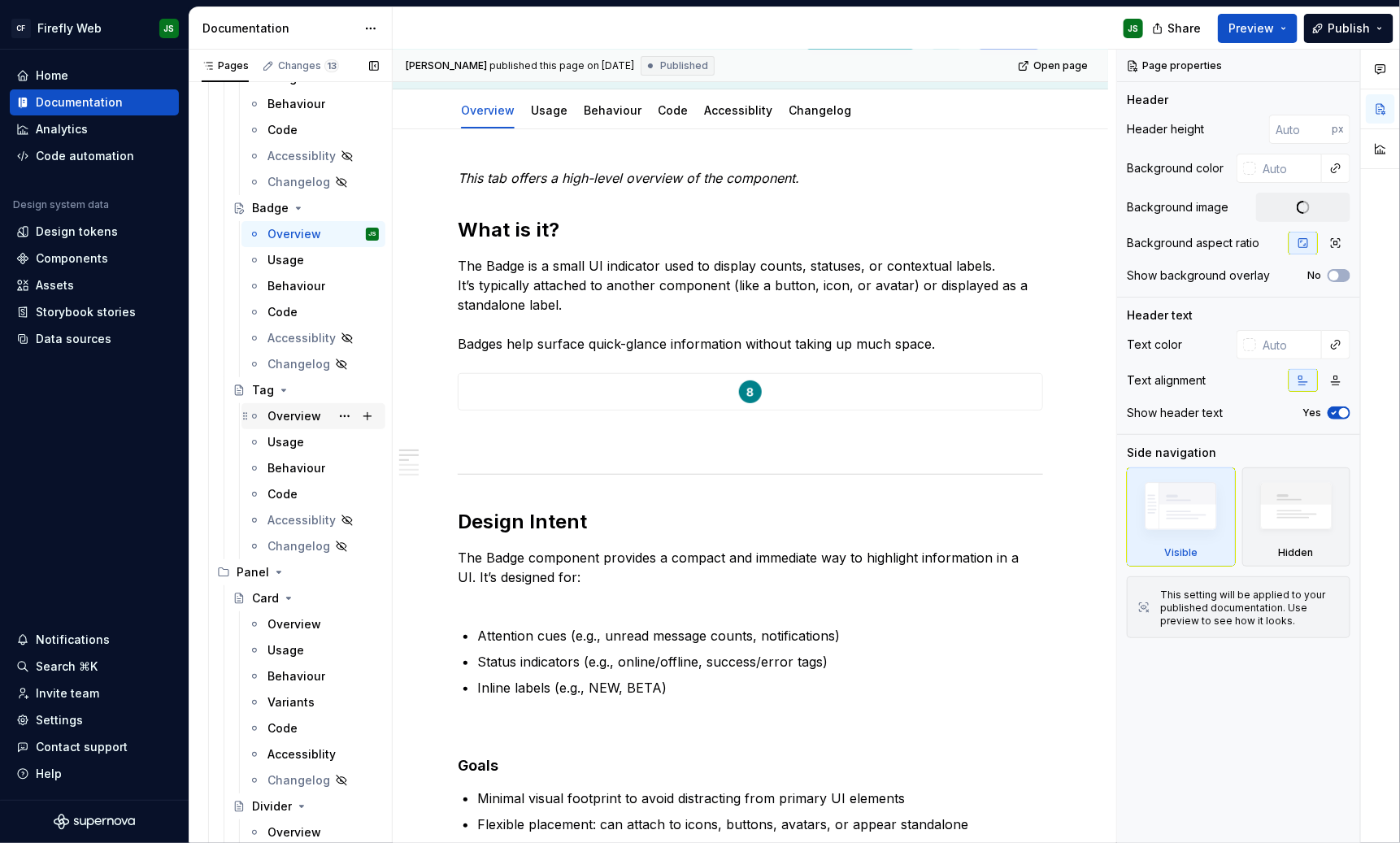
click at [299, 408] on div "Overview" at bounding box center [294, 416] width 53 height 17
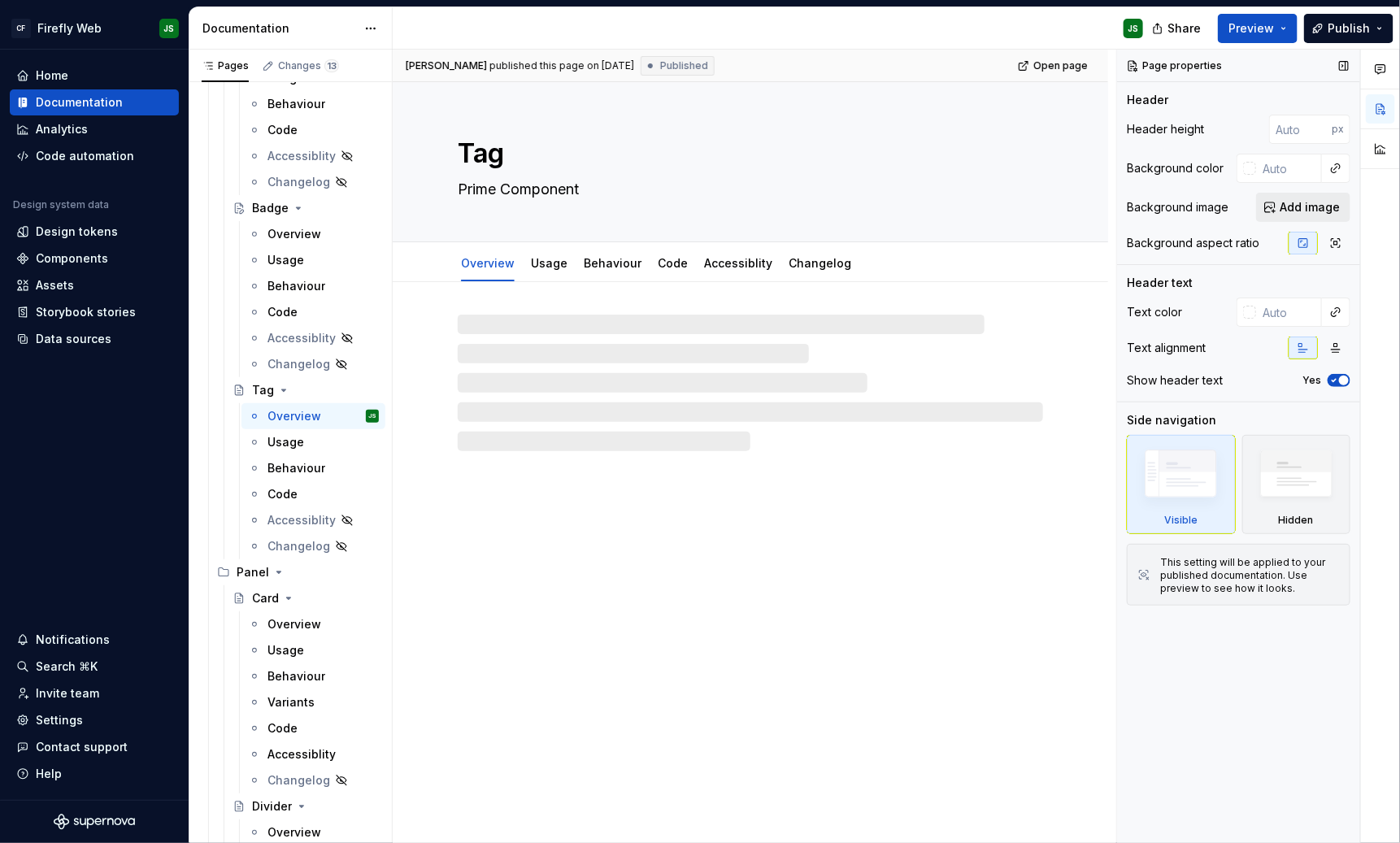
click at [1244, 202] on span "Add image" at bounding box center [1310, 207] width 60 height 17
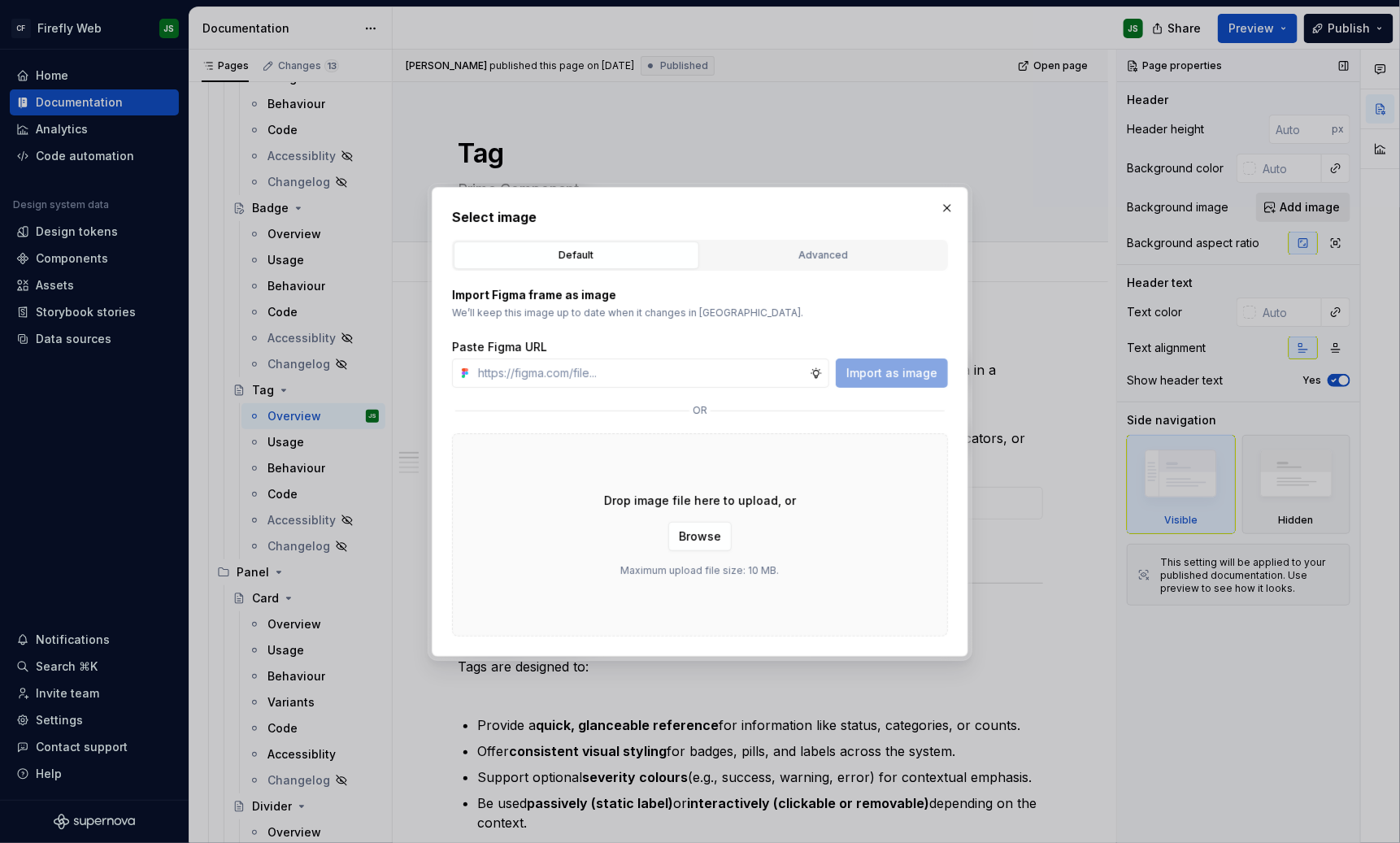
type textarea "*"
type input "[URL][DOMAIN_NAME]"
click at [913, 371] on span "Import as image" at bounding box center [892, 373] width 91 height 17
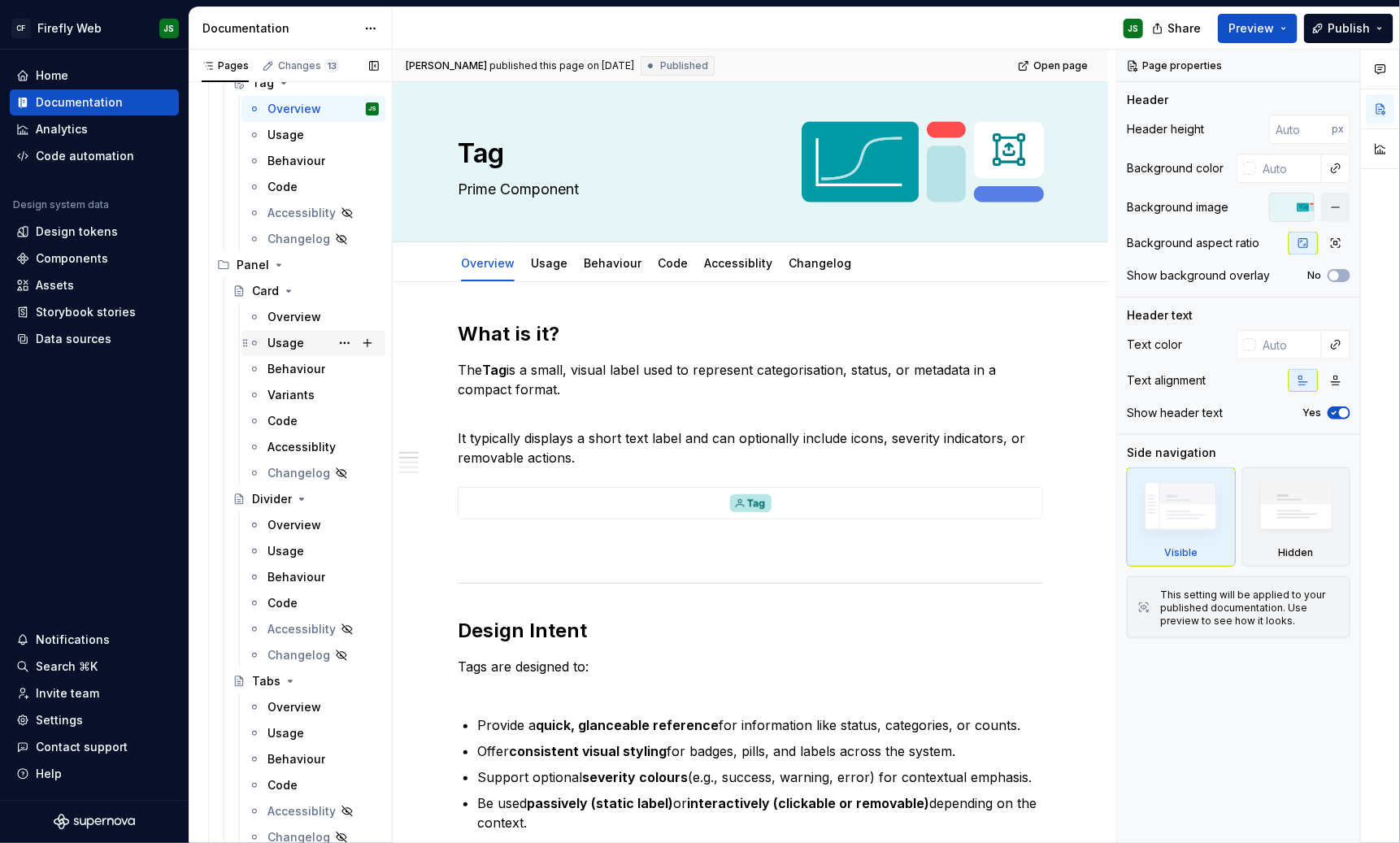
scroll to position [3588, 0]
click at [301, 322] on div "Overview" at bounding box center [323, 314] width 111 height 23
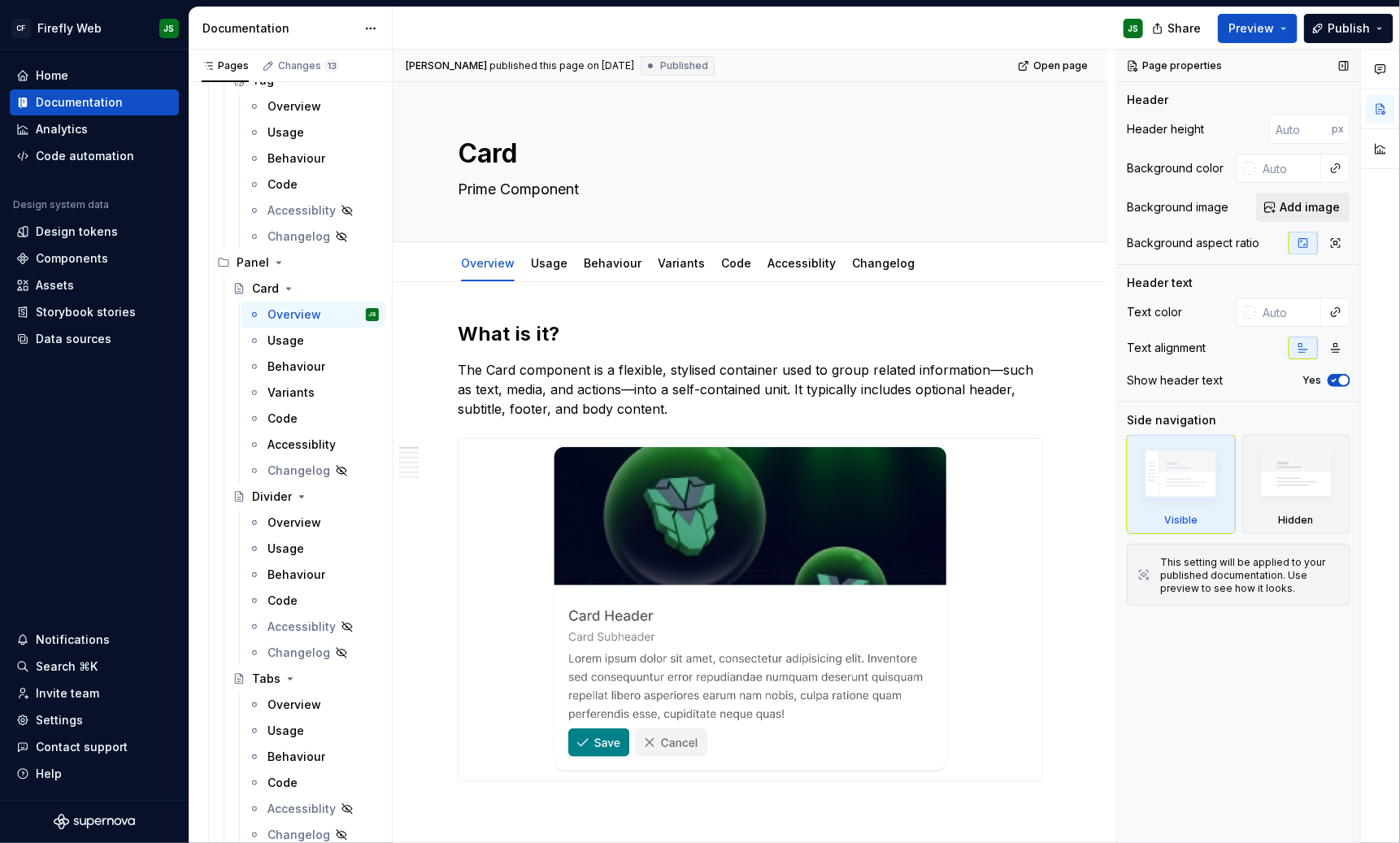
type textarea "*"
click at [1244, 215] on button "Add image" at bounding box center [1304, 207] width 95 height 29
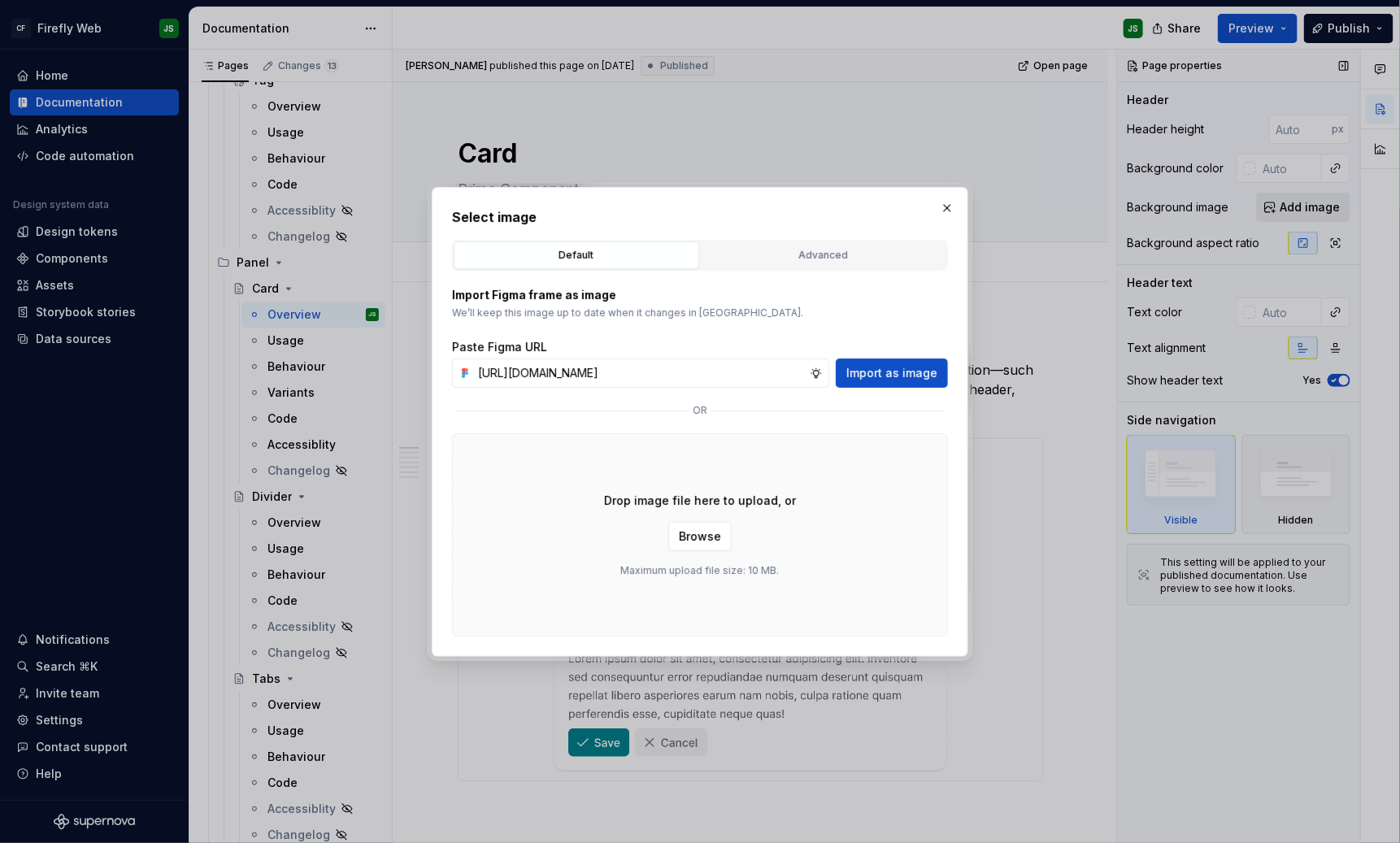
scroll to position [0, 397]
type input "[URL][DOMAIN_NAME]"
click at [944, 367] on button "Import as image" at bounding box center [892, 373] width 112 height 29
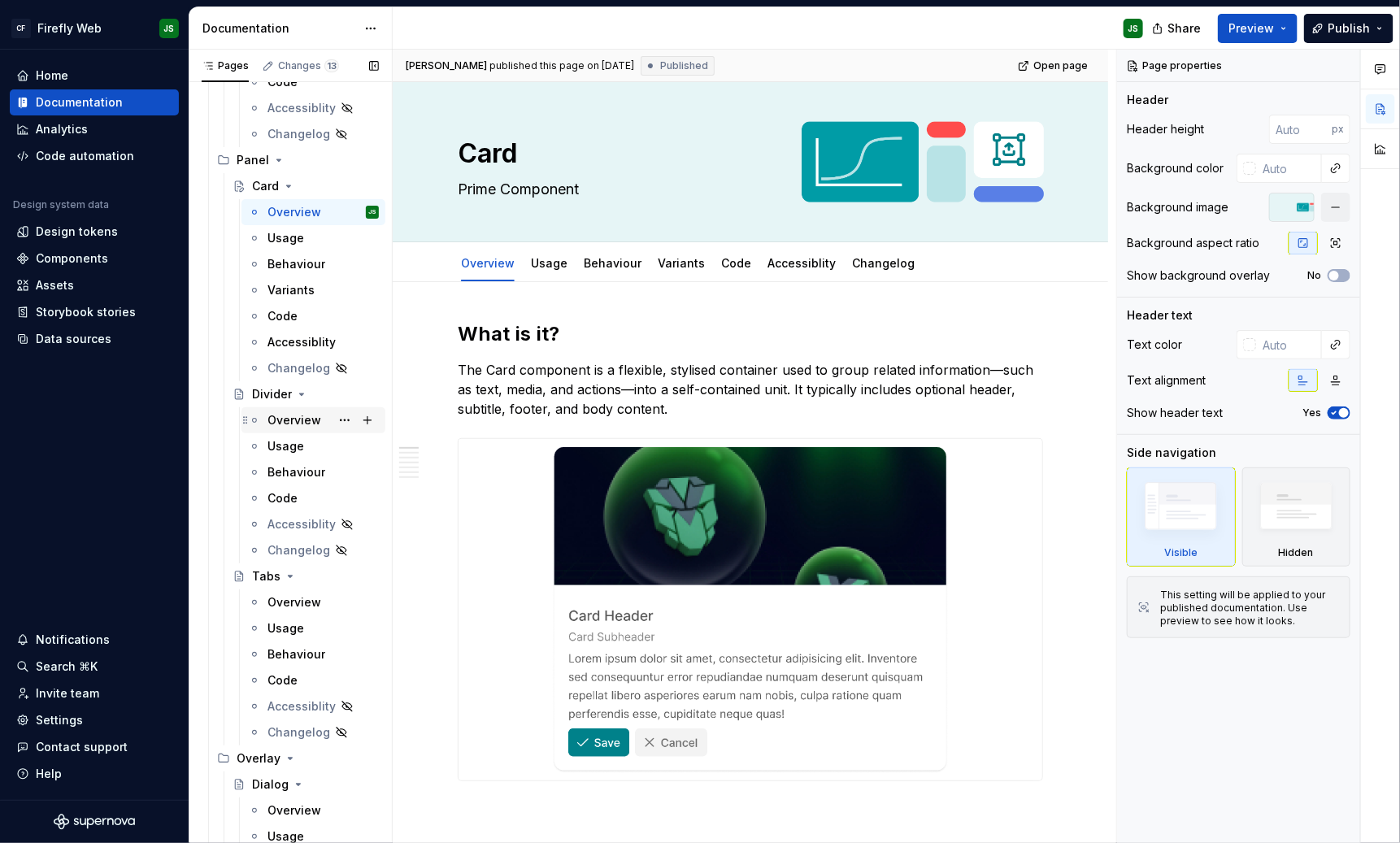
click at [305, 412] on div "Overview" at bounding box center [294, 420] width 53 height 17
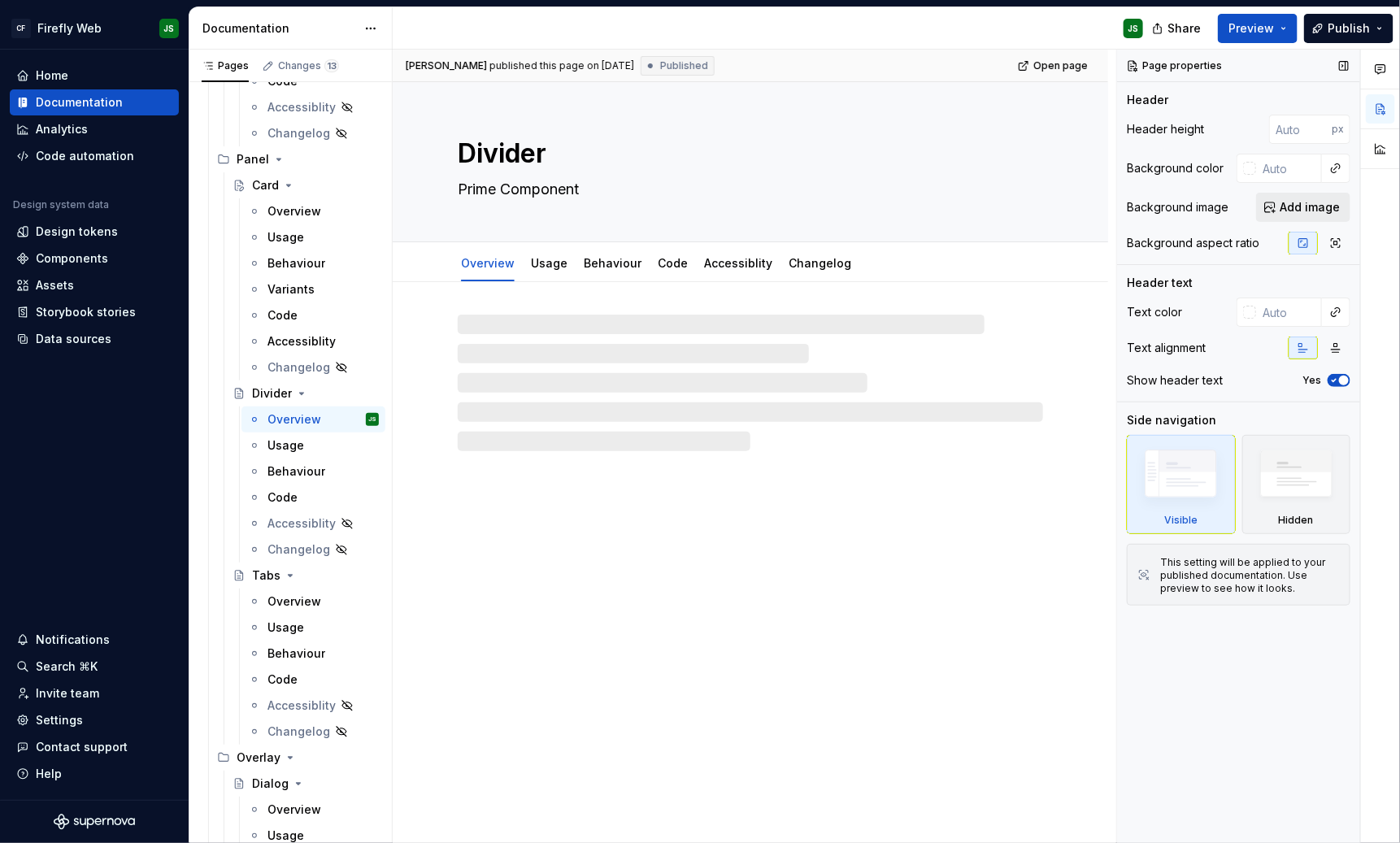
type textarea "*"
click at [1244, 204] on span "Add image" at bounding box center [1310, 207] width 60 height 17
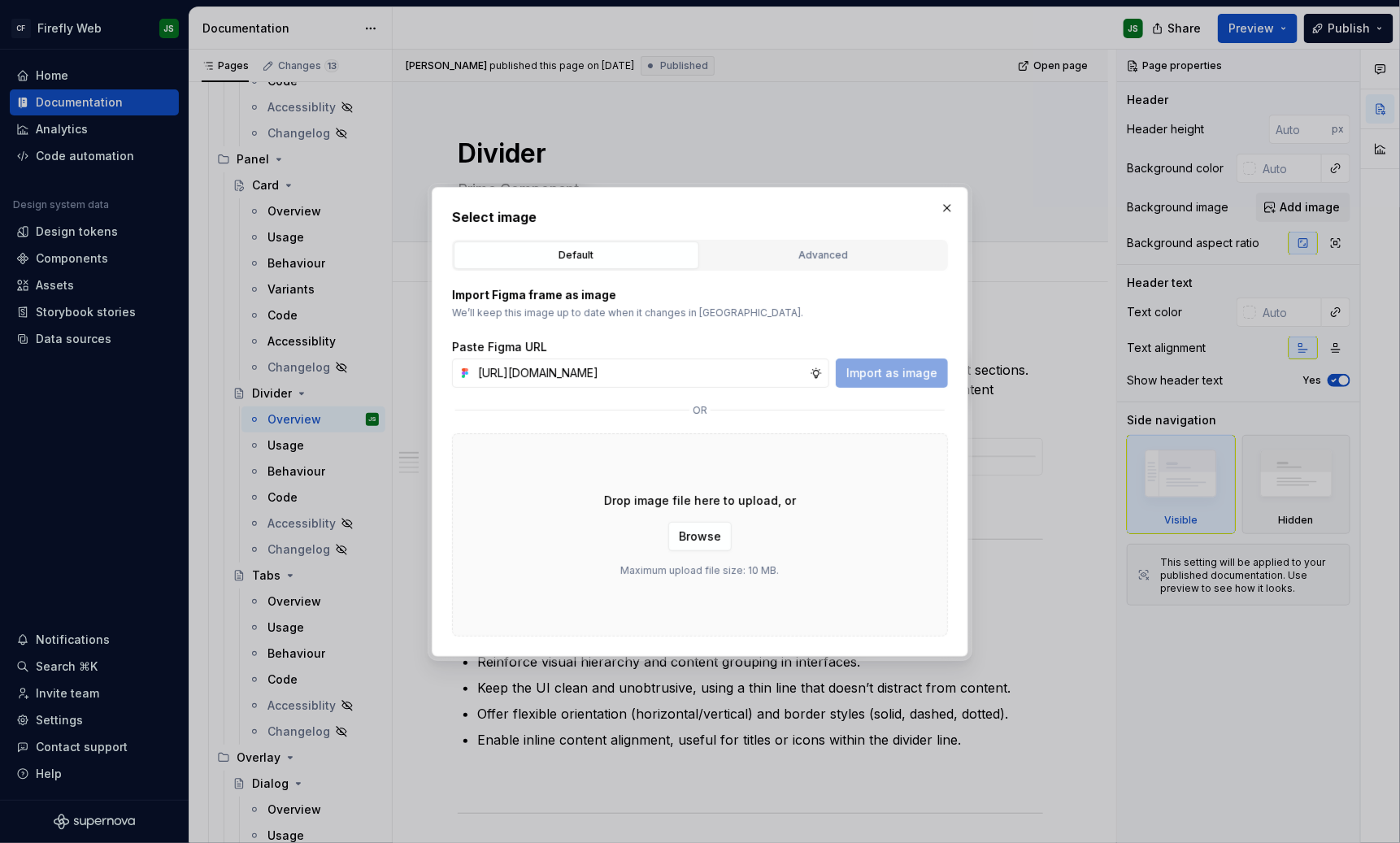
scroll to position [0, 397]
type input "[URL][DOMAIN_NAME]"
click at [925, 365] on span "Import as image" at bounding box center [892, 373] width 91 height 17
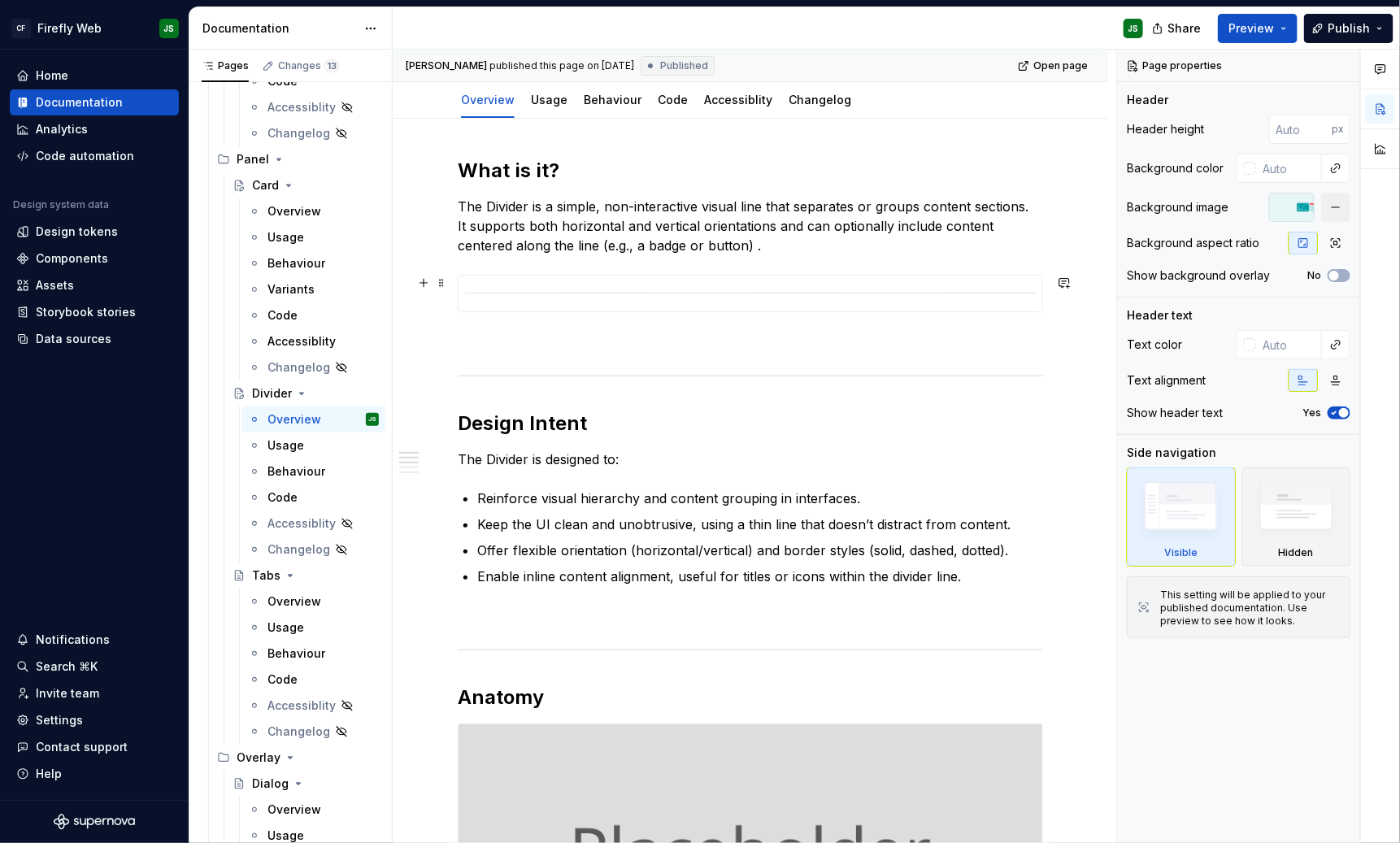
scroll to position [158, 0]
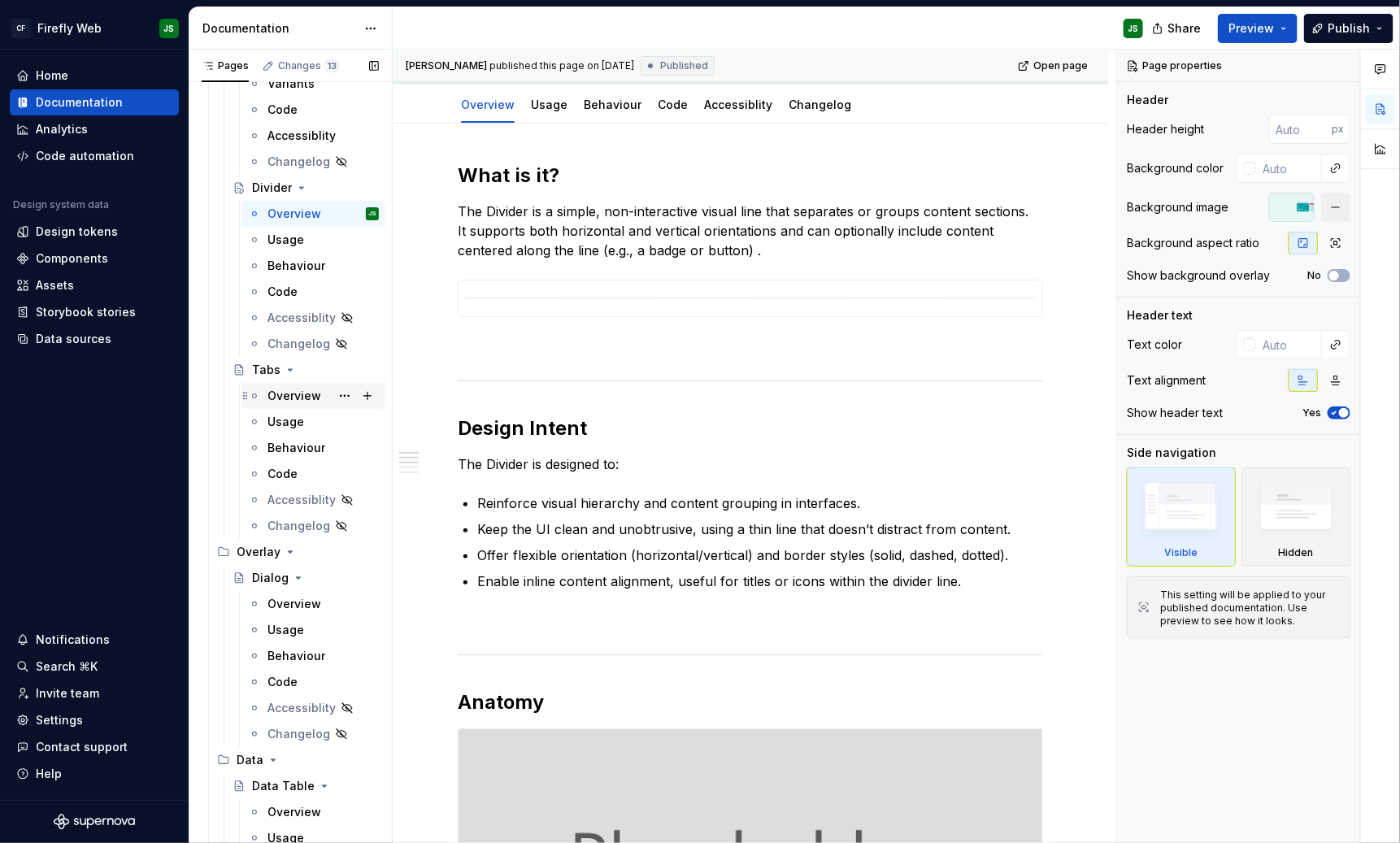
click at [305, 394] on div "Overview" at bounding box center [294, 396] width 53 height 17
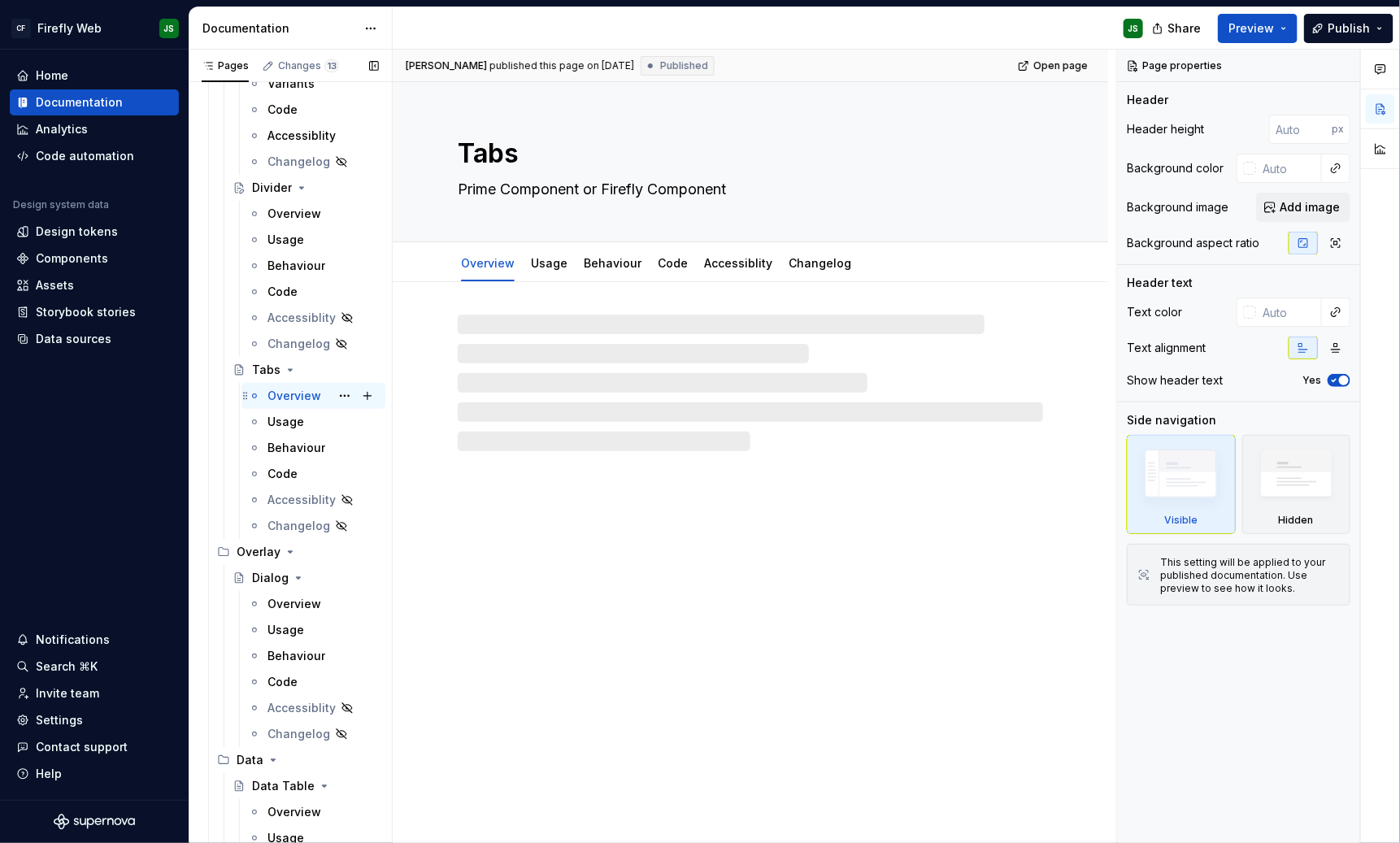
scroll to position [3930, 0]
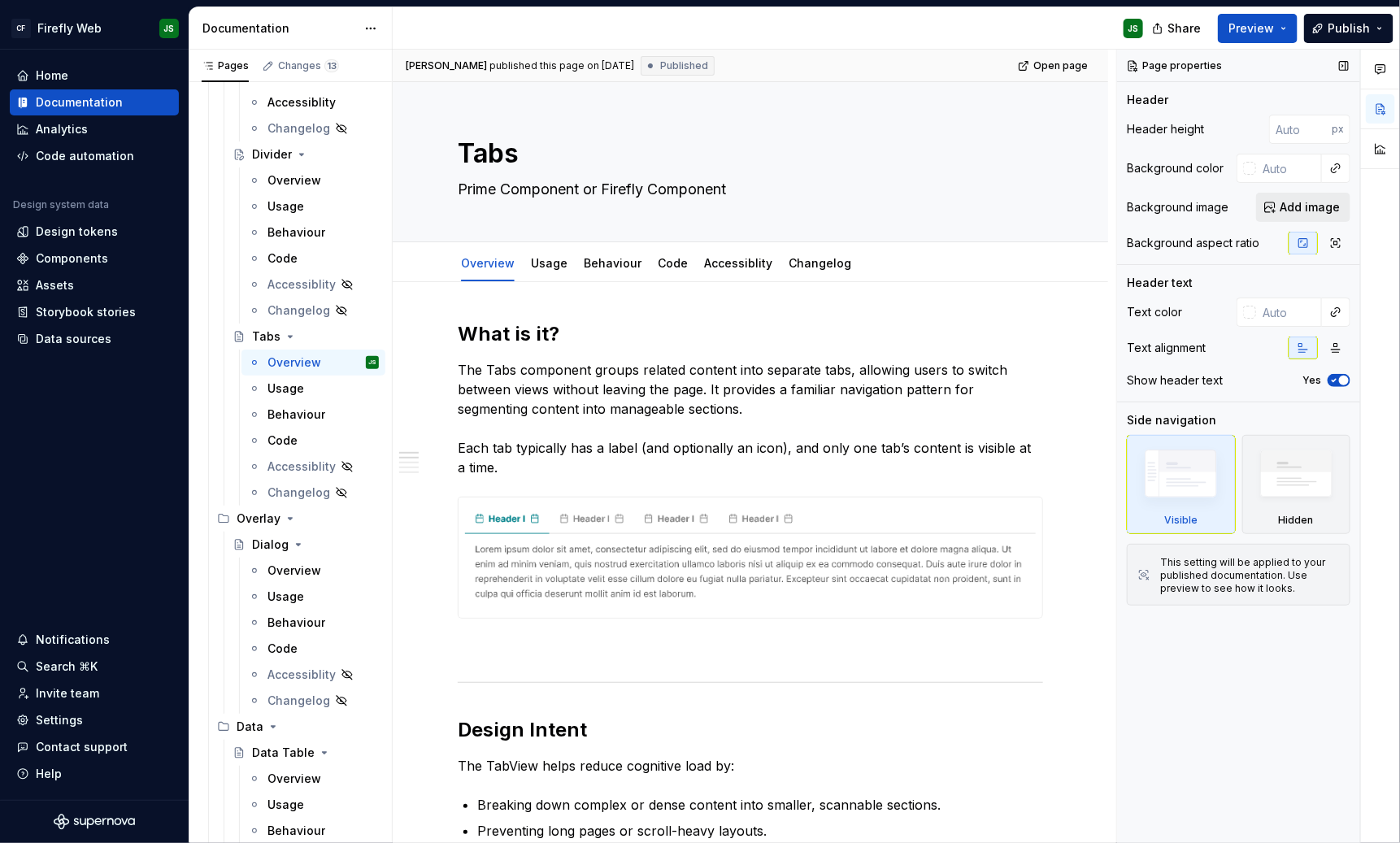
type textarea "*"
click at [1244, 206] on span "Add image" at bounding box center [1310, 207] width 60 height 17
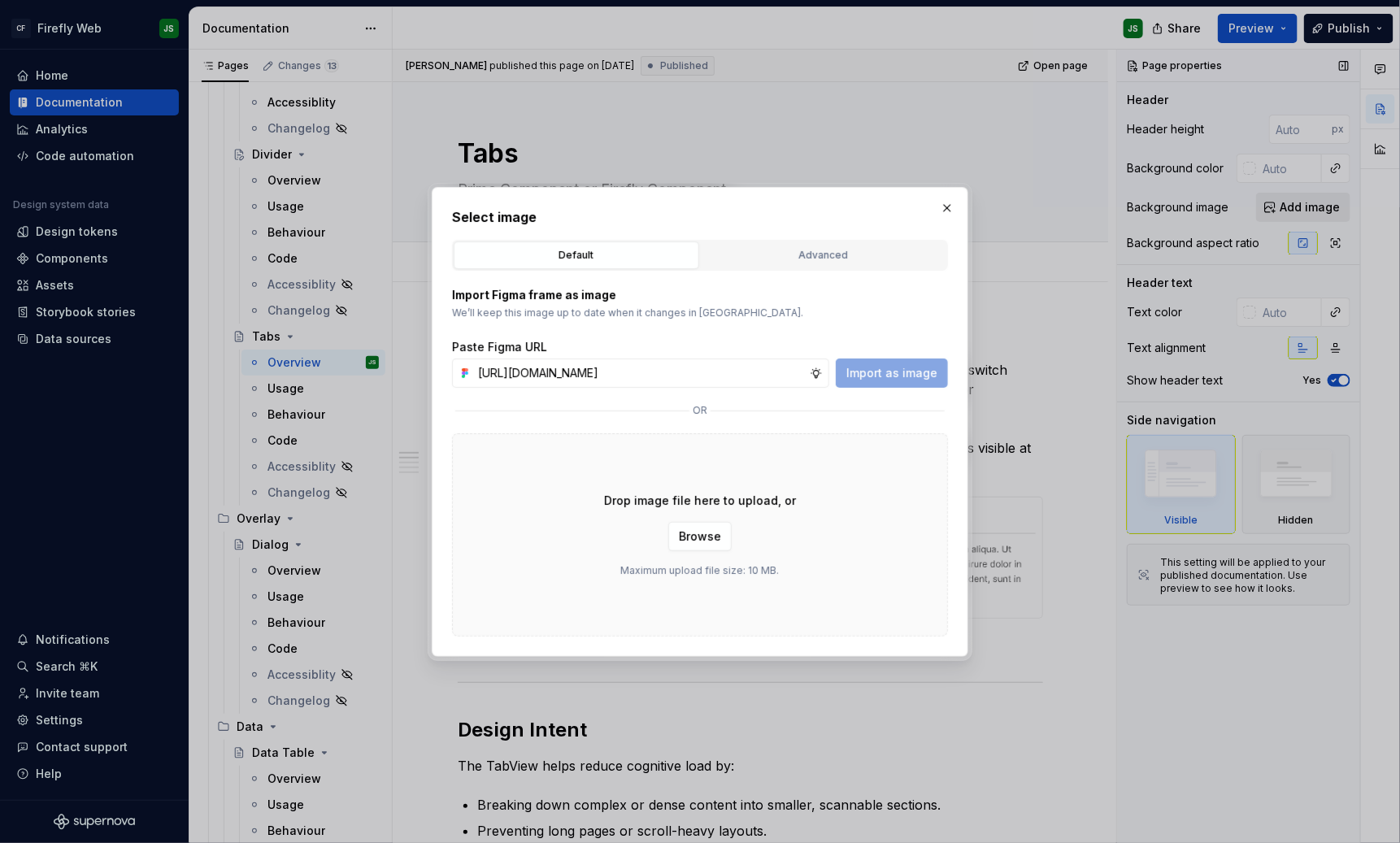
scroll to position [0, 397]
type input "[URL][DOMAIN_NAME]"
click at [876, 377] on span "Import as image" at bounding box center [892, 373] width 91 height 17
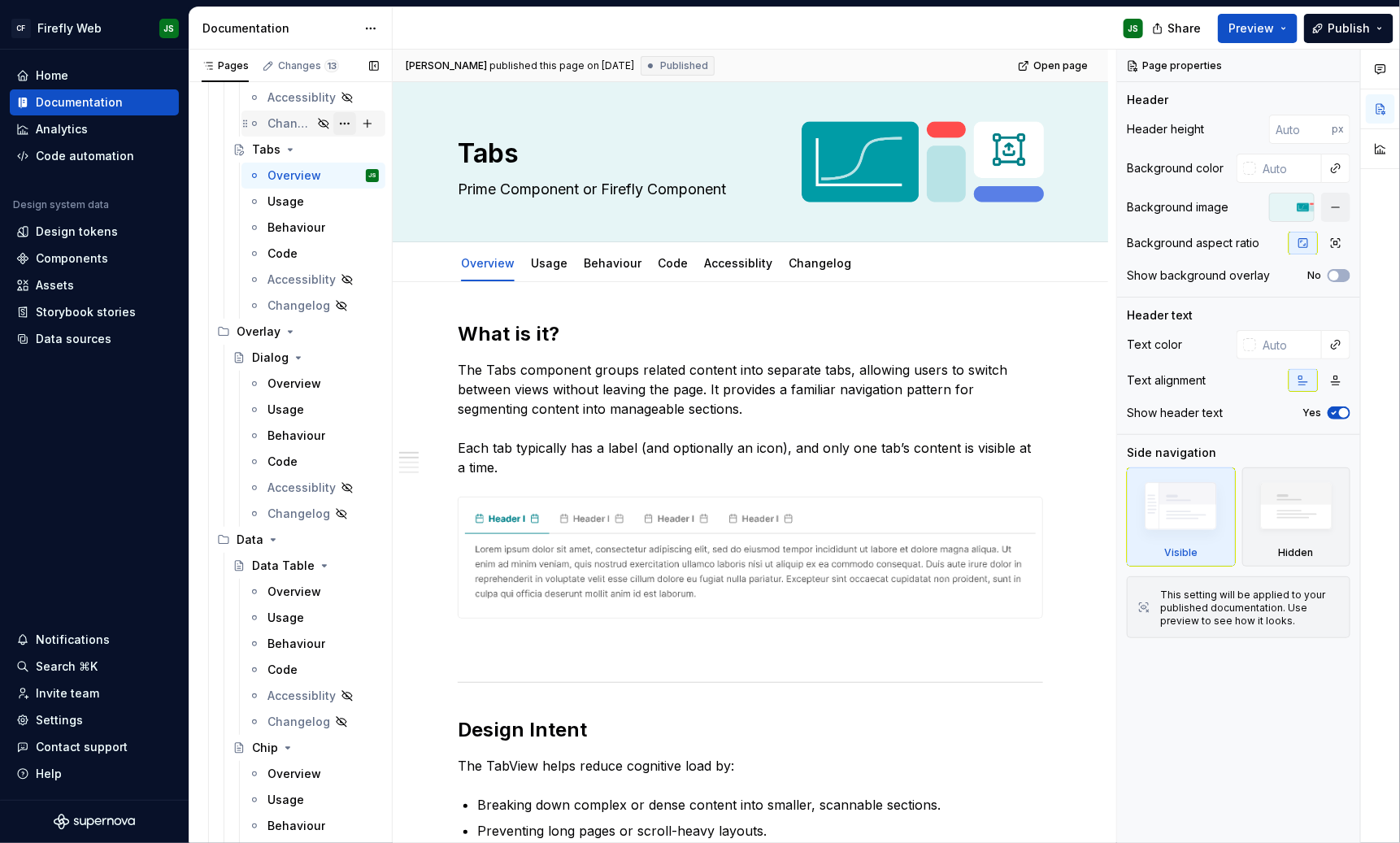
scroll to position [4119, 0]
click at [282, 348] on div "Dialog" at bounding box center [271, 356] width 37 height 17
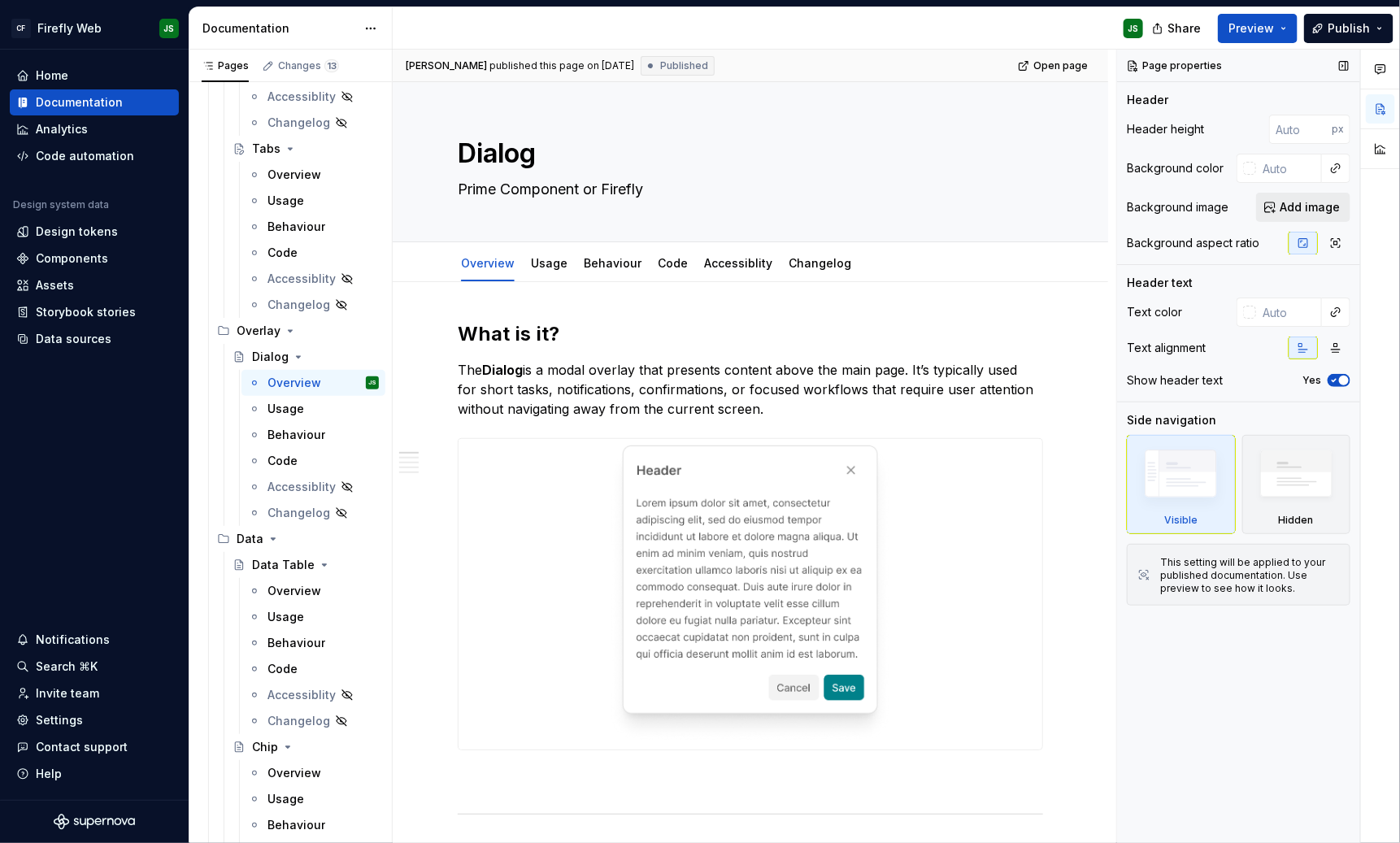
type textarea "*"
click at [1244, 211] on span "Add image" at bounding box center [1310, 207] width 60 height 17
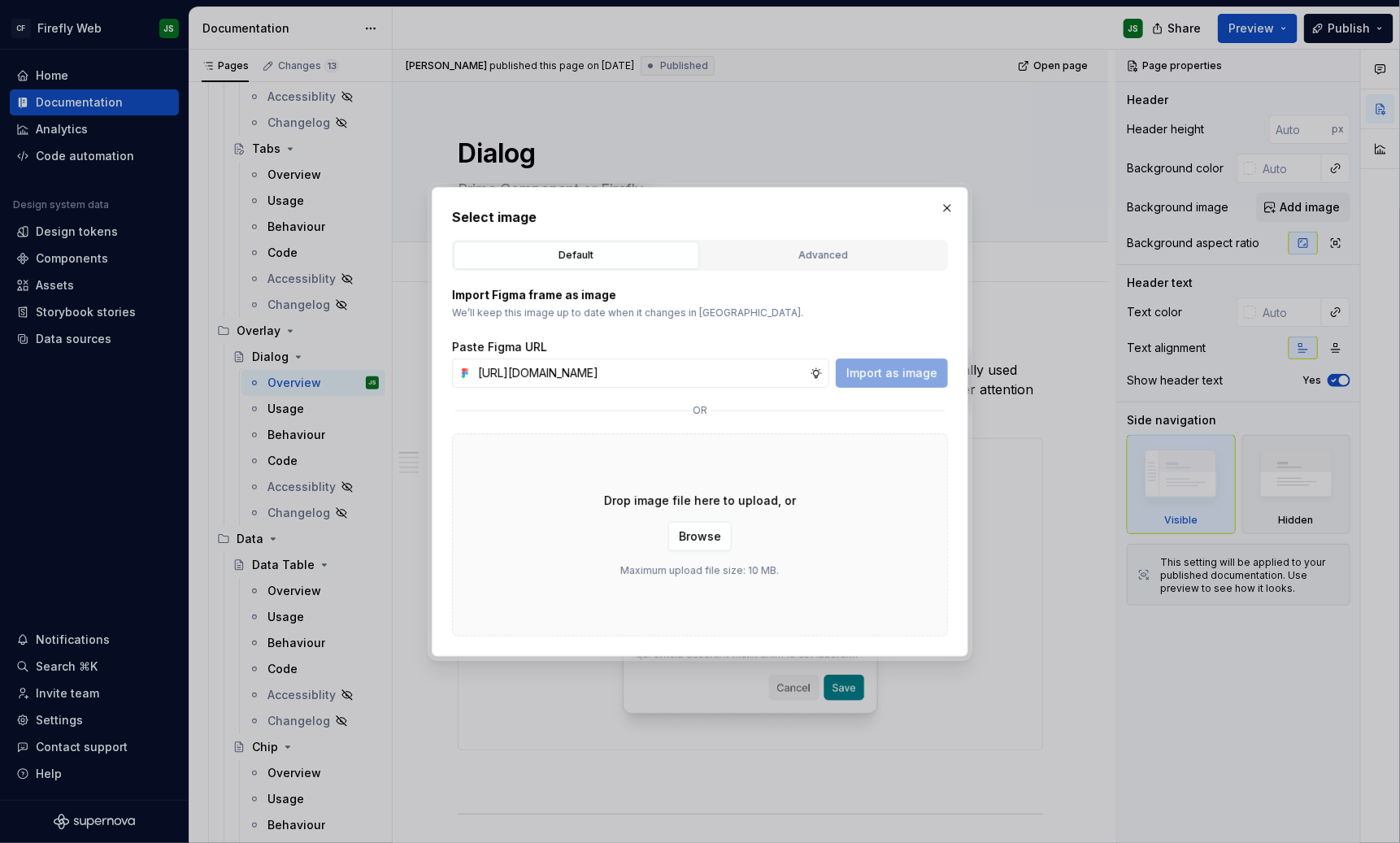
scroll to position [0, 397]
type input "[URL][DOMAIN_NAME]"
click at [907, 370] on span "Import as image" at bounding box center [892, 373] width 91 height 17
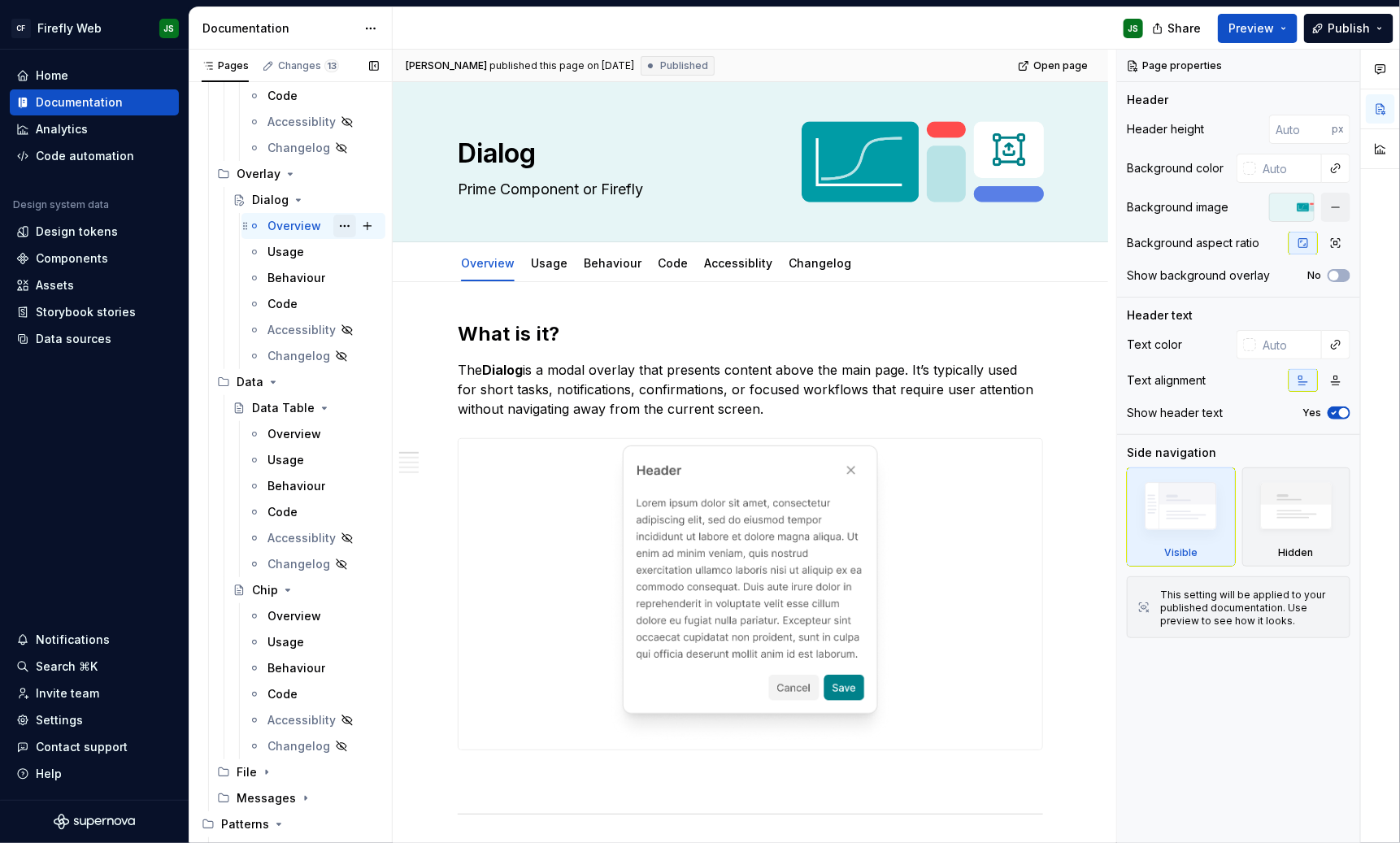
scroll to position [4276, 0]
click at [299, 438] on div "Overview" at bounding box center [294, 433] width 53 height 17
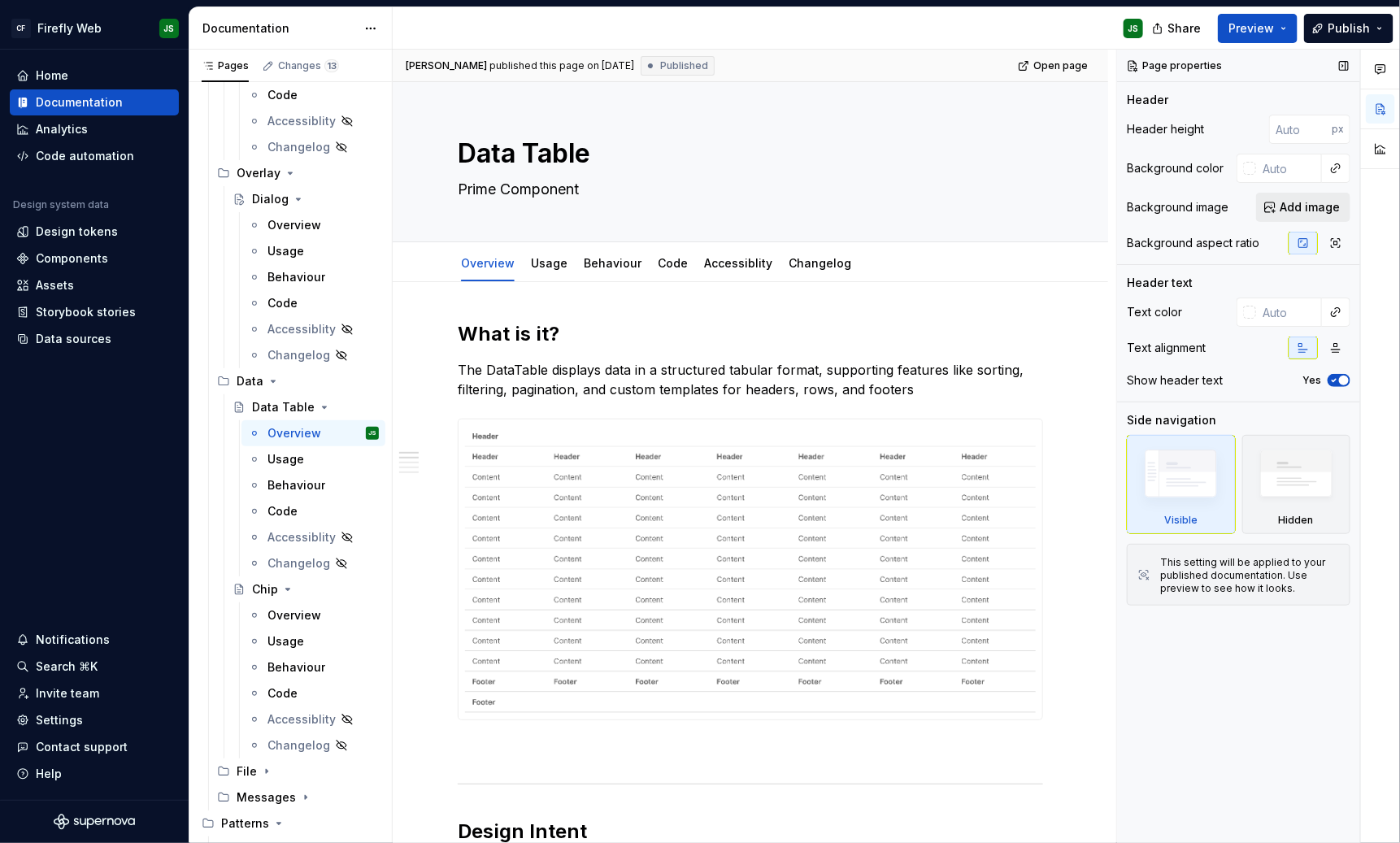
type textarea "*"
click at [1244, 209] on span "Add image" at bounding box center [1310, 207] width 60 height 17
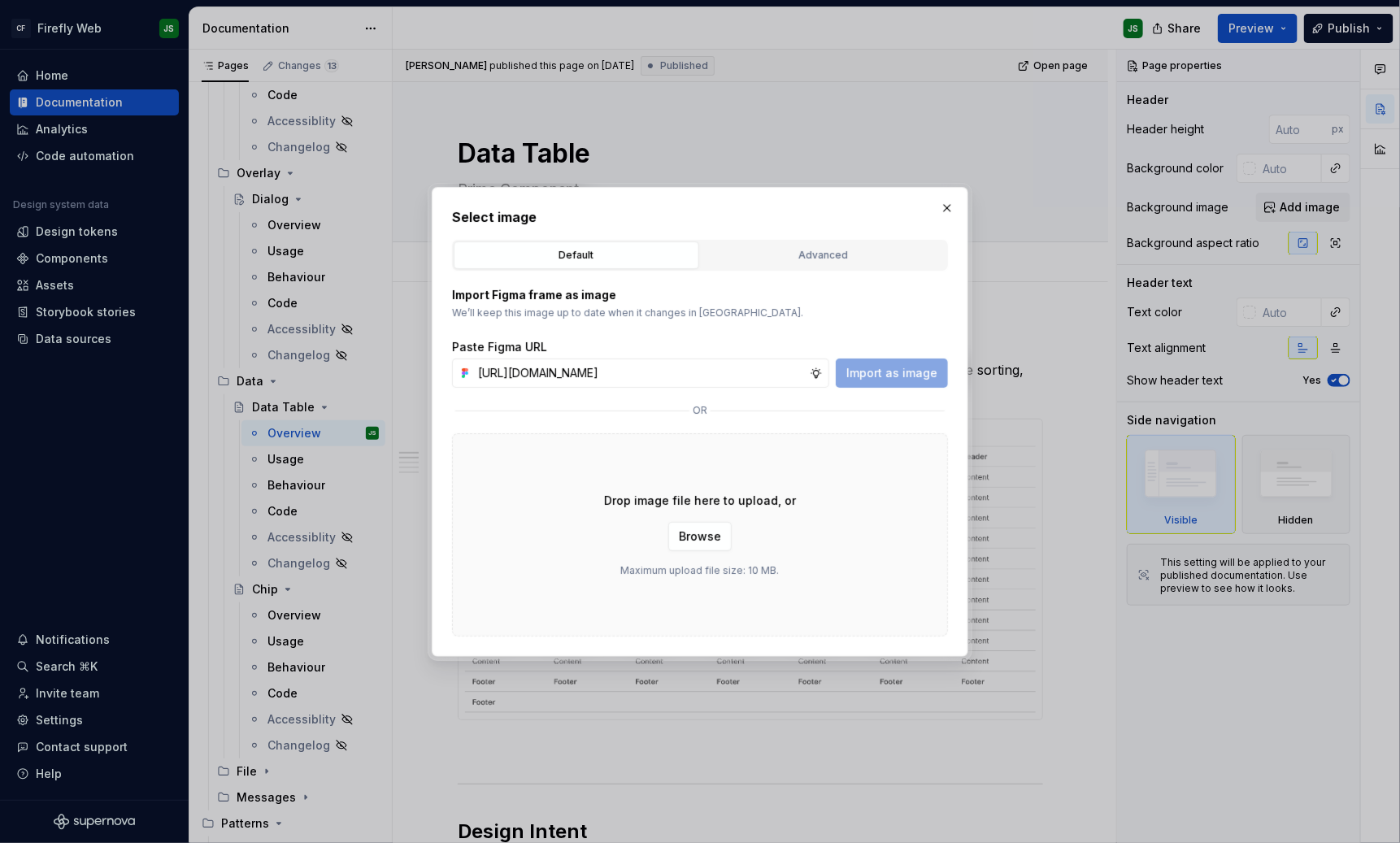
scroll to position [0, 397]
type input "[URL][DOMAIN_NAME]"
click at [887, 370] on span "Import as image" at bounding box center [892, 373] width 91 height 17
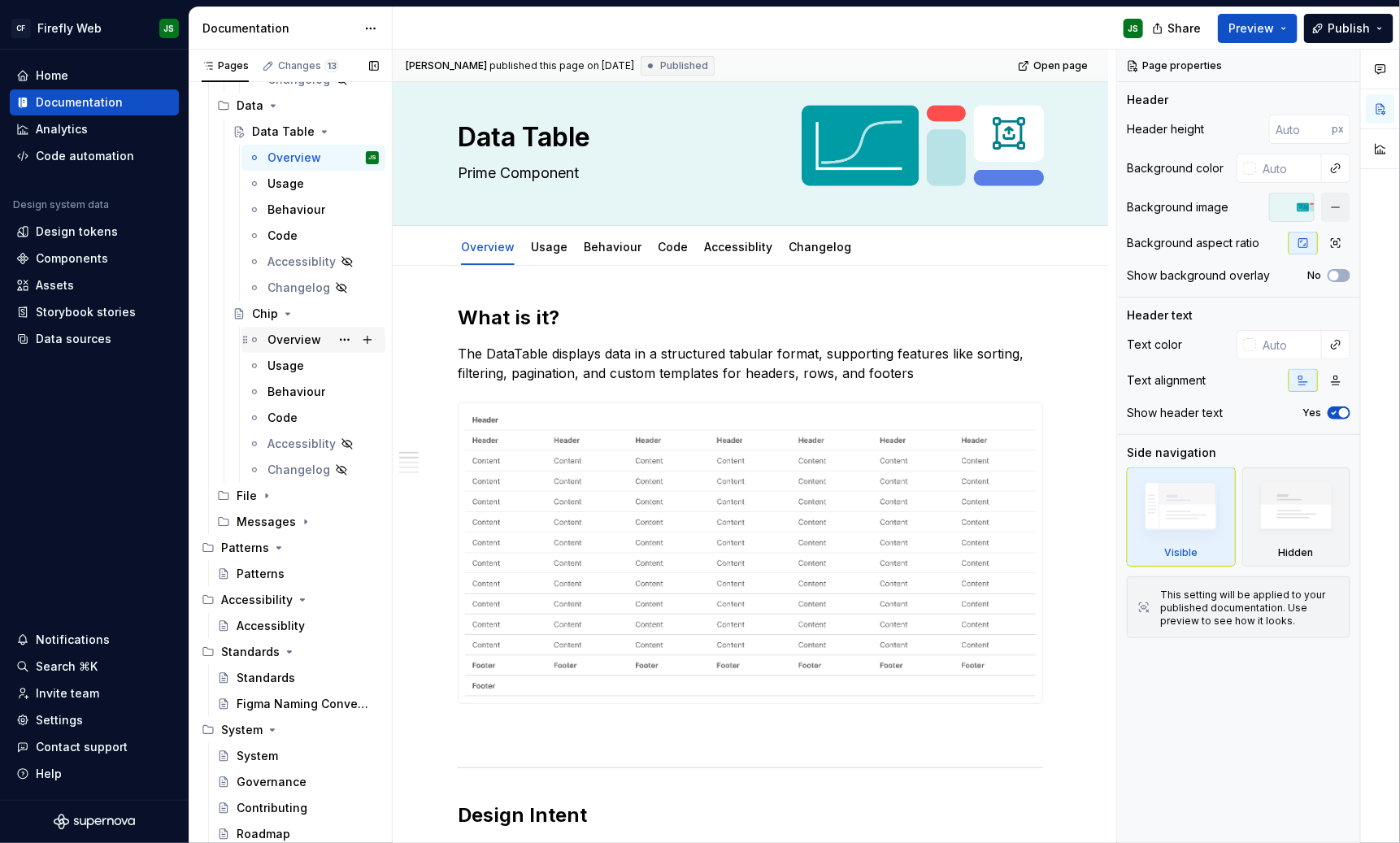
scroll to position [4553, 0]
click at [287, 327] on div "Overview" at bounding box center [323, 339] width 111 height 23
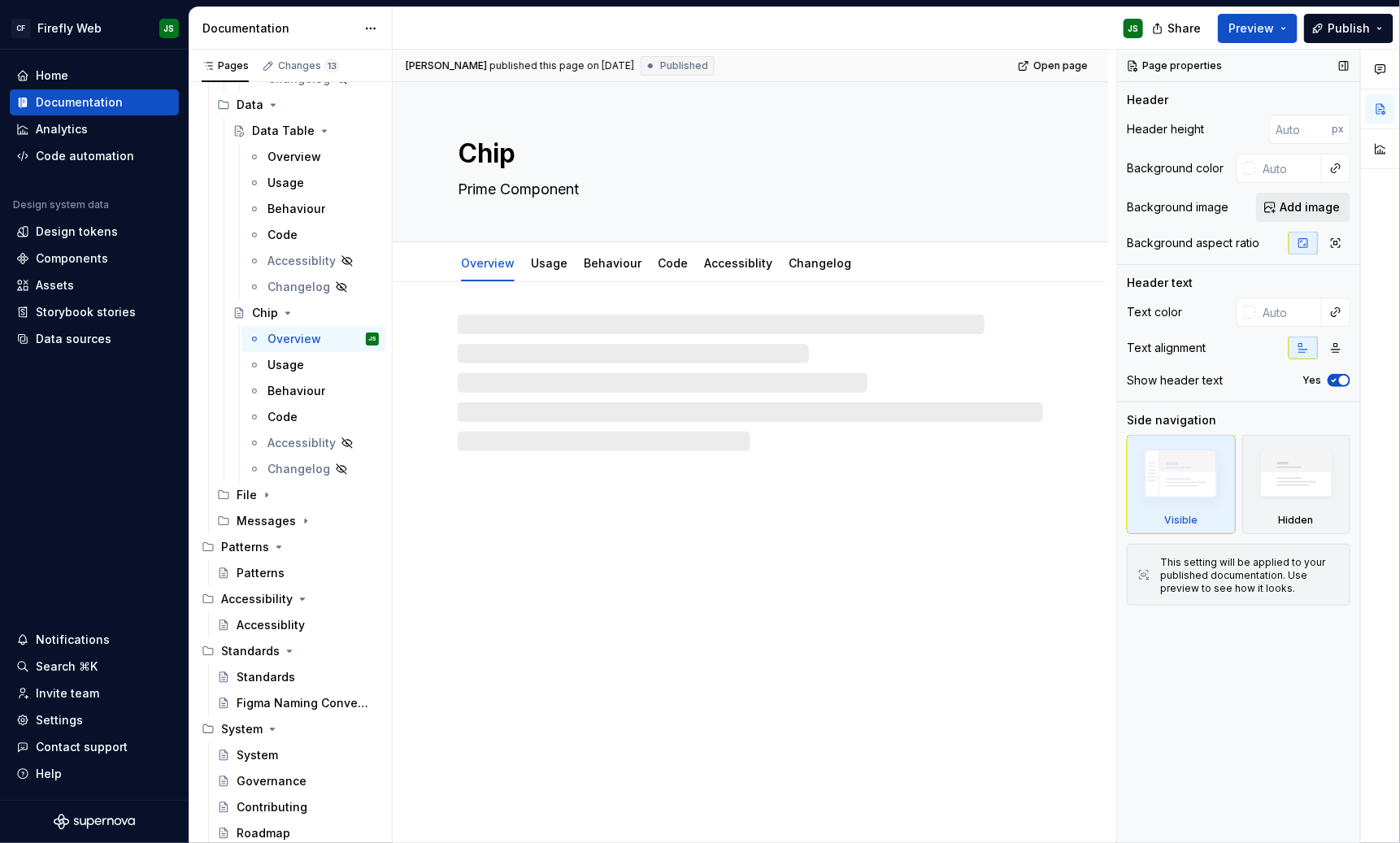
type textarea "*"
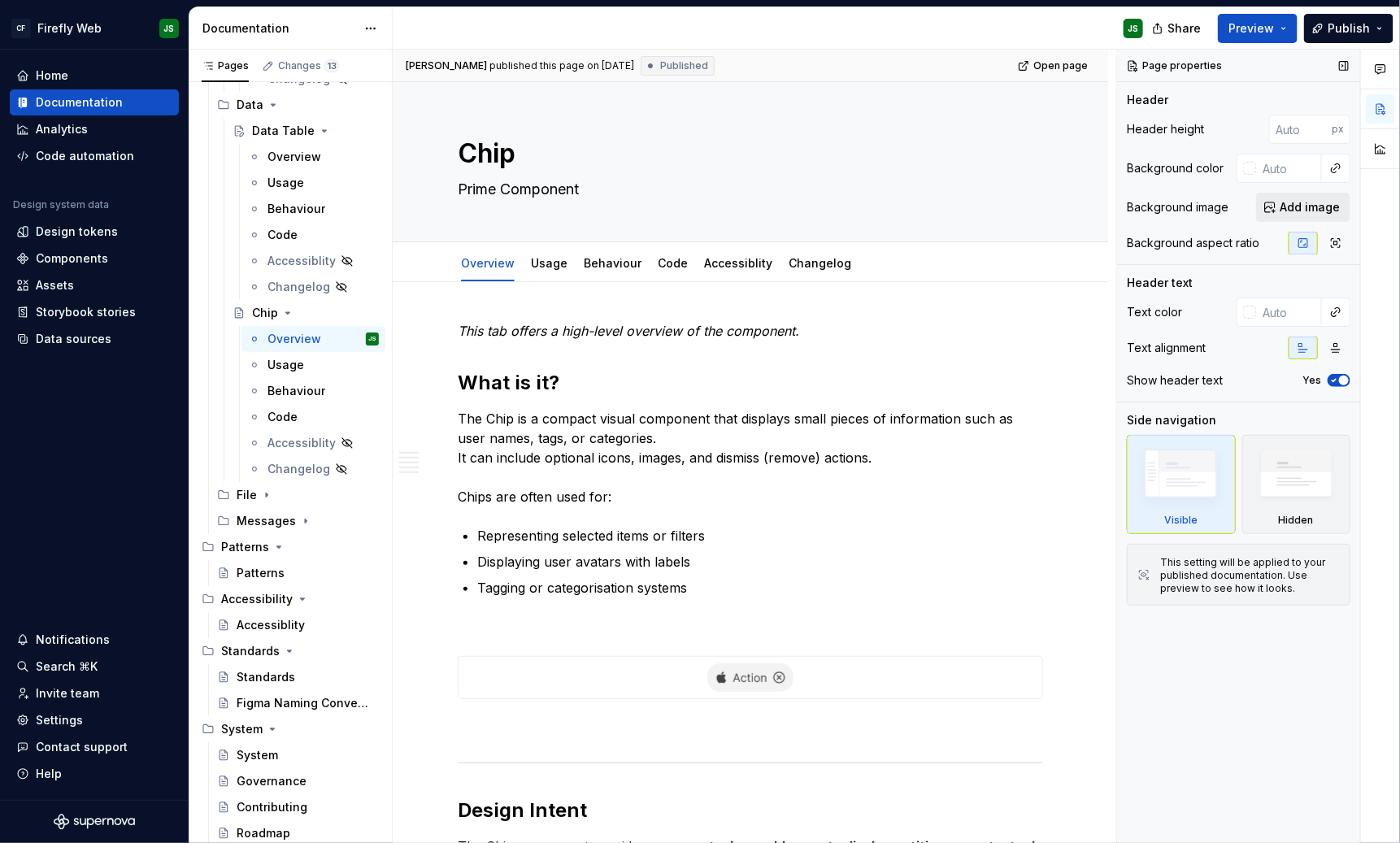
click at [1244, 210] on span "Add image" at bounding box center [1310, 207] width 60 height 17
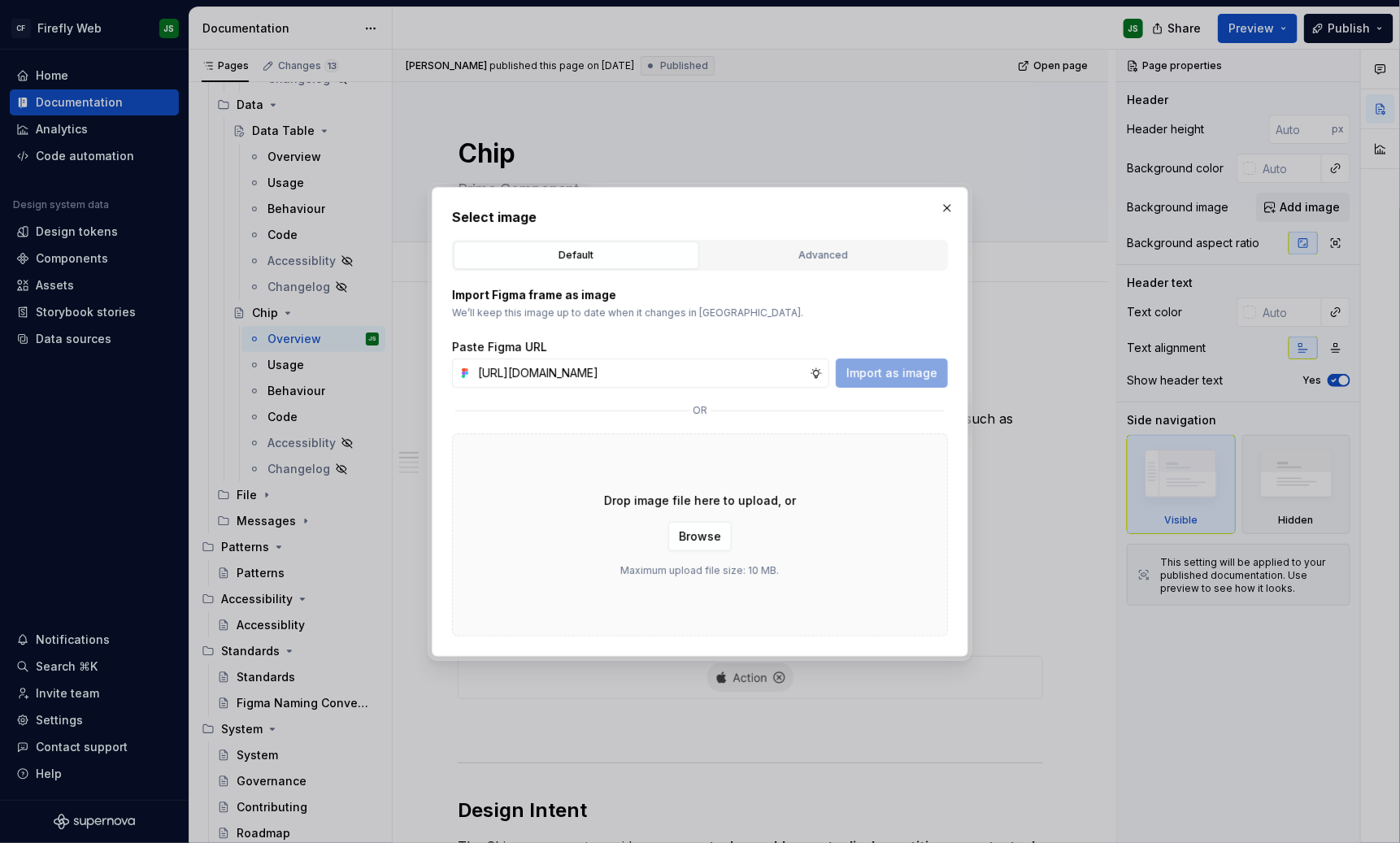
scroll to position [0, 397]
type input "[URL][DOMAIN_NAME]"
click at [932, 369] on span "Import as image" at bounding box center [892, 373] width 91 height 17
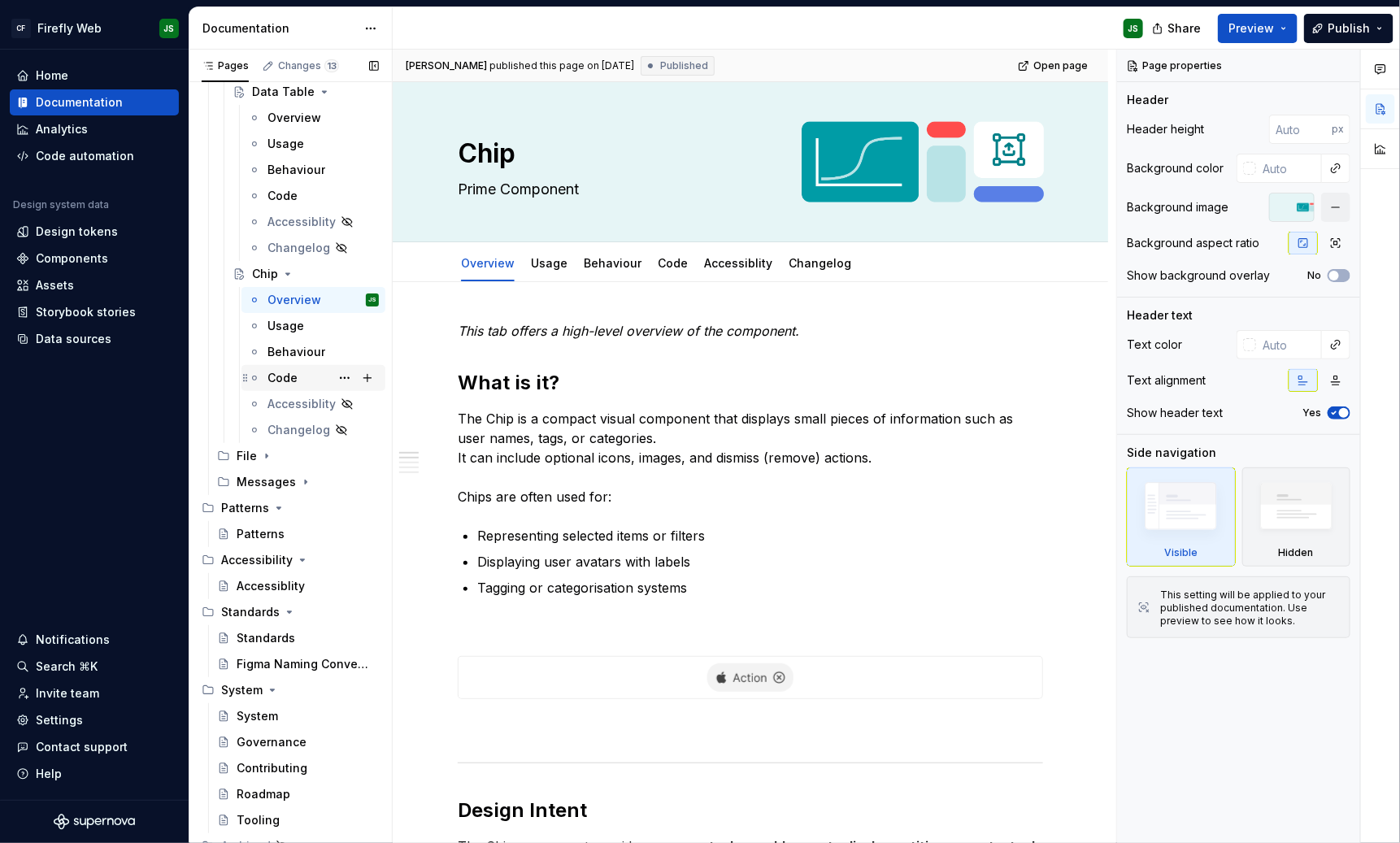
scroll to position [4602, 0]
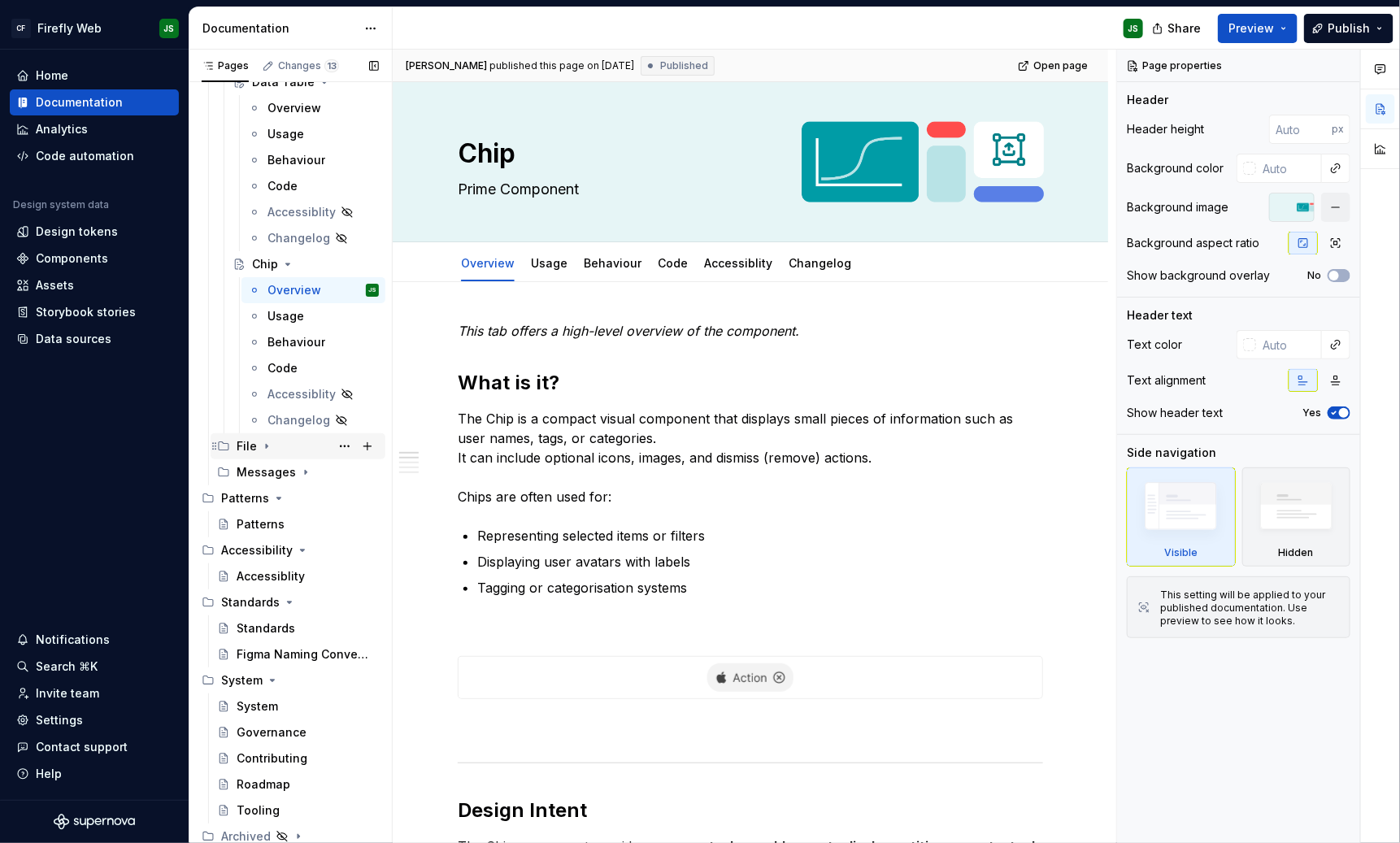
click at [250, 451] on div "File" at bounding box center [246, 446] width 20 height 17
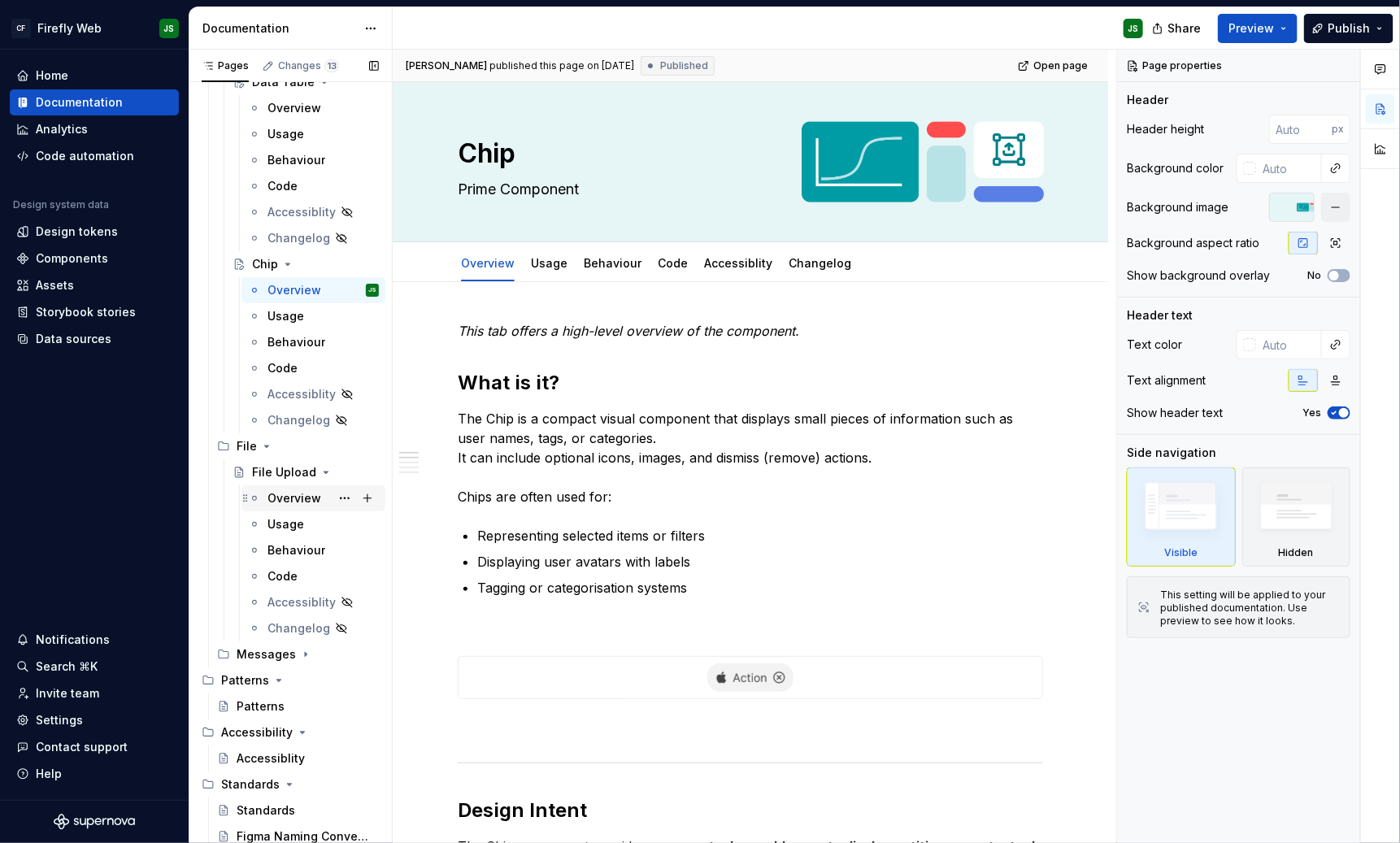
click at [283, 493] on div "Overview" at bounding box center [294, 498] width 53 height 17
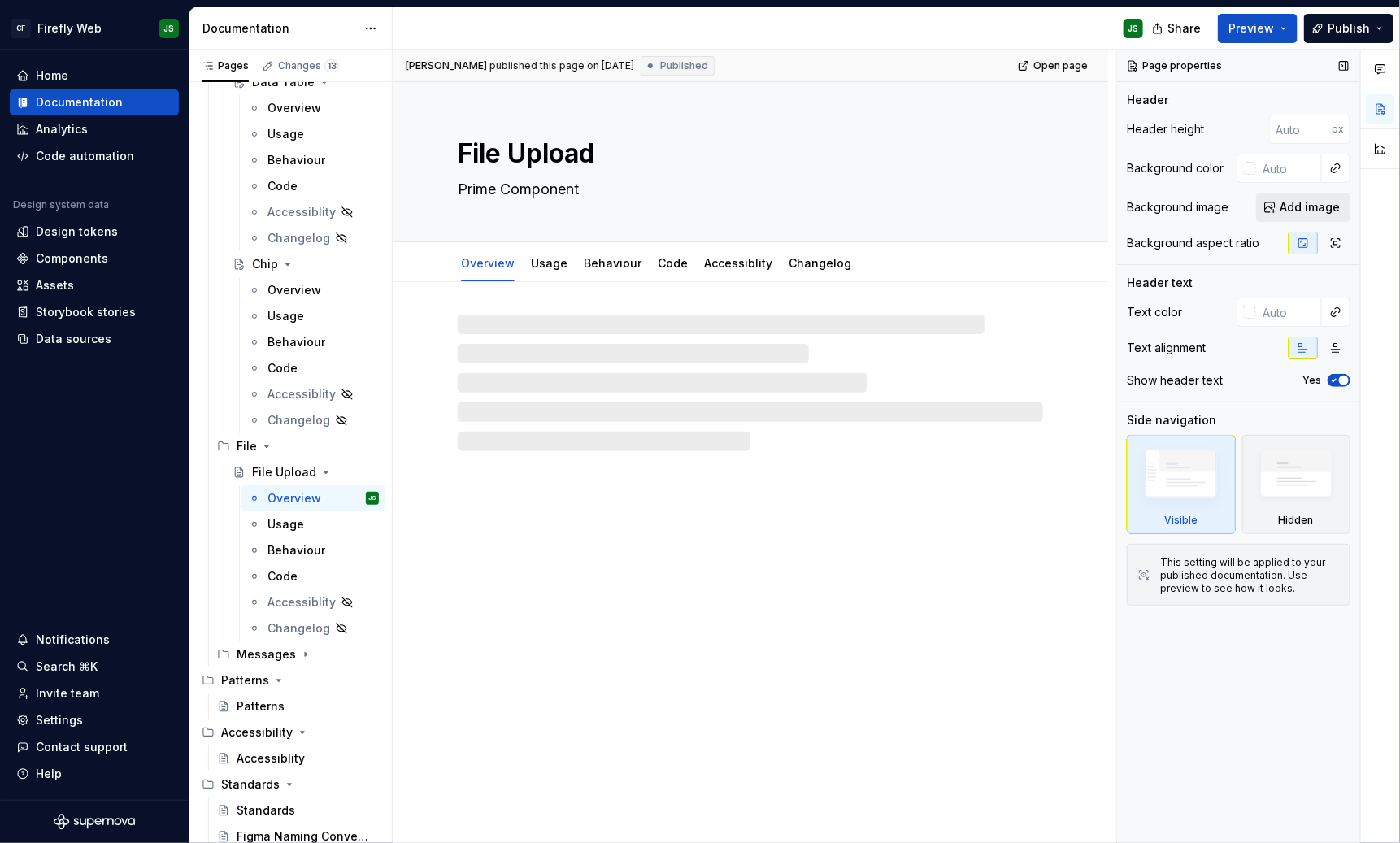
click at [1244, 208] on span "Add image" at bounding box center [1310, 207] width 60 height 17
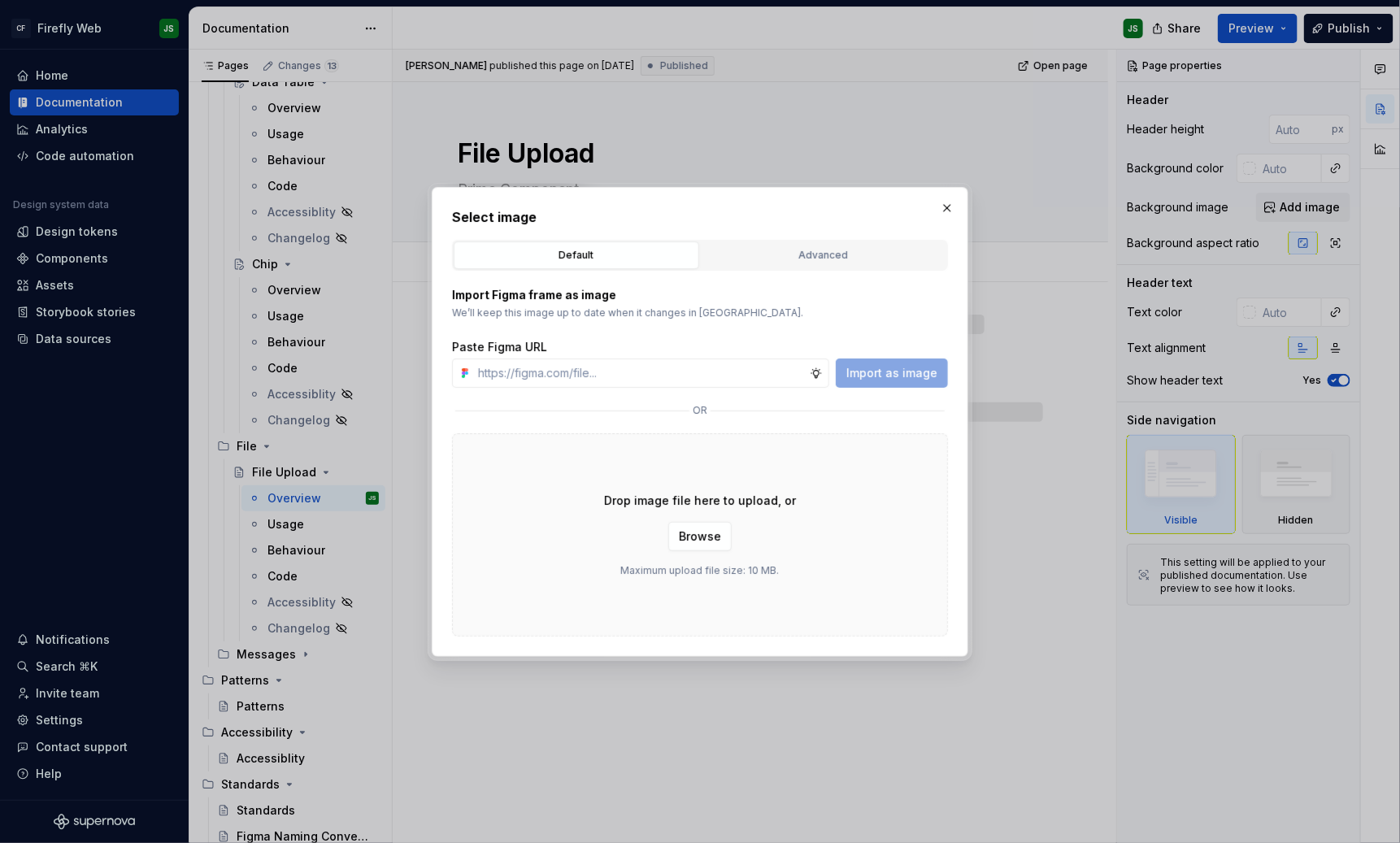
type textarea "*"
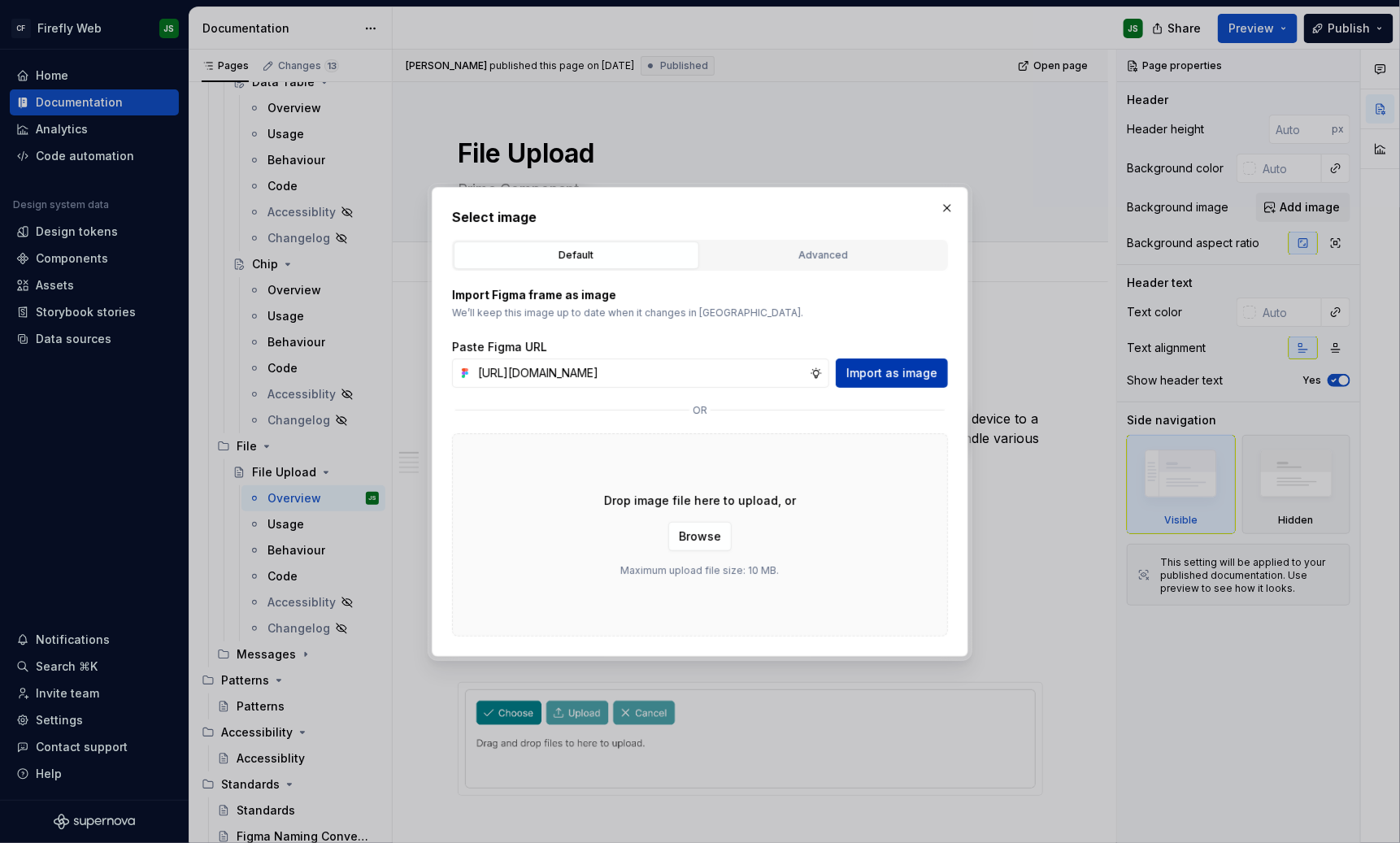
type input "[URL][DOMAIN_NAME]"
click at [886, 376] on span "Import as image" at bounding box center [892, 373] width 91 height 17
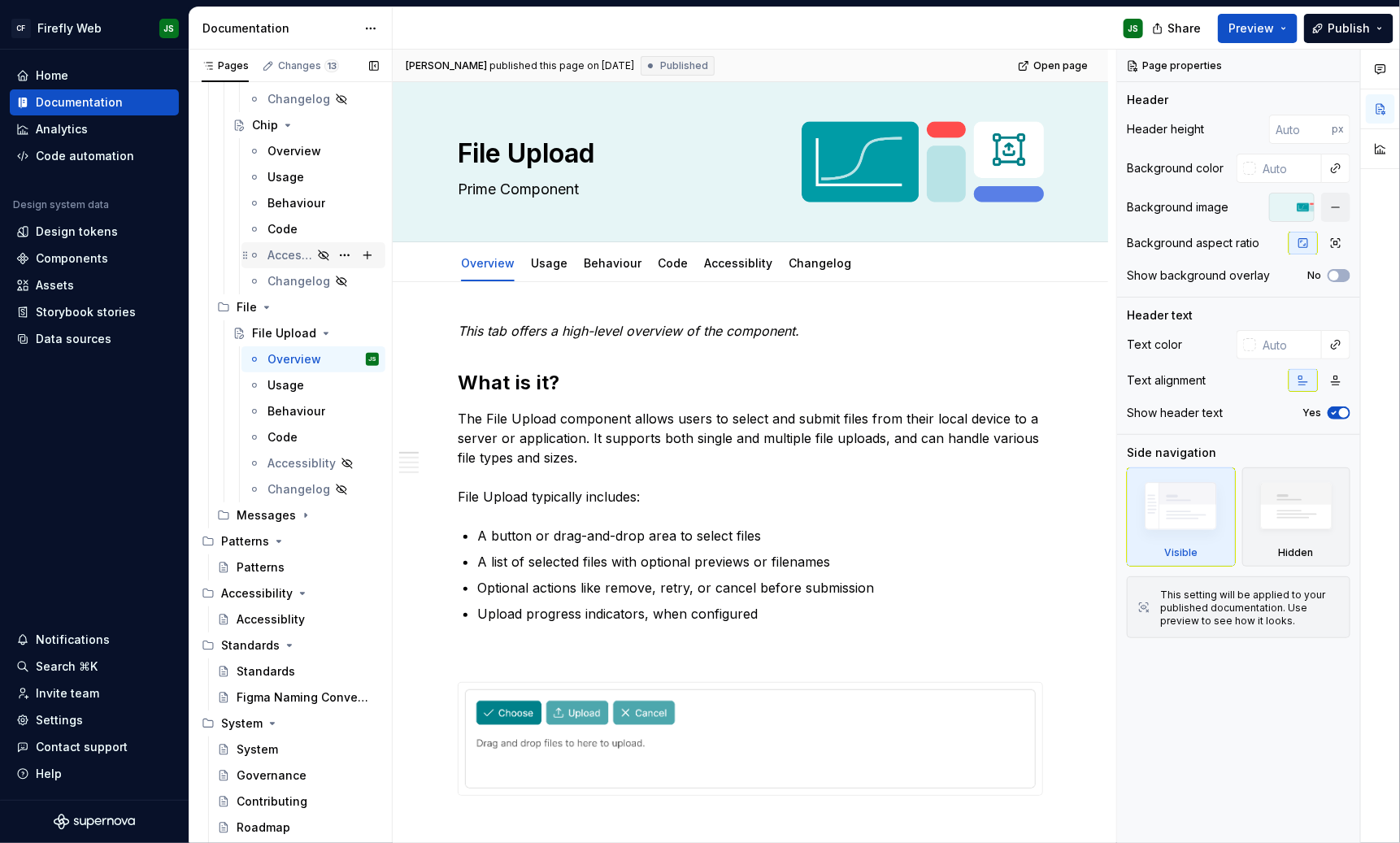
scroll to position [4751, 0]
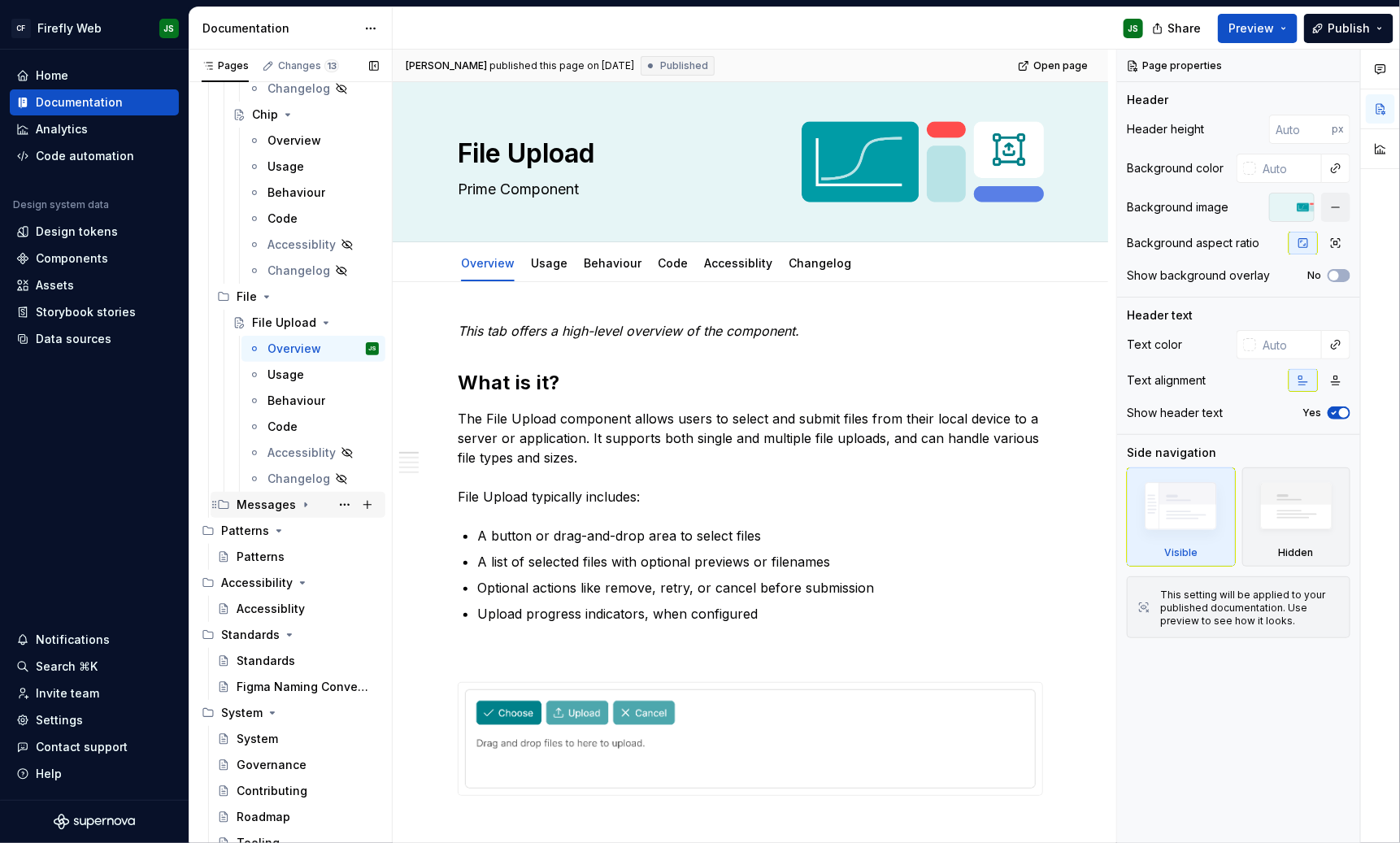
click at [285, 502] on div "Messages" at bounding box center [266, 504] width 60 height 17
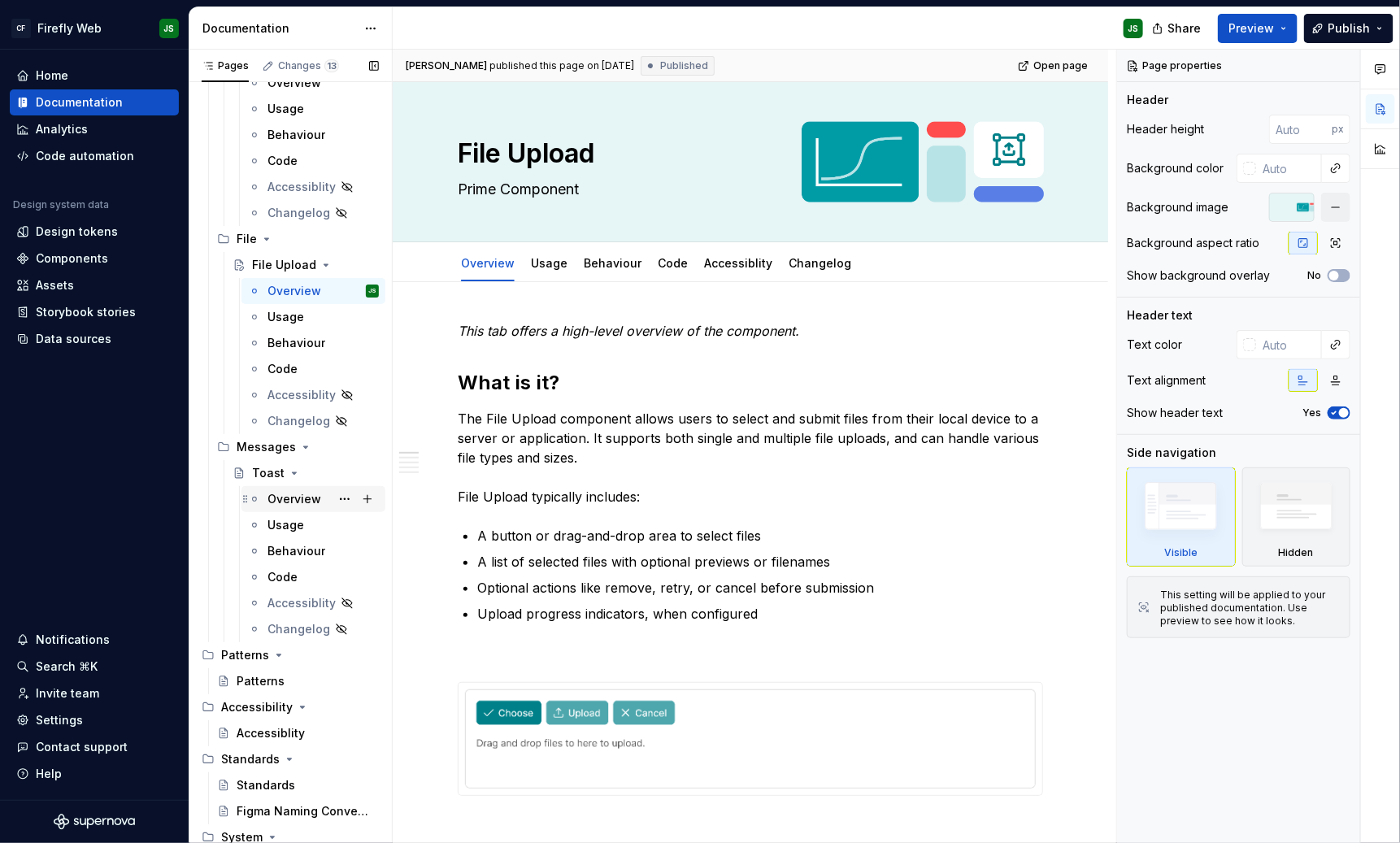
click at [323, 490] on div "Overview" at bounding box center [323, 499] width 111 height 23
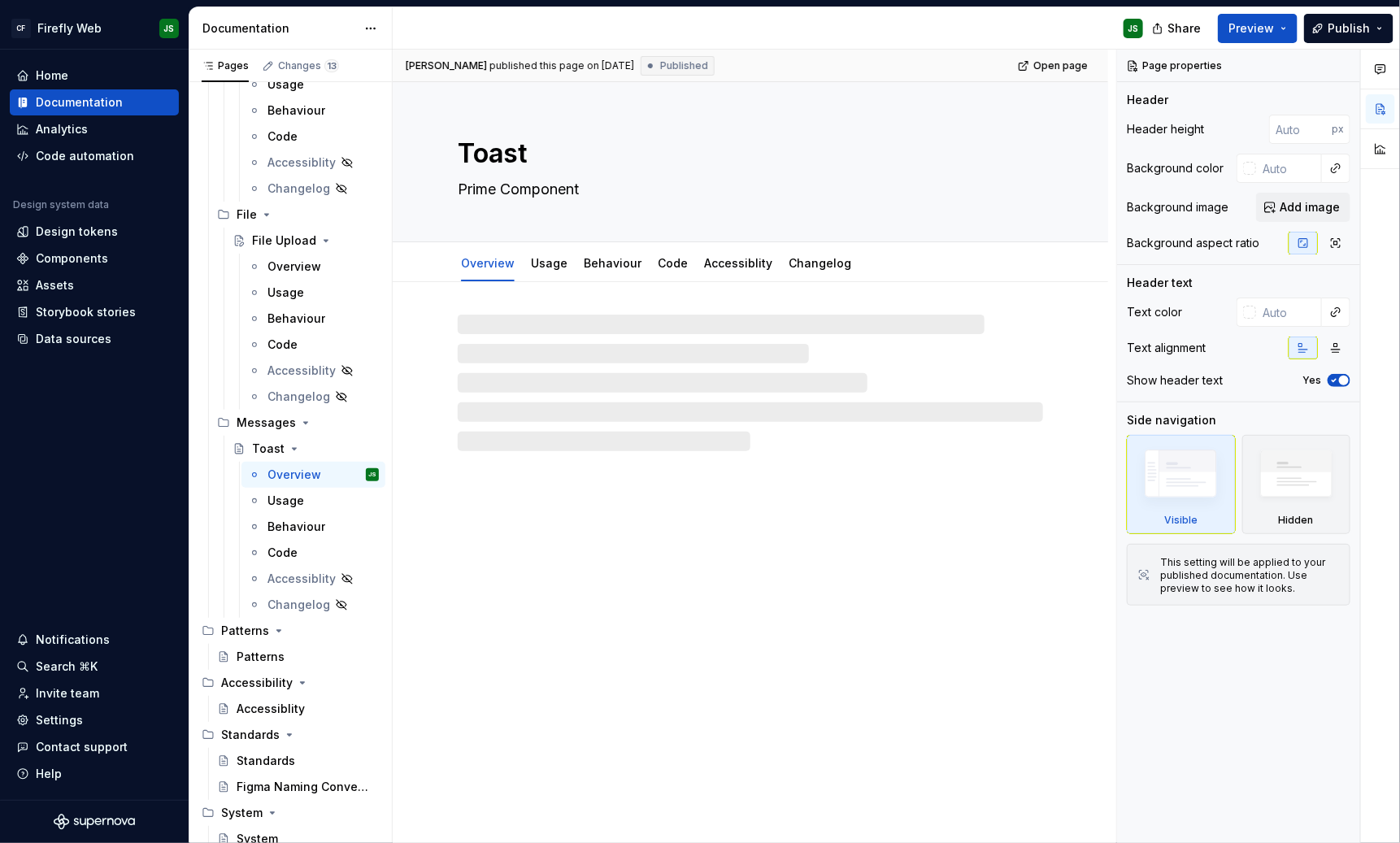
scroll to position [4837, 0]
type textarea "*"
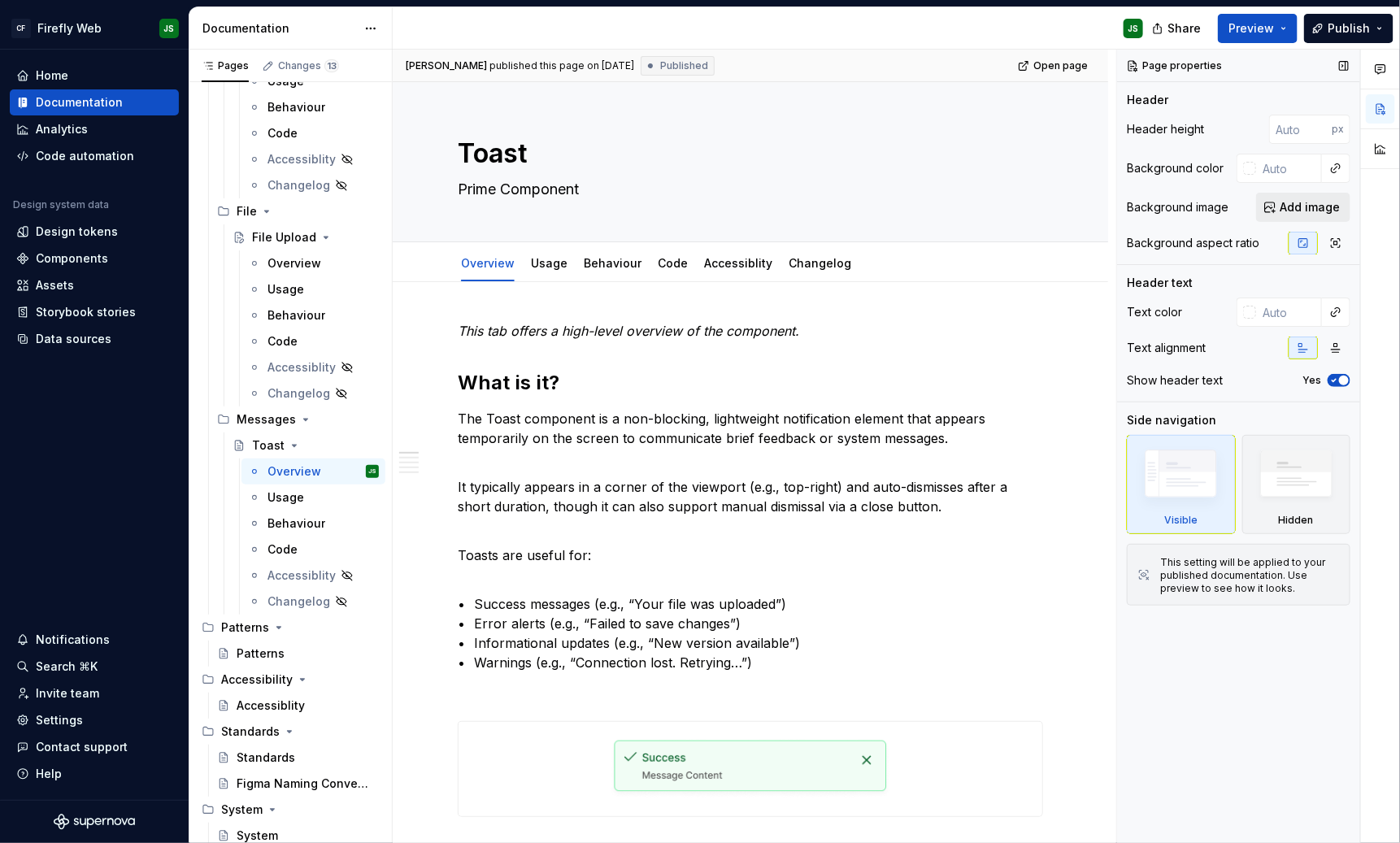
click at [1244, 214] on span "Add image" at bounding box center [1310, 207] width 60 height 17
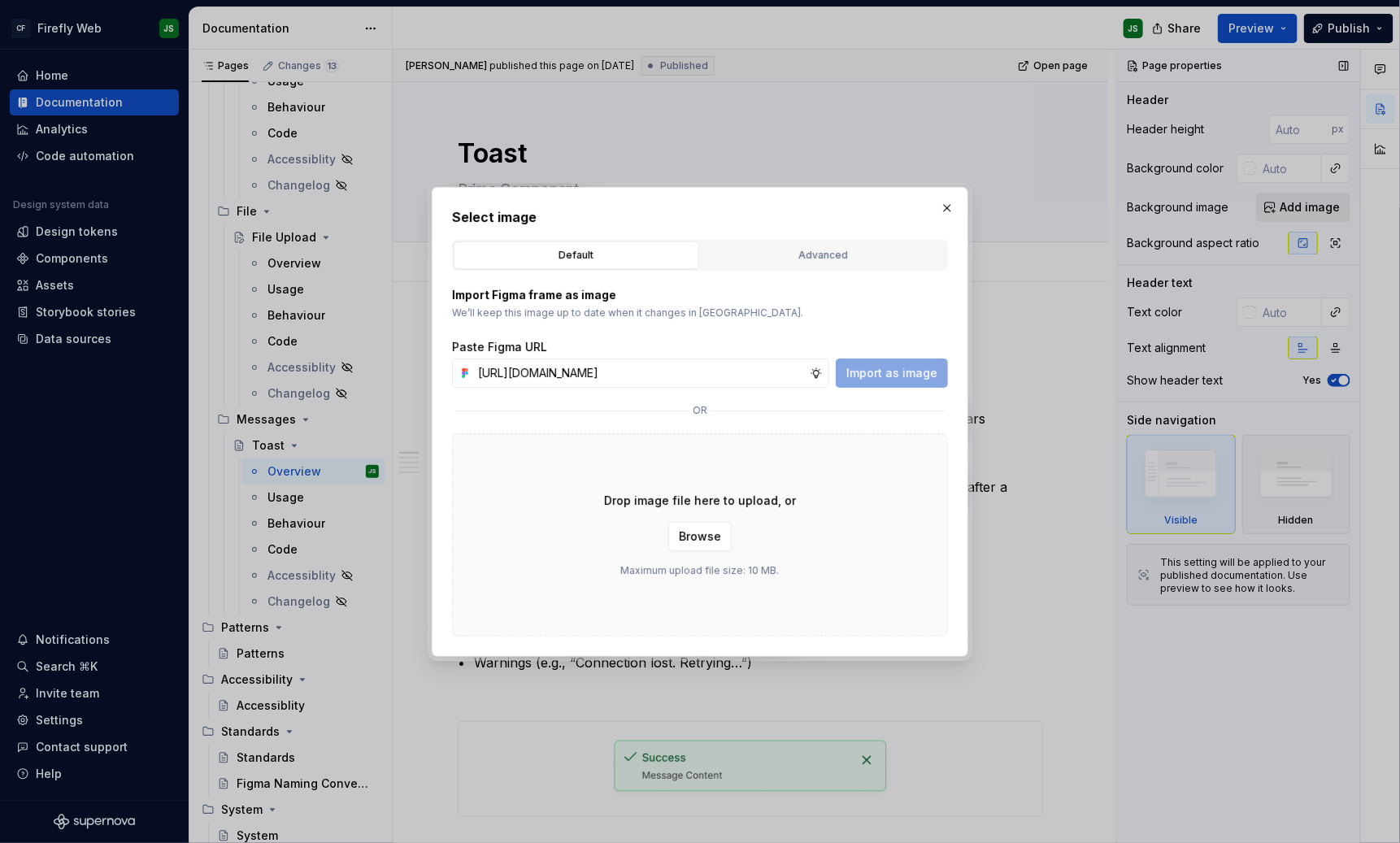
scroll to position [0, 397]
type input "[URL][DOMAIN_NAME]"
click at [862, 368] on span "Import as image" at bounding box center [892, 373] width 91 height 17
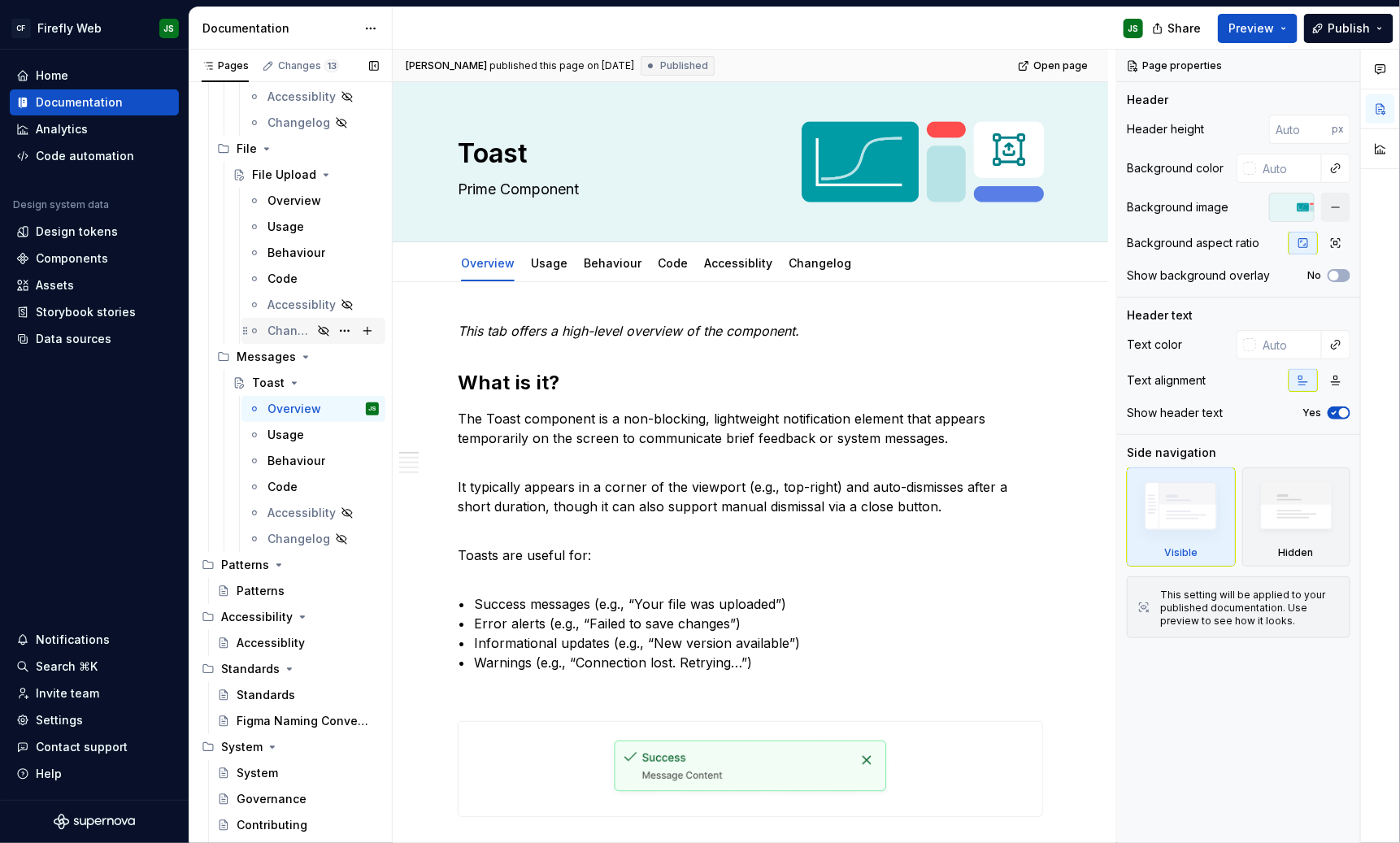
scroll to position [4966, 0]
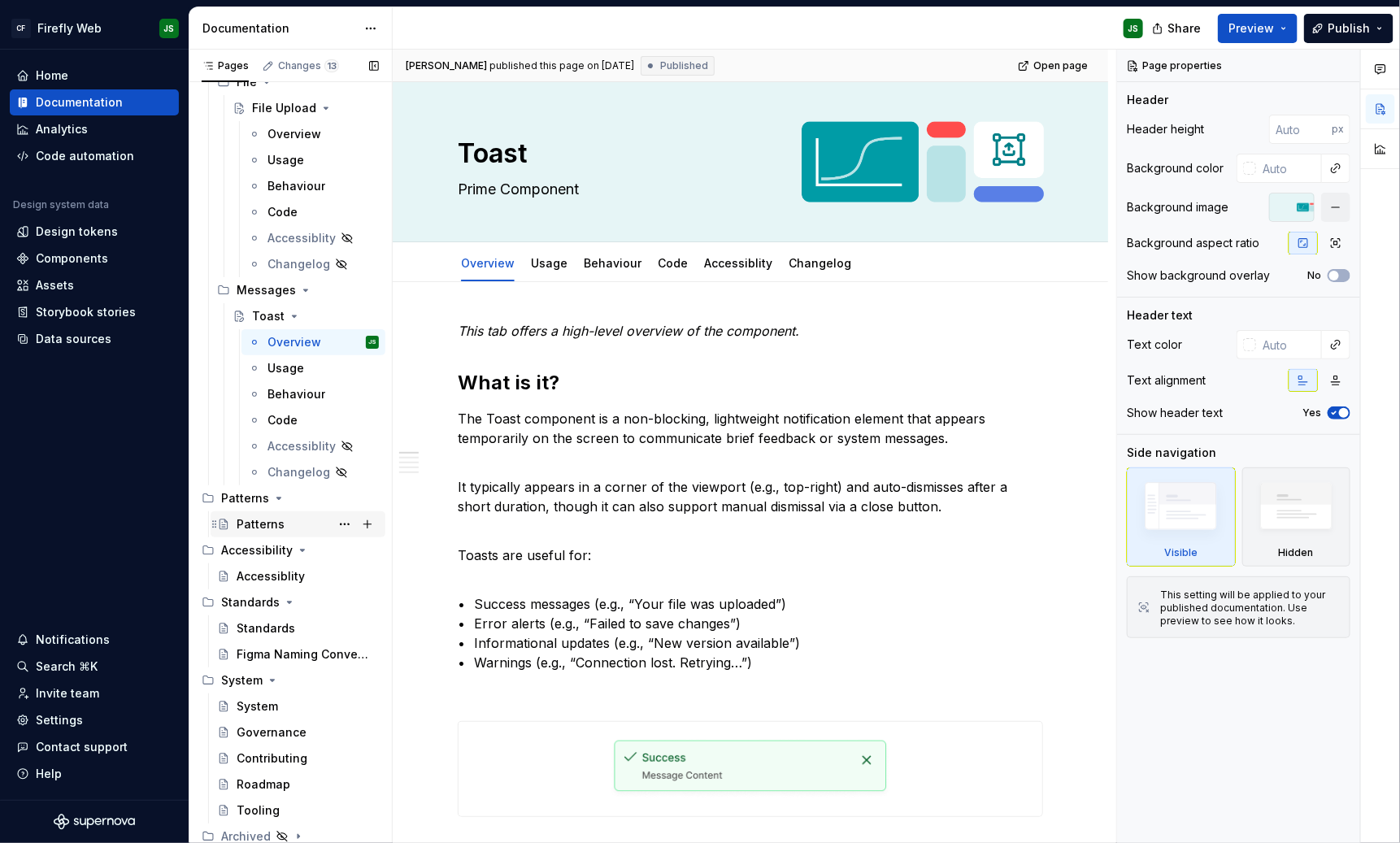
click at [273, 516] on div "Patterns" at bounding box center [260, 524] width 48 height 17
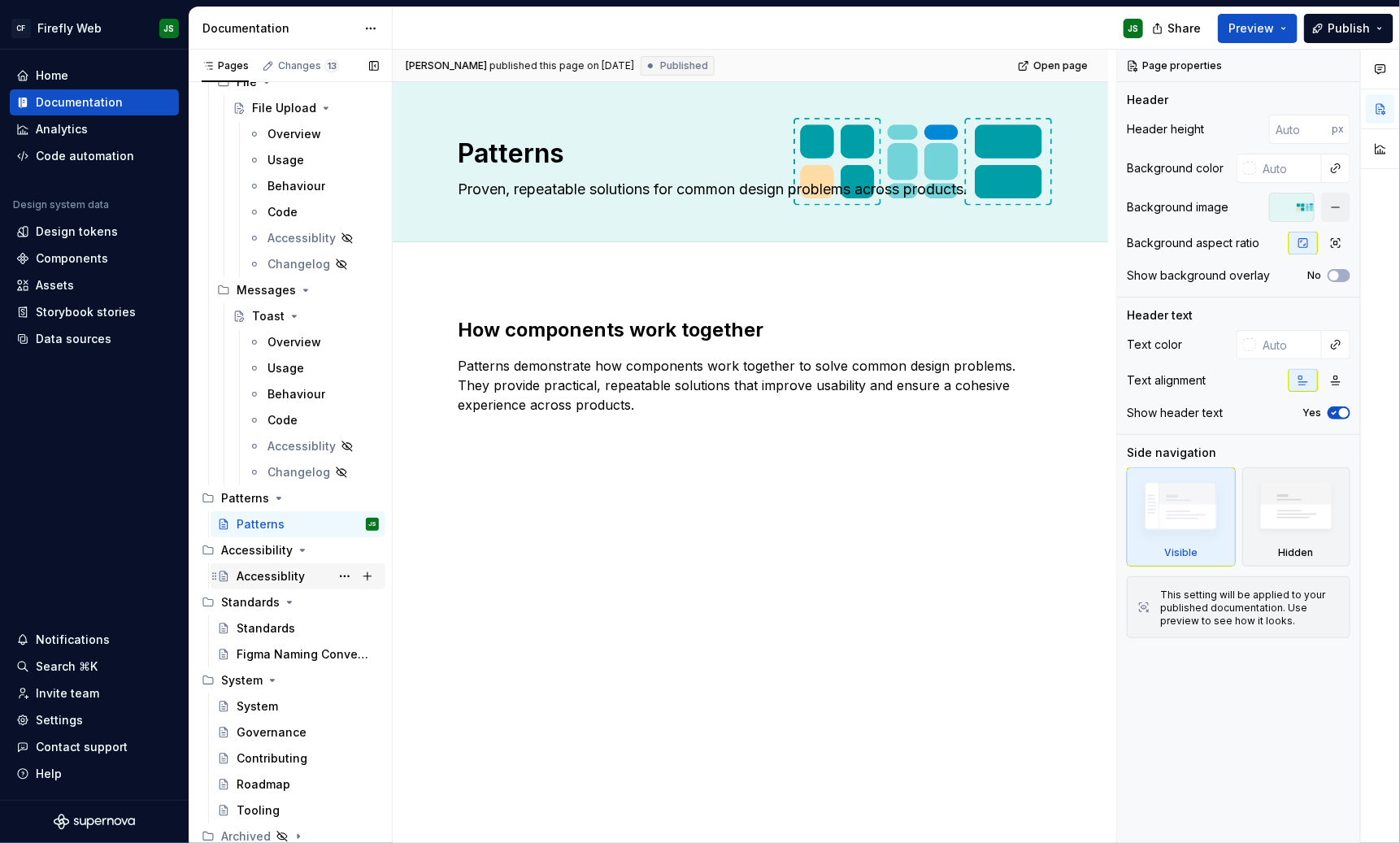
click at [265, 576] on div "Accessiblity" at bounding box center [271, 576] width 68 height 17
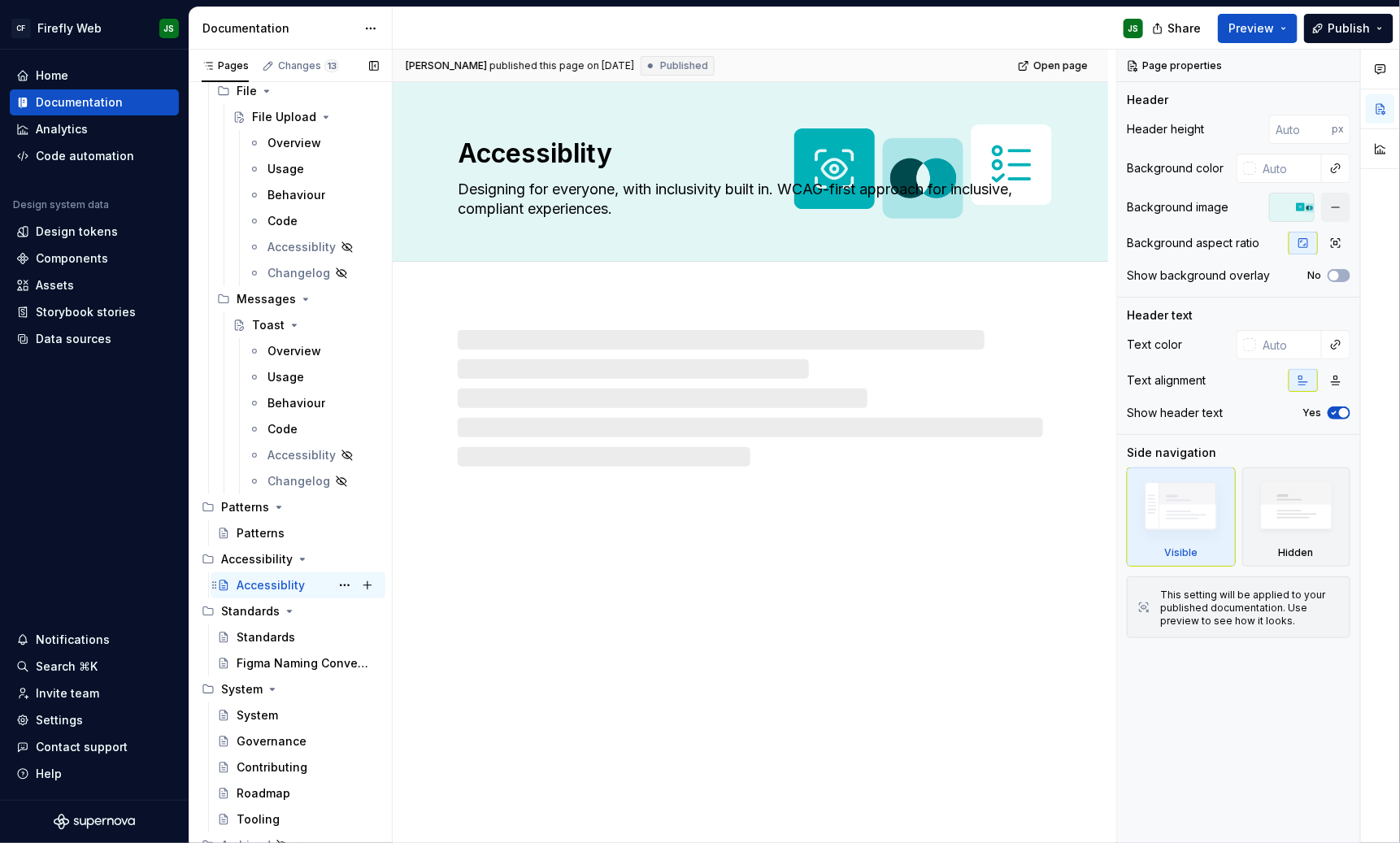
scroll to position [4957, 0]
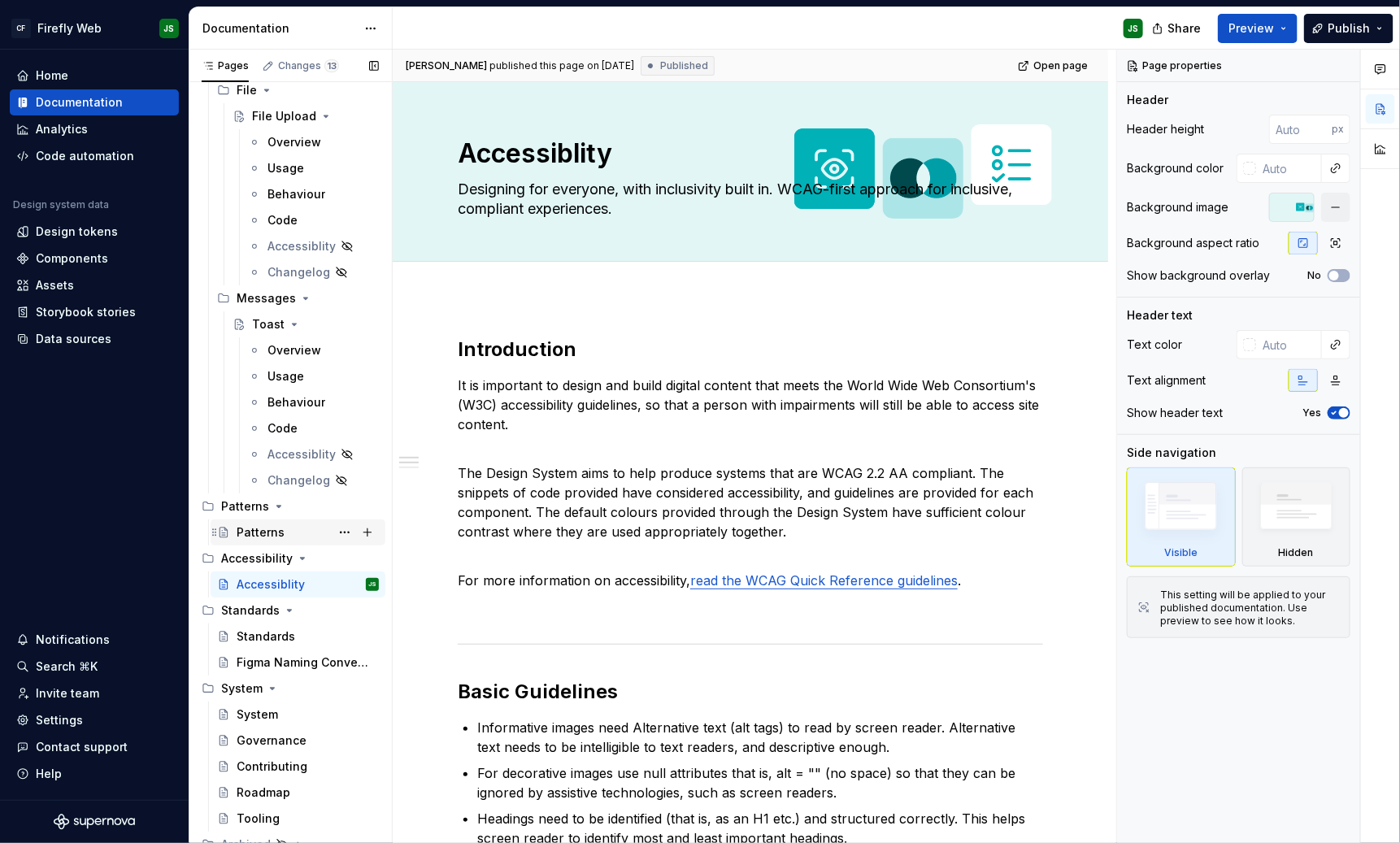
click at [263, 530] on div "Patterns" at bounding box center [260, 532] width 48 height 17
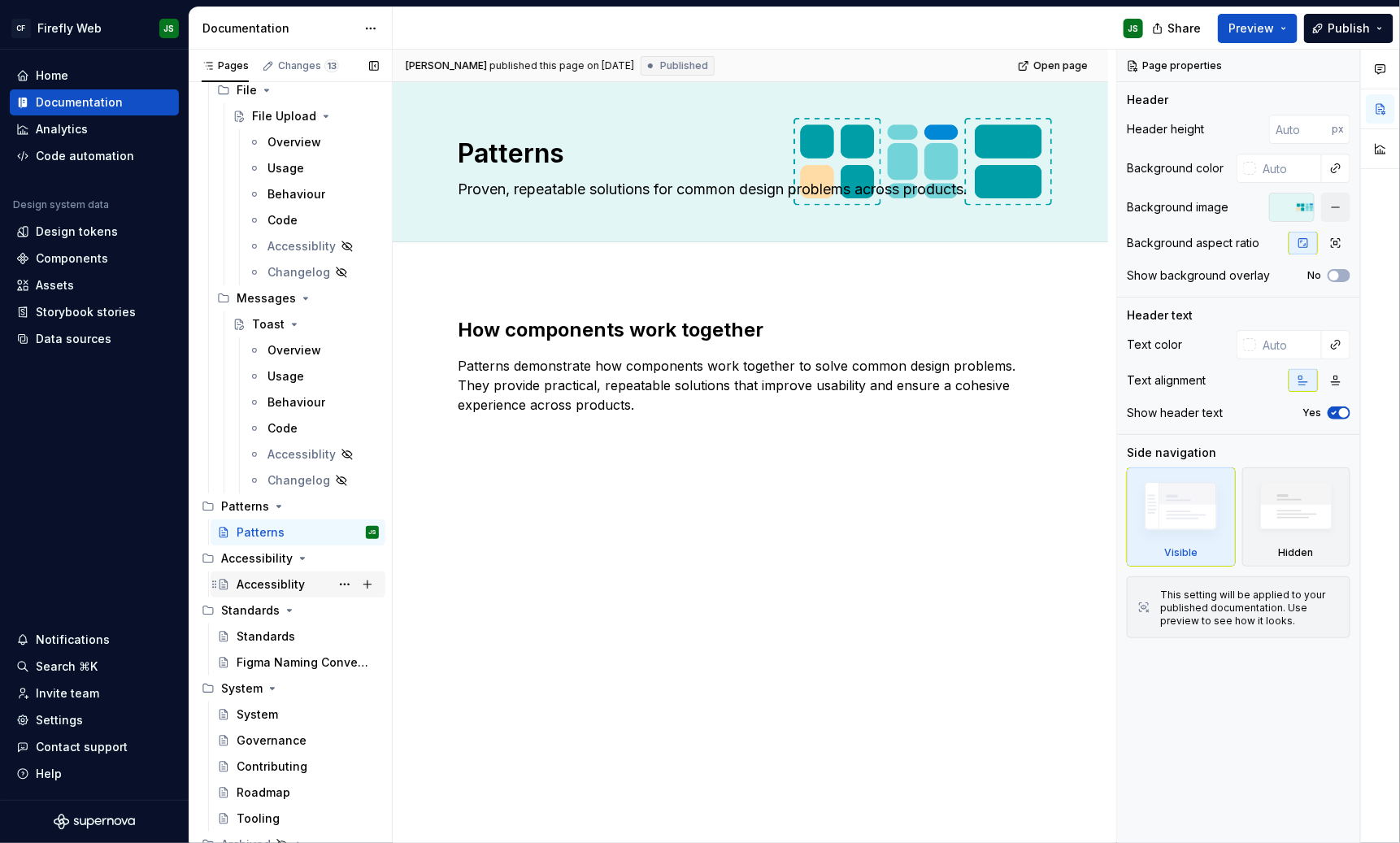
click at [282, 584] on div "Accessiblity" at bounding box center [271, 584] width 68 height 17
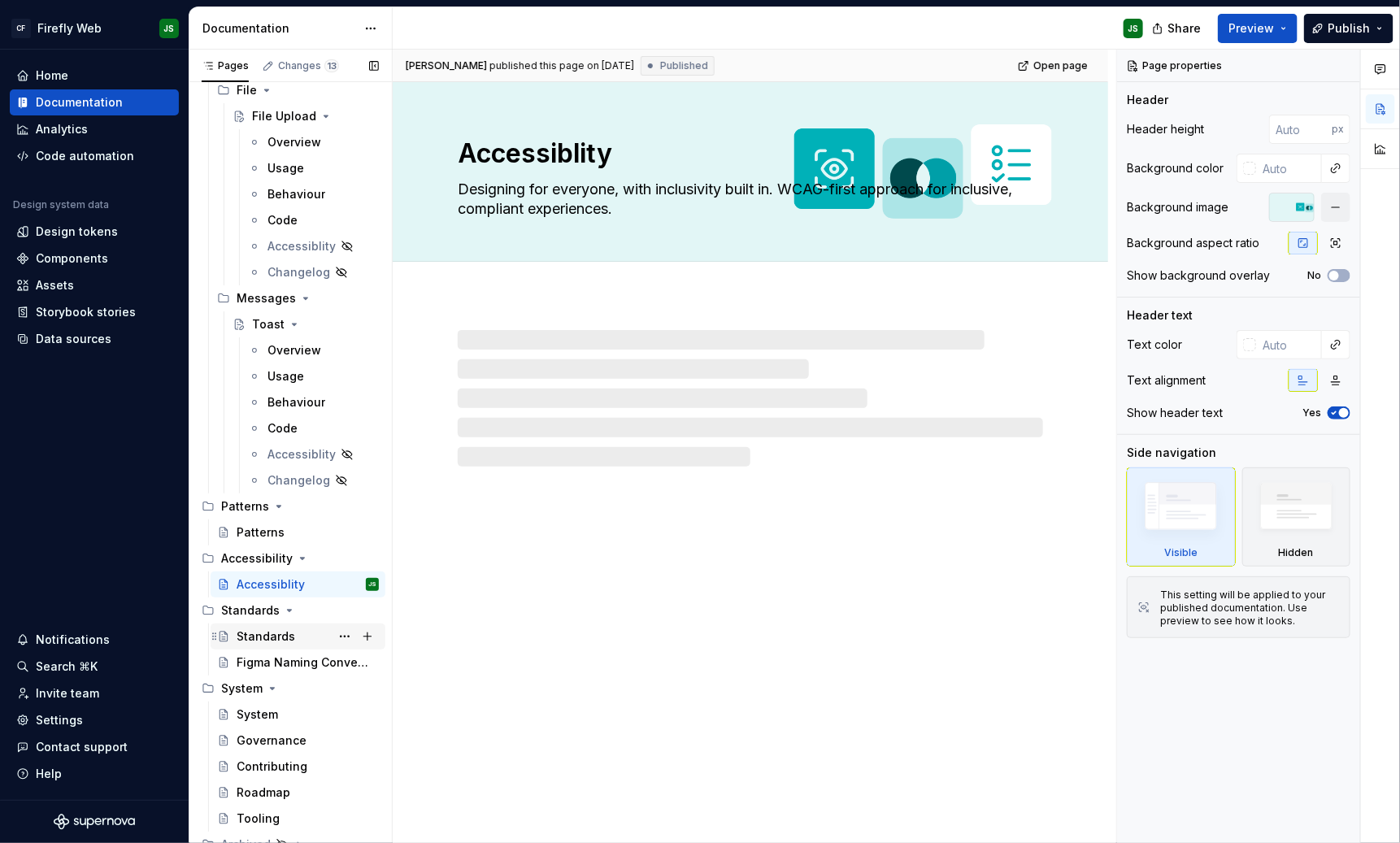
click at [273, 631] on div "Standards" at bounding box center [265, 636] width 59 height 17
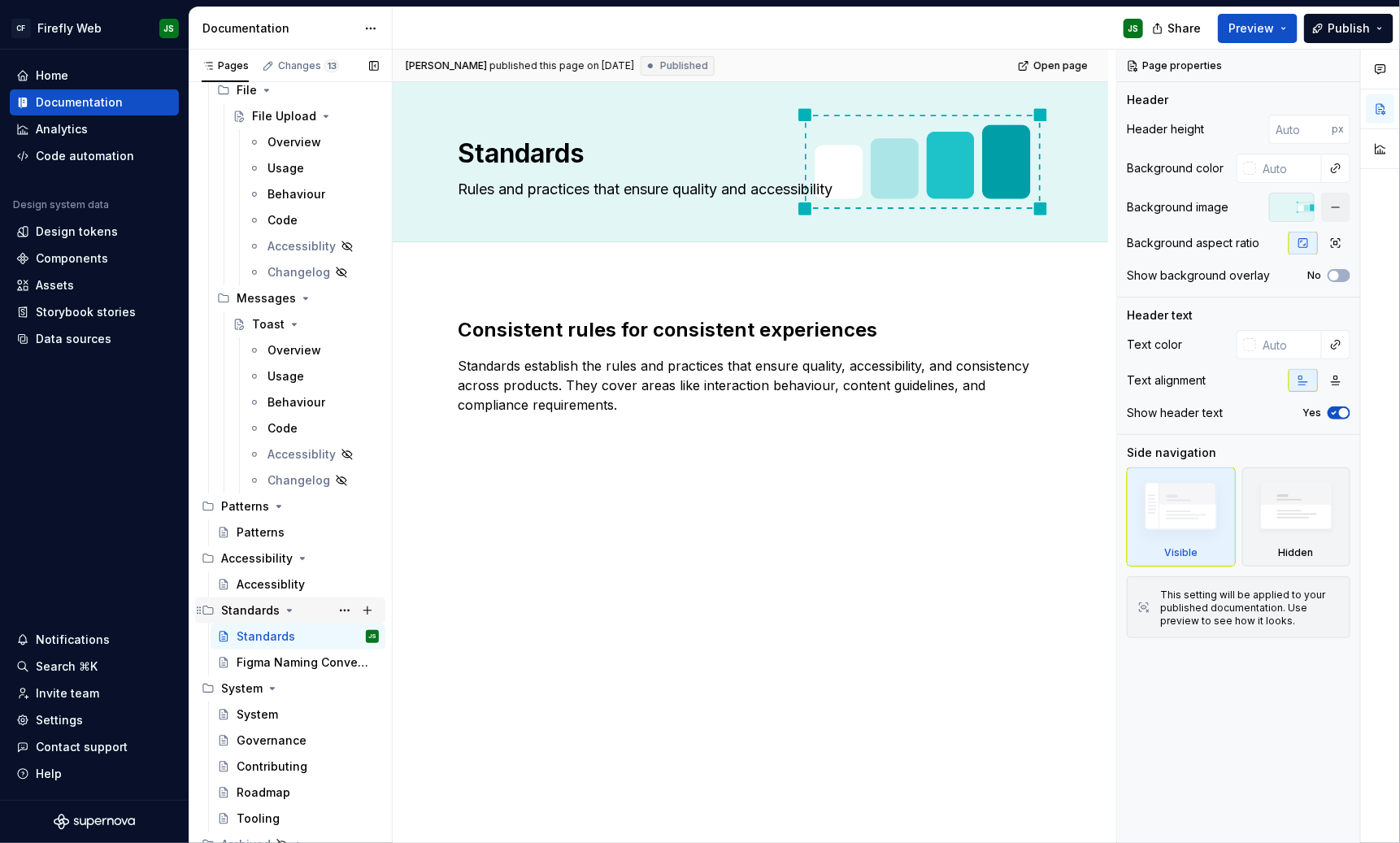
scroll to position [4966, 0]
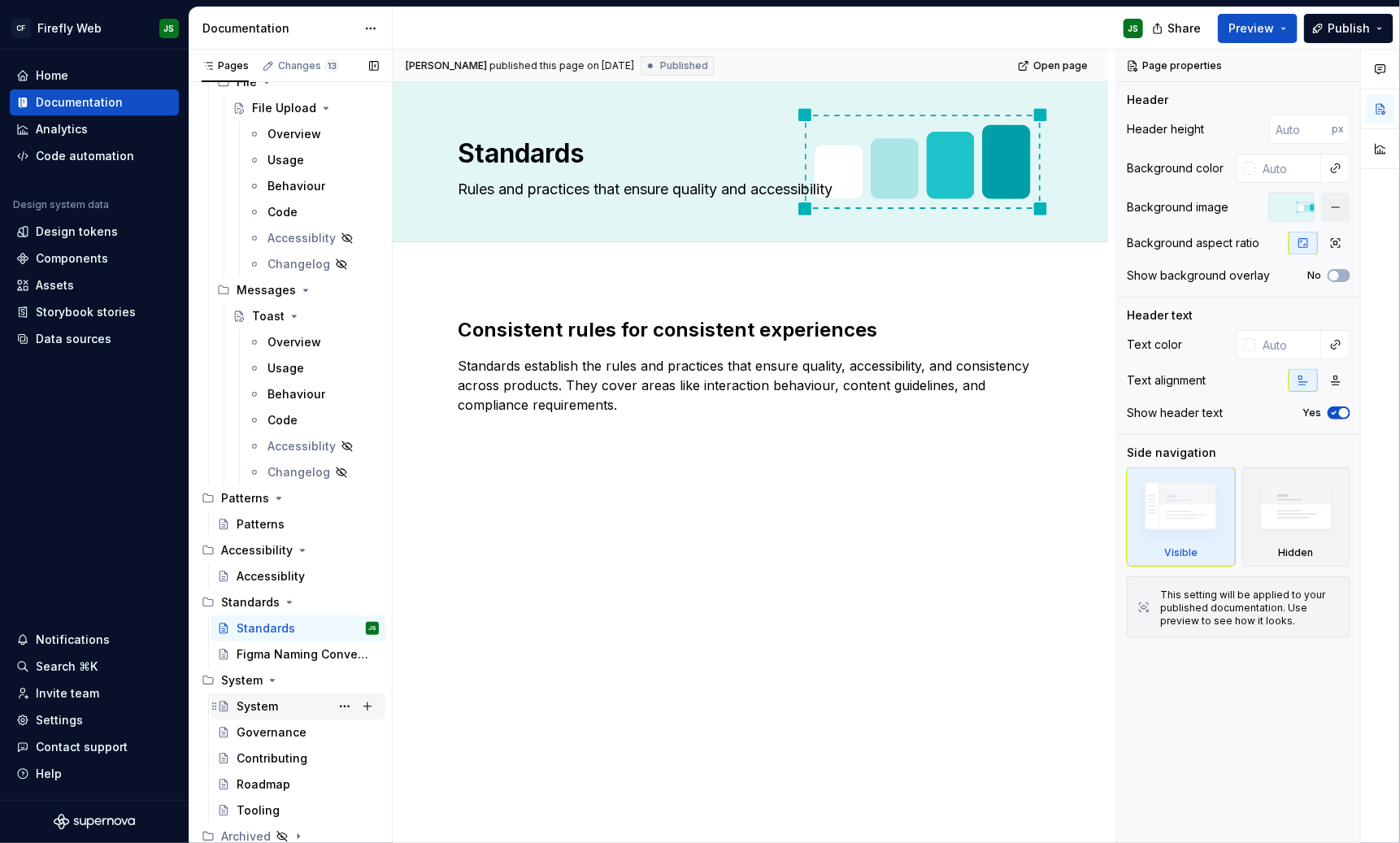
click at [251, 701] on div "System" at bounding box center [257, 706] width 41 height 17
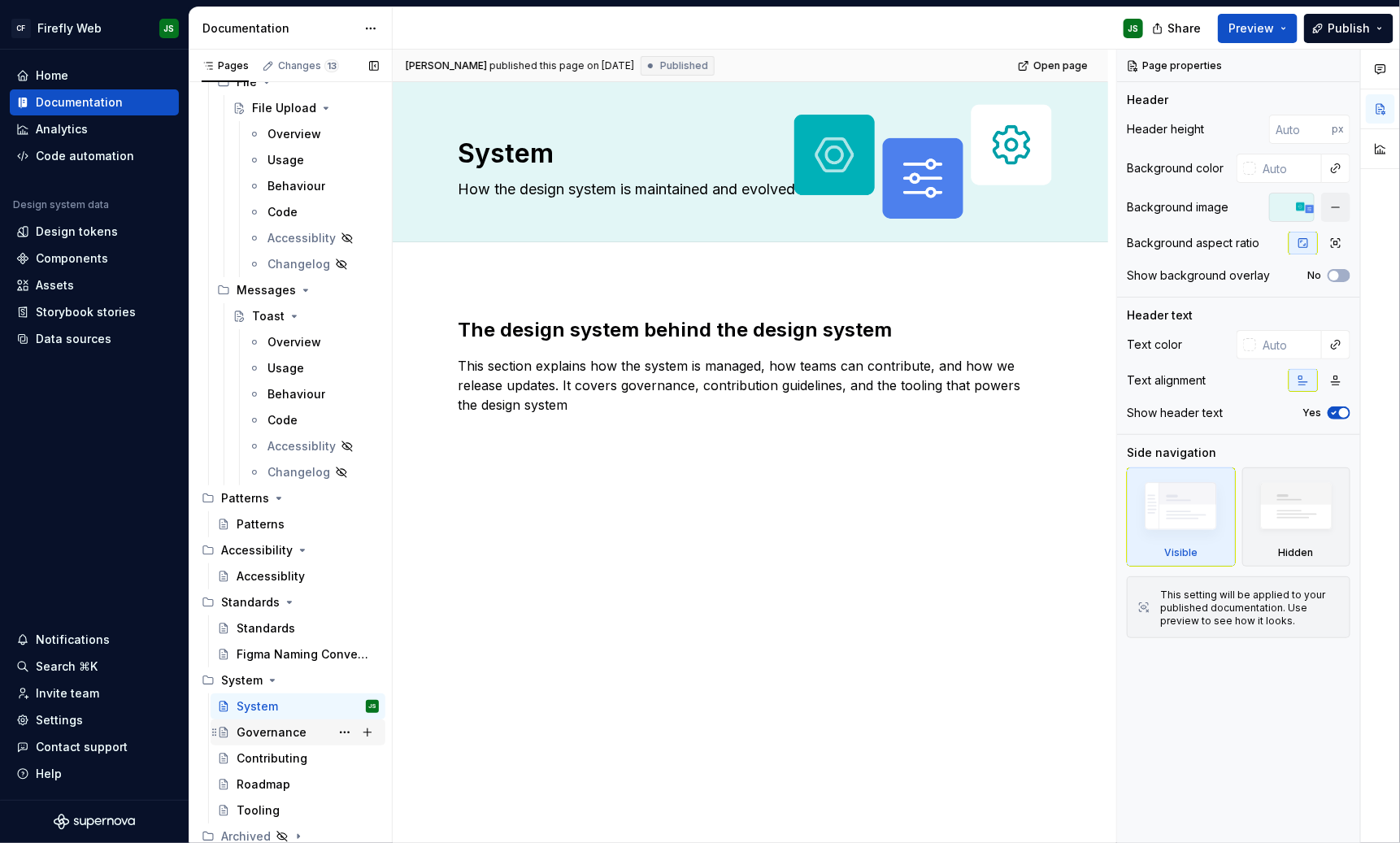
click at [280, 721] on div "Governance" at bounding box center [307, 733] width 143 height 23
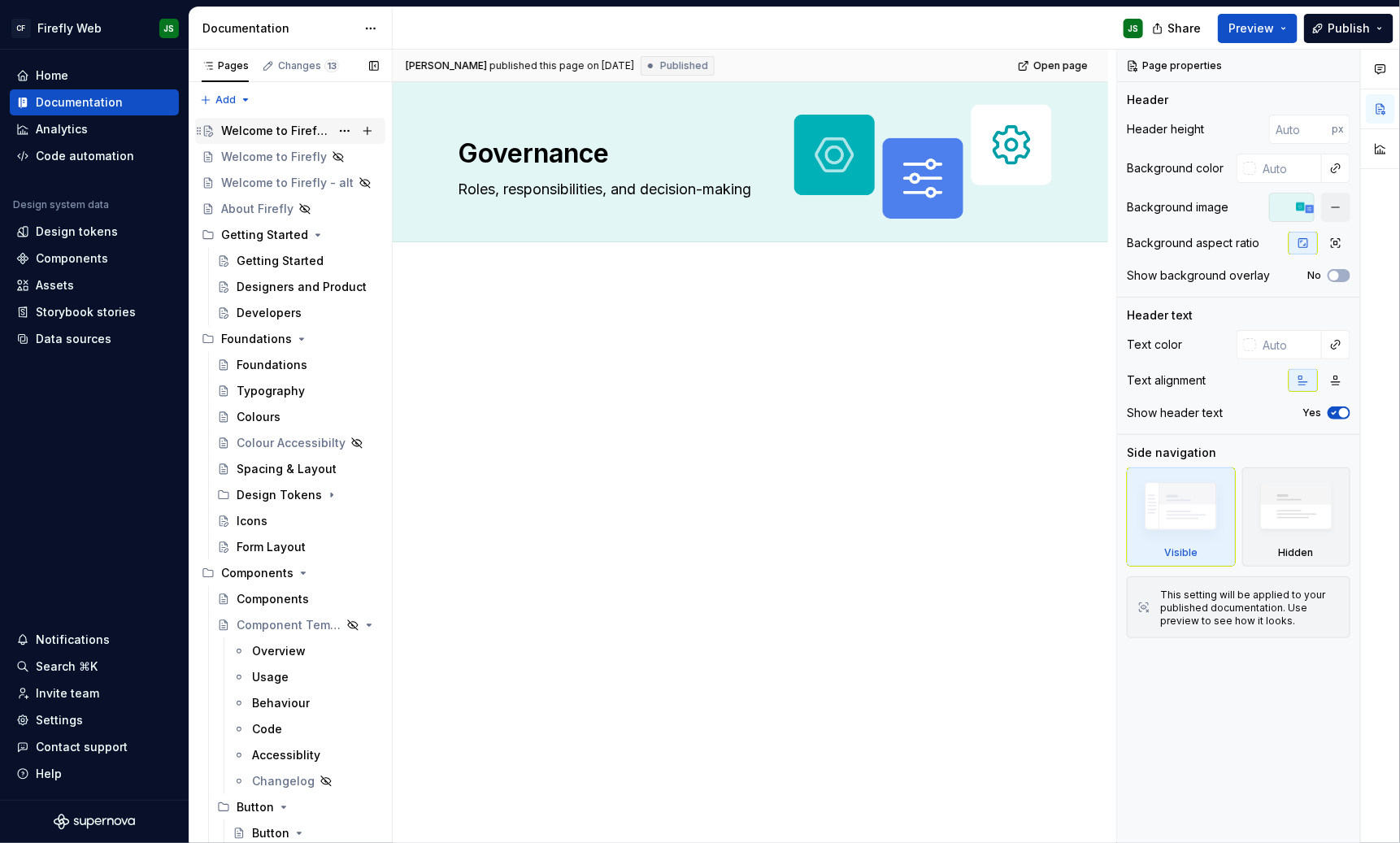
click at [260, 129] on div "Welcome to Firefly 2.0" at bounding box center [276, 130] width 109 height 17
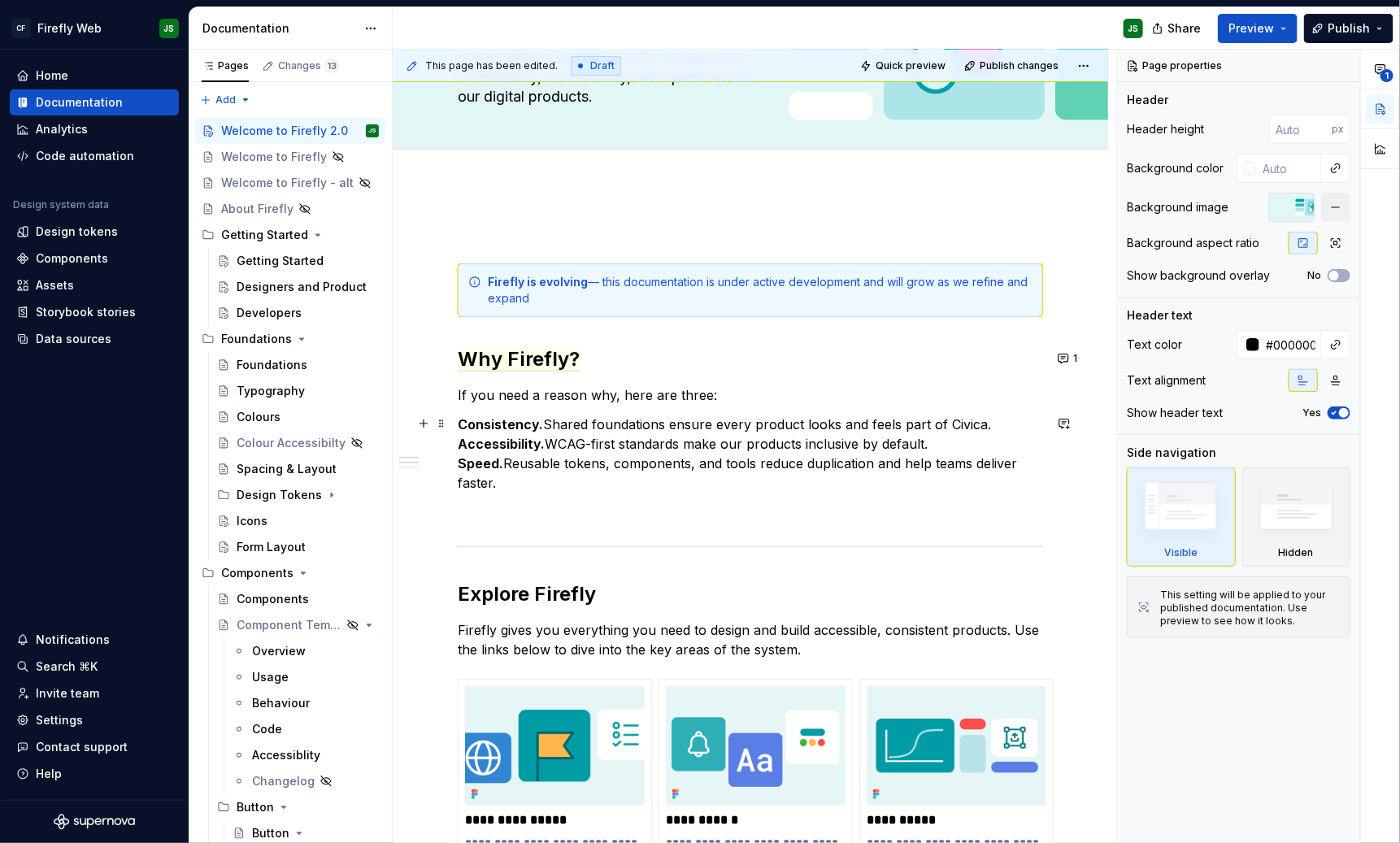
scroll to position [191, 0]
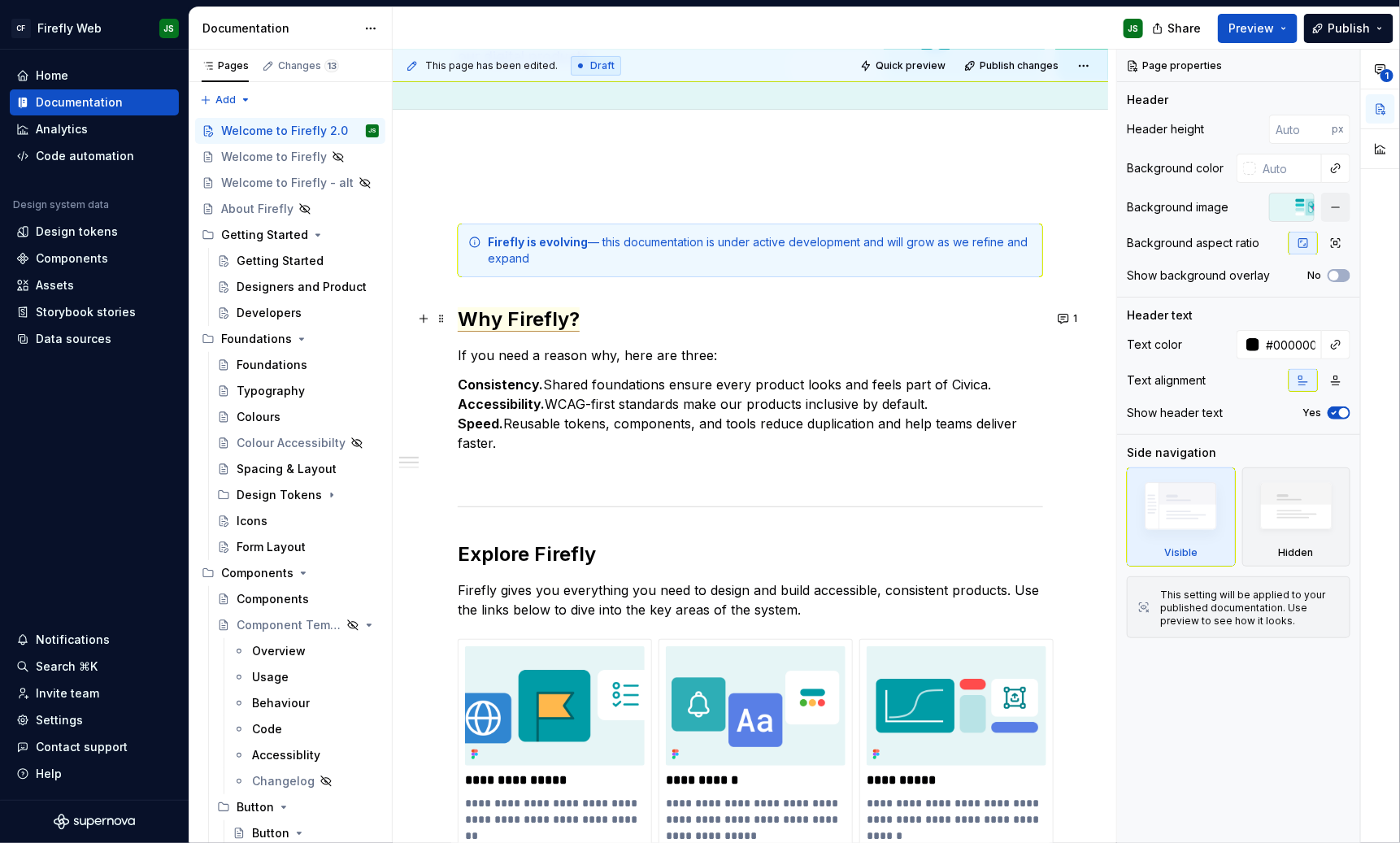
click at [521, 314] on span "Why Firefly?" at bounding box center [518, 320] width 122 height 25
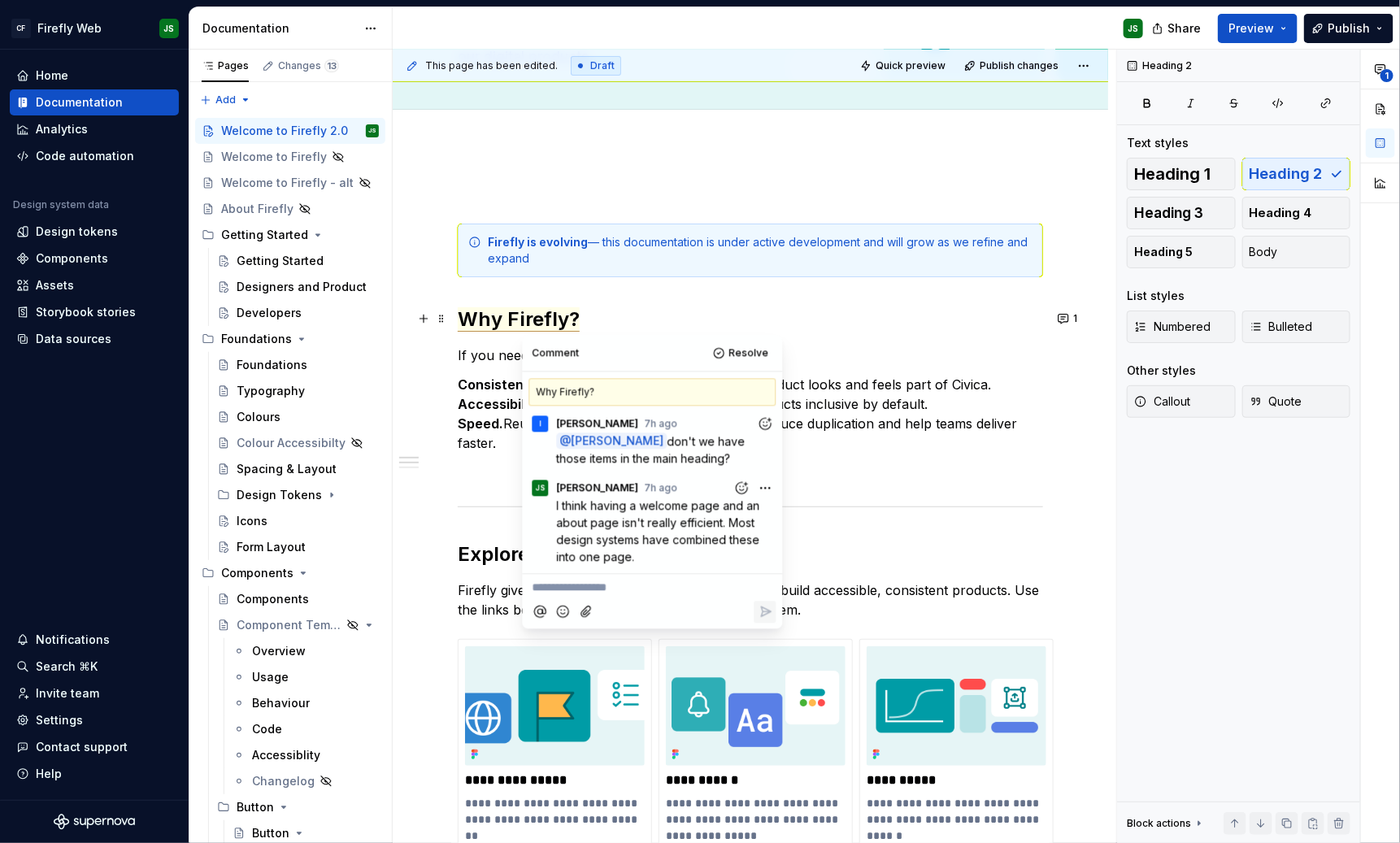
scroll to position [192, 0]
click at [756, 360] on button "Resolve" at bounding box center [742, 354] width 67 height 23
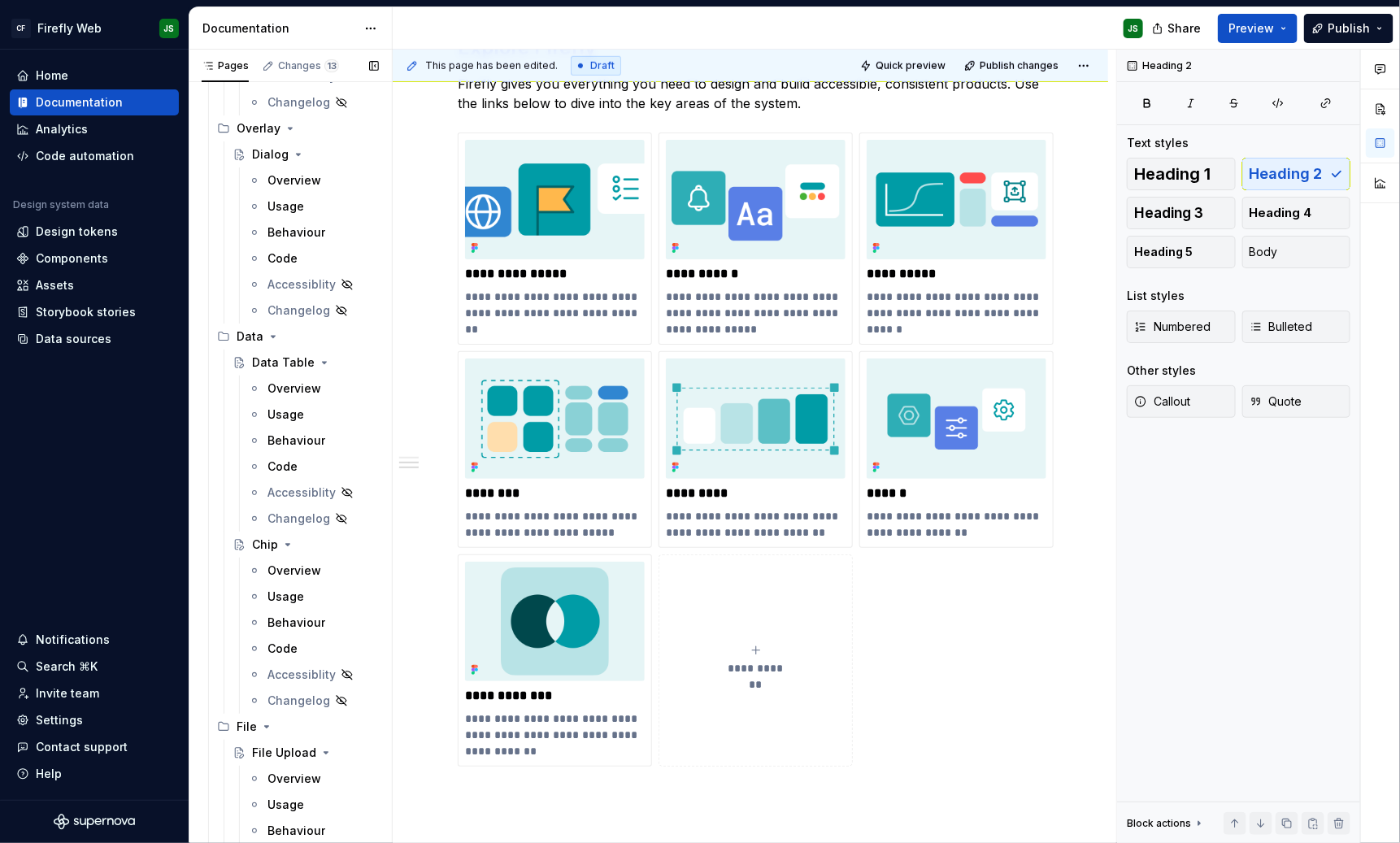
scroll to position [4966, 0]
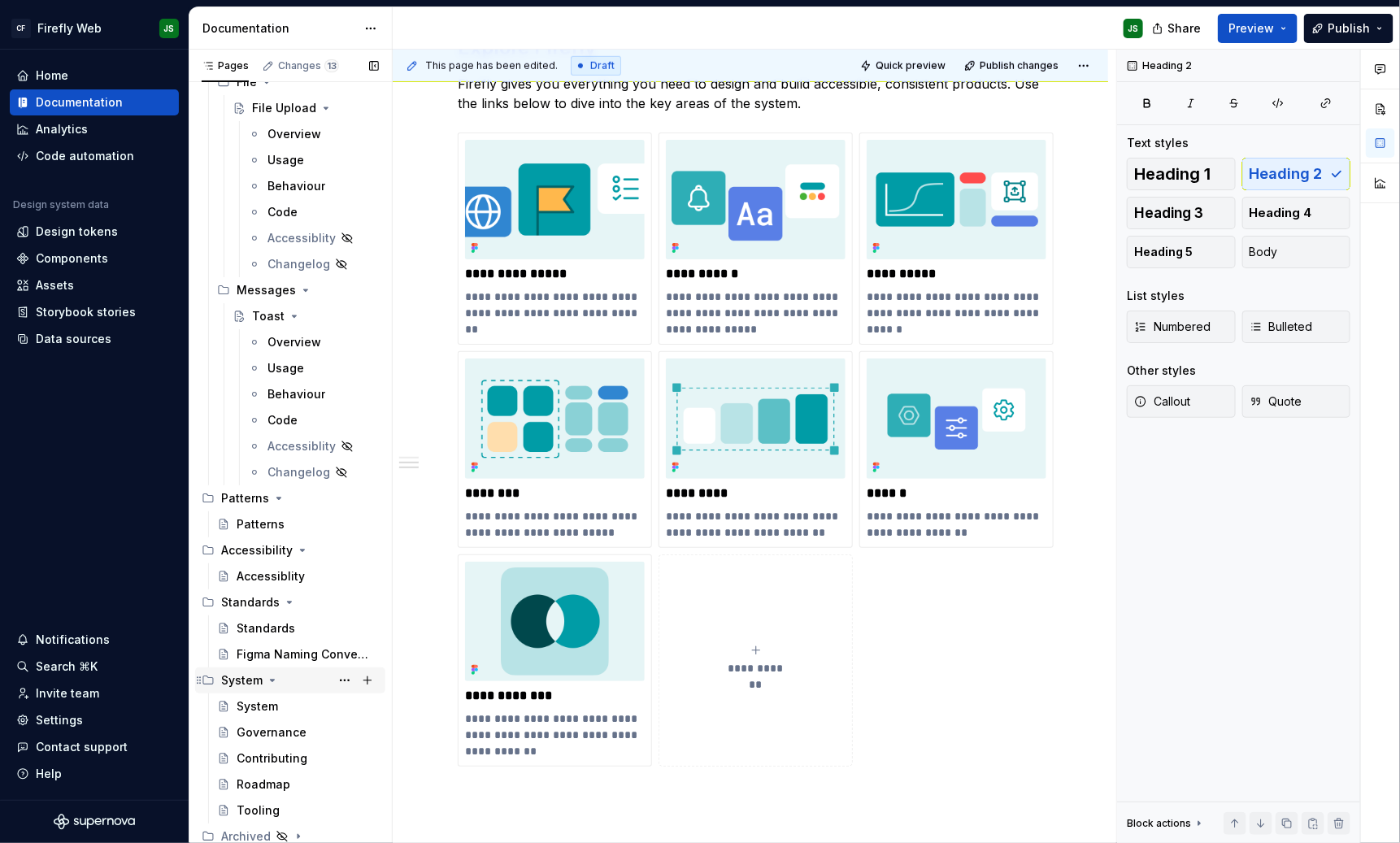
click at [266, 674] on icon "Page tree" at bounding box center [272, 680] width 13 height 13
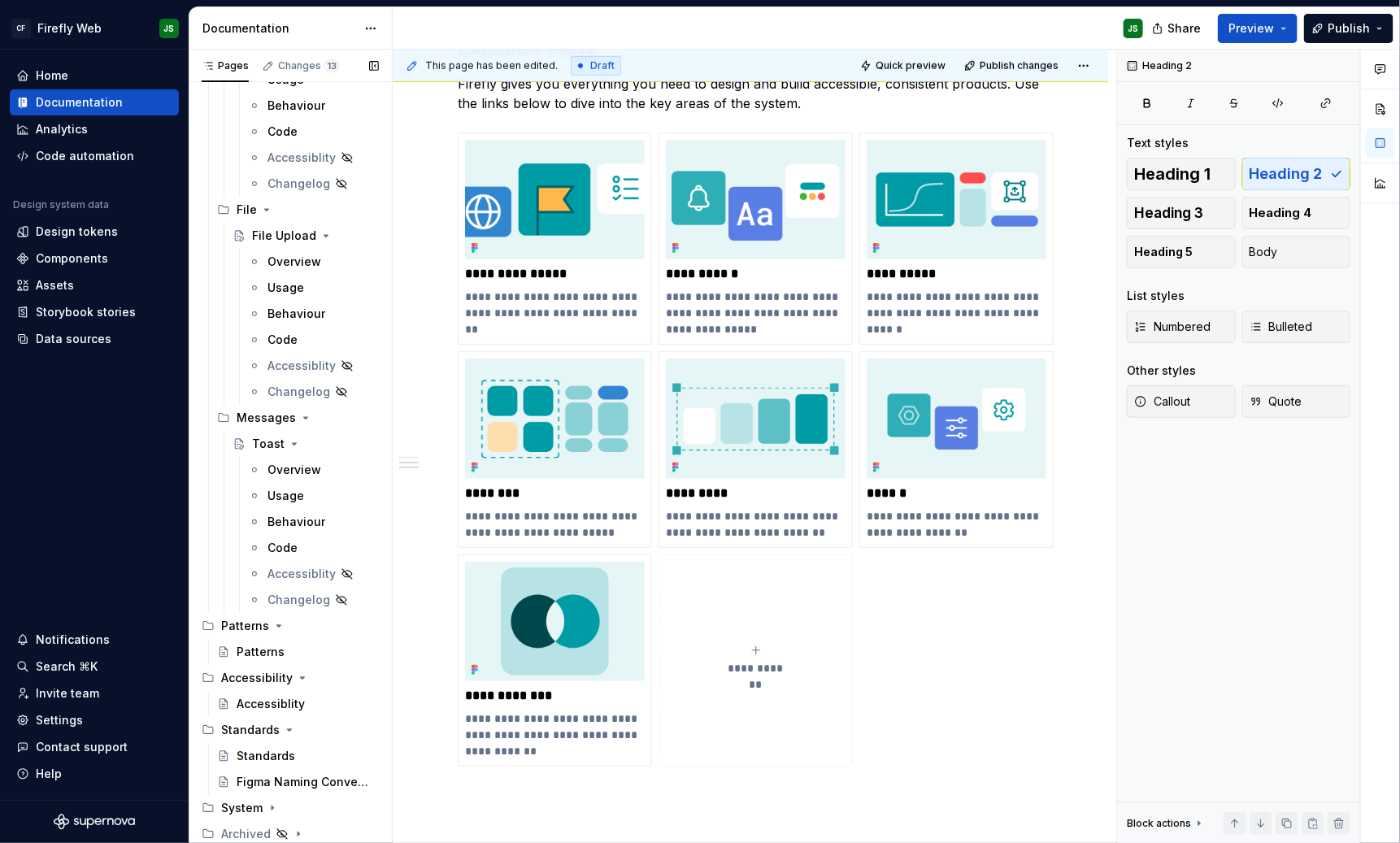
scroll to position [4836, 0]
click at [272, 622] on icon "Page tree" at bounding box center [278, 628] width 13 height 13
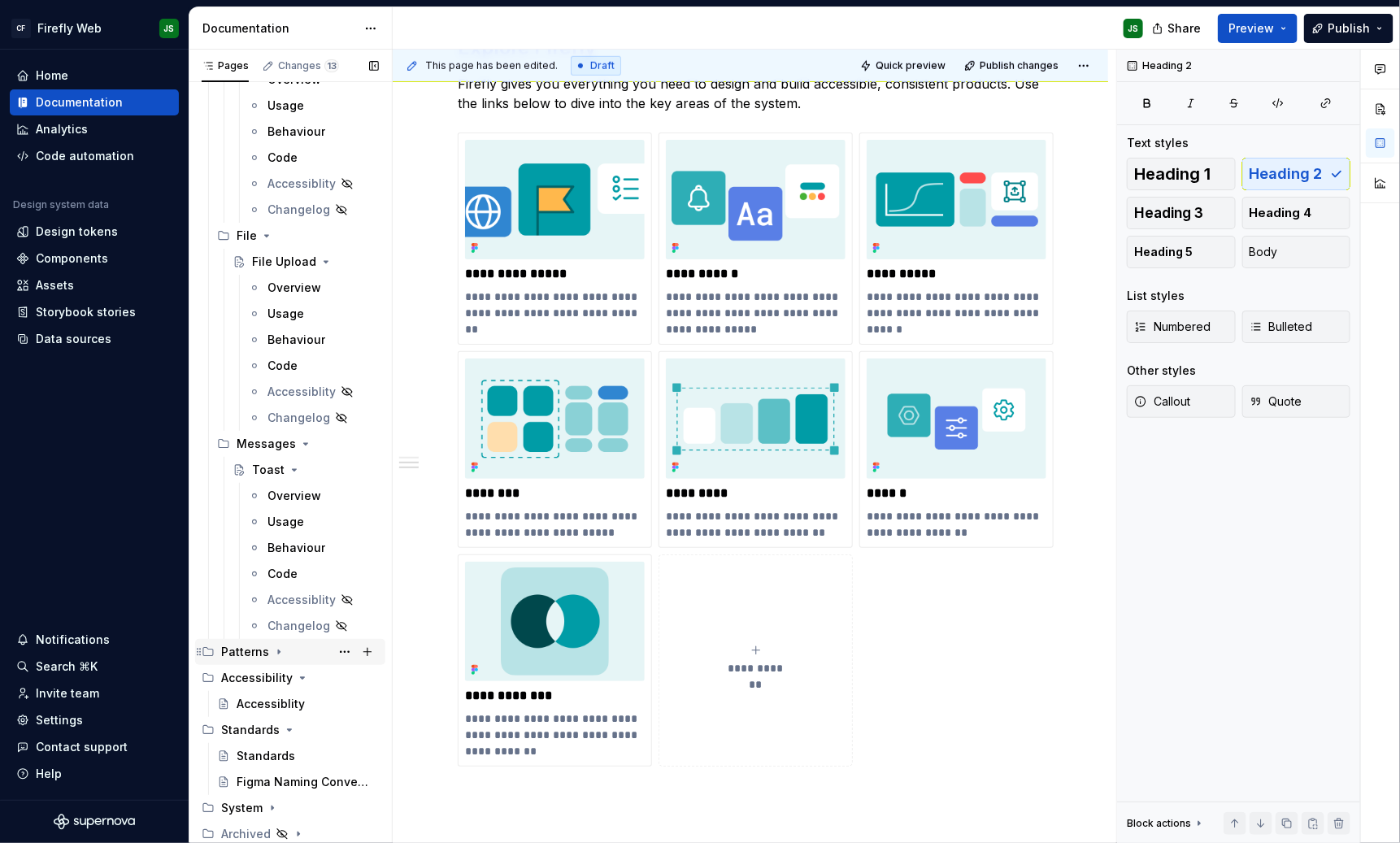
scroll to position [4809, 0]
click at [305, 676] on icon "Page tree" at bounding box center [302, 680] width 13 height 13
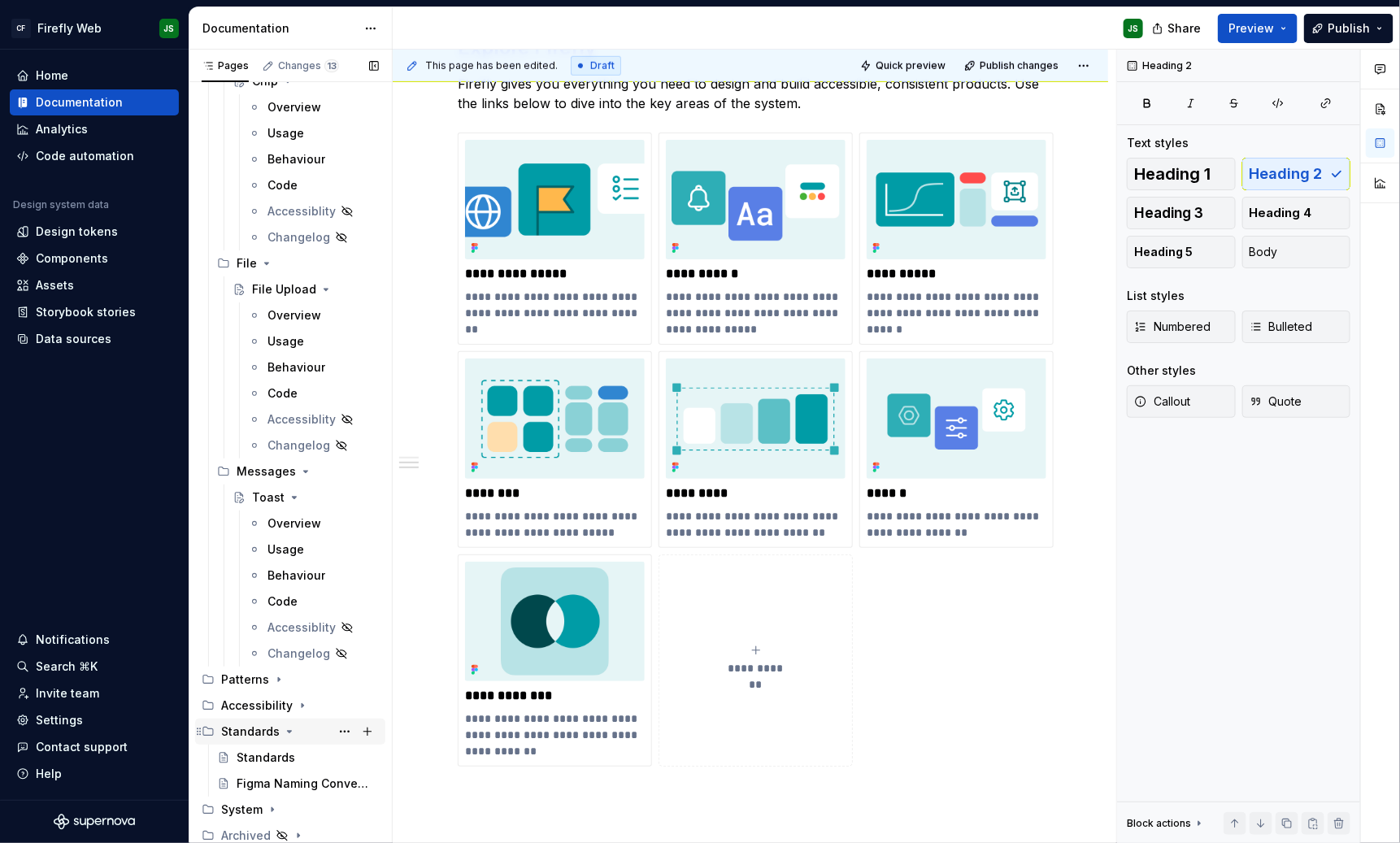
click at [291, 732] on icon "Page tree" at bounding box center [289, 731] width 13 height 13
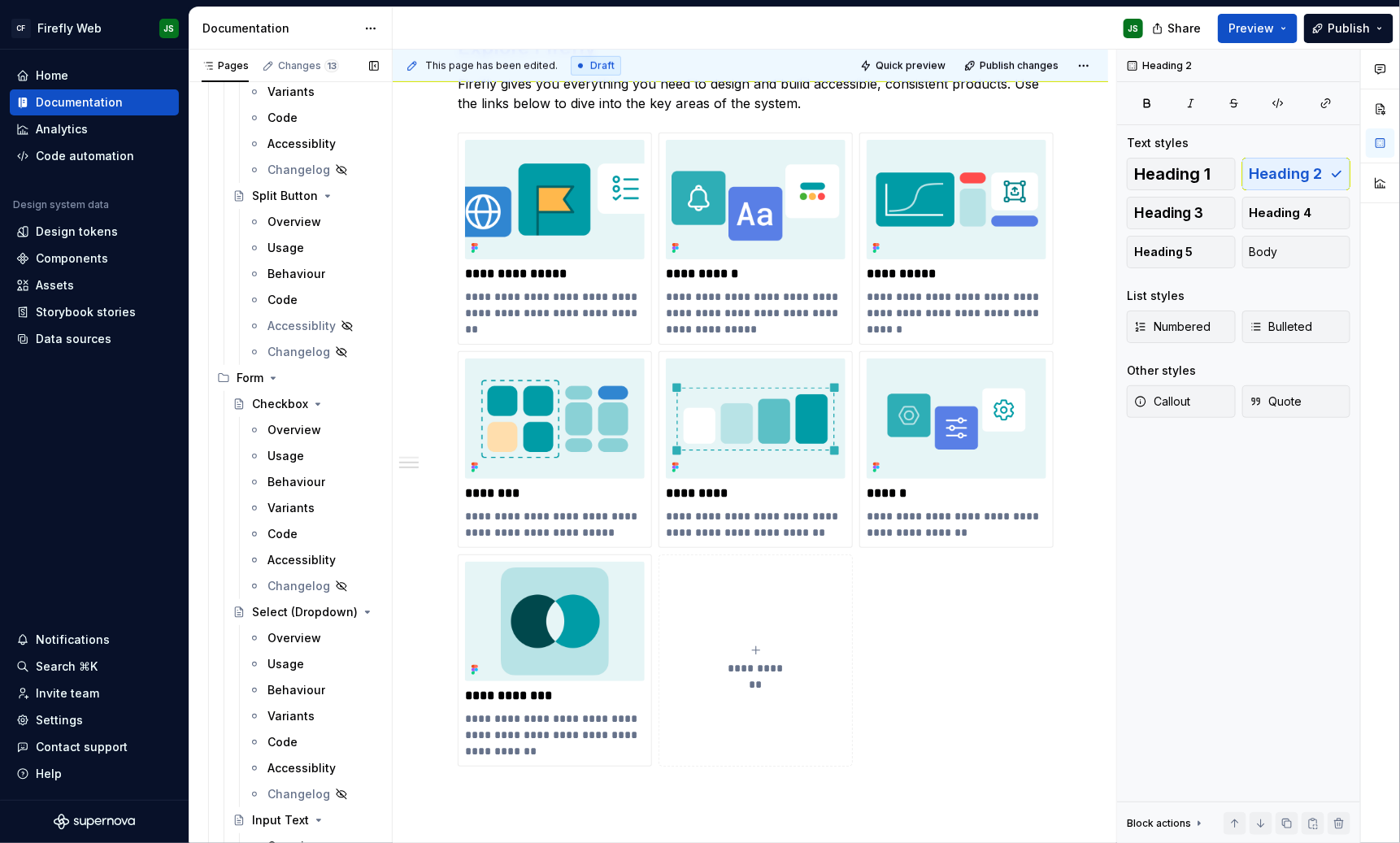
scroll to position [808, 0]
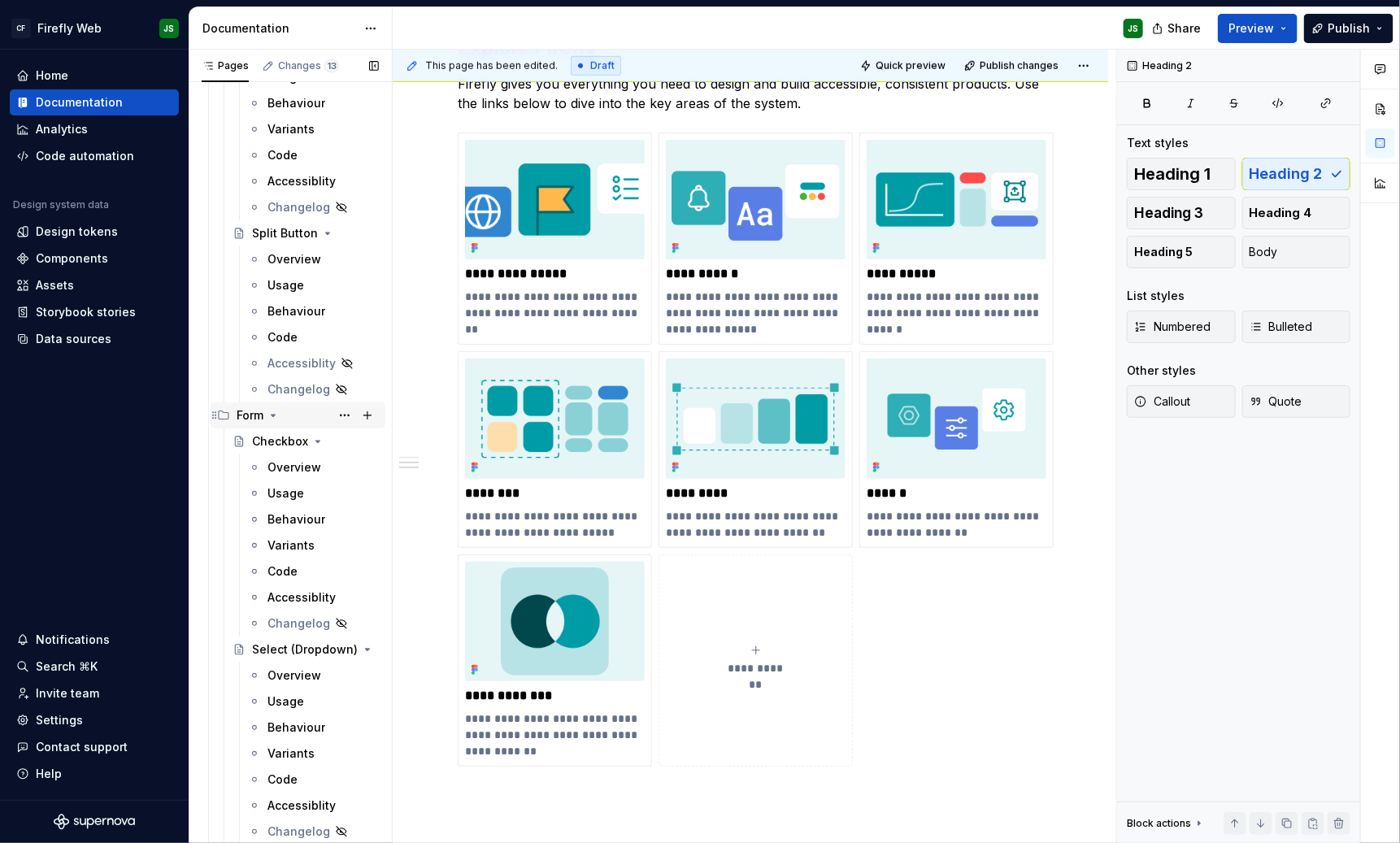
click at [279, 414] on icon "Page tree" at bounding box center [273, 415] width 13 height 13
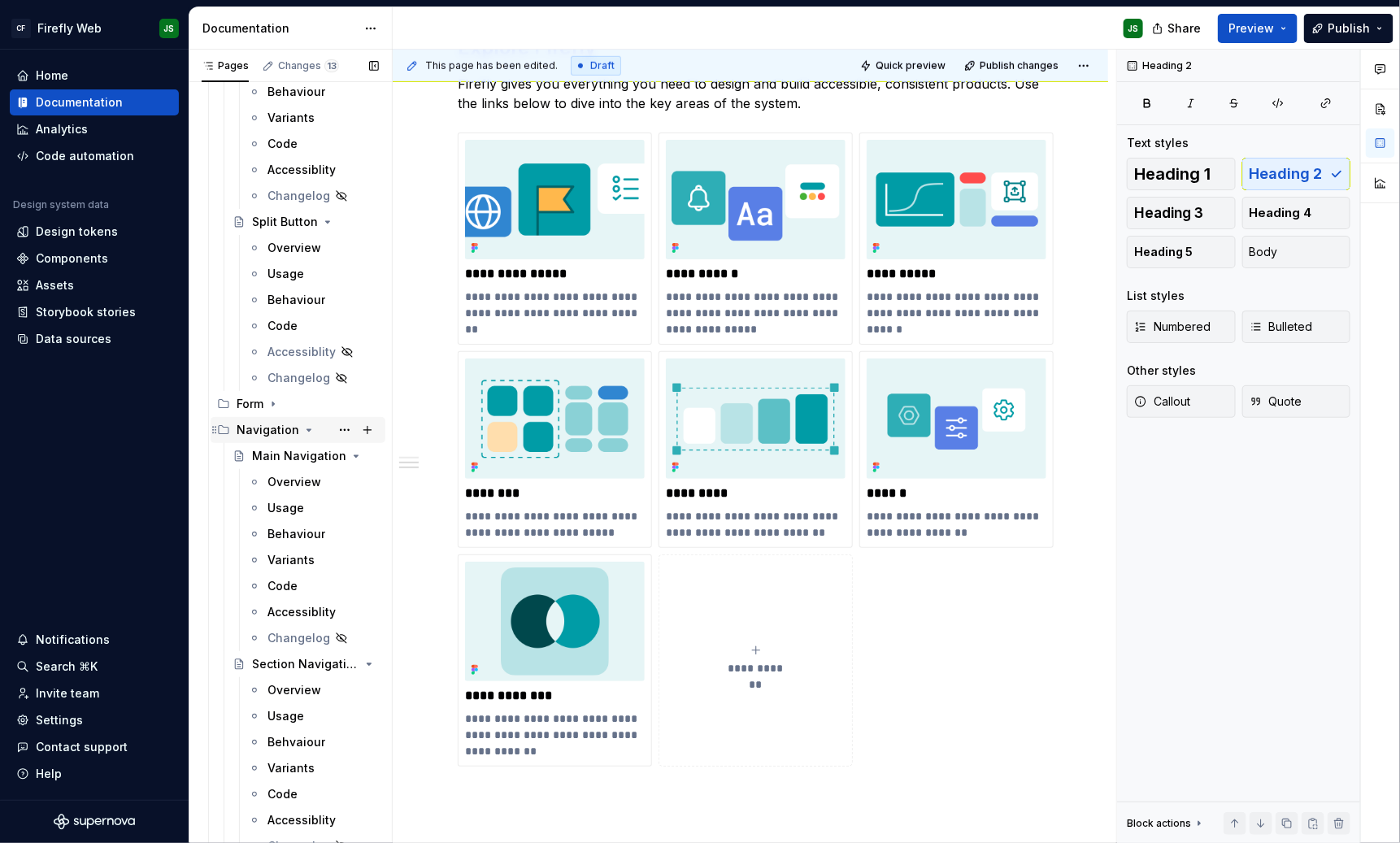
click at [302, 426] on icon "Page tree" at bounding box center [308, 430] width 13 height 13
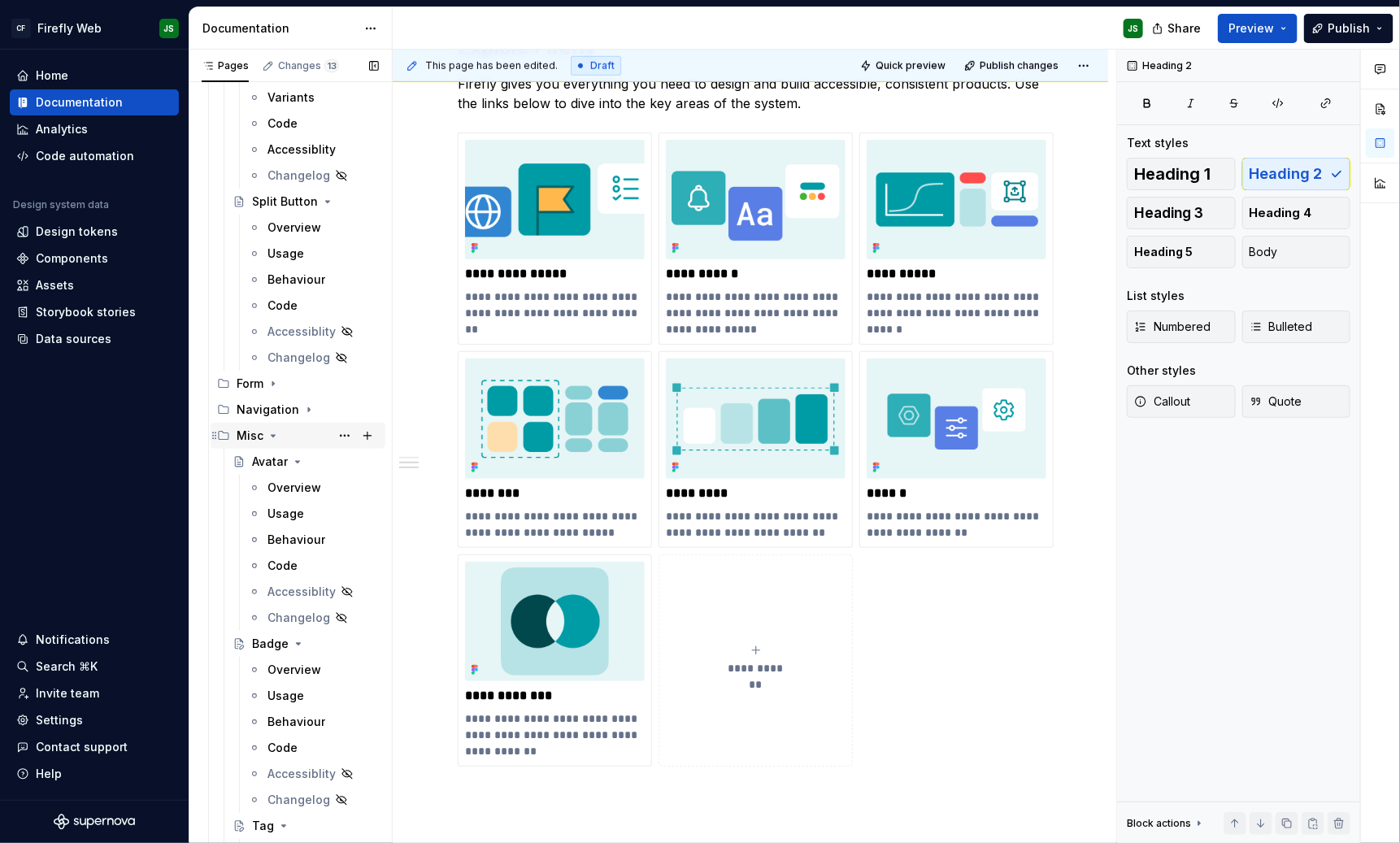
click at [274, 432] on div "Misc" at bounding box center [307, 436] width 143 height 23
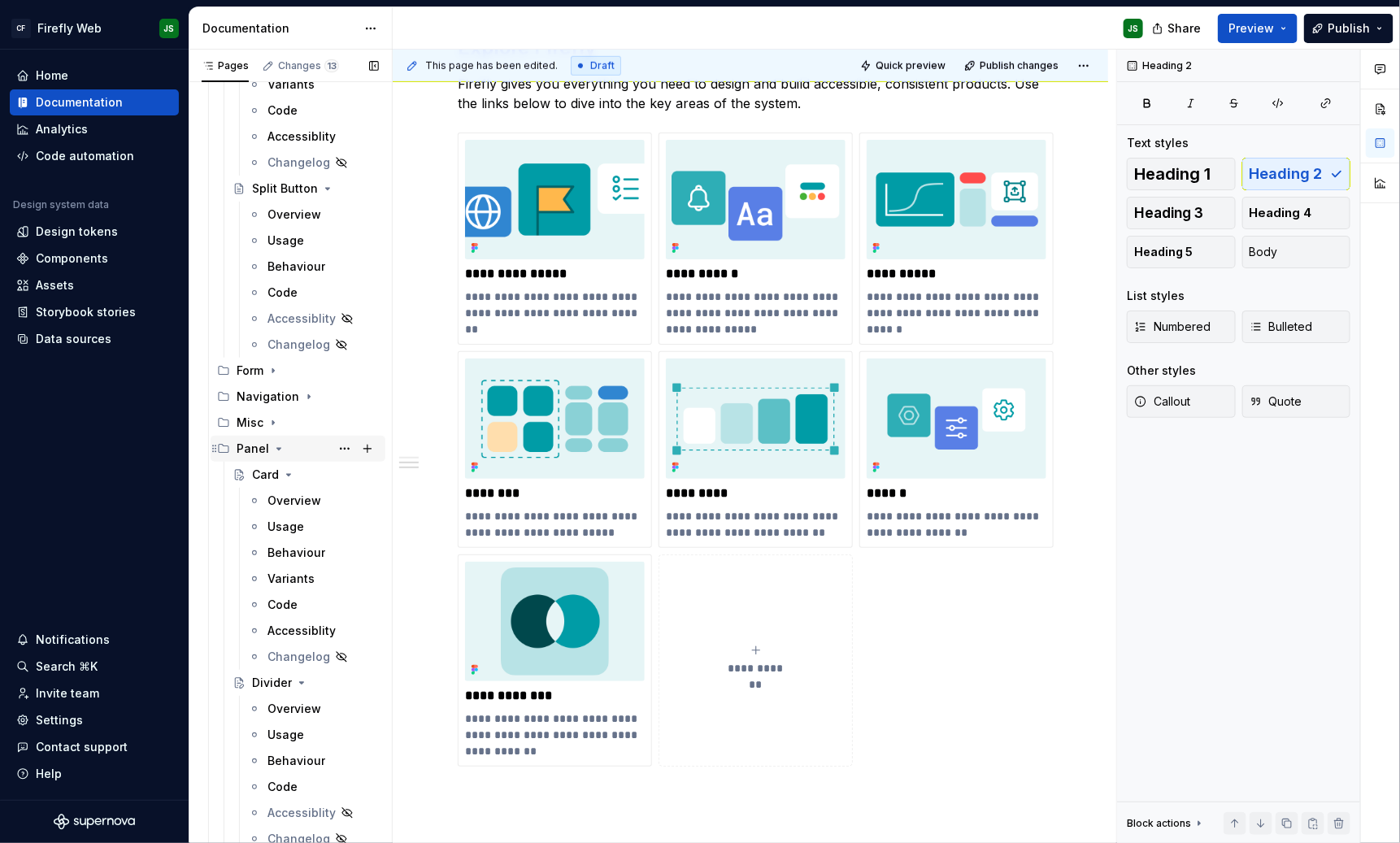
click at [278, 444] on icon "Page tree" at bounding box center [278, 448] width 13 height 13
click at [291, 475] on icon "Page tree" at bounding box center [290, 474] width 13 height 13
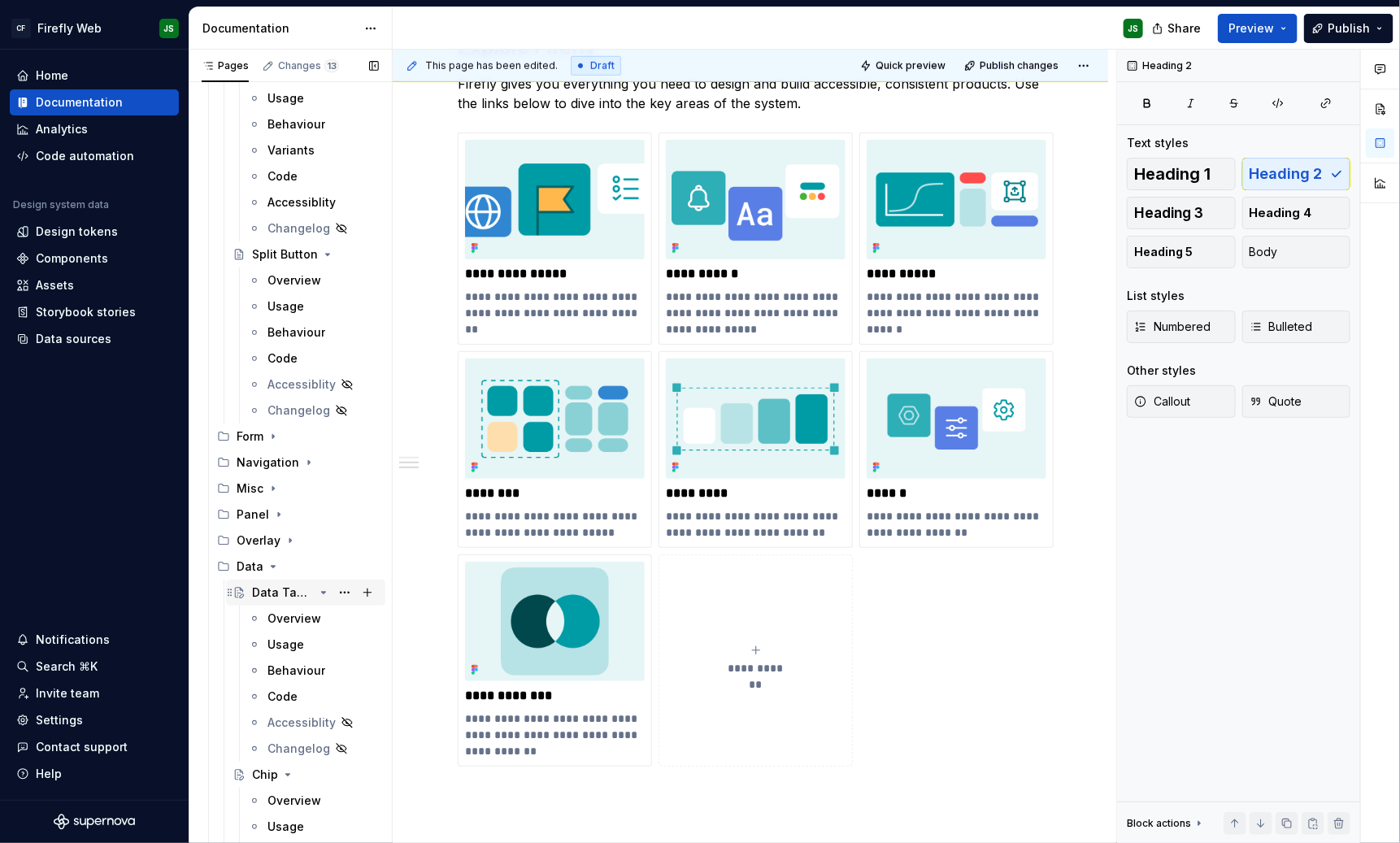
scroll to position [784, 0]
click at [275, 568] on icon "Page tree" at bounding box center [273, 569] width 13 height 13
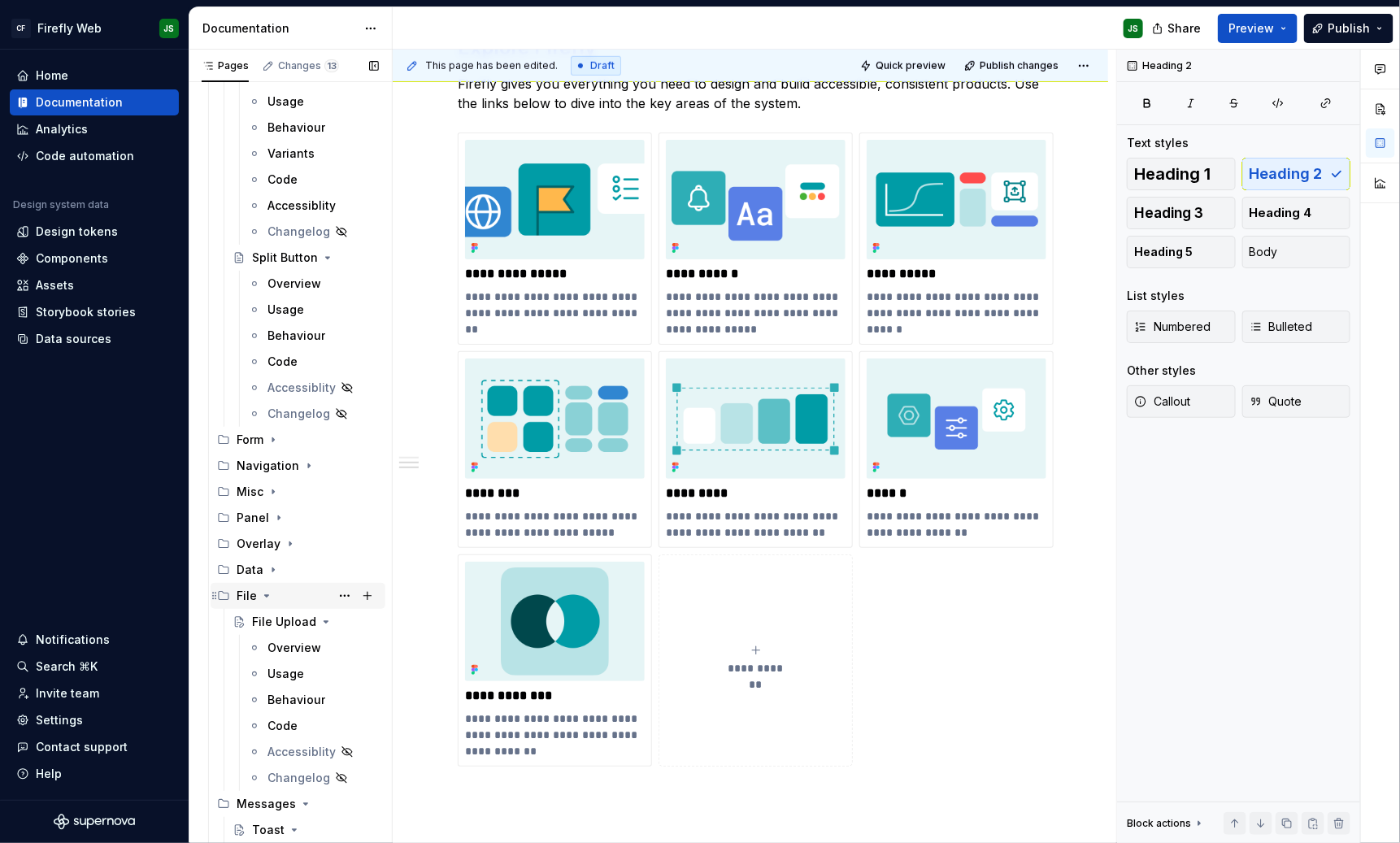
scroll to position [840, 0]
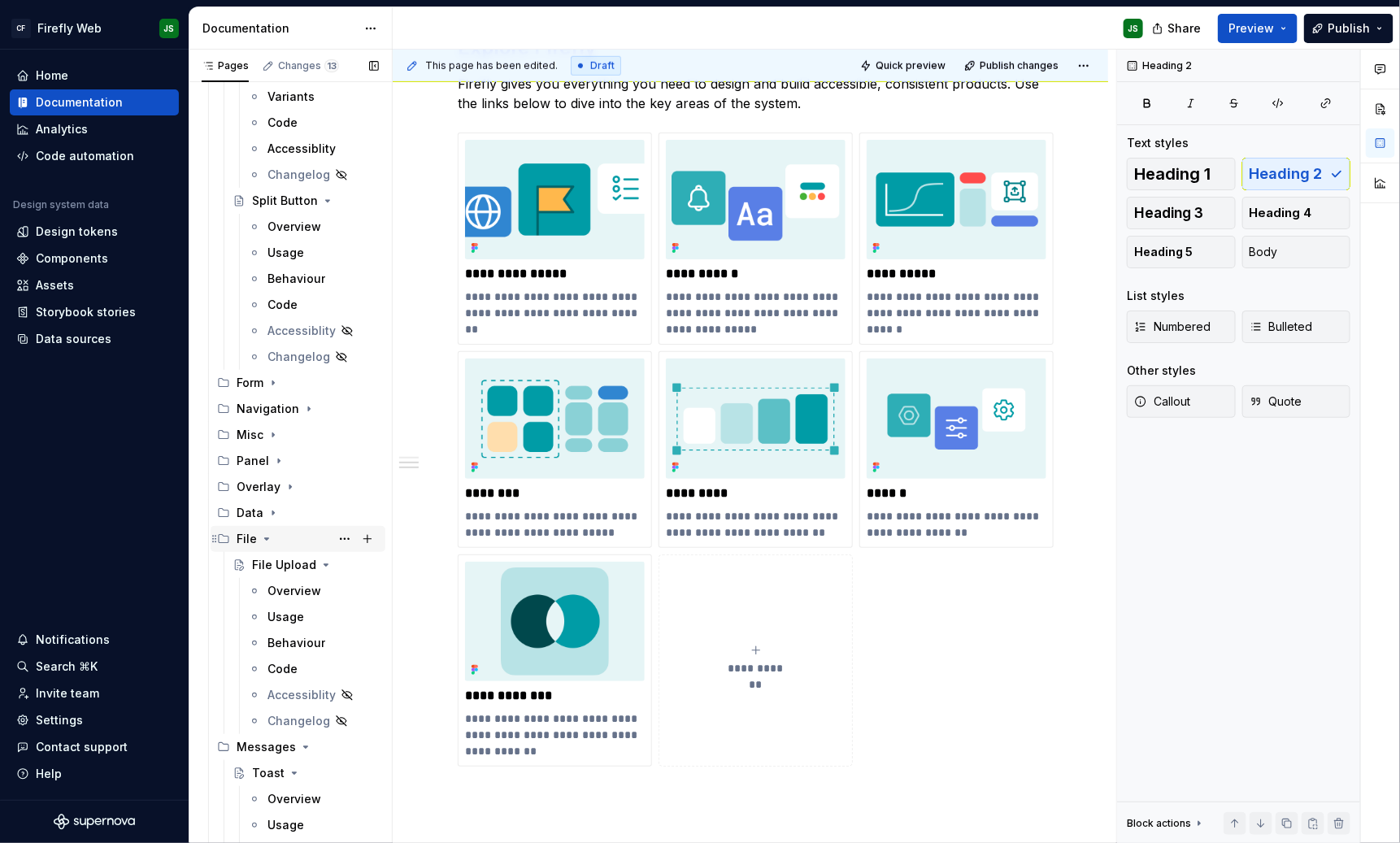
click at [265, 538] on icon "Page tree" at bounding box center [267, 539] width 4 height 2
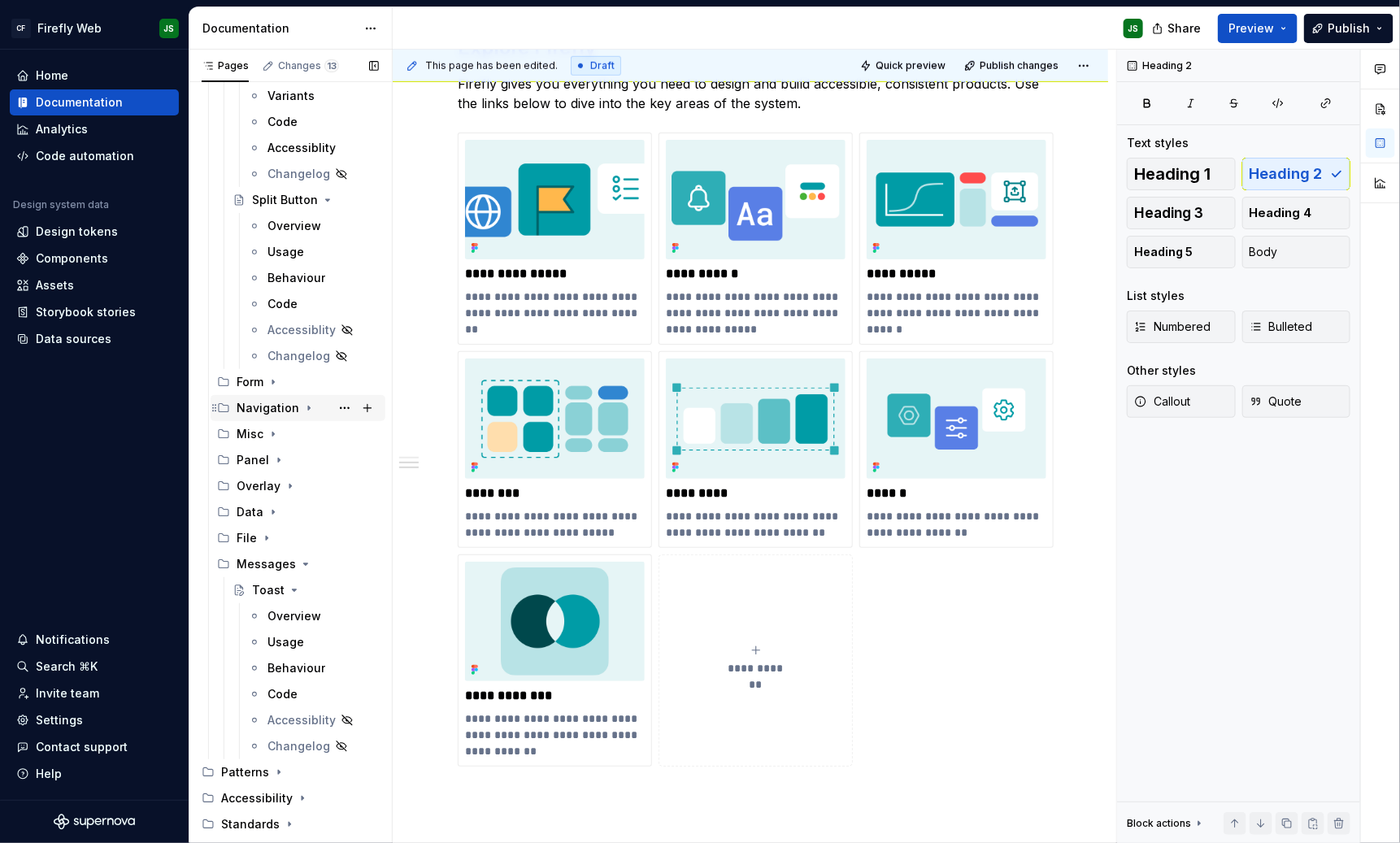
click at [304, 564] on icon "Page tree" at bounding box center [306, 565] width 4 height 2
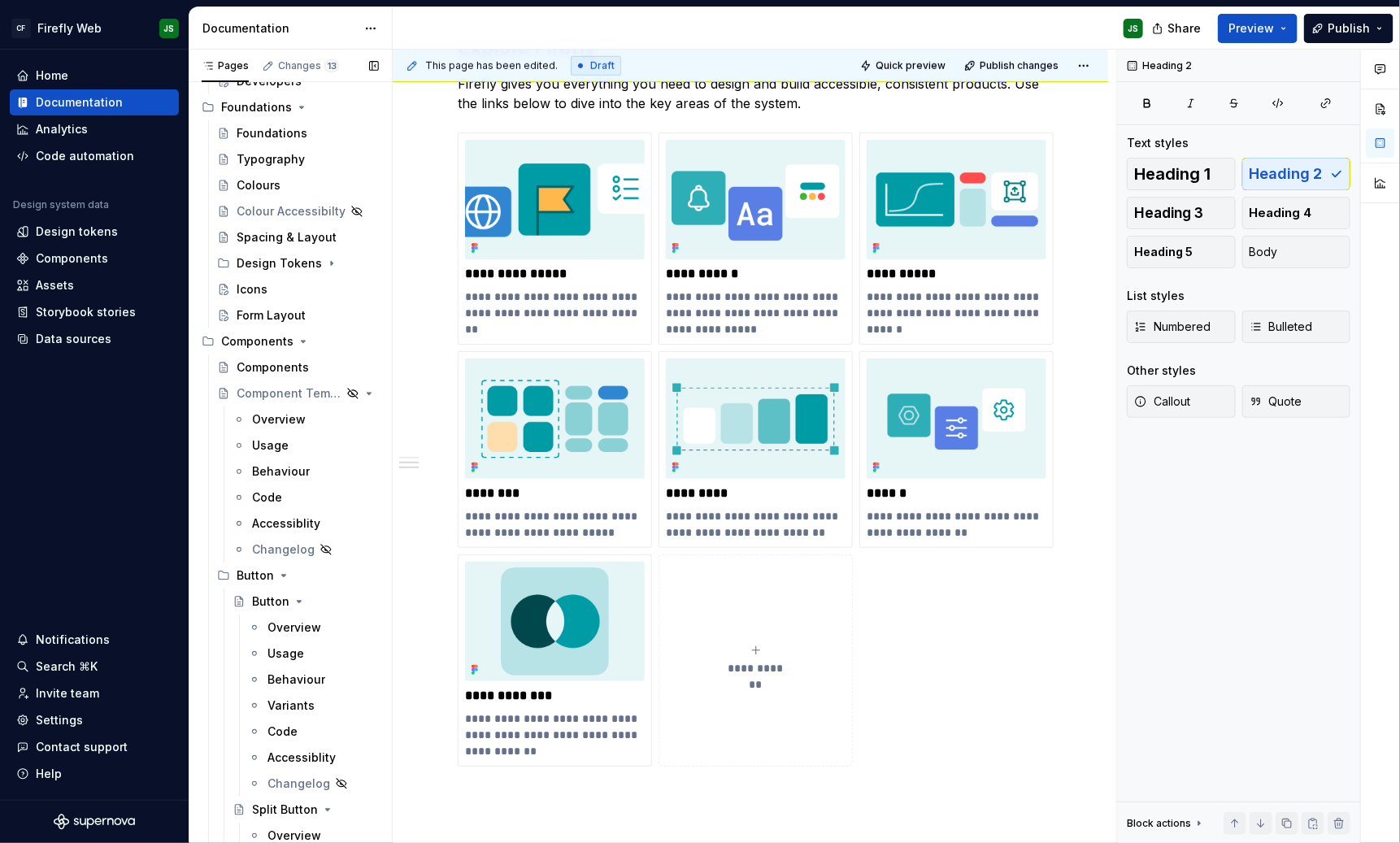
scroll to position [220, 0]
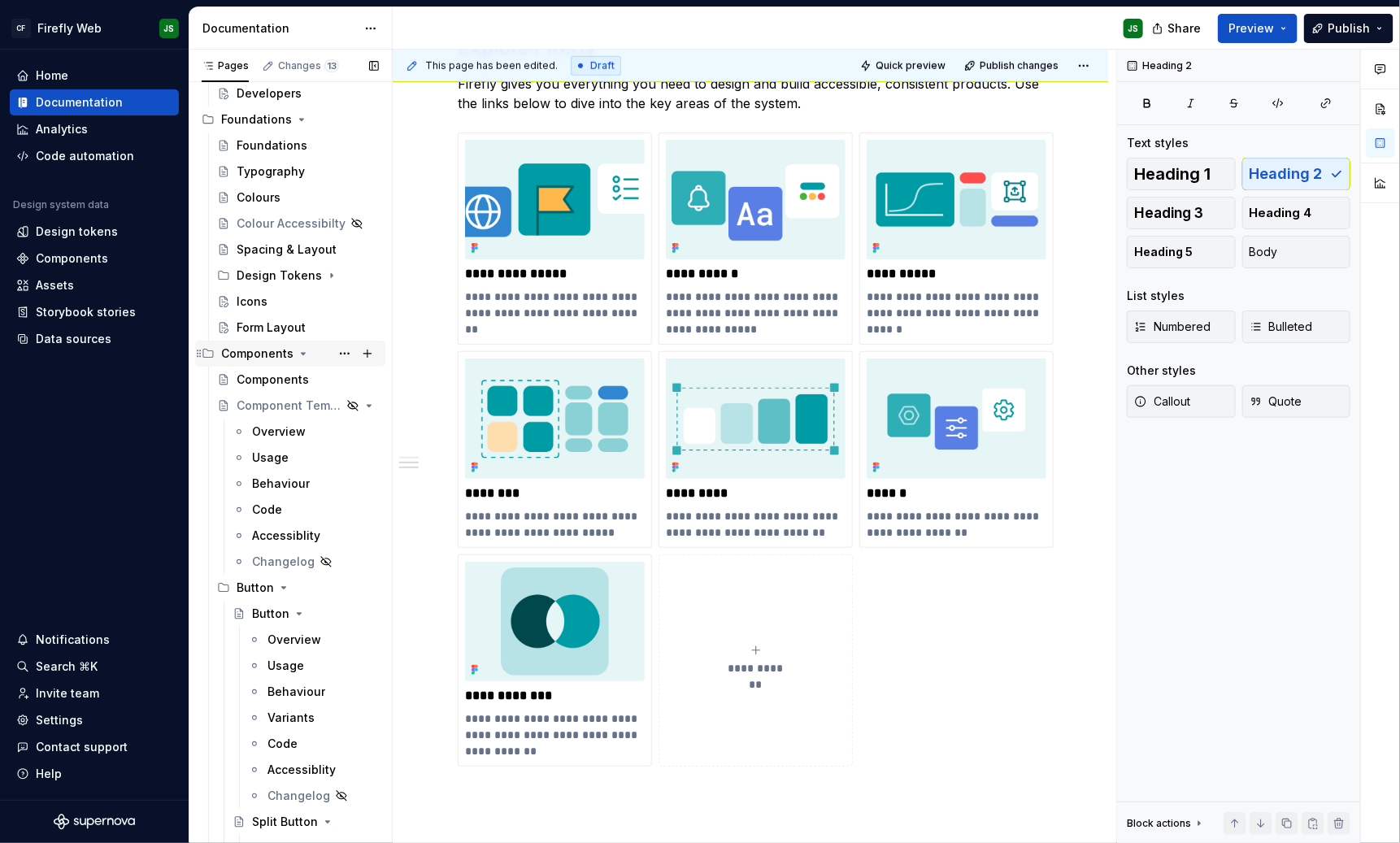
click at [299, 348] on icon "Page tree" at bounding box center [303, 354] width 13 height 13
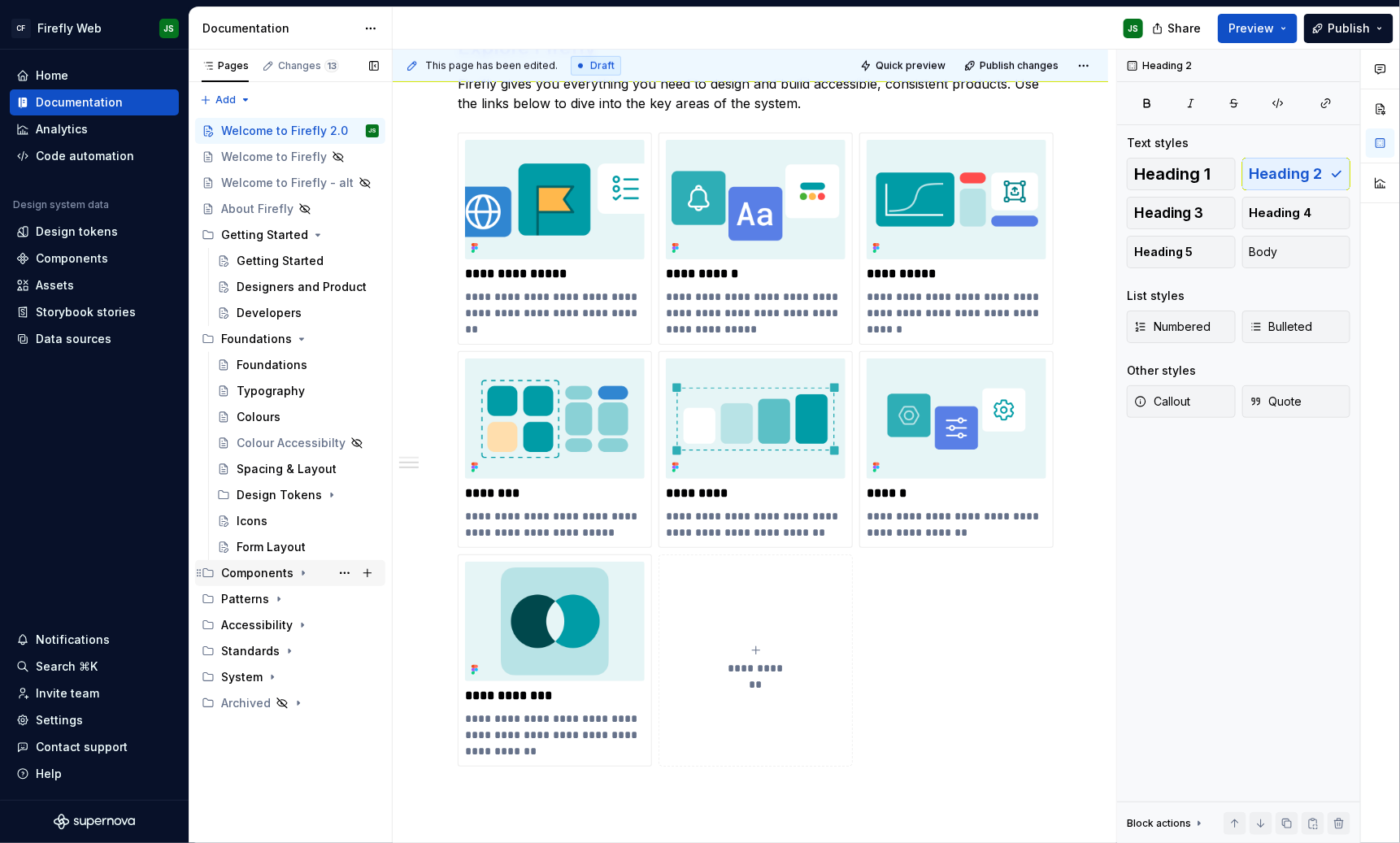
scroll to position [0, 0]
click at [314, 240] on icon "Page tree" at bounding box center [318, 235] width 13 height 13
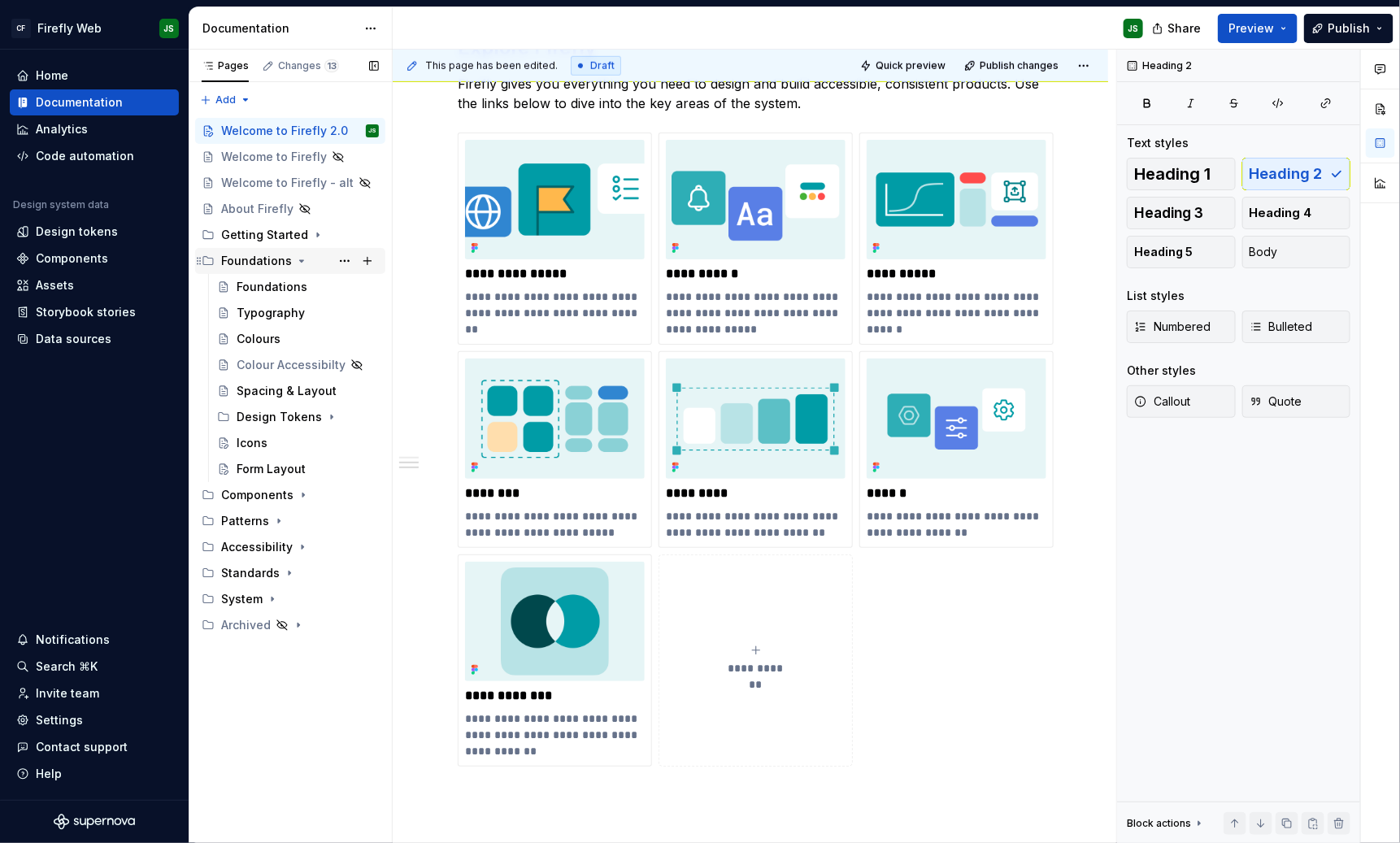
click at [297, 256] on icon "Page tree" at bounding box center [301, 261] width 13 height 13
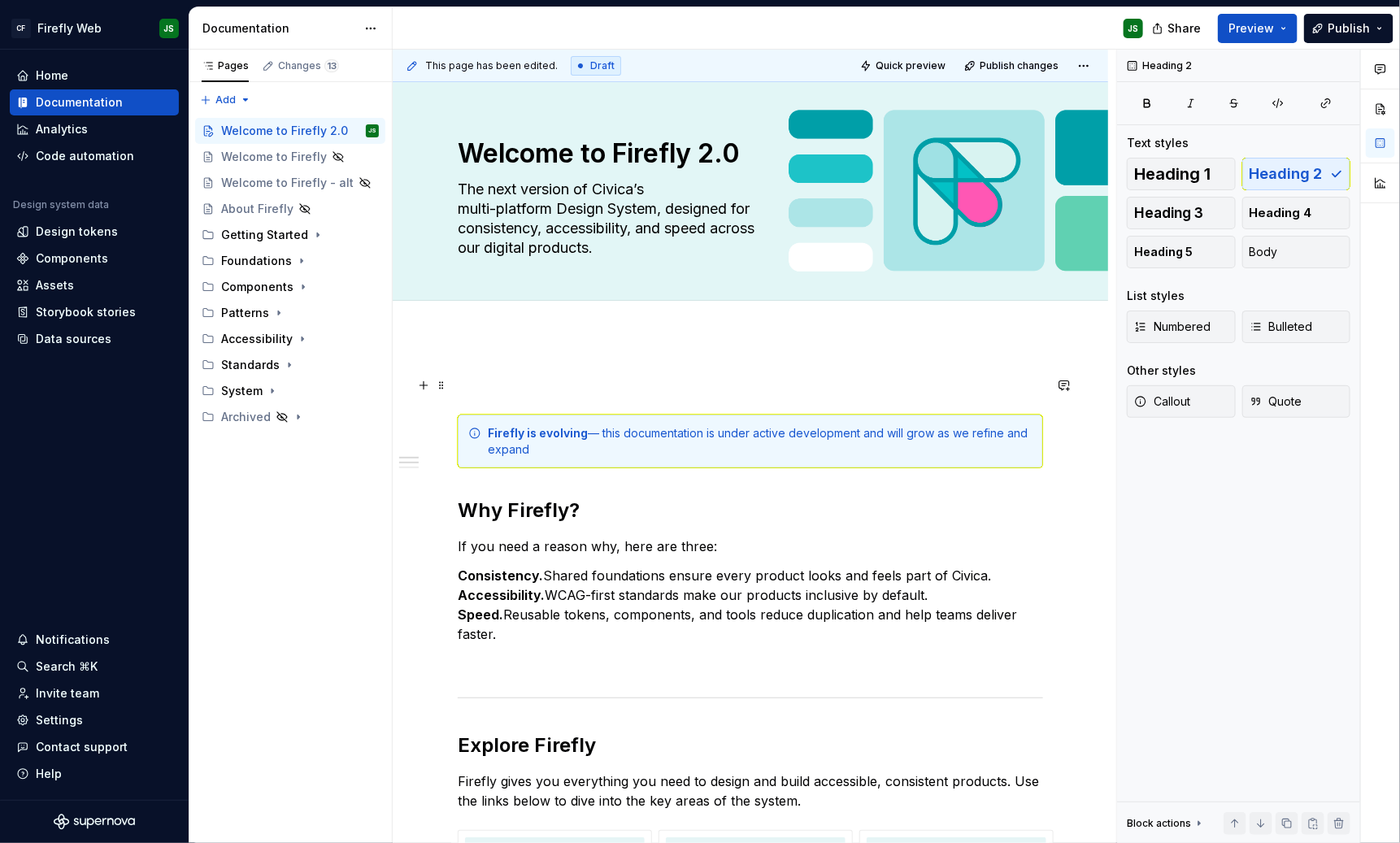
click at [616, 390] on p at bounding box center [750, 385] width 586 height 19
click at [272, 157] on div "Welcome to Firefly" at bounding box center [267, 157] width 91 height 17
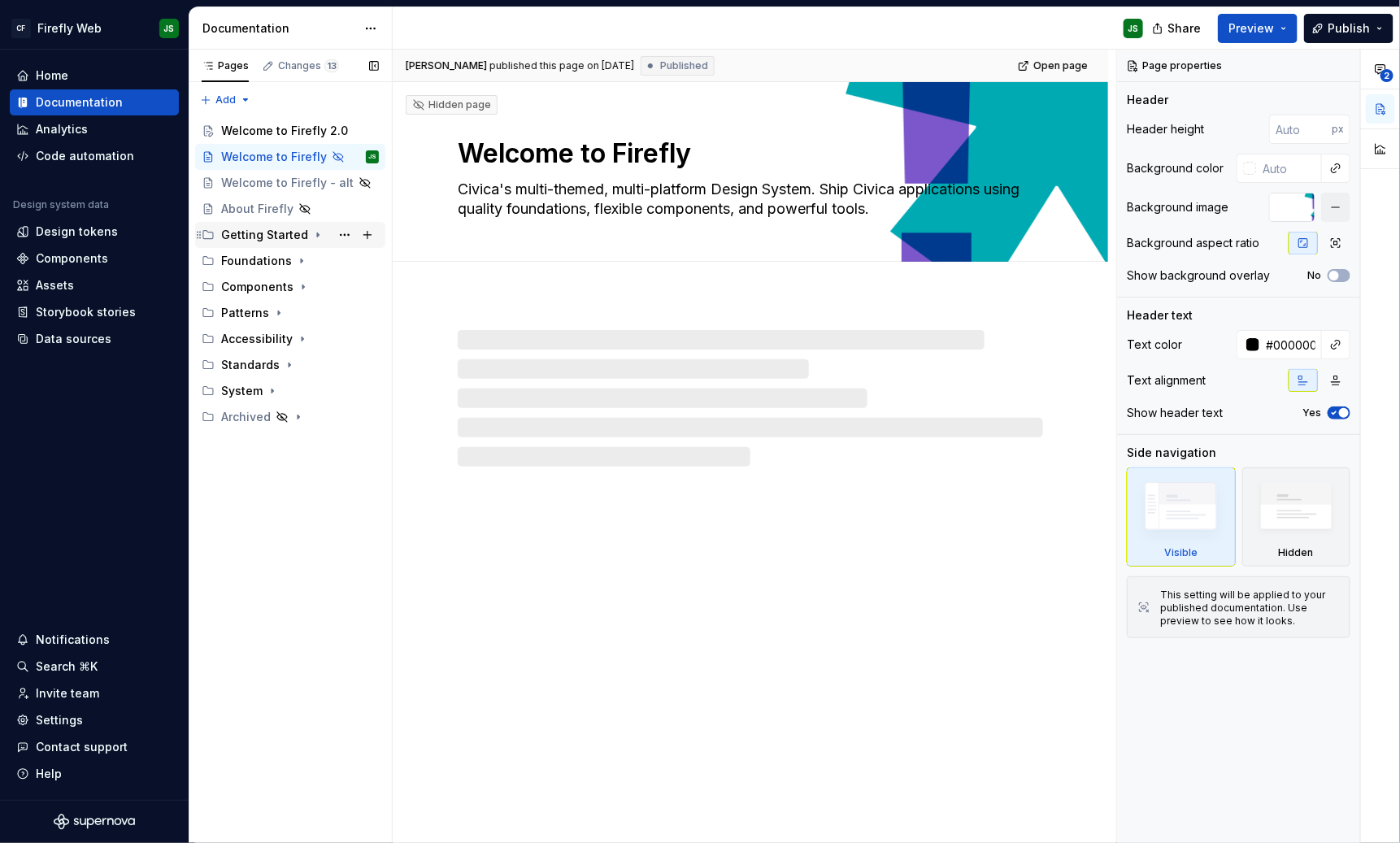
click at [253, 235] on div "Getting Started" at bounding box center [264, 235] width 87 height 17
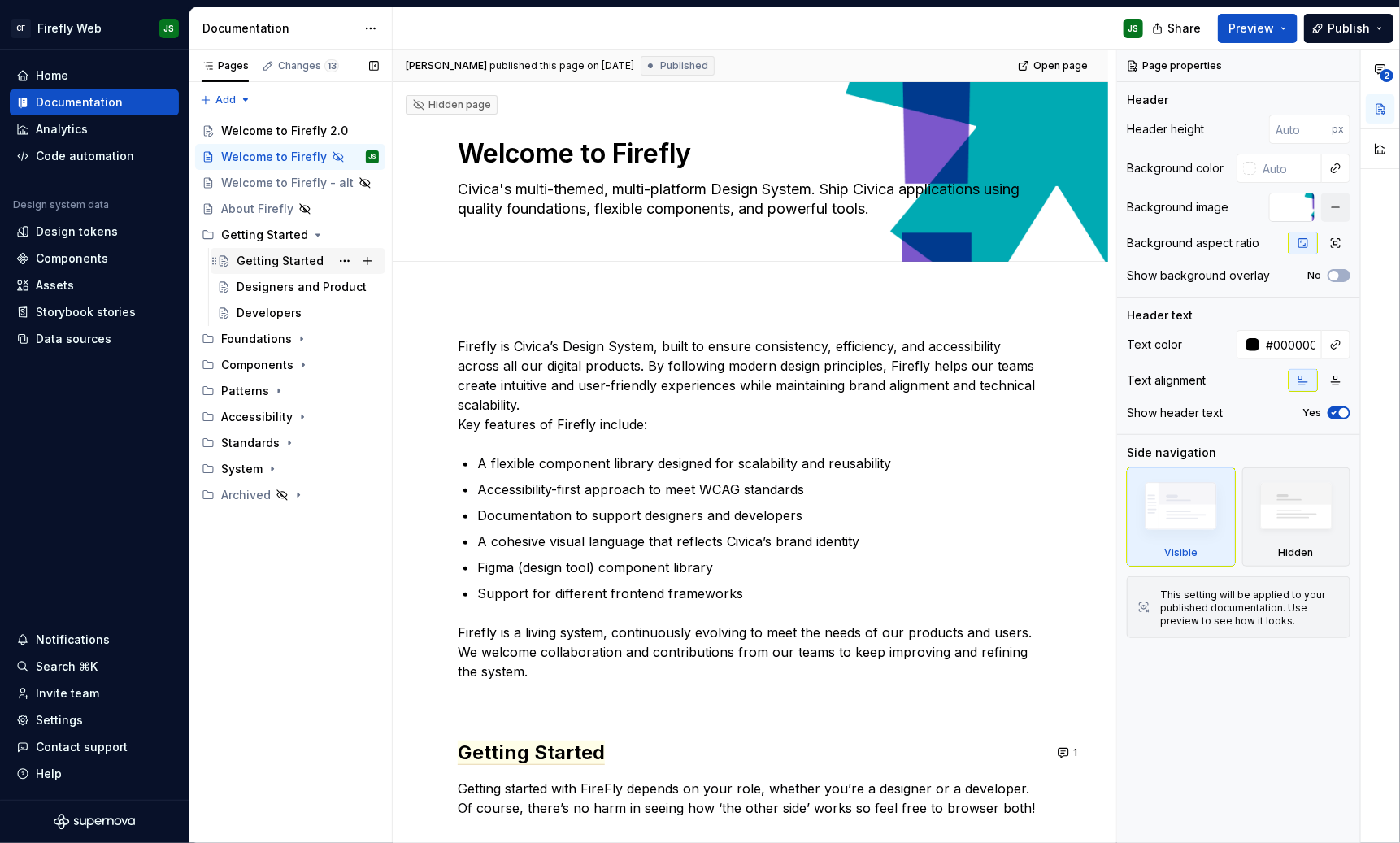
click at [280, 261] on div "Getting Started" at bounding box center [279, 261] width 87 height 17
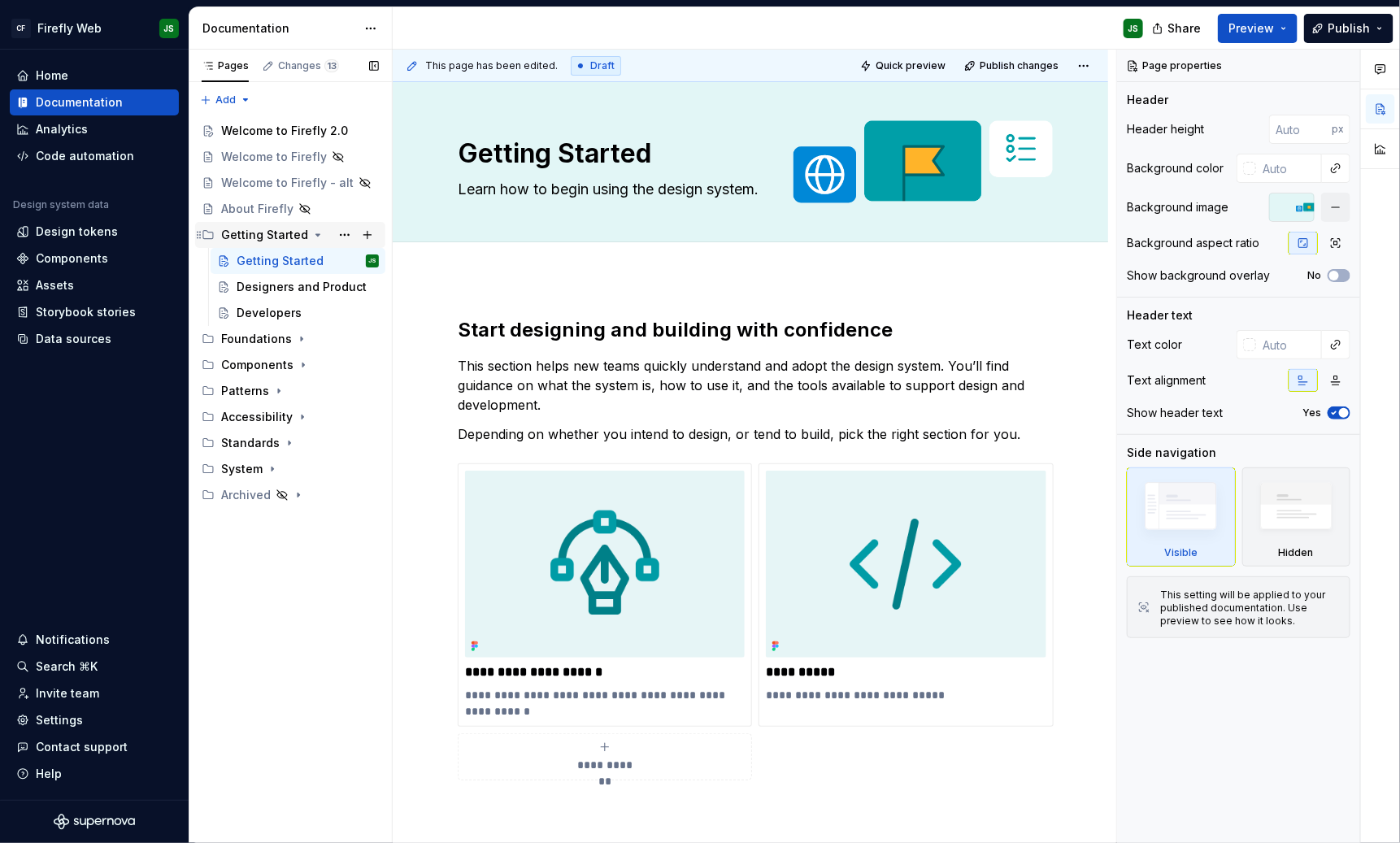
click at [257, 239] on div "Getting Started" at bounding box center [264, 235] width 87 height 17
click at [260, 236] on div "Getting Started" at bounding box center [264, 235] width 87 height 17
click at [265, 132] on div "Welcome to Firefly 2.0" at bounding box center [276, 130] width 109 height 17
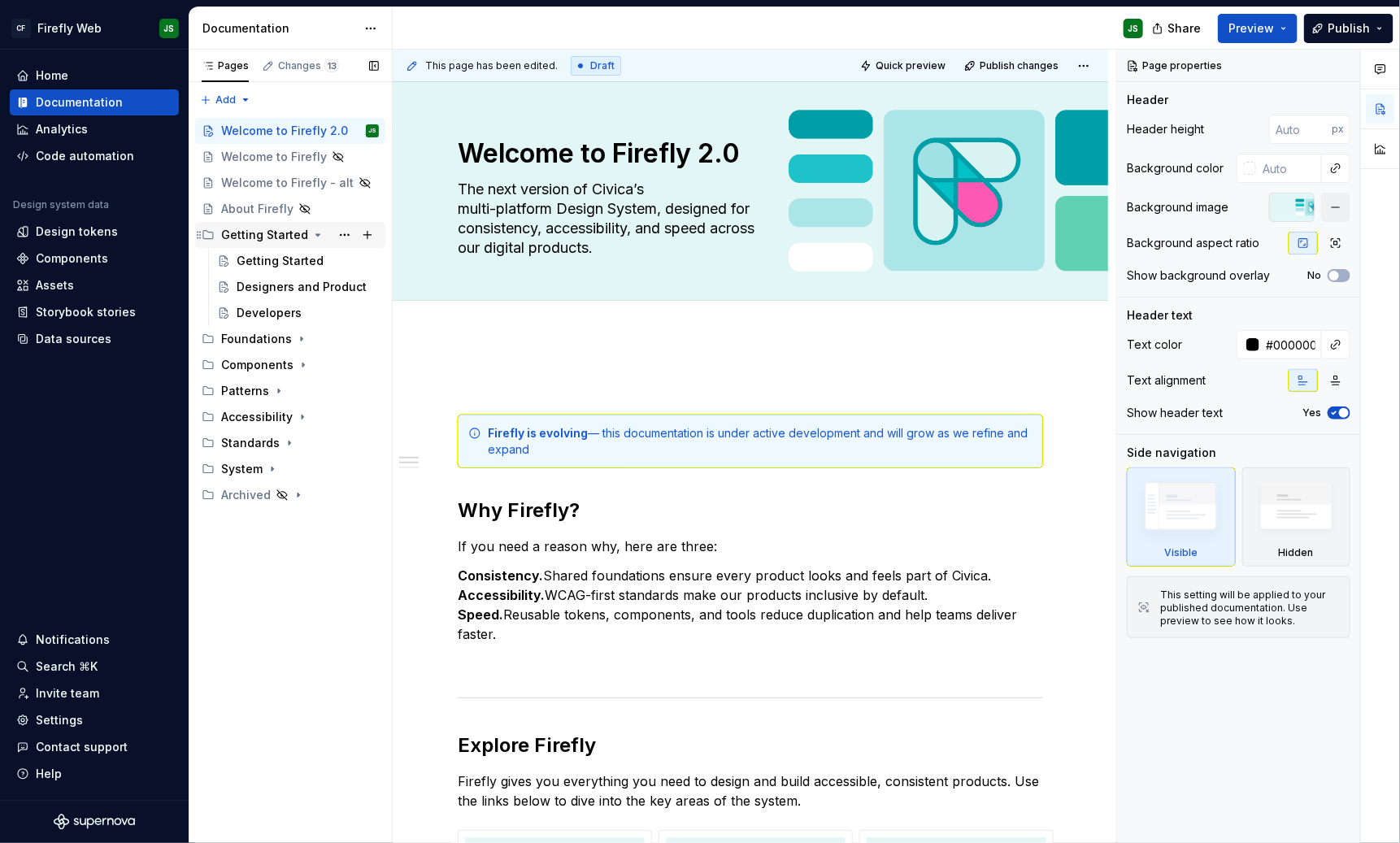
click at [267, 228] on div "Getting Started" at bounding box center [264, 235] width 87 height 17
click at [266, 233] on div "Getting Started" at bounding box center [264, 235] width 87 height 17
click at [266, 256] on div "Getting Started" at bounding box center [279, 261] width 87 height 17
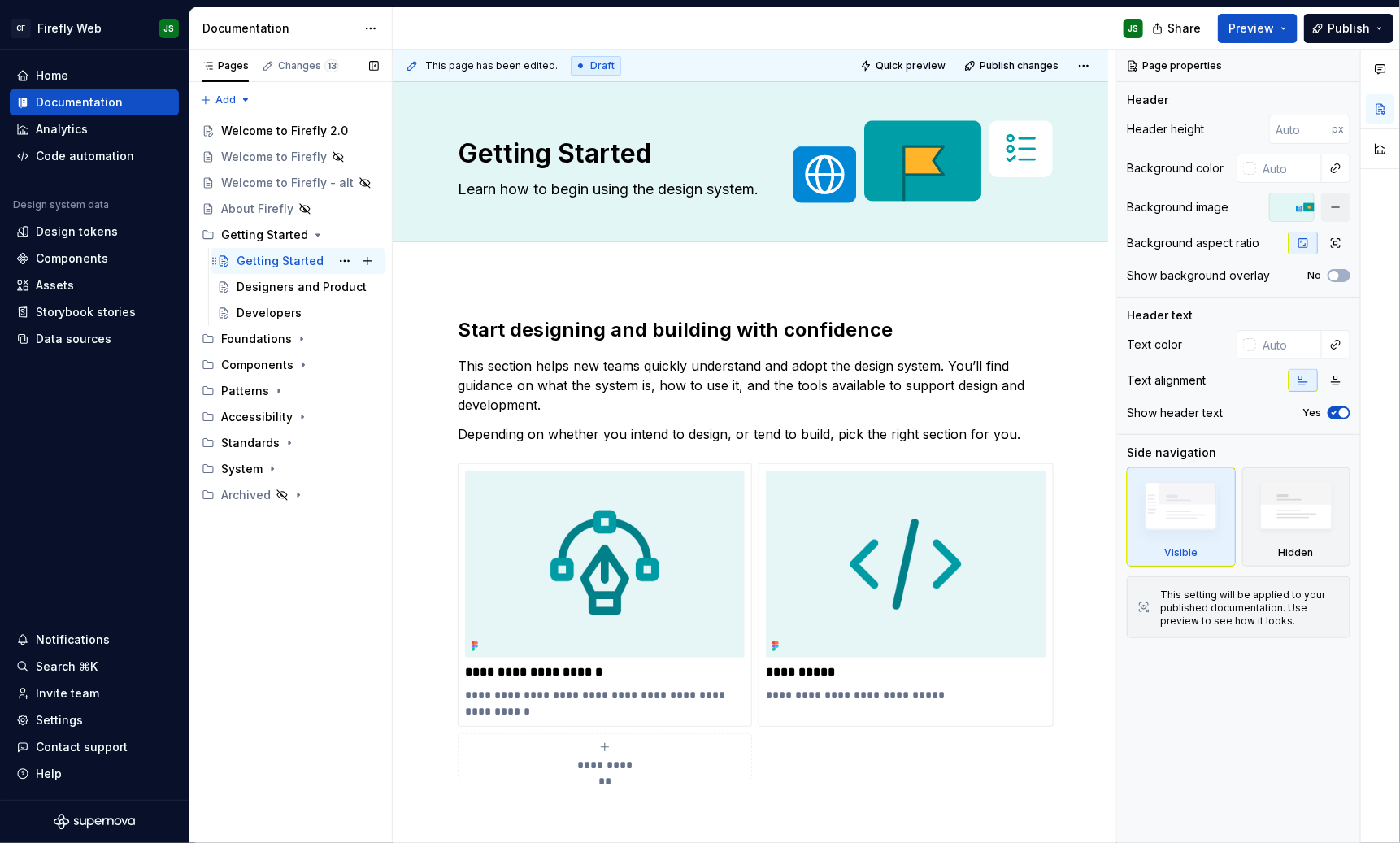
click at [266, 269] on div "Getting Started JS" at bounding box center [307, 261] width 143 height 23
click at [265, 282] on div "Designers and Product" at bounding box center [283, 287] width 94 height 17
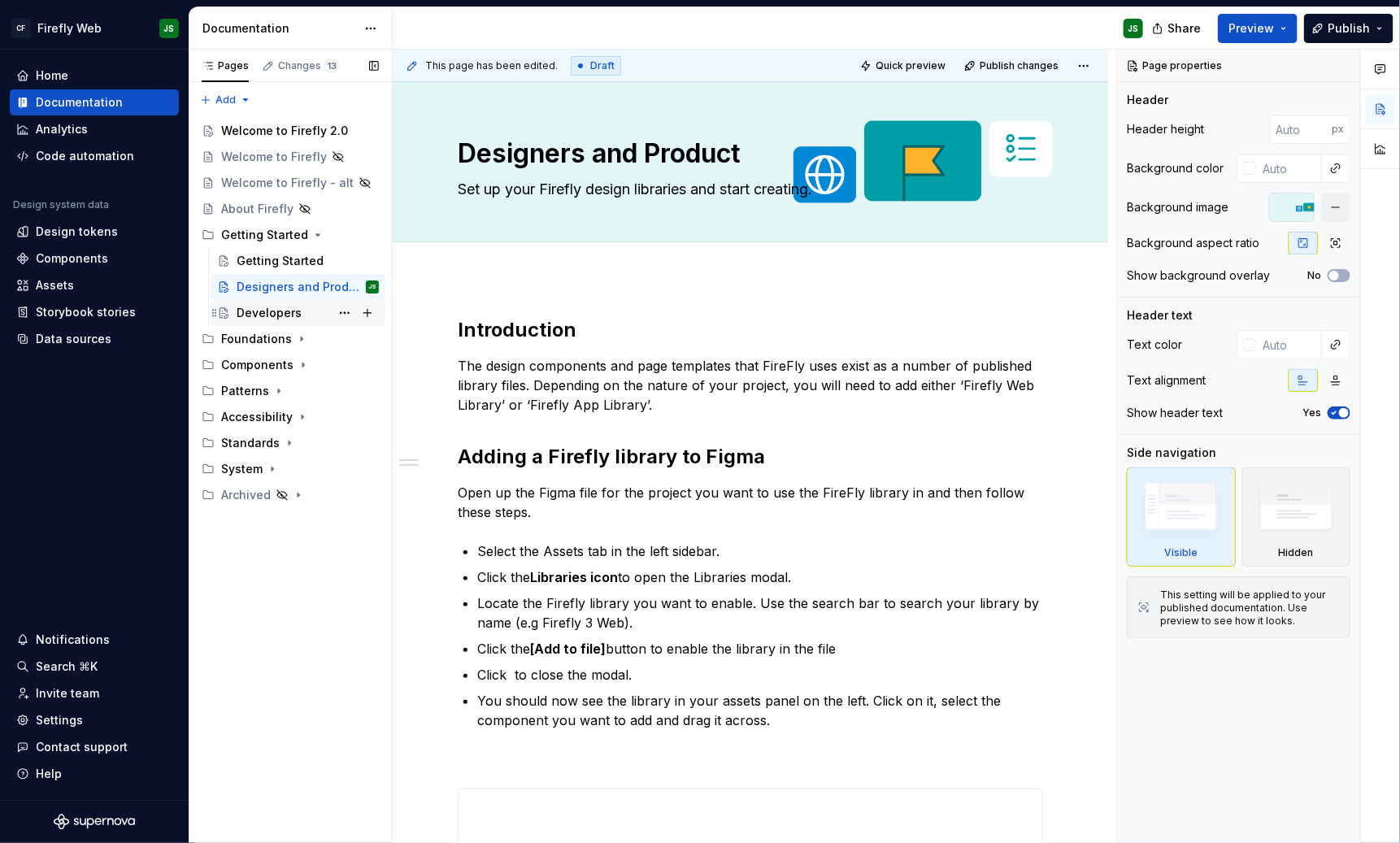
click at [275, 311] on div "Developers" at bounding box center [269, 313] width 65 height 17
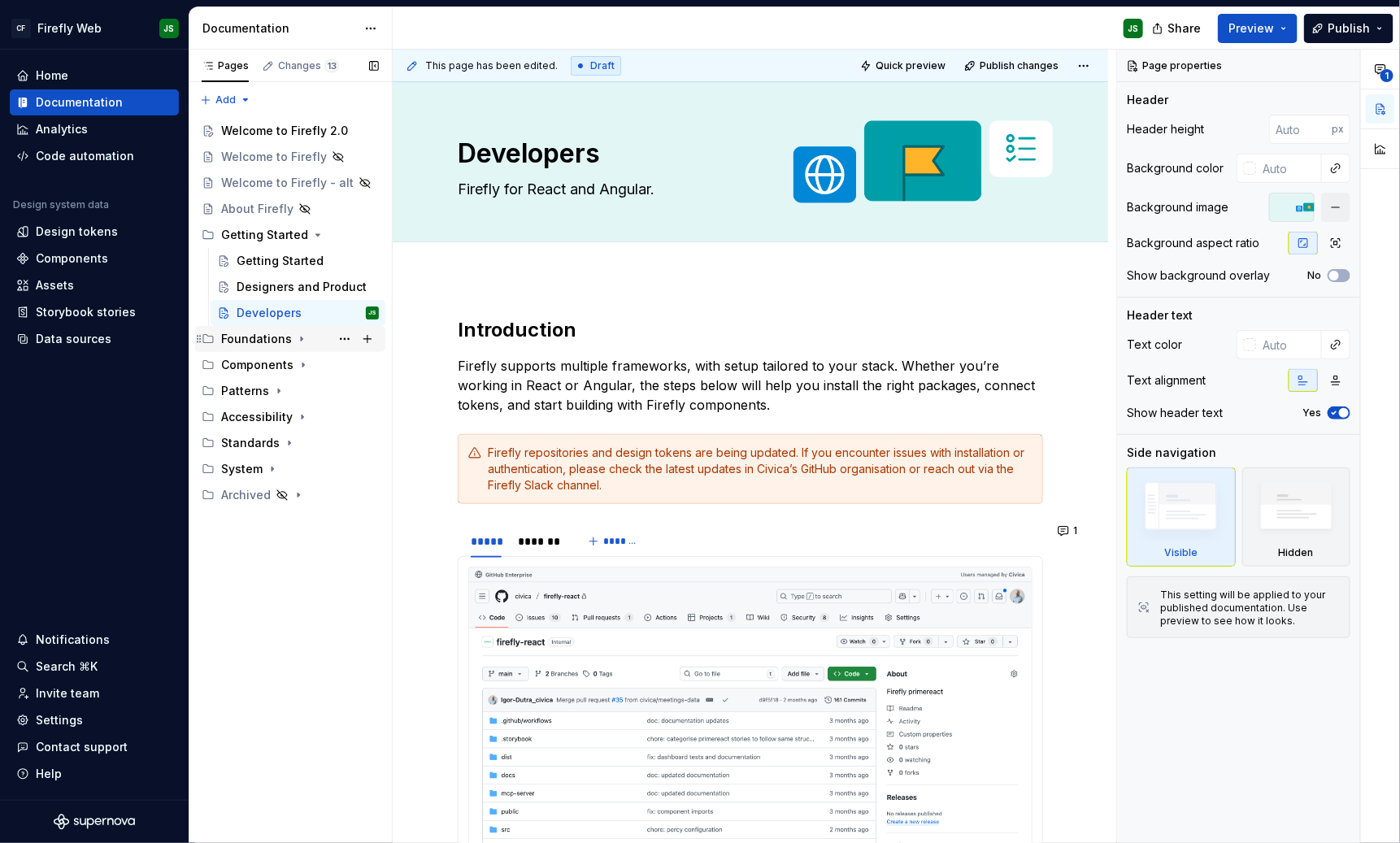
click at [273, 338] on div "Foundations" at bounding box center [257, 339] width 71 height 17
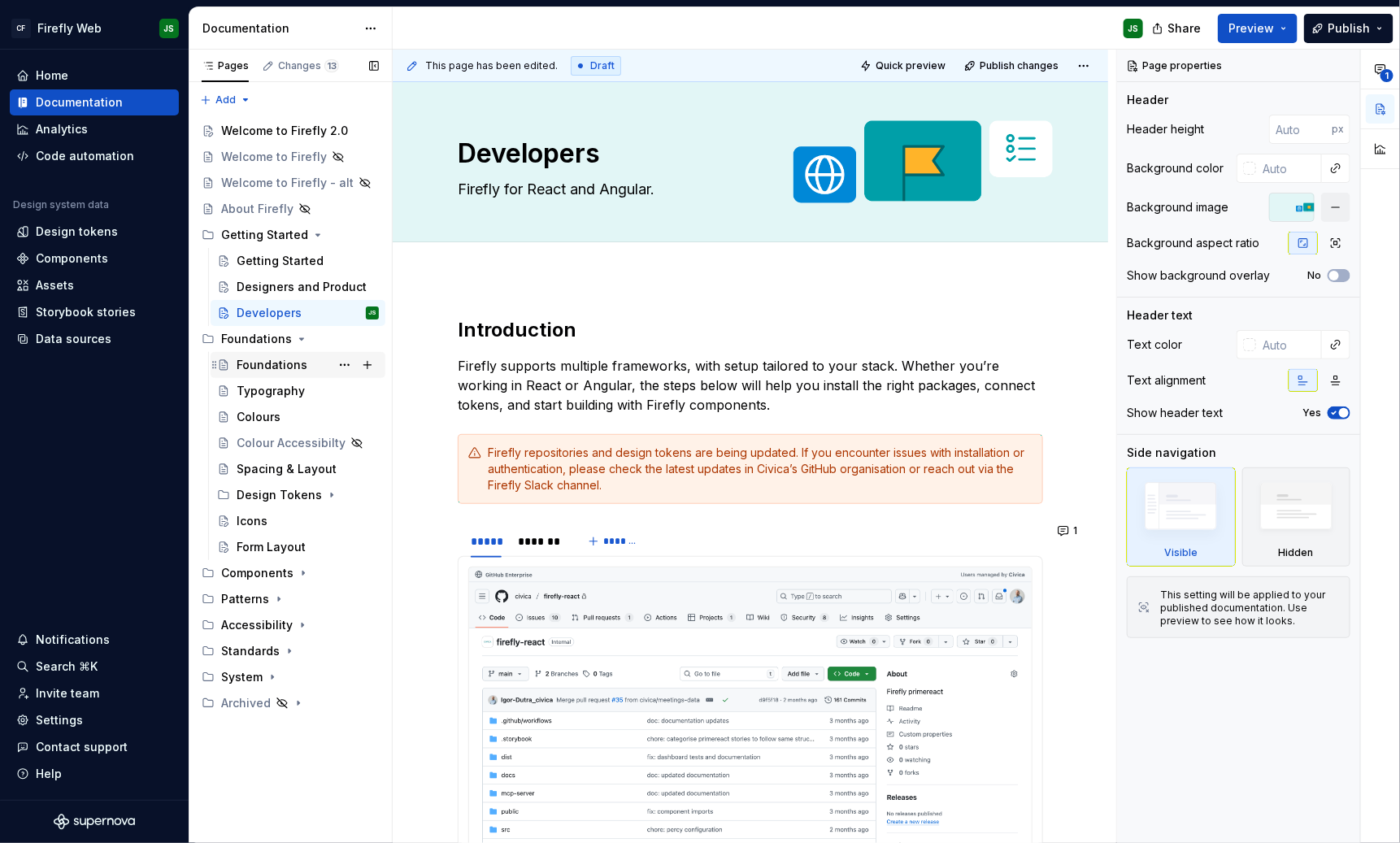
click at [277, 366] on div "Foundations" at bounding box center [271, 365] width 71 height 17
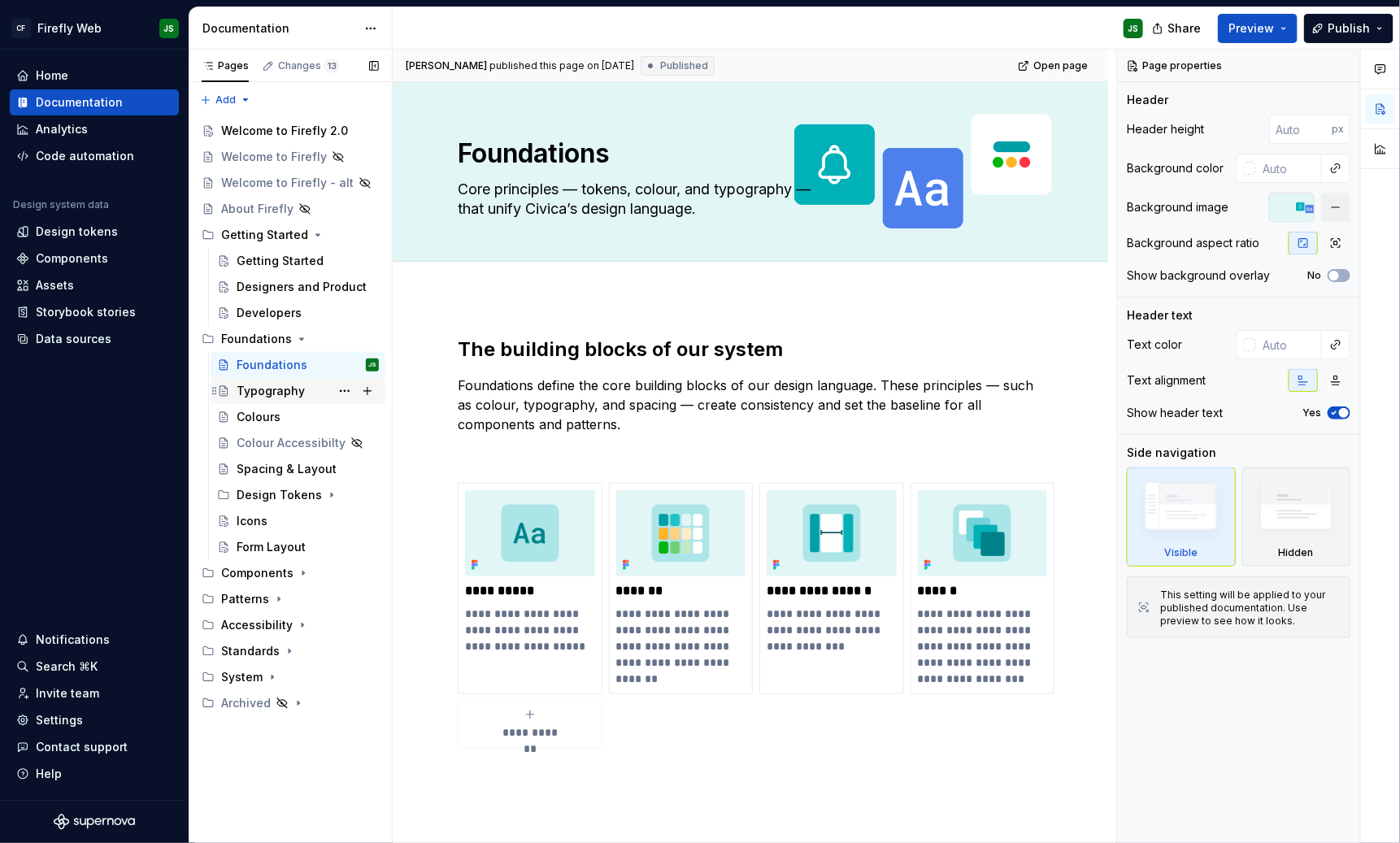
click at [291, 389] on div "Typography" at bounding box center [271, 390] width 68 height 17
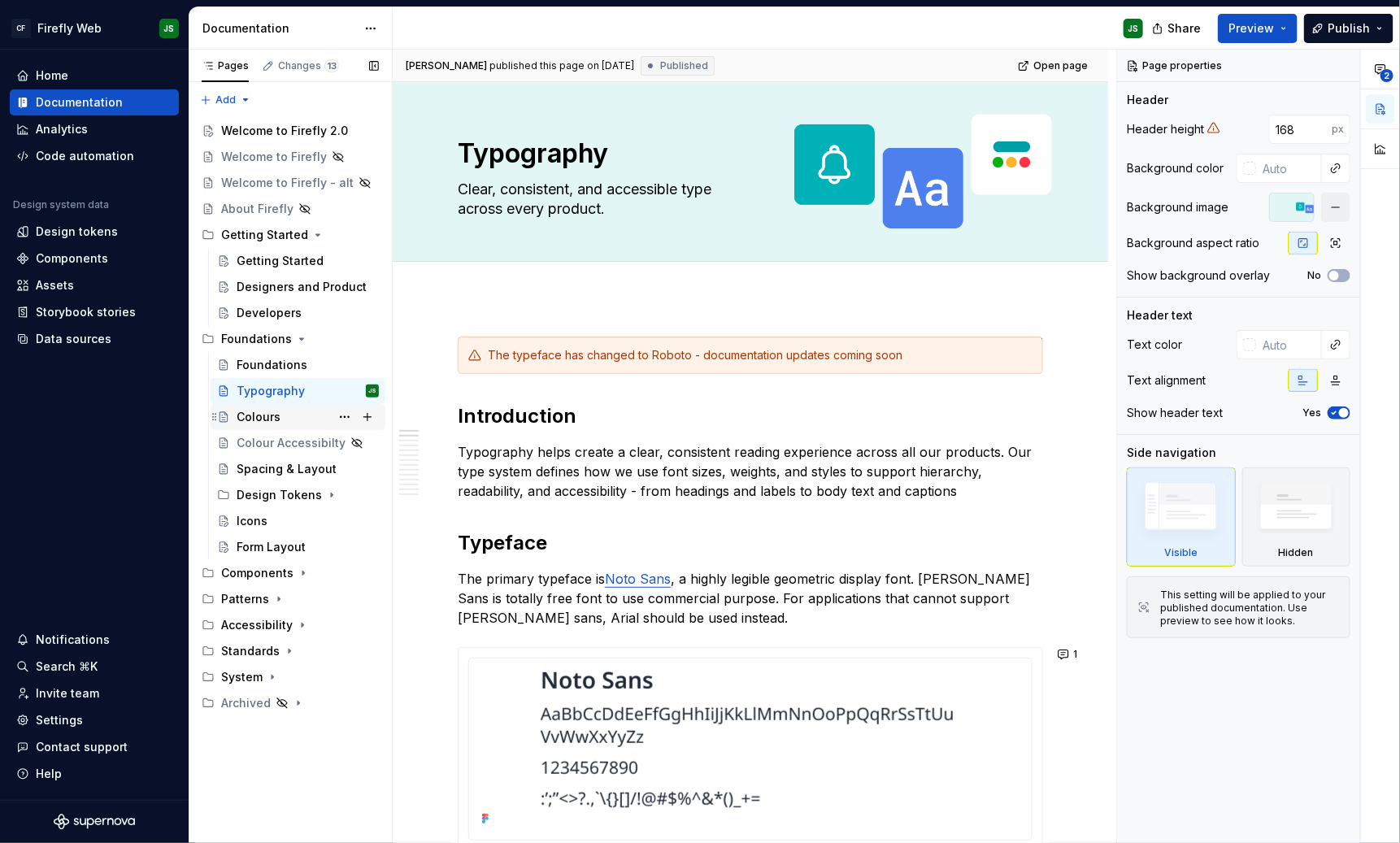
click at [282, 417] on div "Colours" at bounding box center [307, 417] width 143 height 23
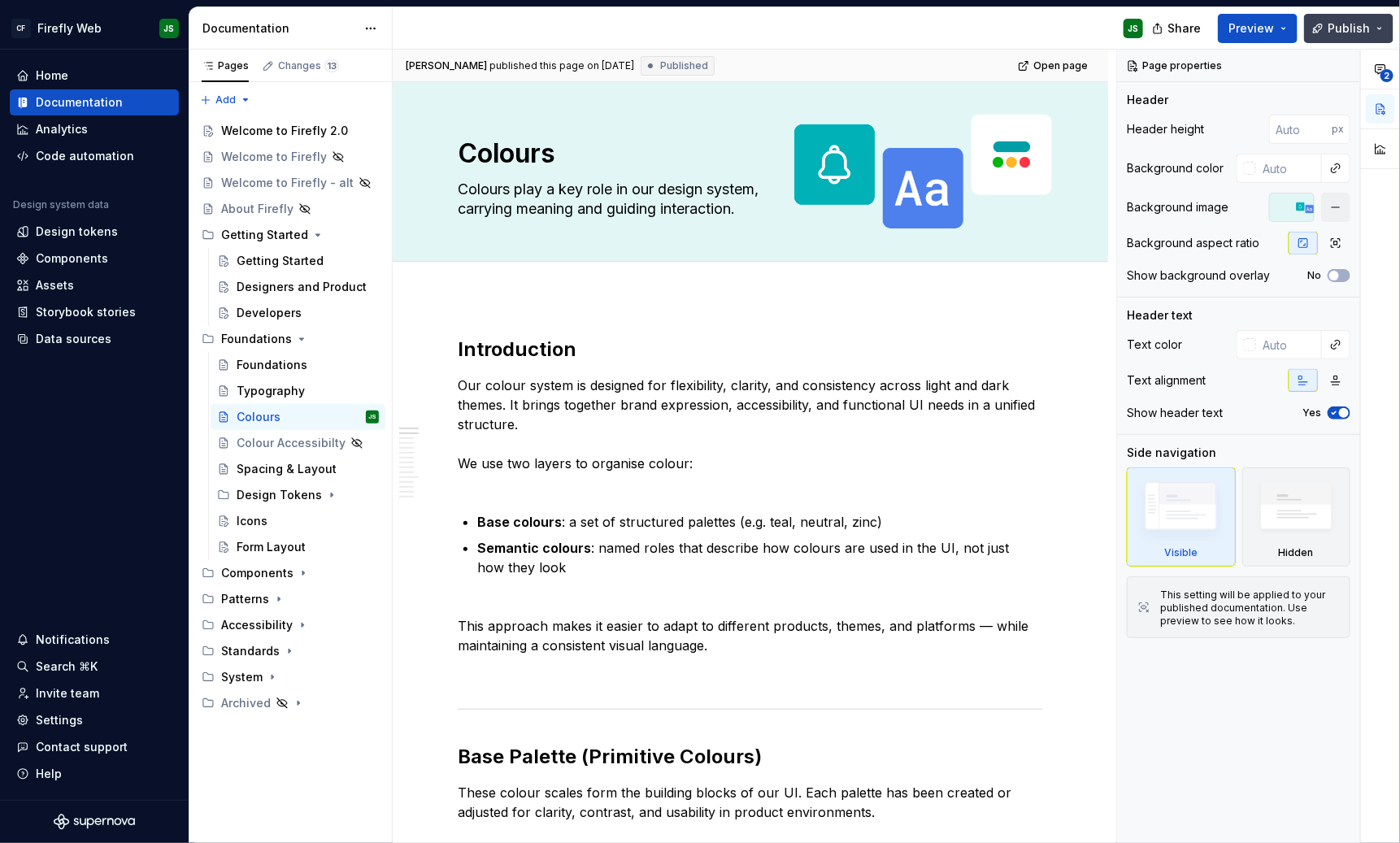
click at [1244, 30] on span "Publish" at bounding box center [1349, 28] width 42 height 17
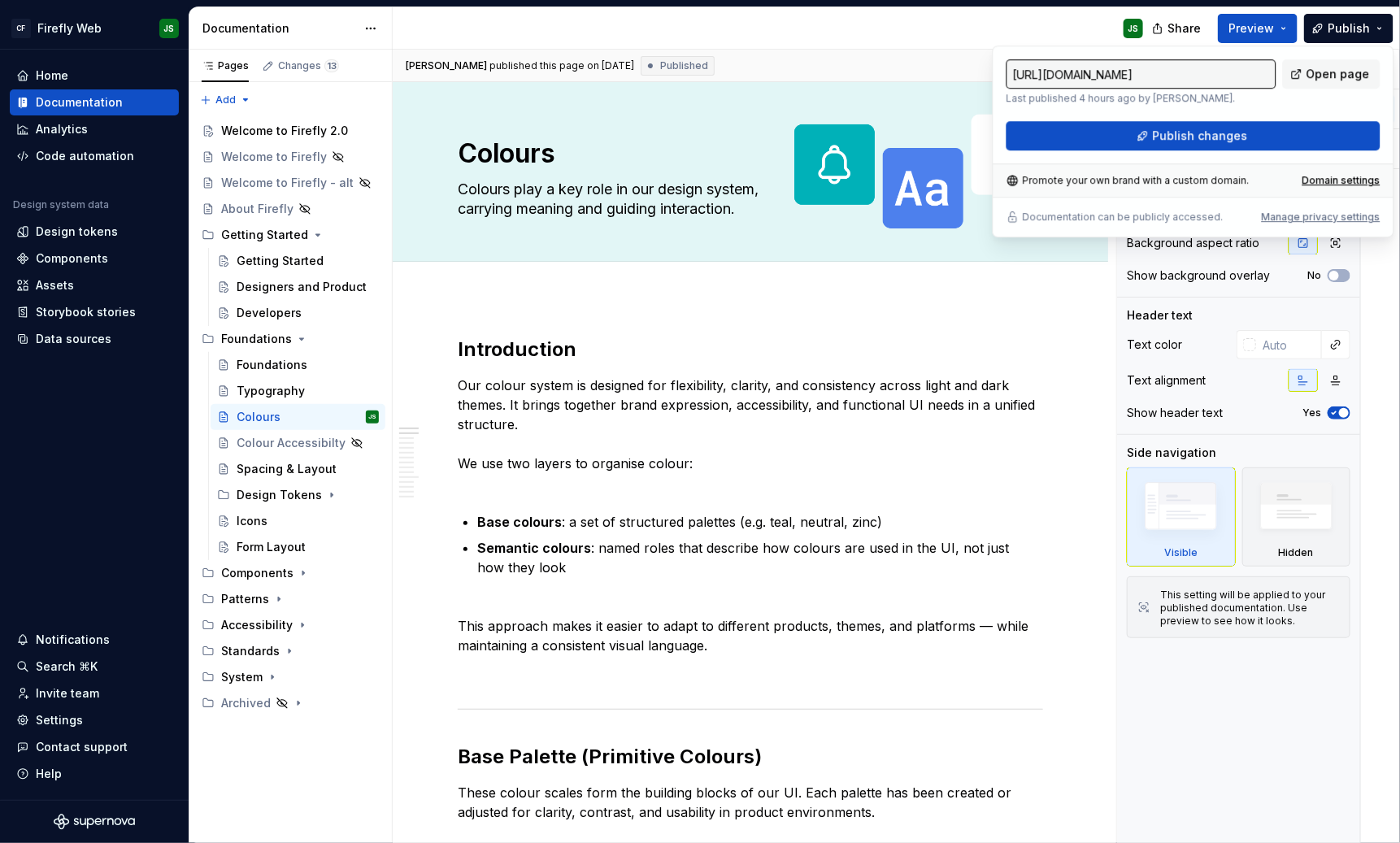
click at [1104, 151] on div "[URL][DOMAIN_NAME] Last published 4 hours ago by [PERSON_NAME]. Open page Publi…" at bounding box center [1193, 141] width 402 height 192
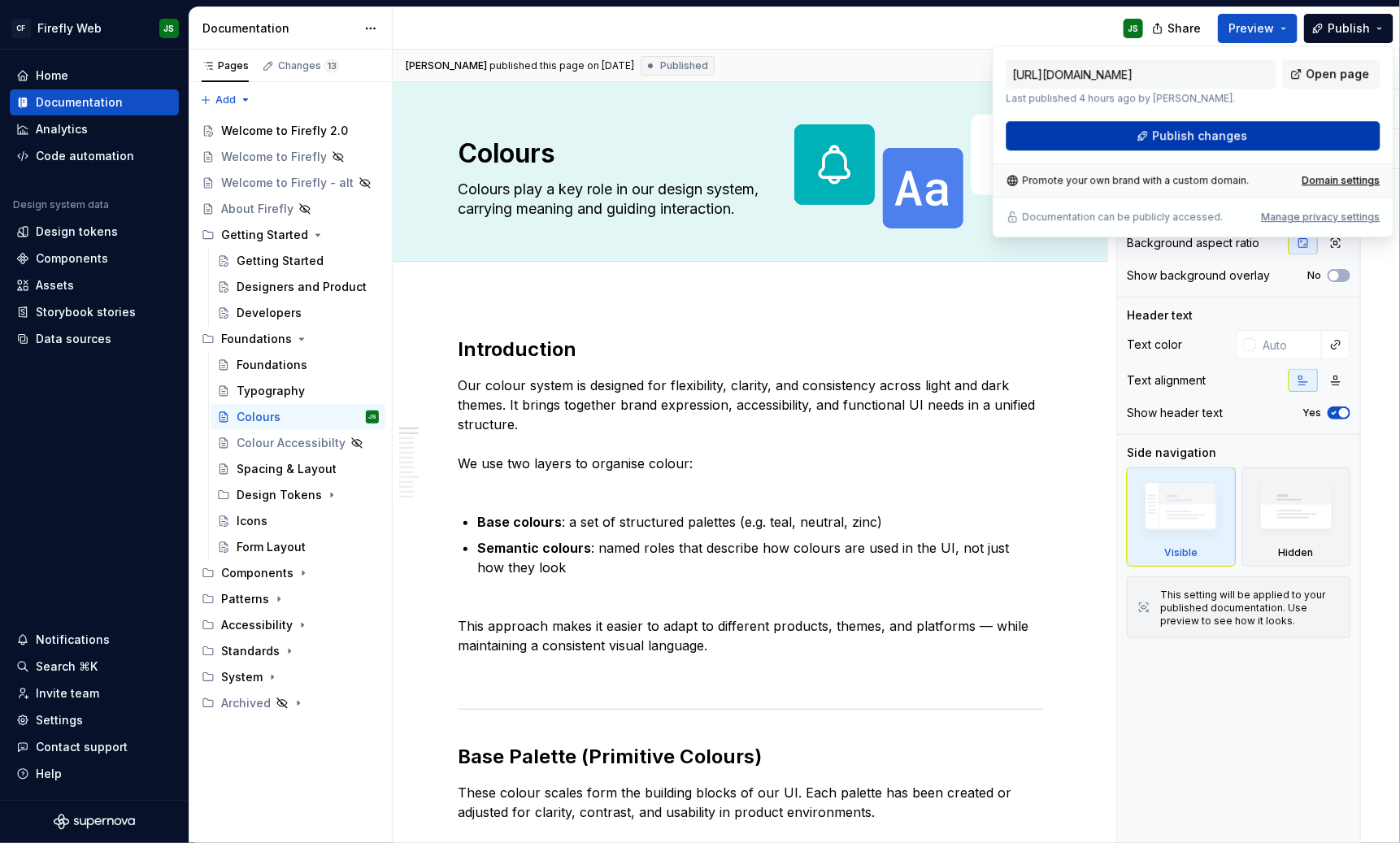
click at [1107, 140] on button "Publish changes" at bounding box center [1193, 135] width 374 height 29
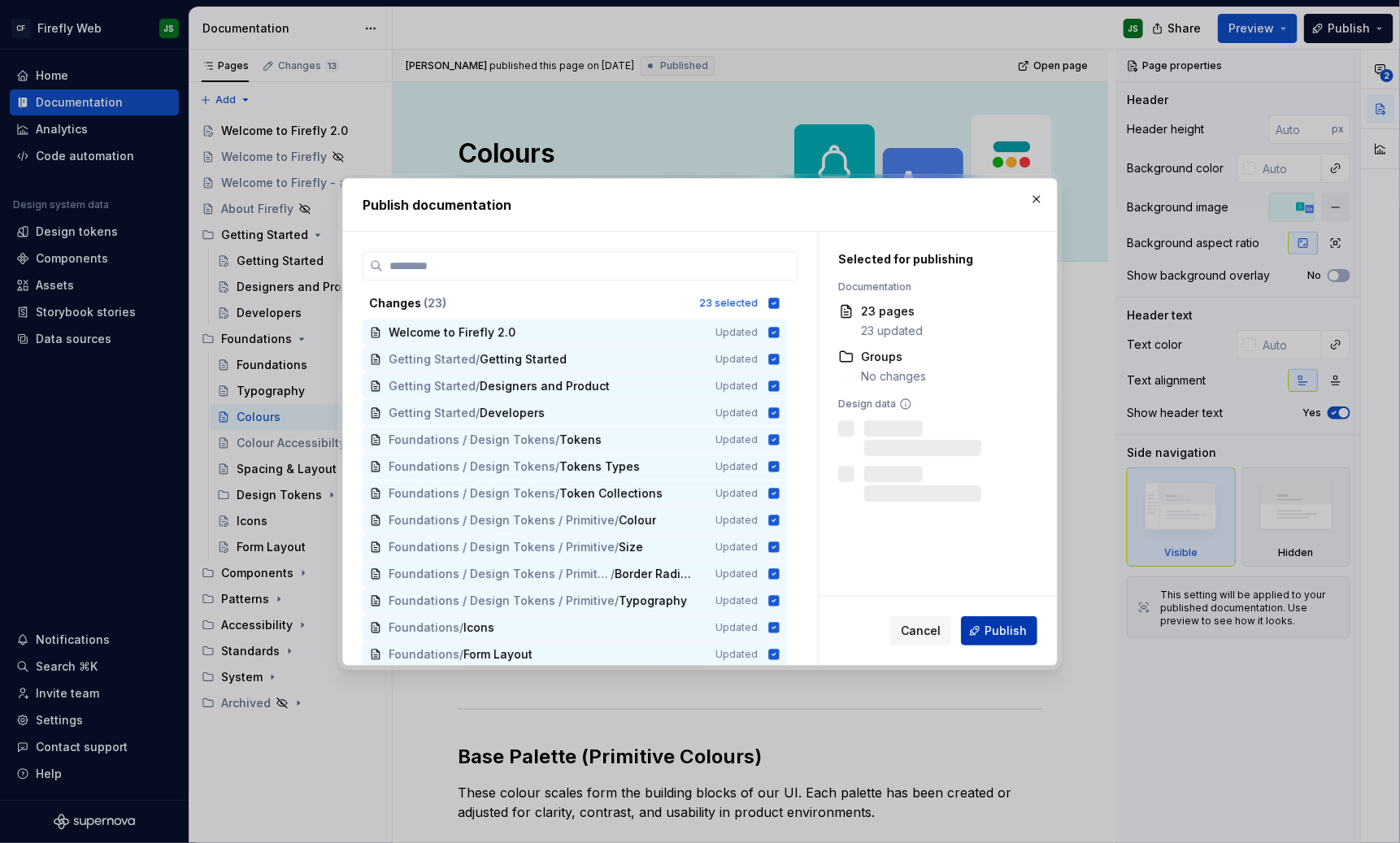
click at [1015, 631] on span "Publish" at bounding box center [1006, 630] width 42 height 17
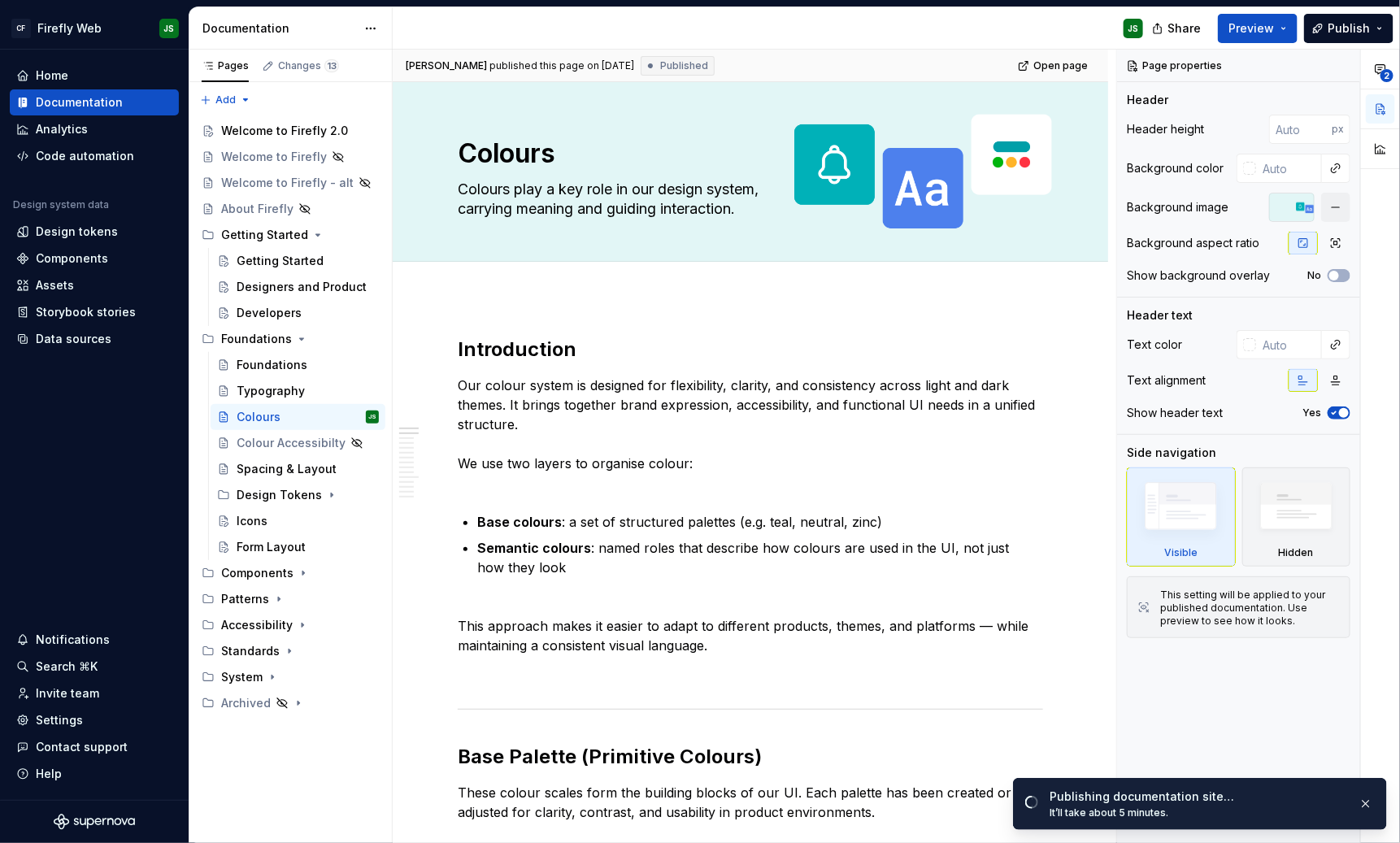
click at [1183, 181] on div "Background color" at bounding box center [1238, 168] width 223 height 29
type textarea "*"
